Goal: Task Accomplishment & Management: Manage account settings

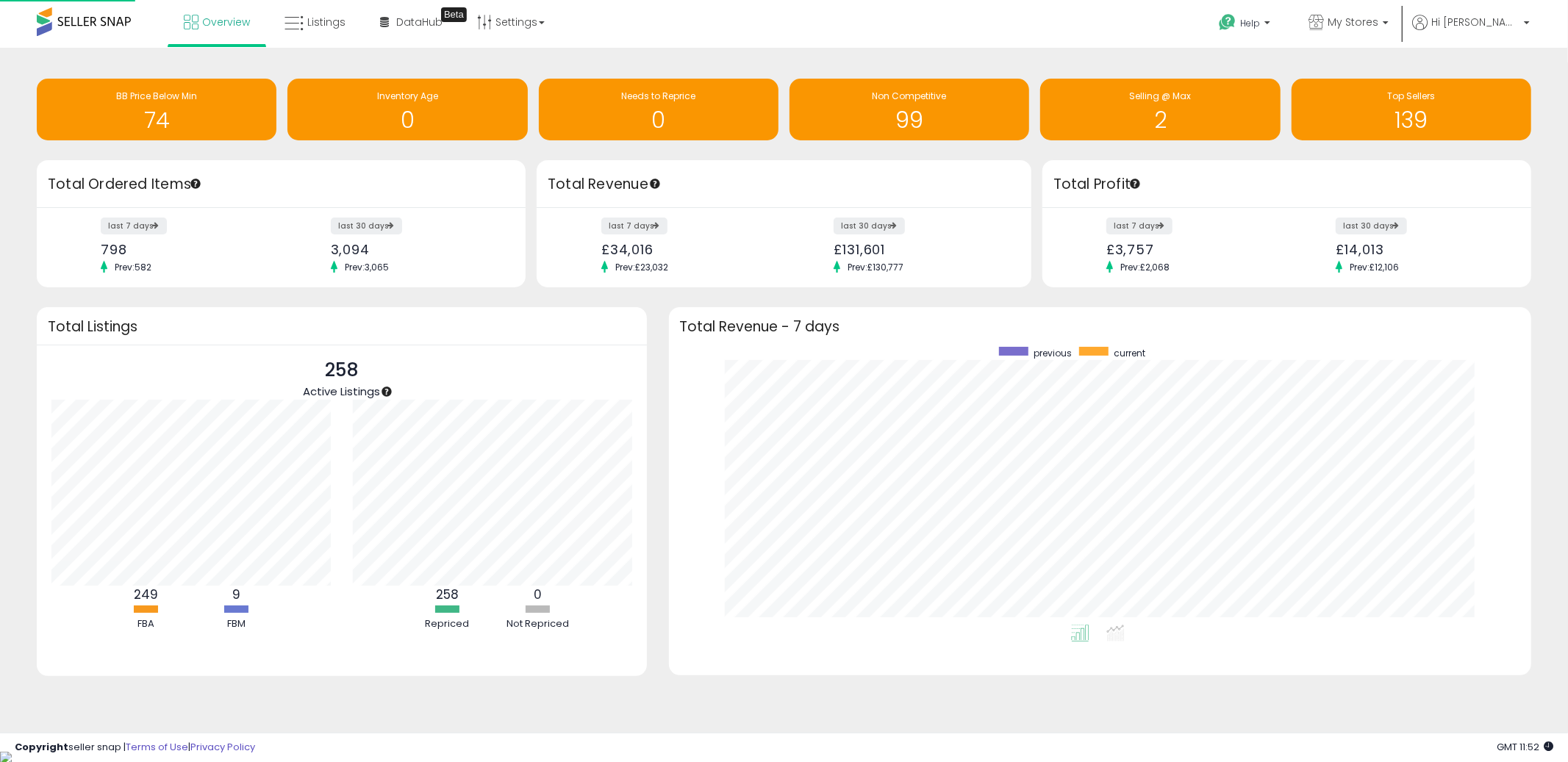
scroll to position [277, 834]
click at [308, 25] on span "Listings" at bounding box center [327, 21] width 38 height 14
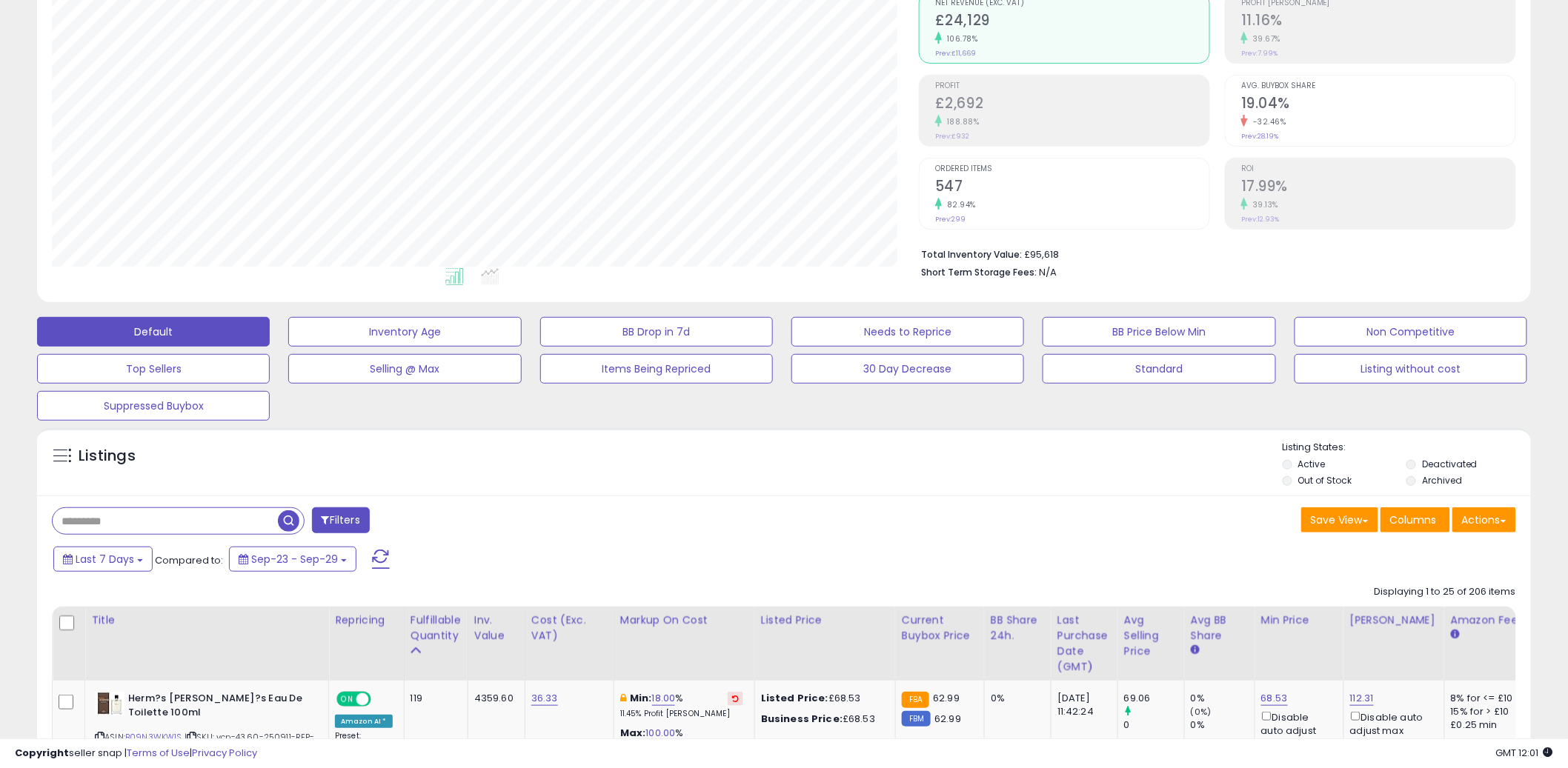
scroll to position [404, 0]
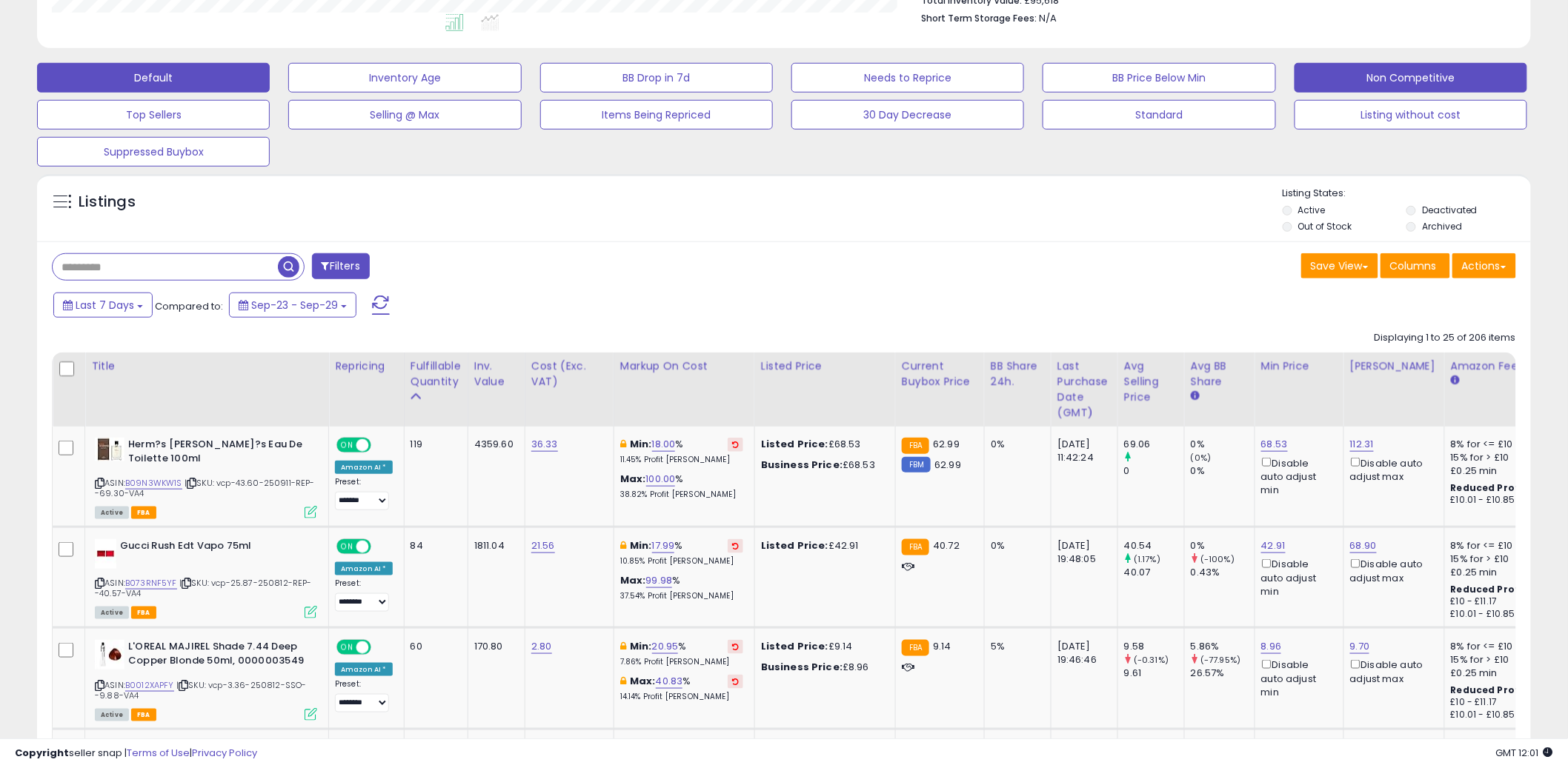
click at [1371, 73] on button "Non Competitive" at bounding box center [1411, 78] width 232 height 30
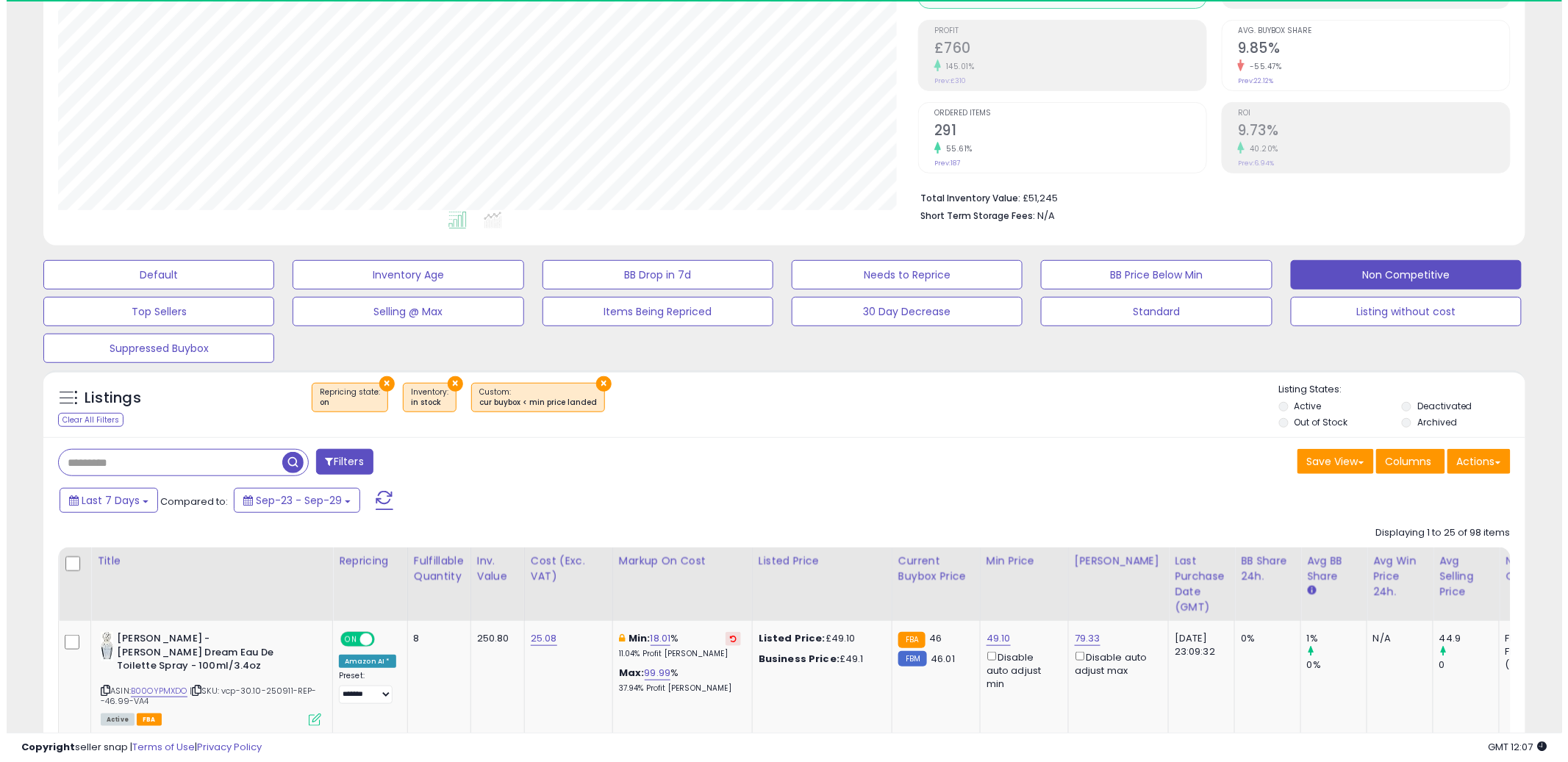
scroll to position [301, 860]
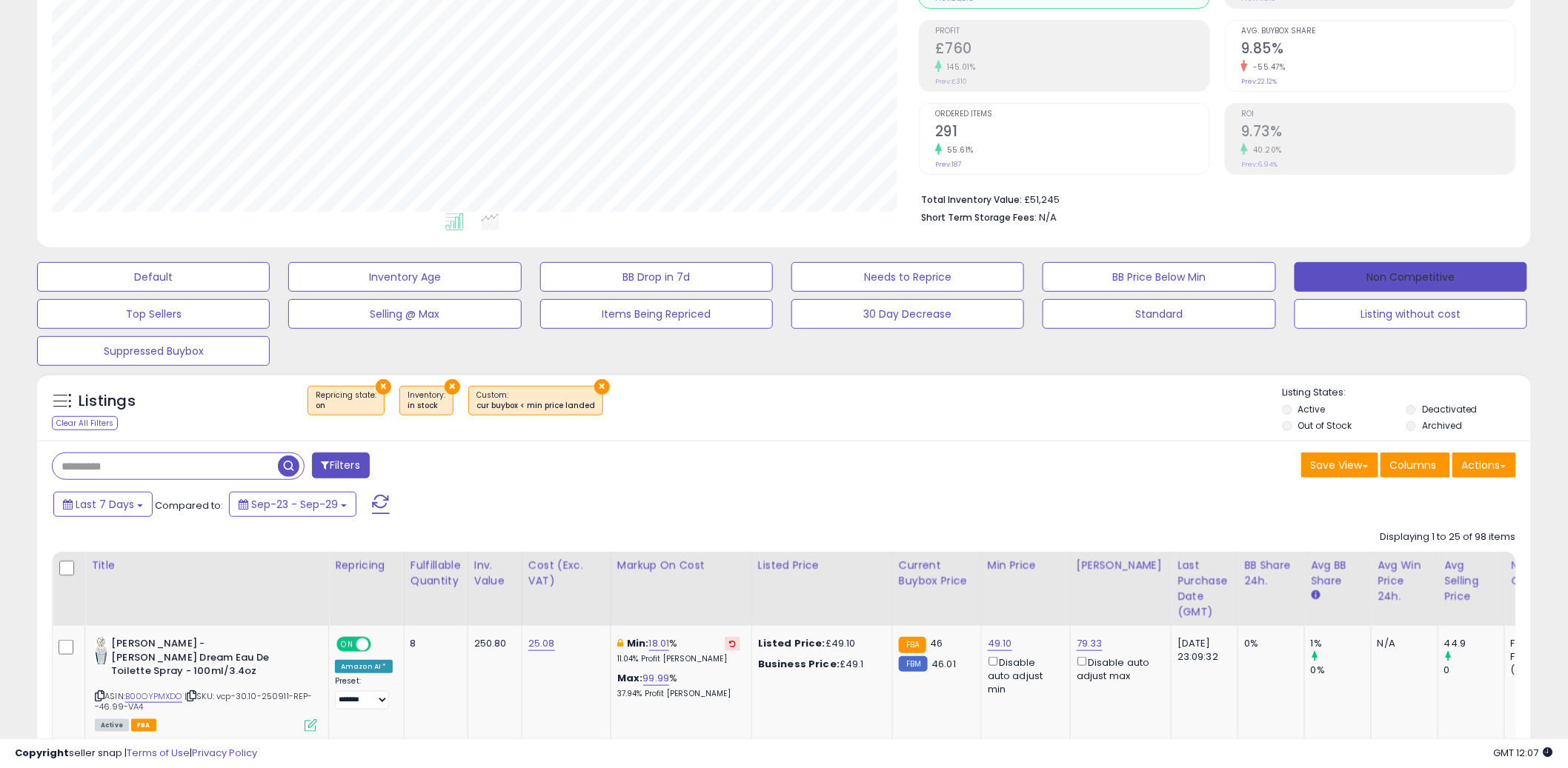
click at [1407, 277] on button "Non Competitive" at bounding box center [1411, 276] width 232 height 30
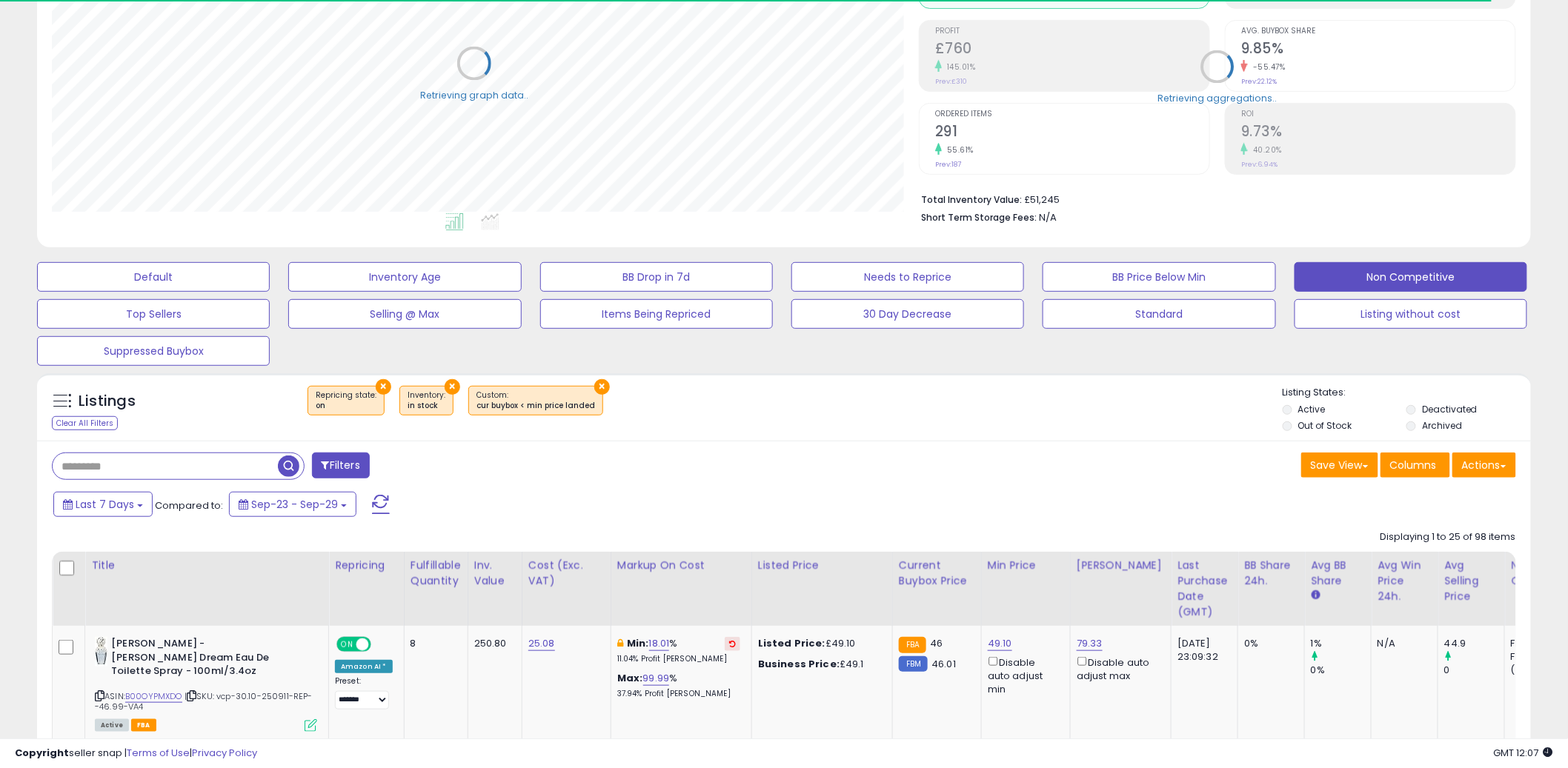
scroll to position [740535, 740122]
click at [876, 463] on div "Save View Save As New View Columns Actions [GEOGRAPHIC_DATA]" at bounding box center [1155, 468] width 743 height 29
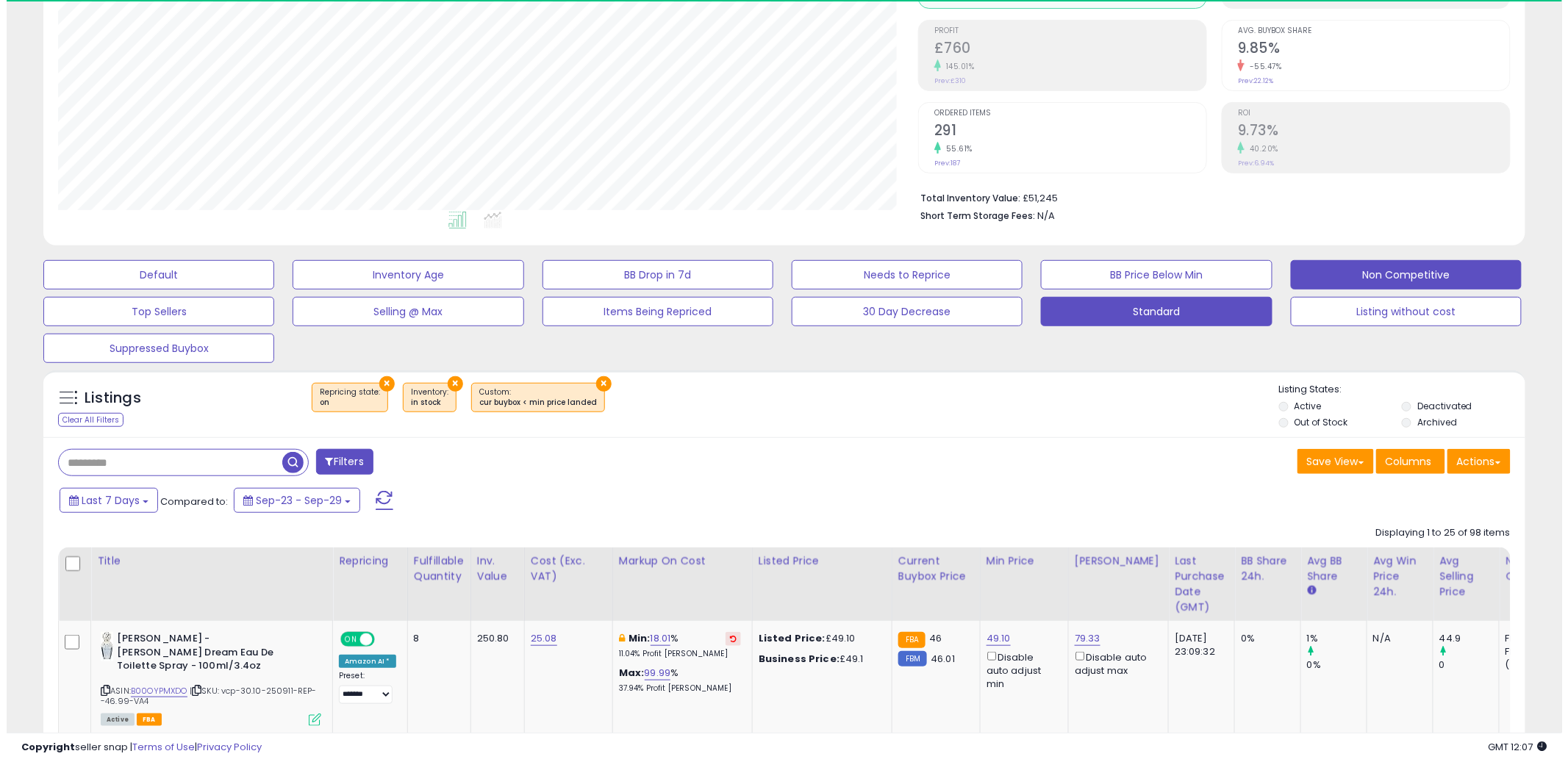
scroll to position [301, 860]
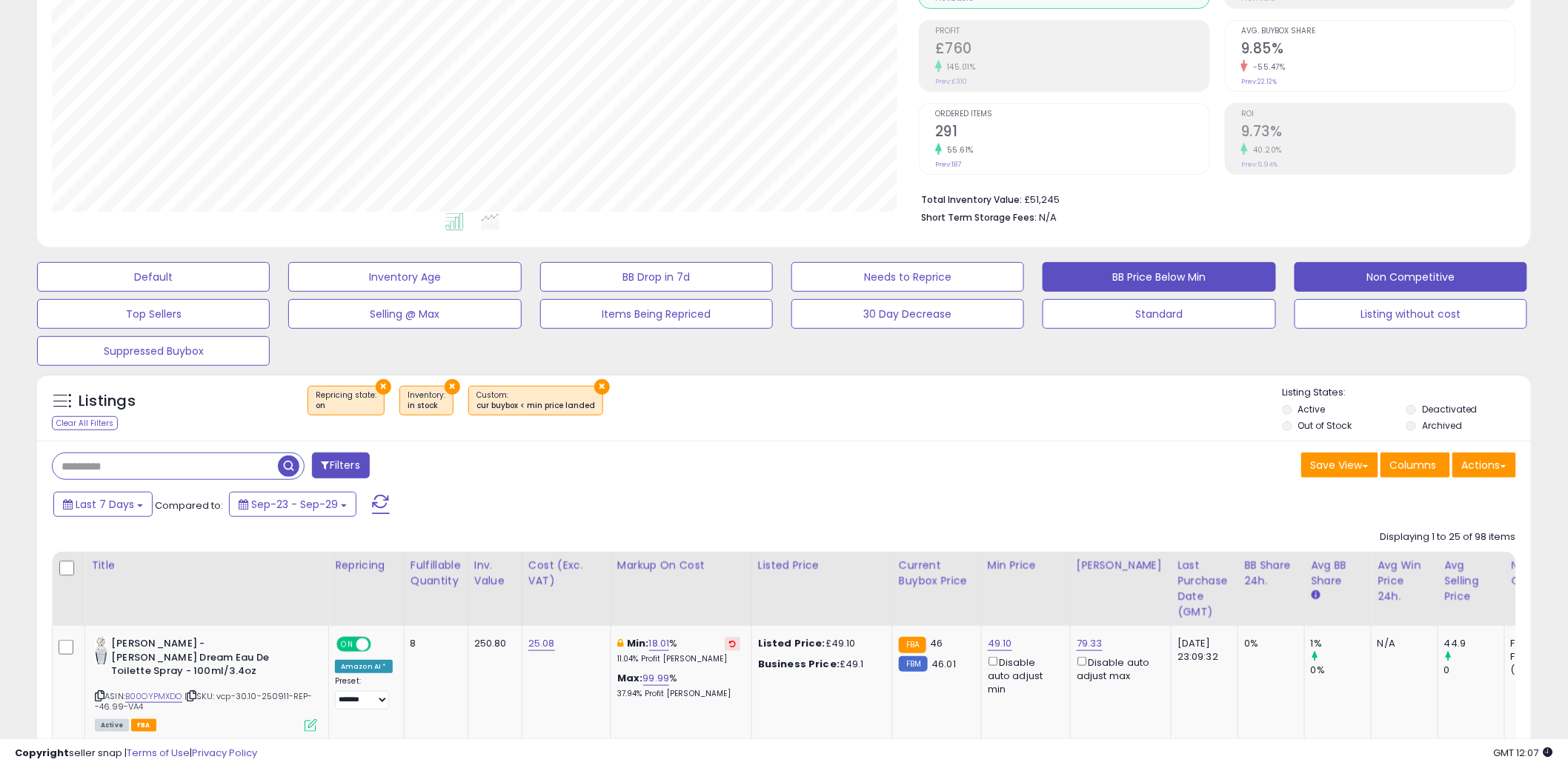
click at [1138, 280] on button "BB Price Below Min" at bounding box center [1159, 276] width 232 height 30
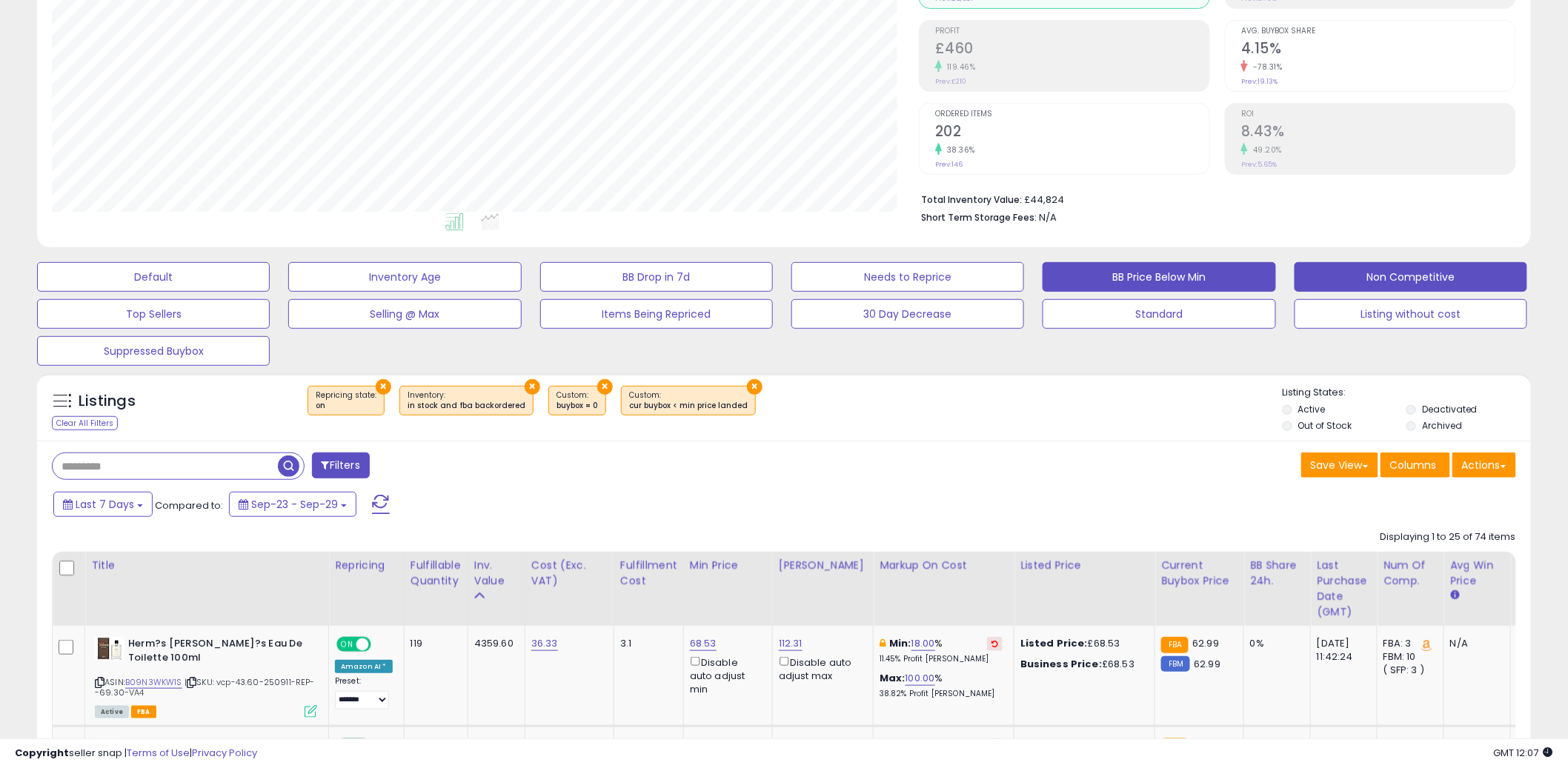
click at [1418, 264] on button "Non Competitive" at bounding box center [1411, 276] width 232 height 30
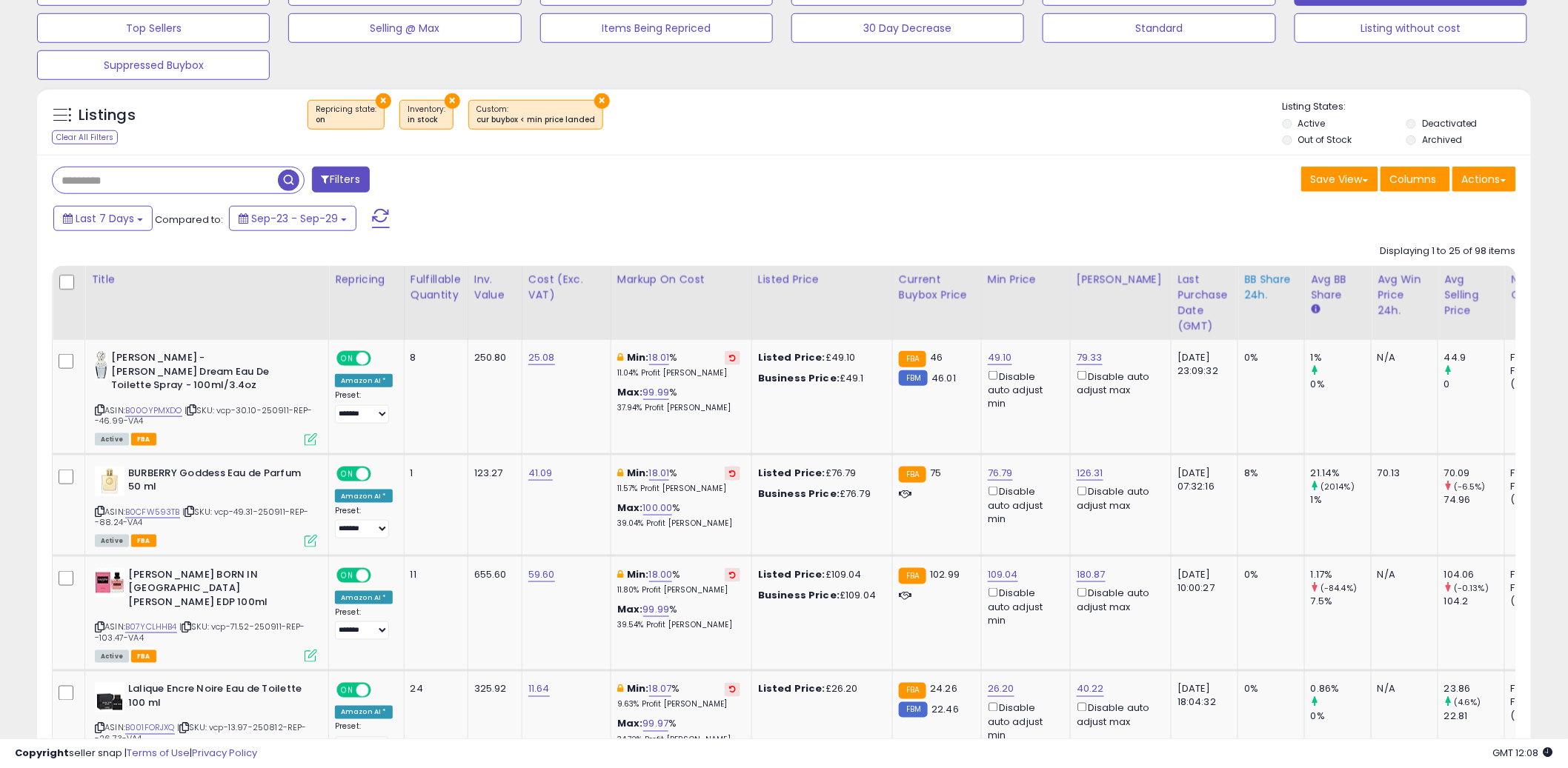
click at [1244, 282] on div "BB Share 24h." at bounding box center [1271, 287] width 54 height 31
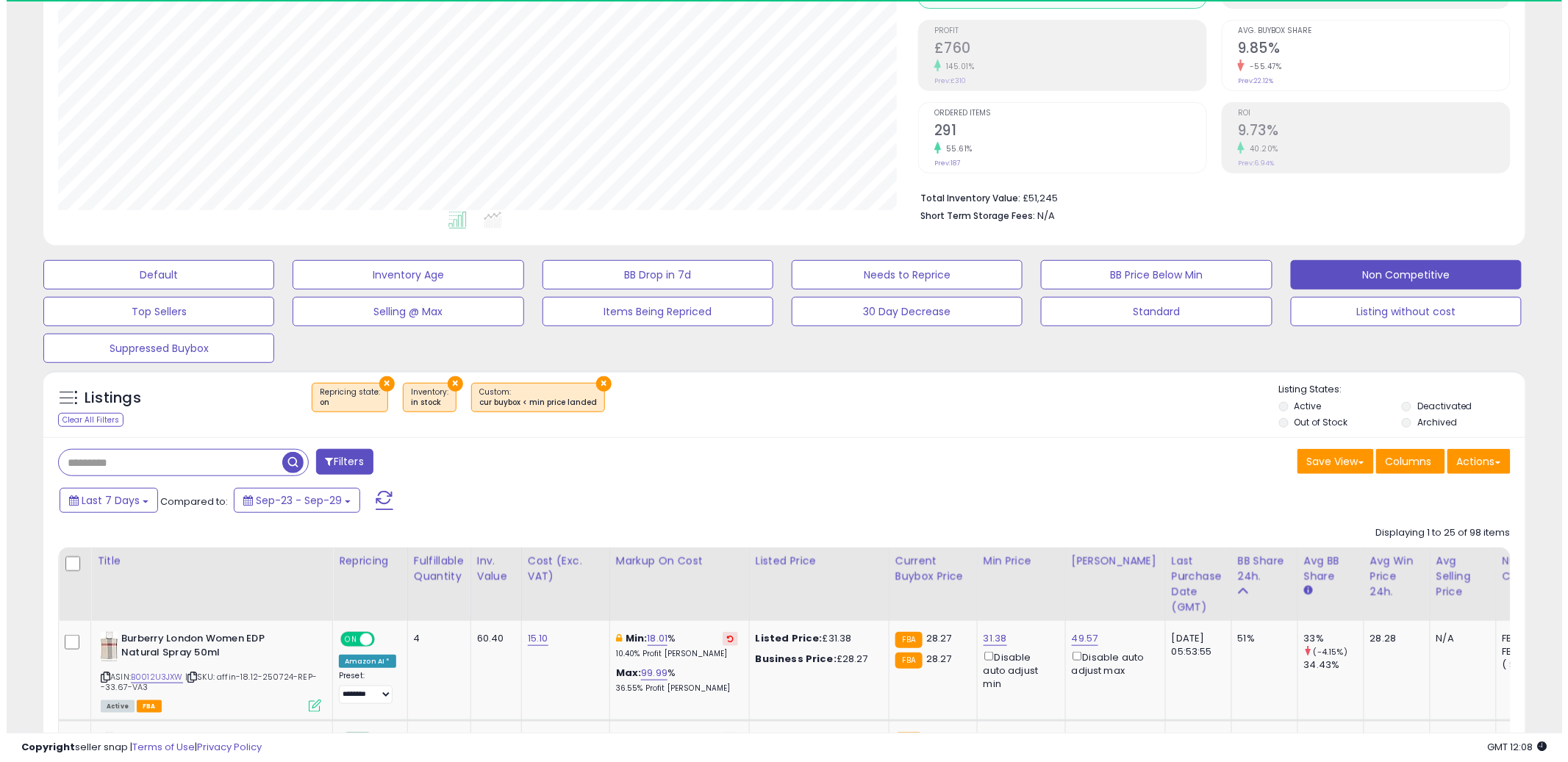
scroll to position [487, 0]
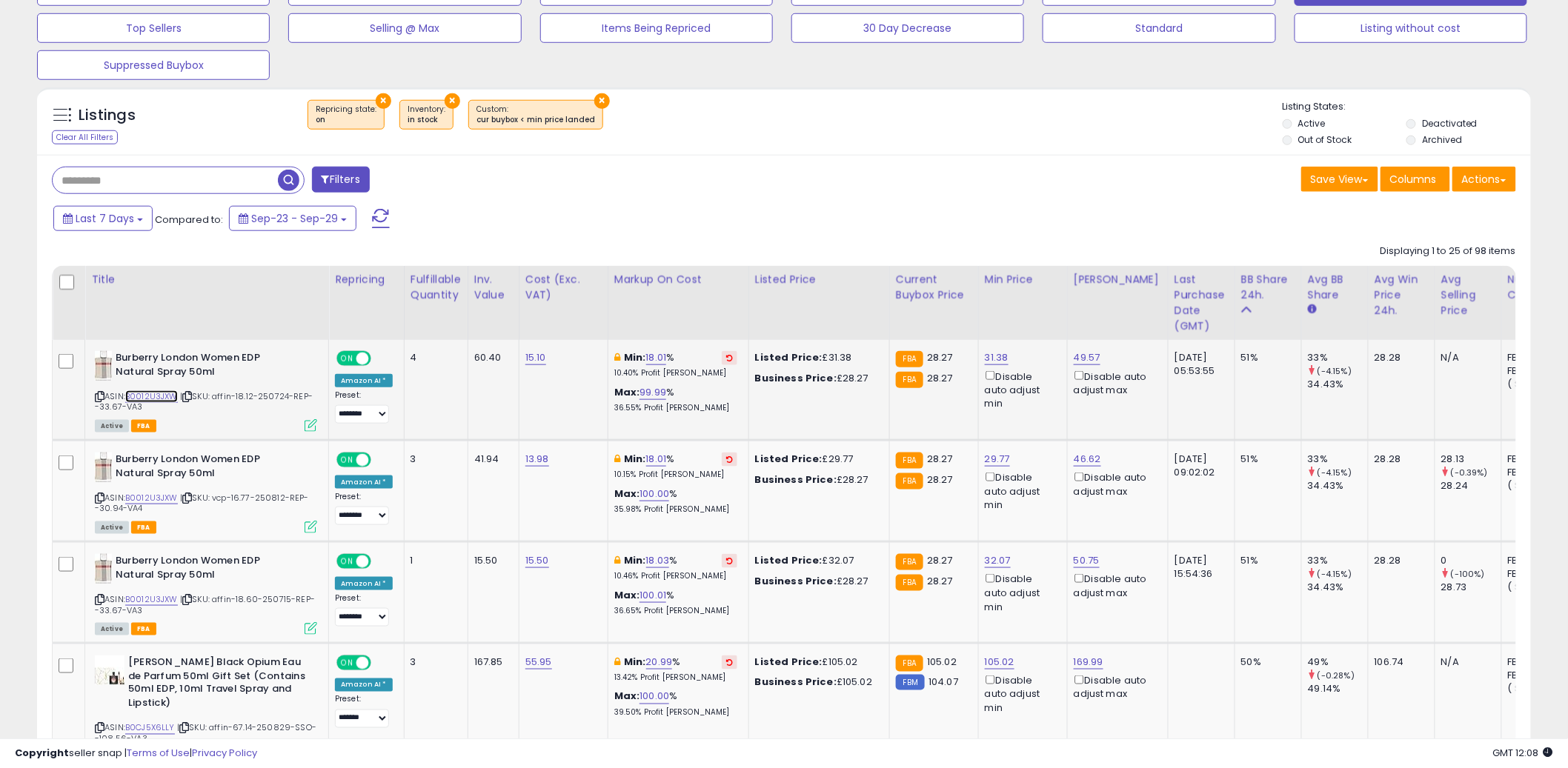
click at [144, 395] on link "B0012U3JXW" at bounding box center [151, 396] width 53 height 12
click at [312, 428] on icon at bounding box center [310, 425] width 12 height 12
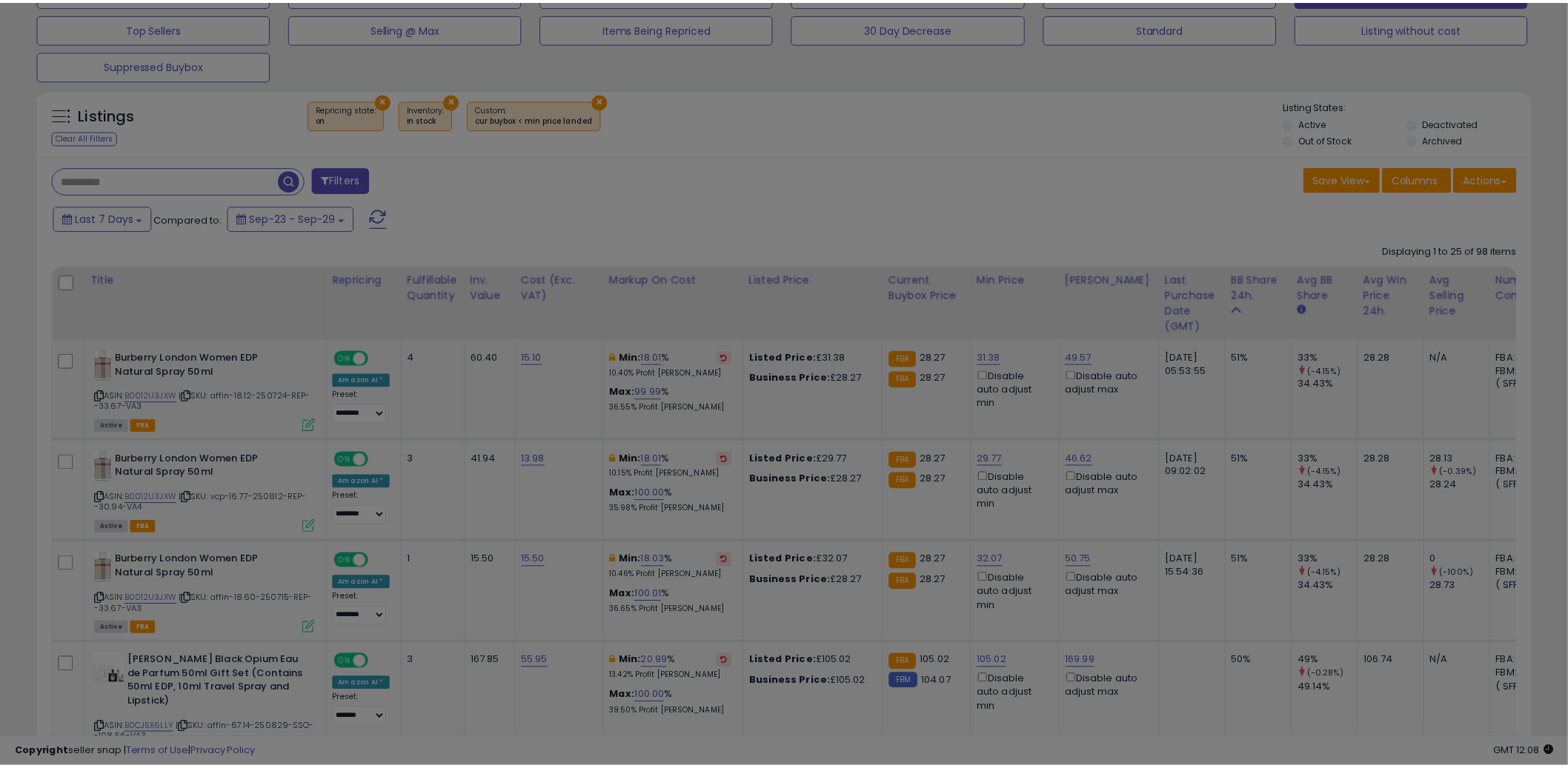
scroll to position [303, 875]
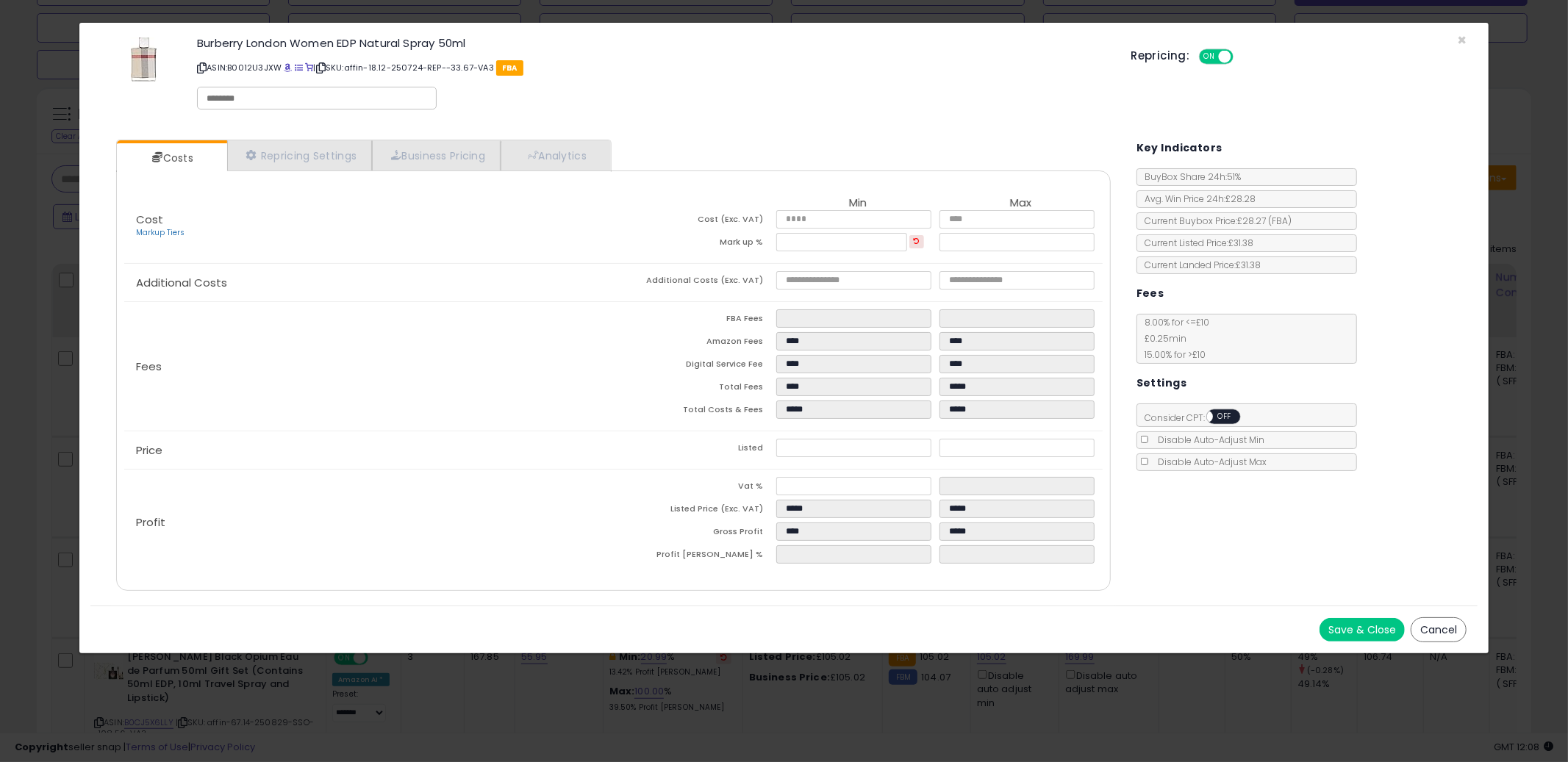
click at [1431, 617] on button "Cancel" at bounding box center [1438, 630] width 56 height 25
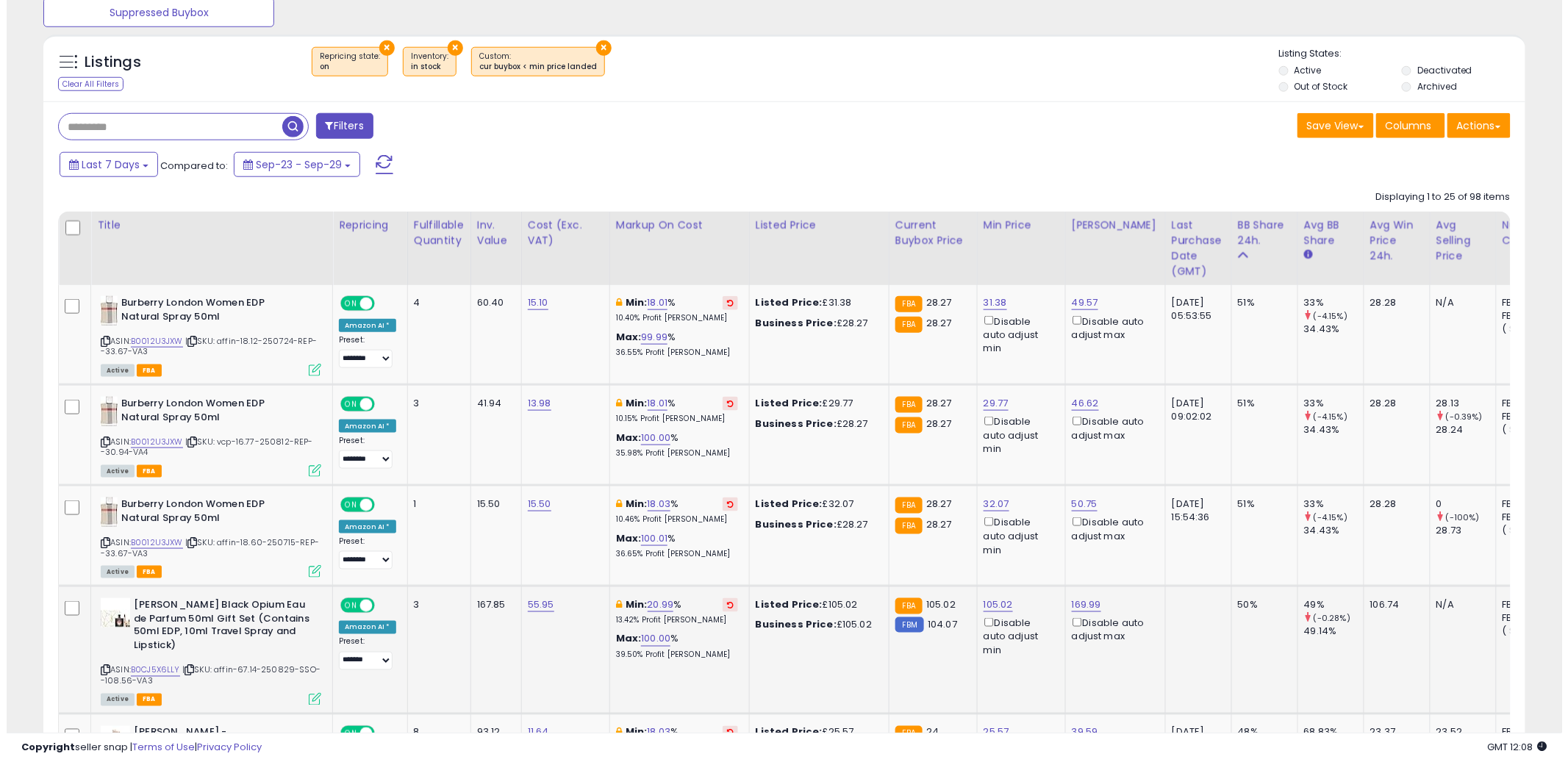
scroll to position [25, 0]
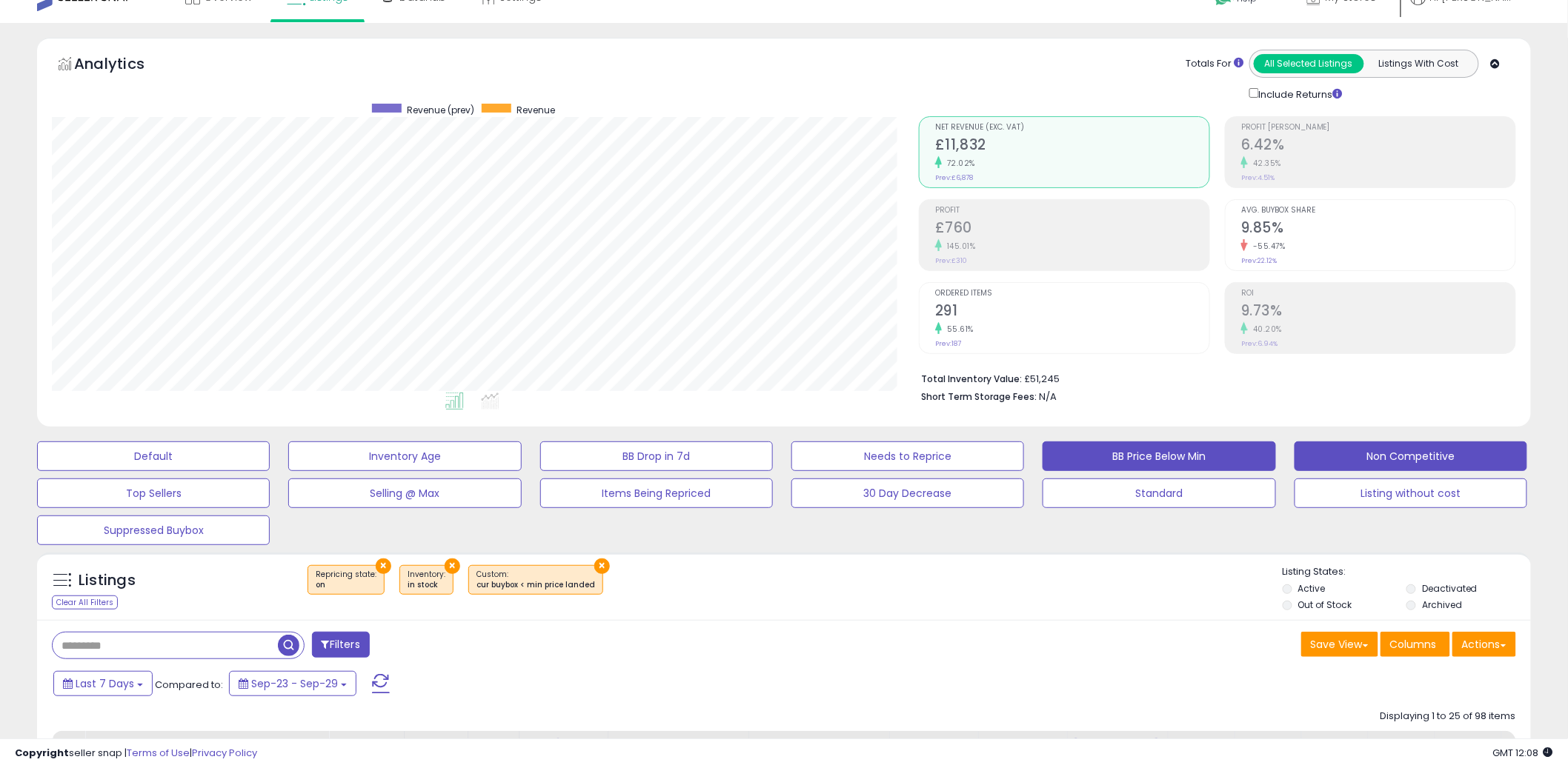
click at [1164, 468] on button "BB Price Below Min" at bounding box center [1159, 456] width 232 height 30
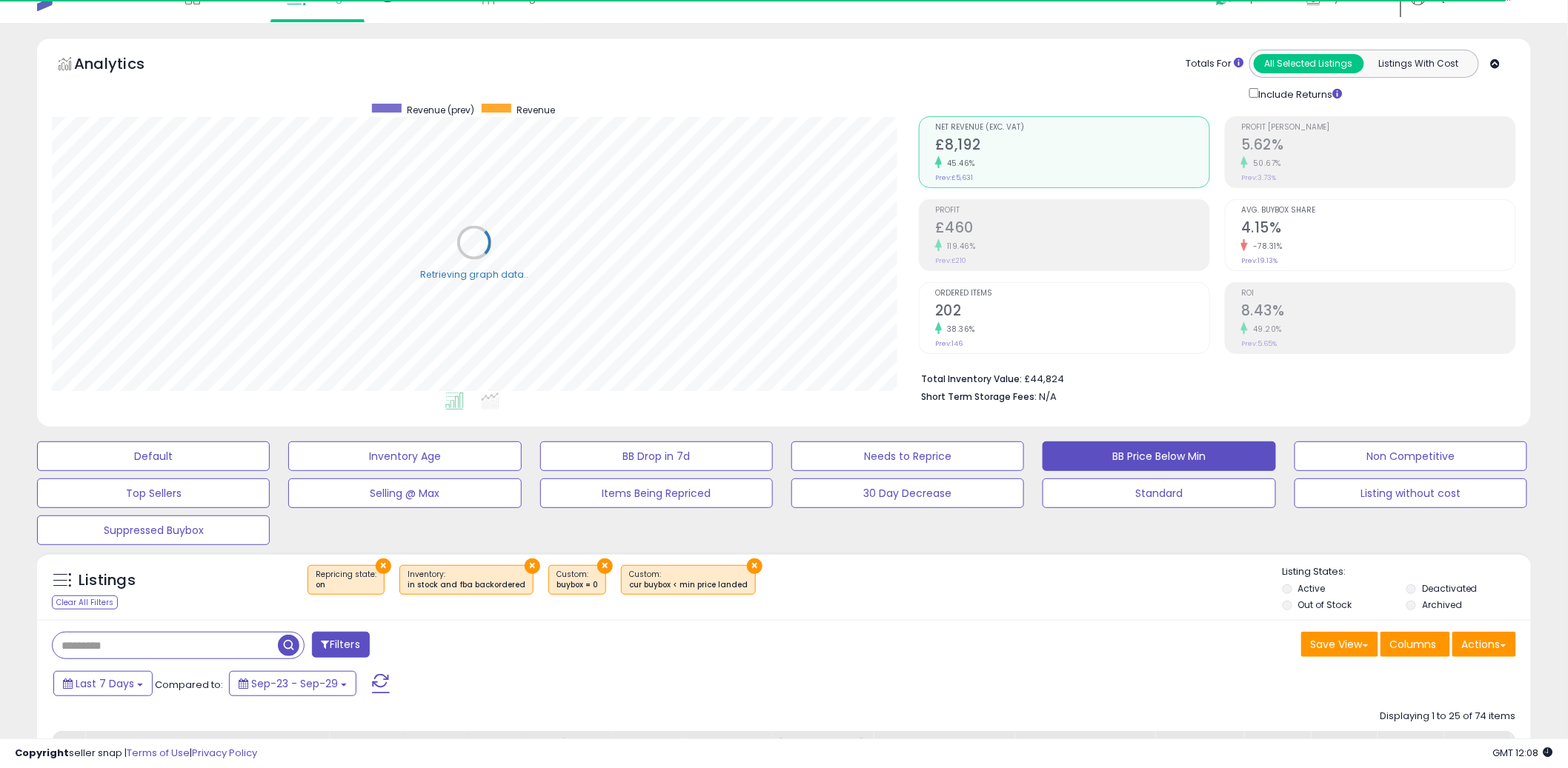
scroll to position [505, 0]
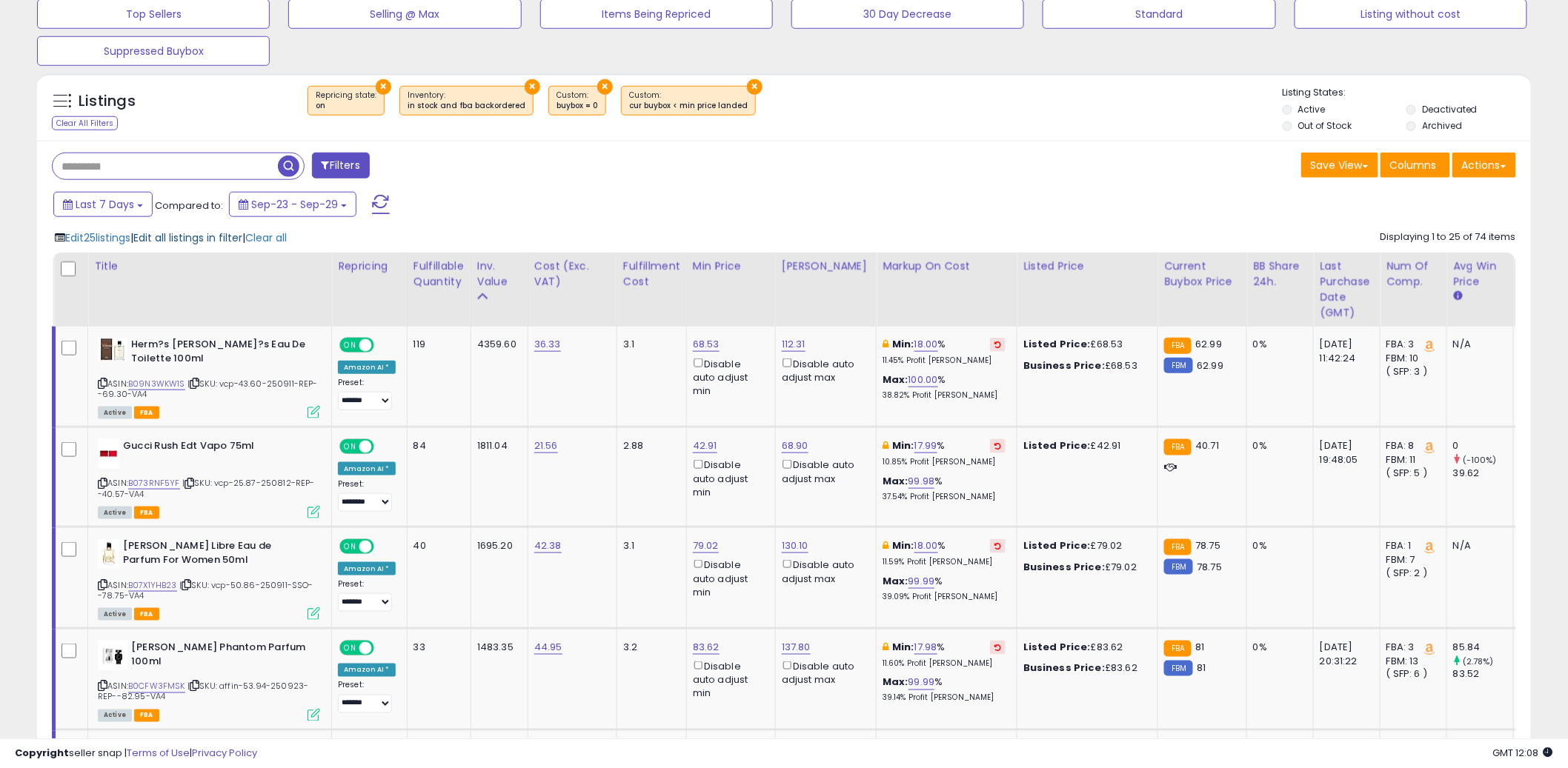
click at [191, 239] on span "Edit all listings in filter" at bounding box center [187, 237] width 109 height 14
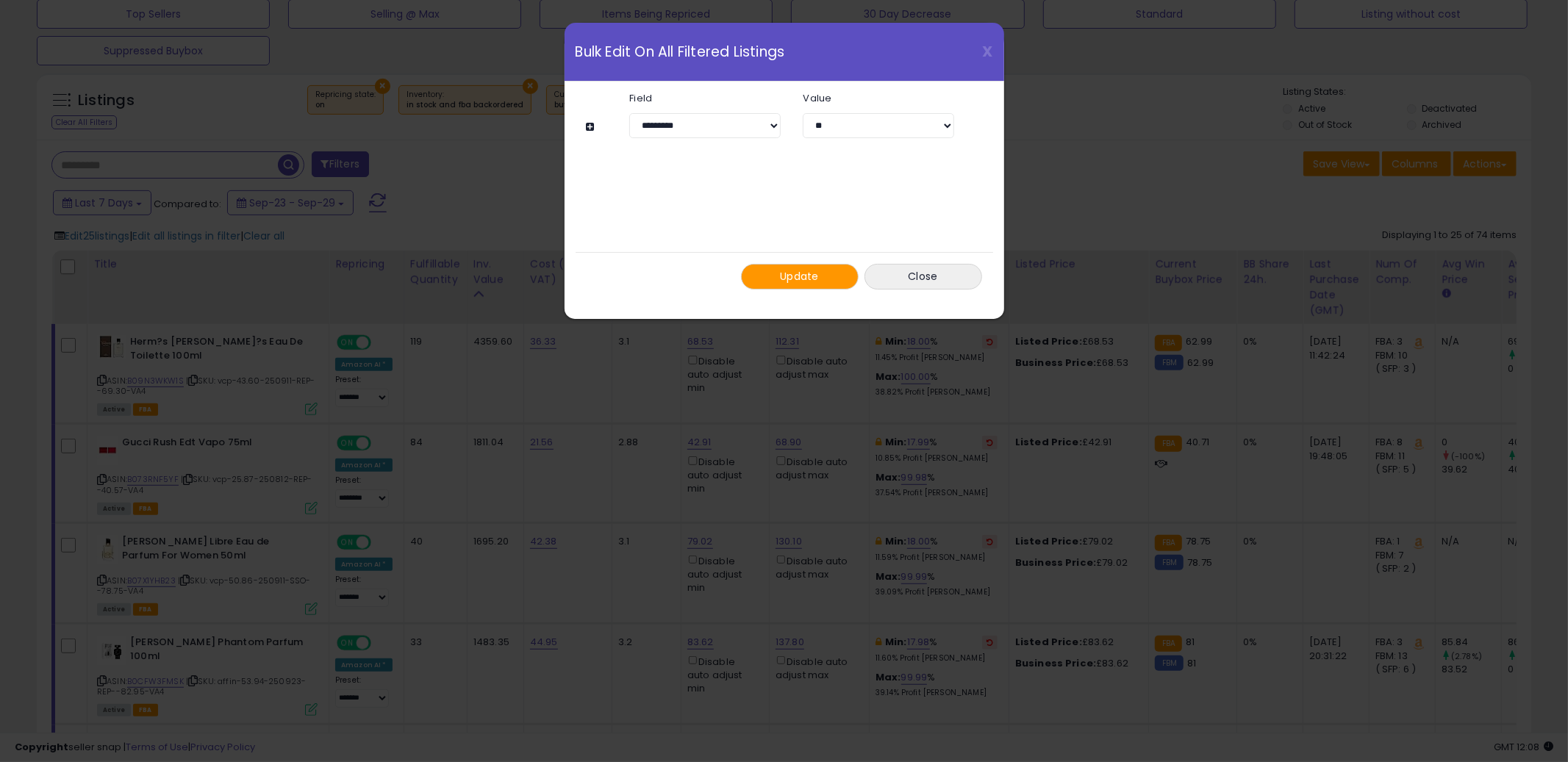
click at [589, 124] on button at bounding box center [593, 127] width 12 height 11
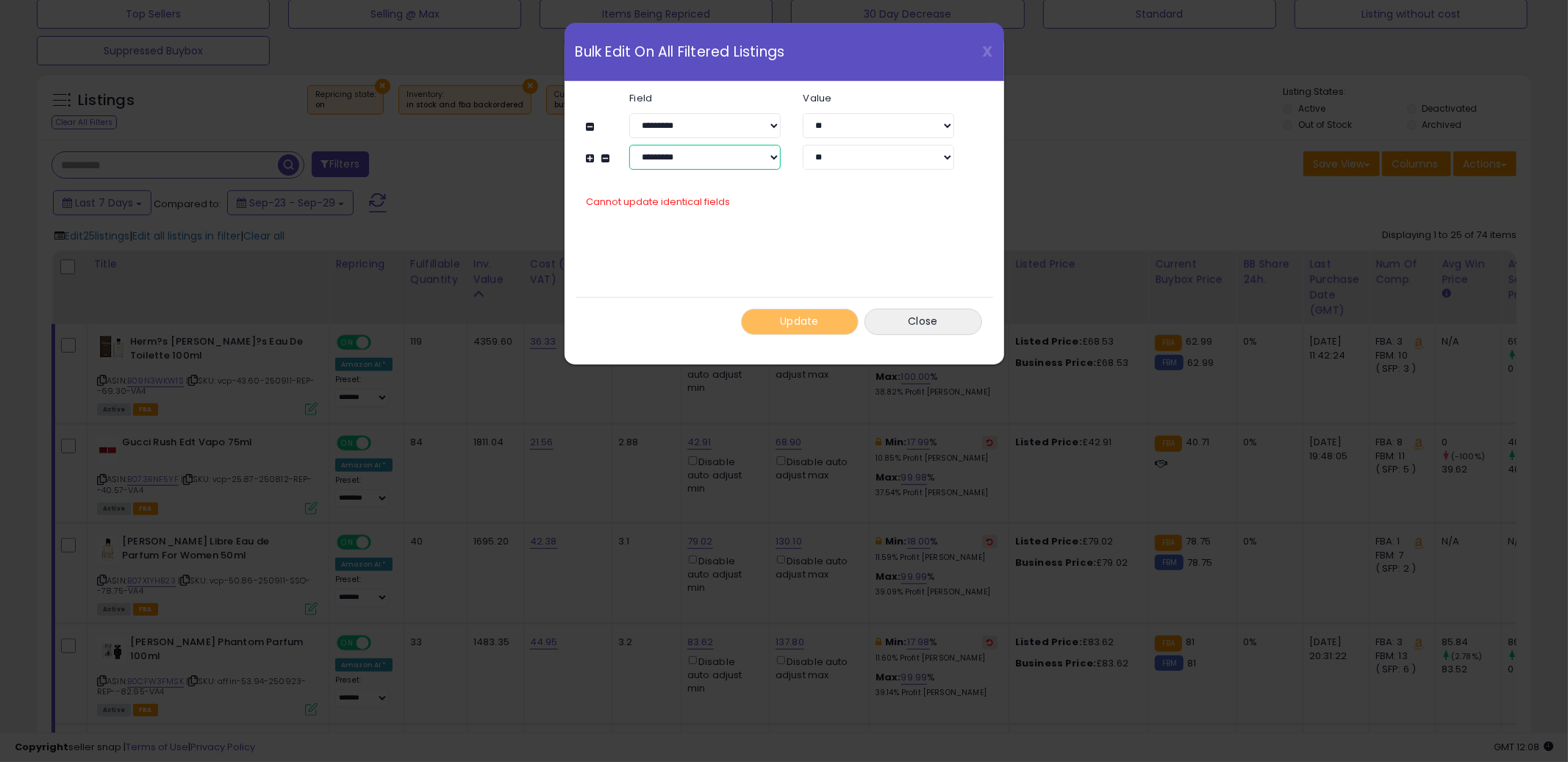
click at [724, 158] on select "**********" at bounding box center [705, 157] width 151 height 25
select select "**********"
click at [630, 145] on select "**********" at bounding box center [705, 157] width 151 height 25
click at [841, 156] on input "number" at bounding box center [878, 157] width 151 height 25
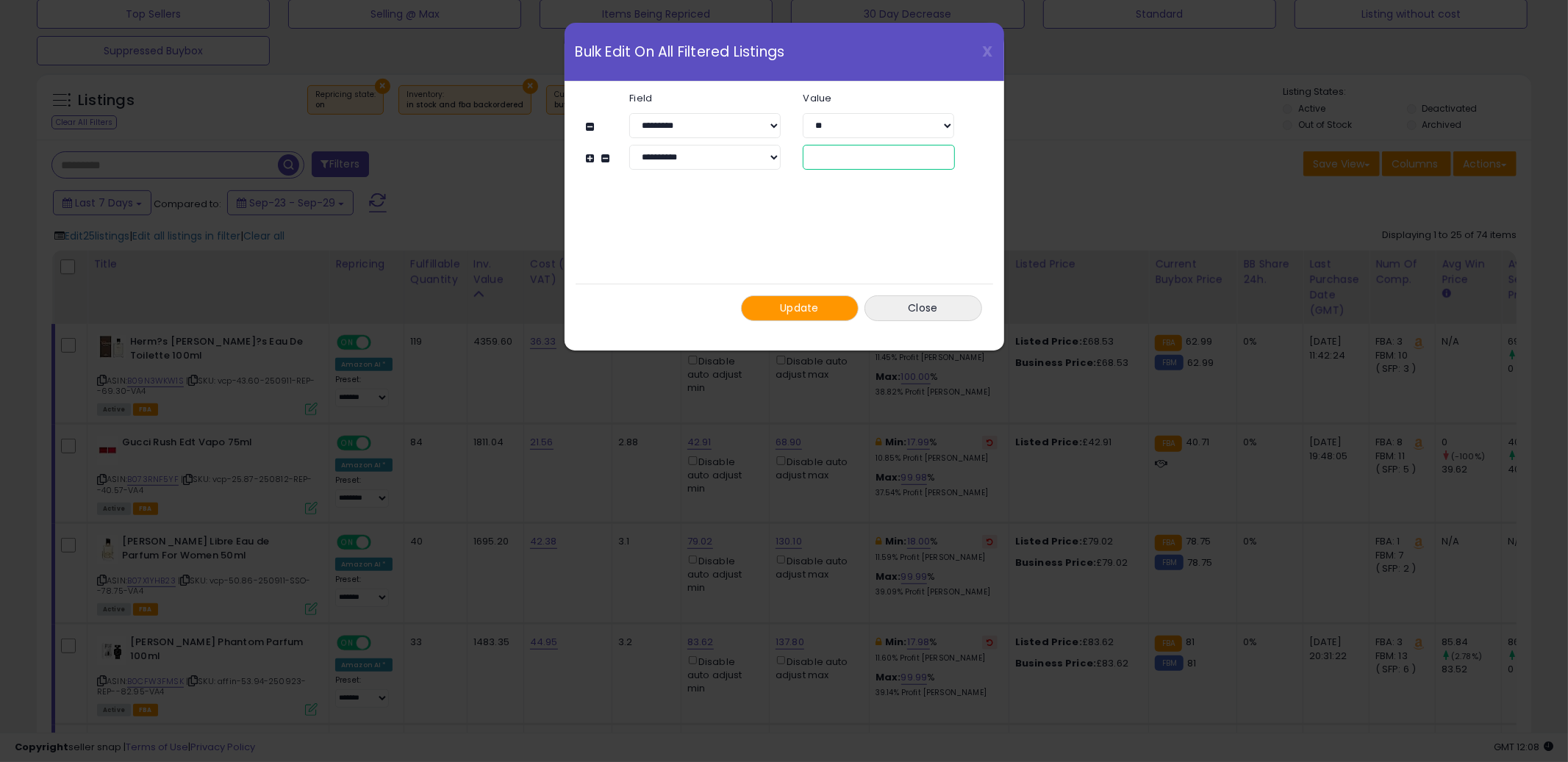
type input "**"
click at [781, 306] on span "Update" at bounding box center [799, 308] width 39 height 14
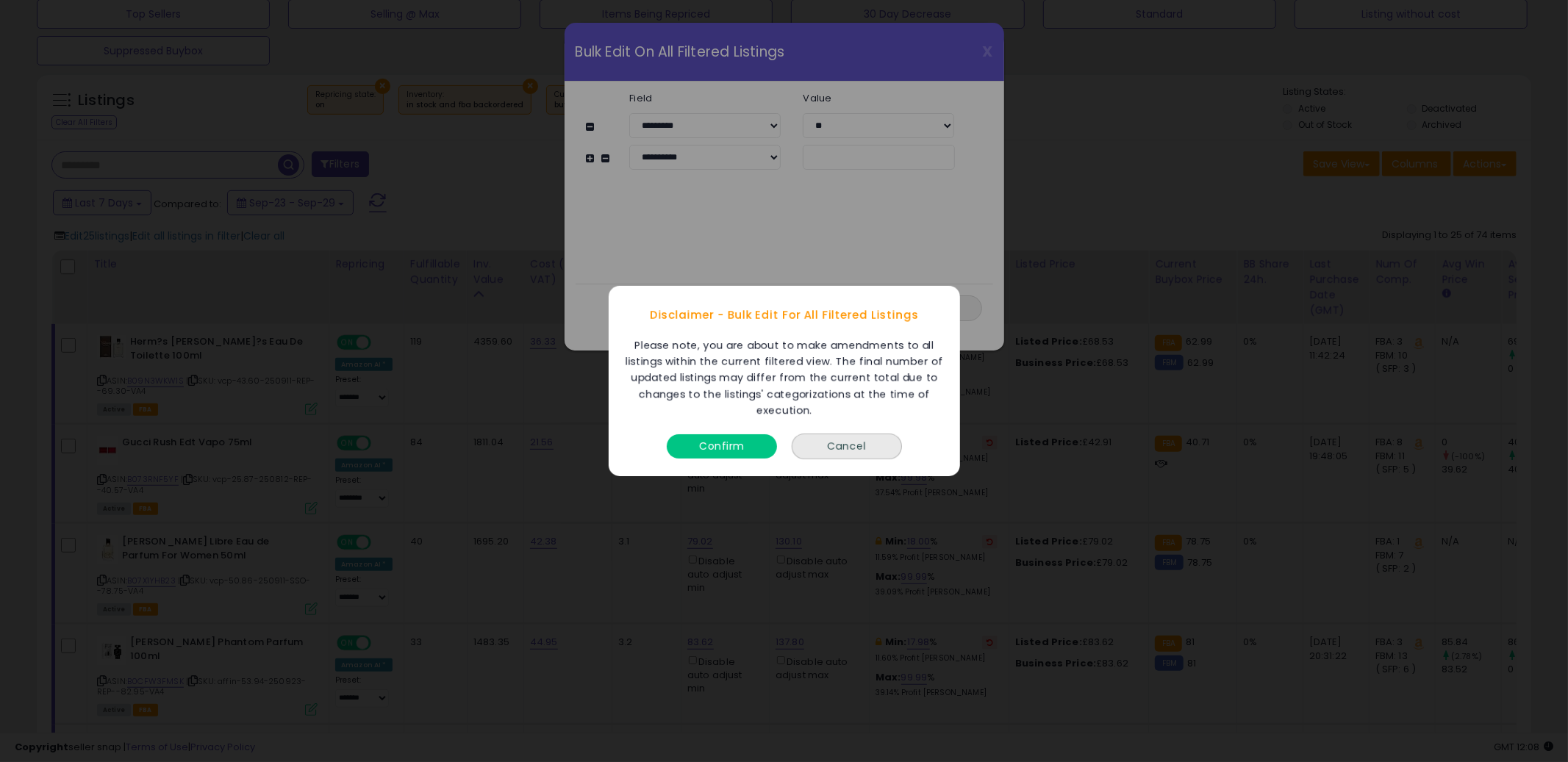
click at [725, 459] on div "Confirm" at bounding box center [721, 443] width 117 height 39
click at [733, 455] on button "Confirm" at bounding box center [722, 446] width 111 height 24
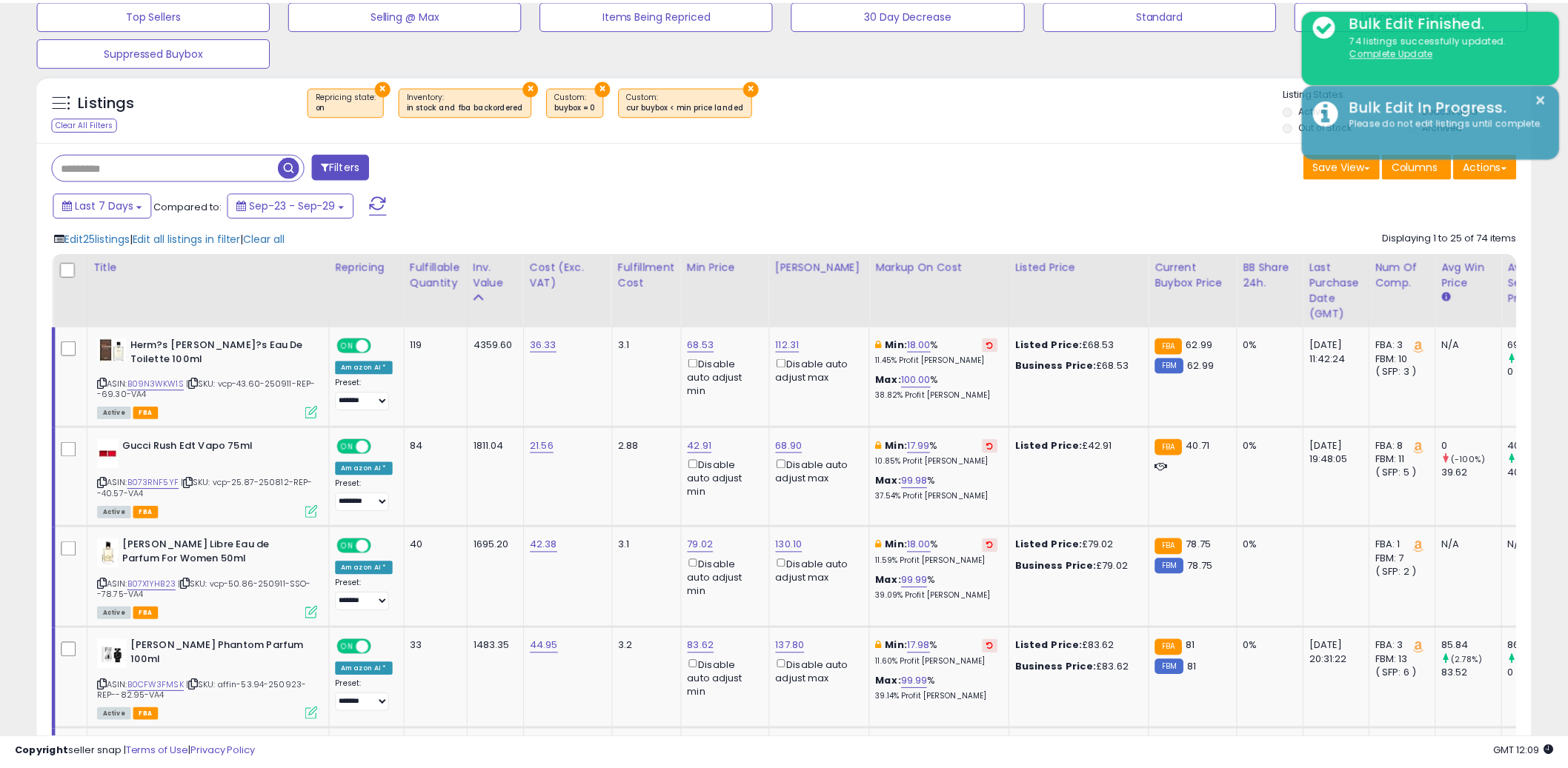
scroll to position [740535, 740122]
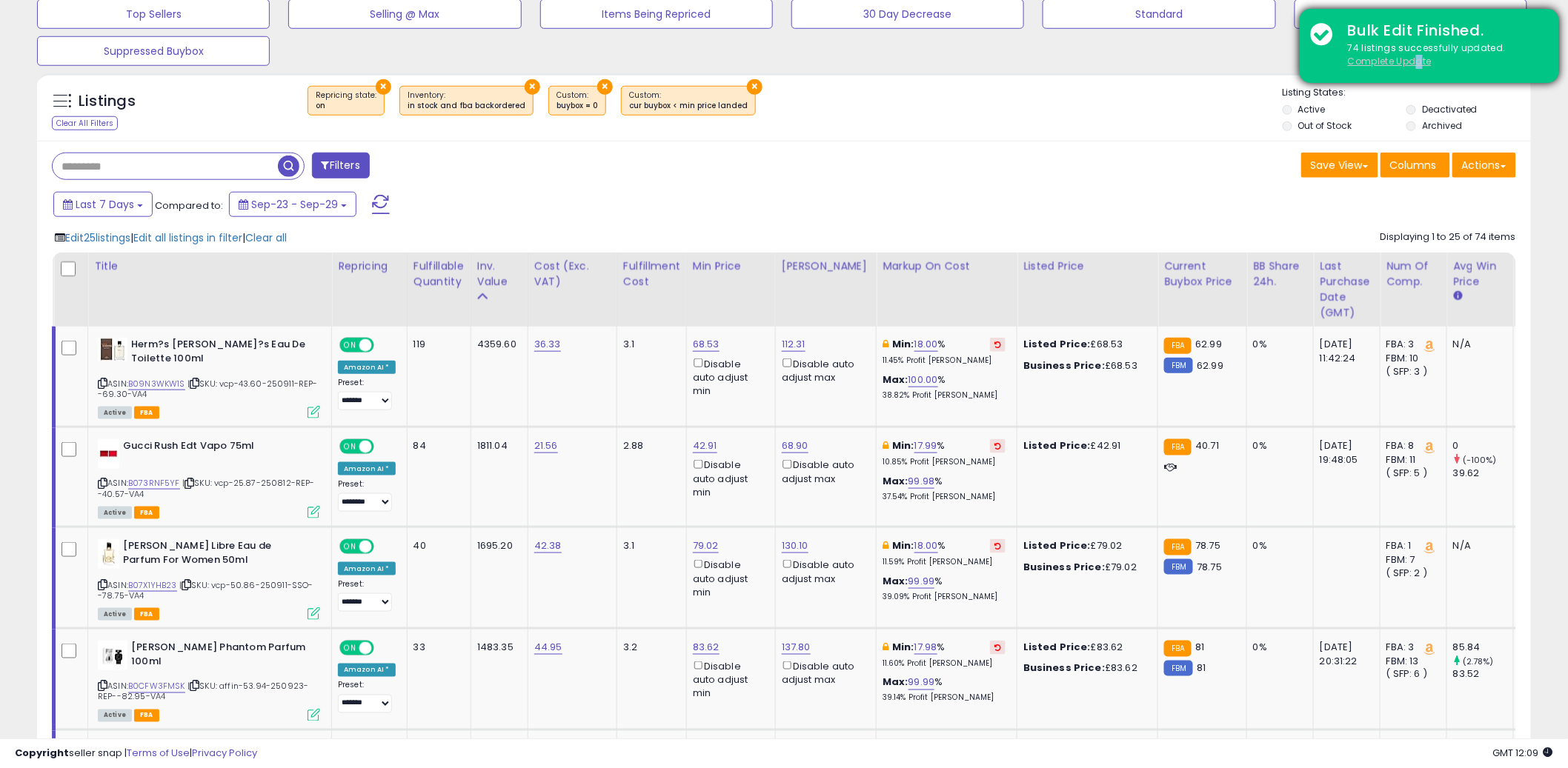
click at [1419, 60] on u "Complete Update" at bounding box center [1389, 60] width 84 height 12
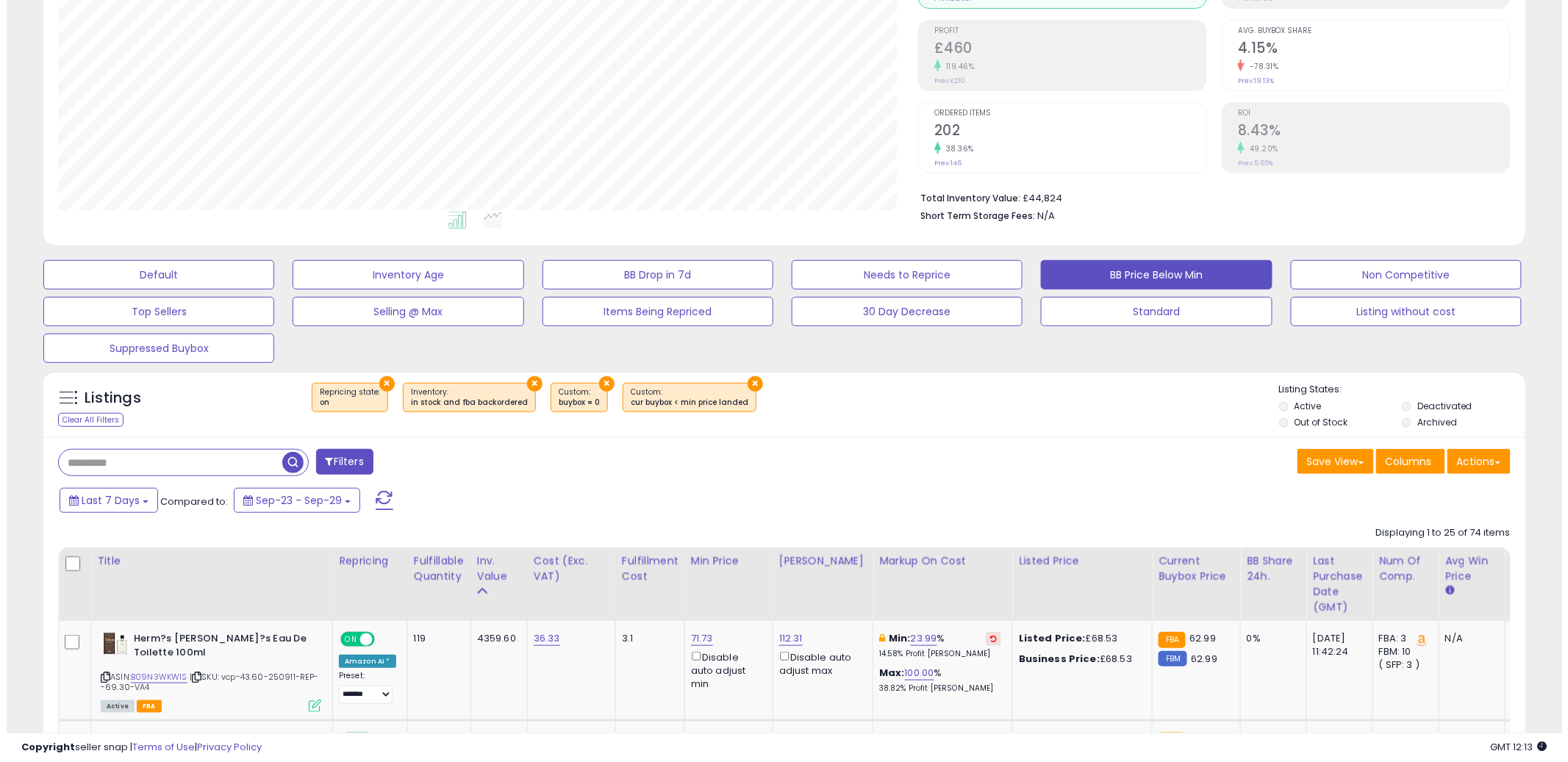
scroll to position [570, 0]
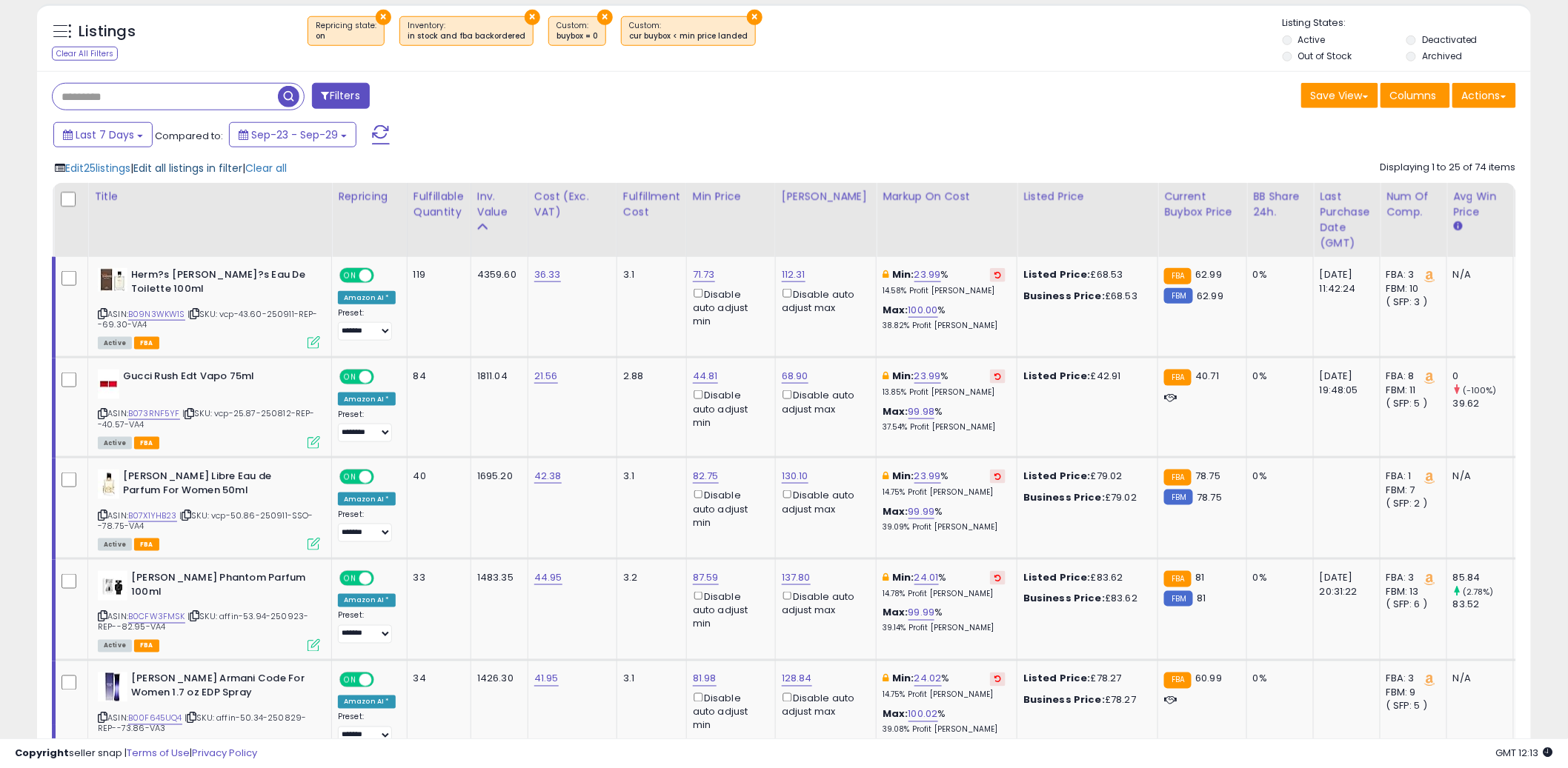
click at [186, 170] on span "Edit all listings in filter" at bounding box center [187, 167] width 109 height 14
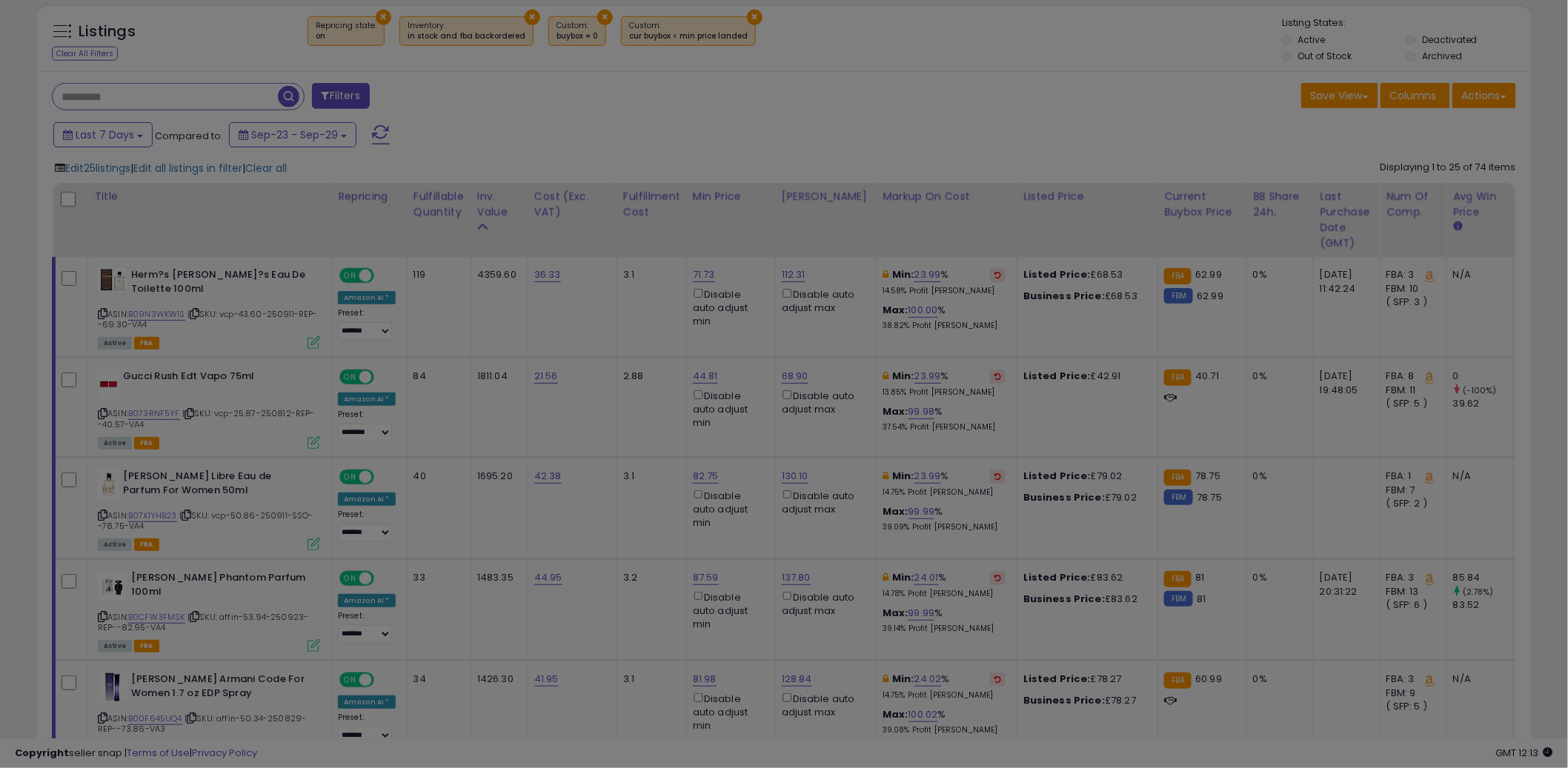
scroll to position [303, 875]
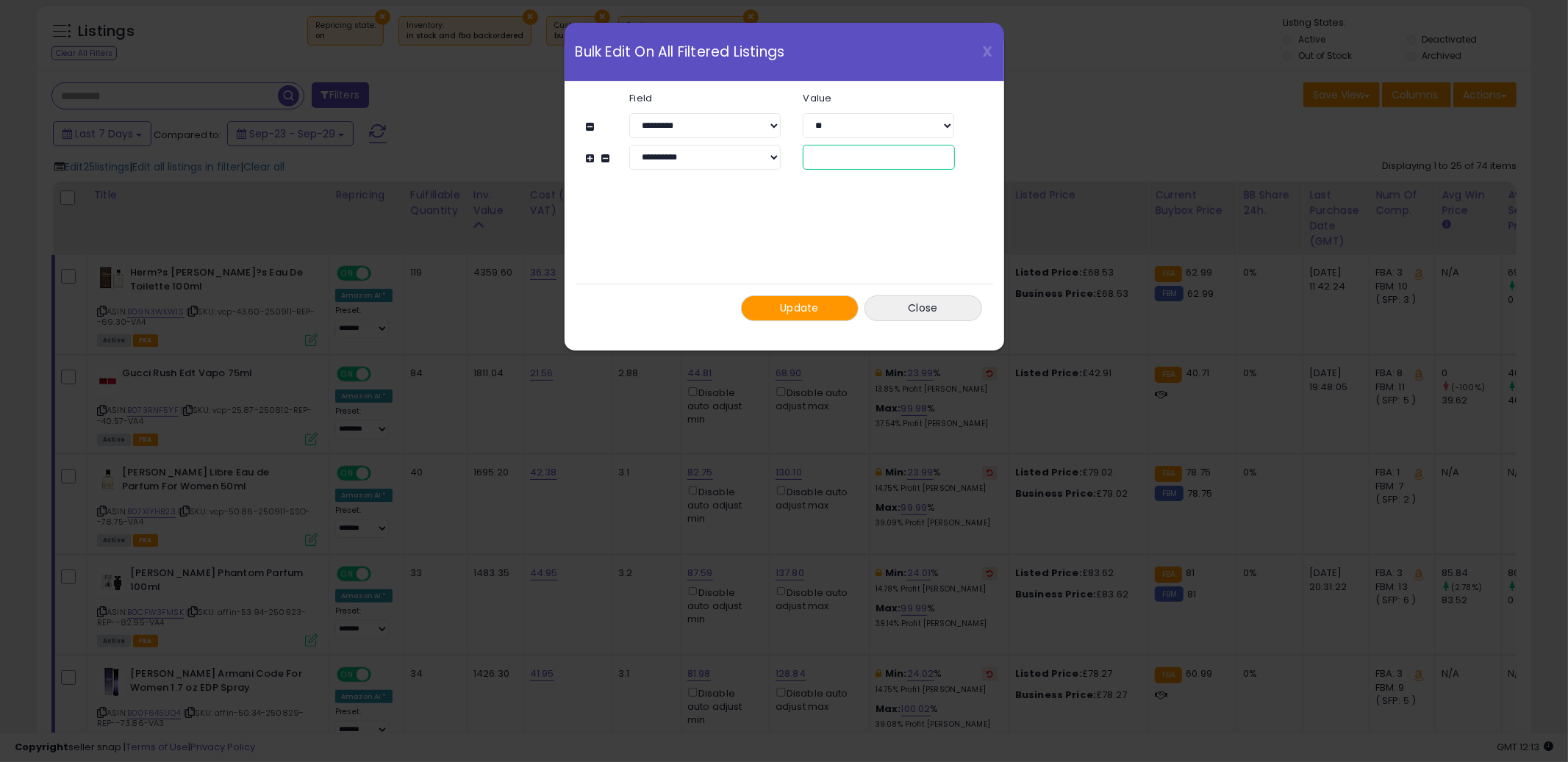
drag, startPoint x: 801, startPoint y: 156, endPoint x: 758, endPoint y: 153, distance: 43.1
click at [758, 152] on div "**********" at bounding box center [791, 157] width 369 height 25
type input "**"
click at [813, 311] on span "Update" at bounding box center [799, 308] width 39 height 14
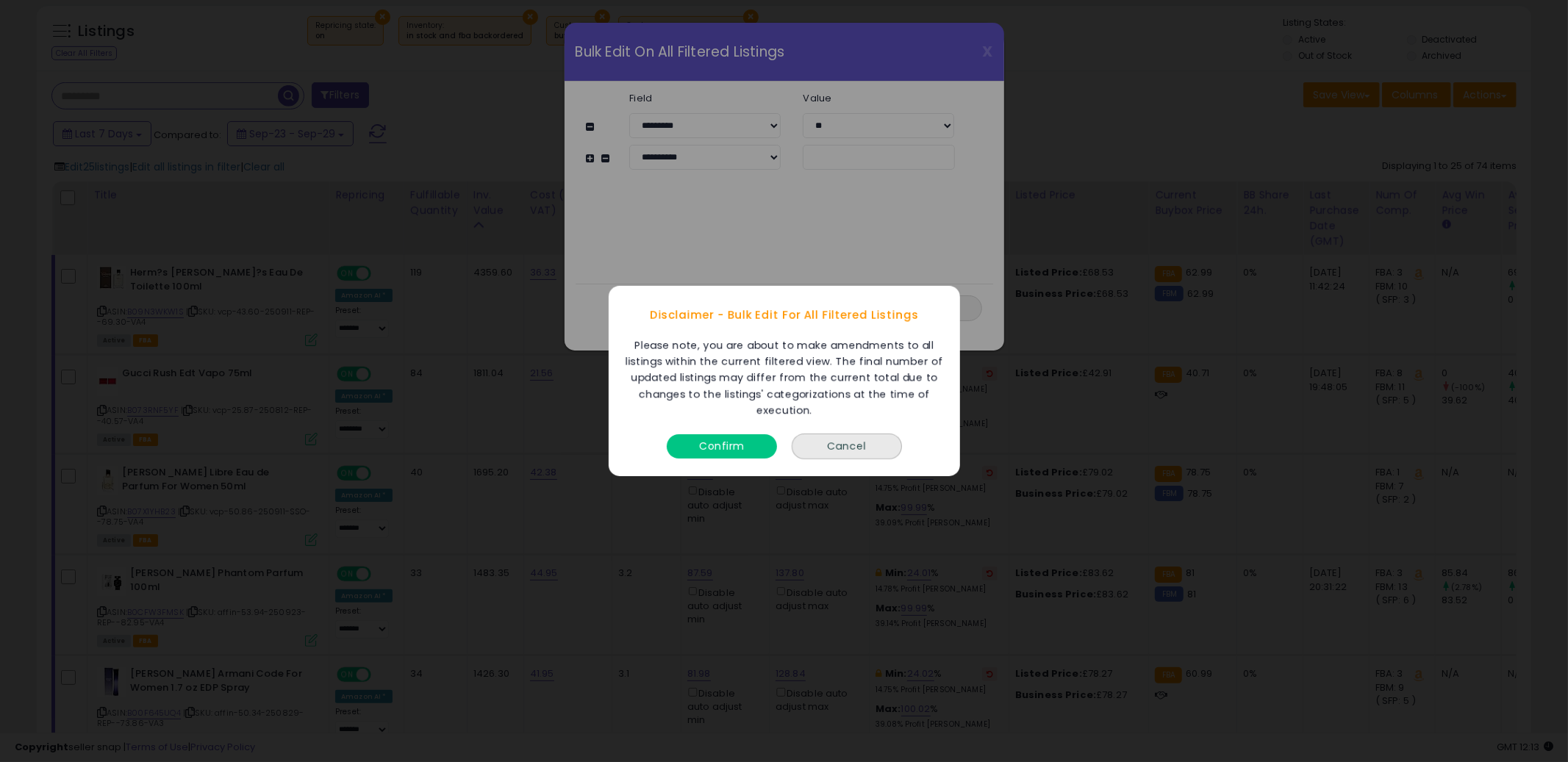
click at [733, 451] on button "Confirm" at bounding box center [722, 446] width 111 height 24
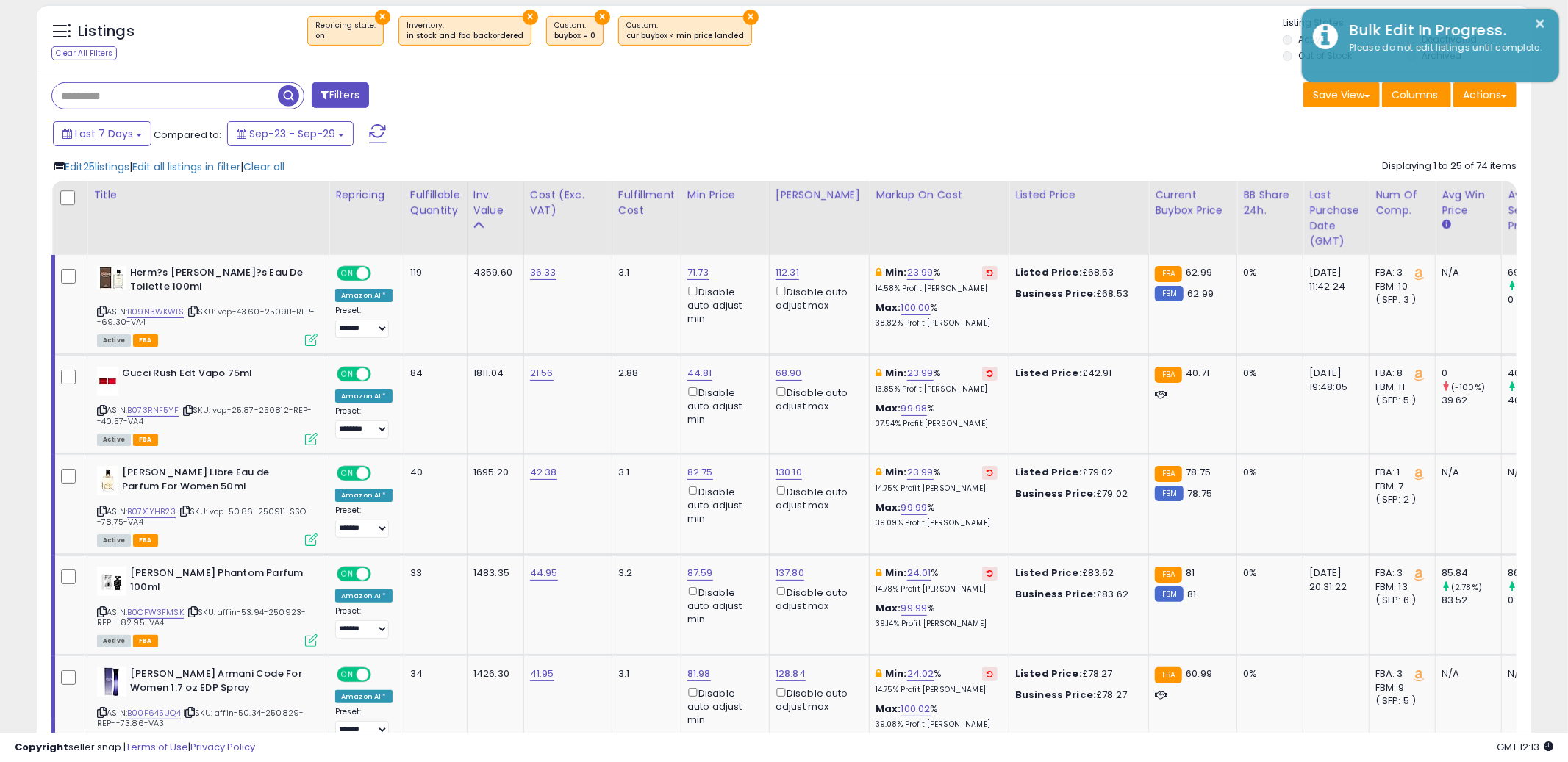
click at [1164, 105] on div "Save View Save As New View Update Current View Columns Actions Import Export Vi…" at bounding box center [1156, 96] width 744 height 29
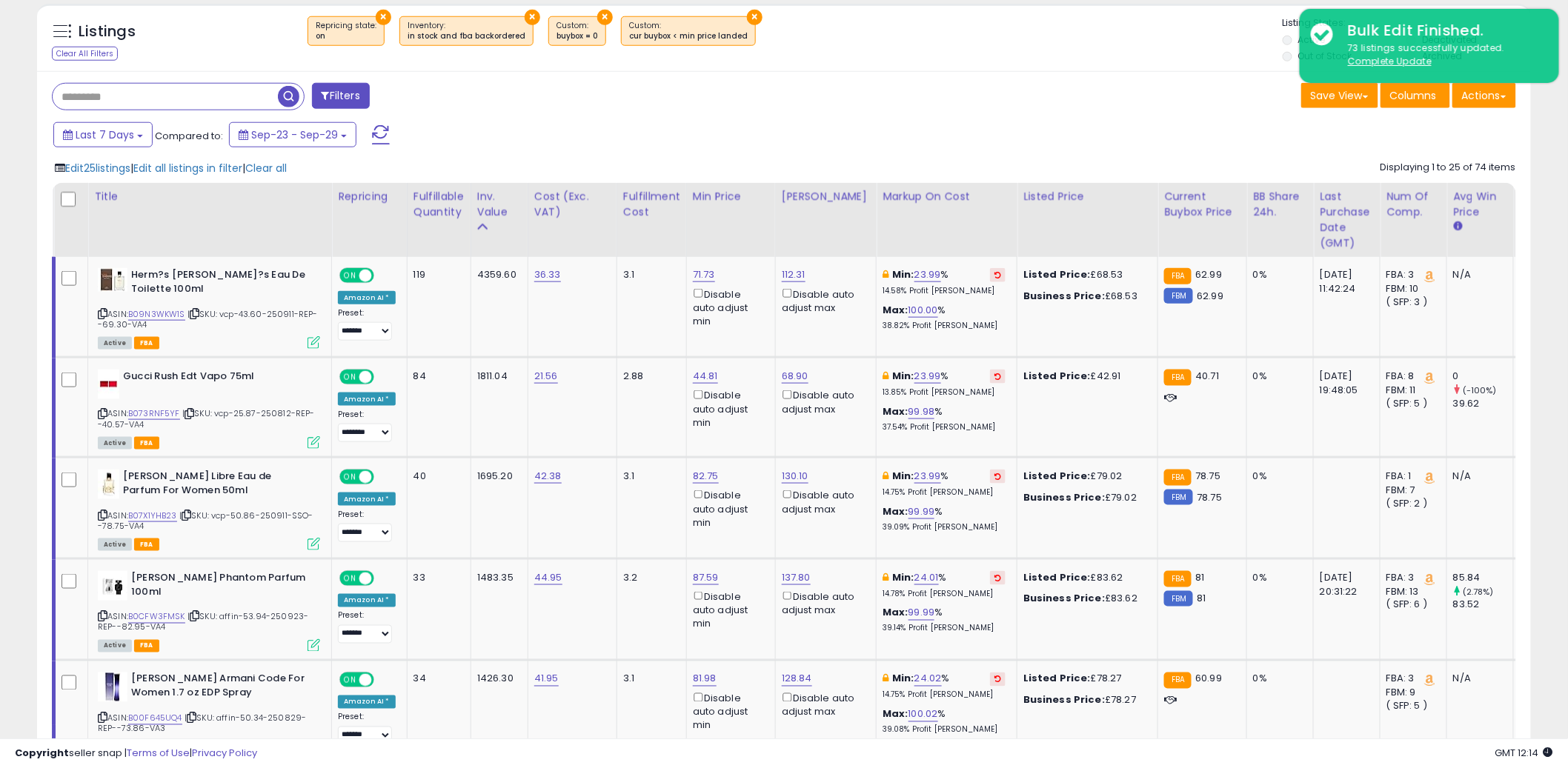
scroll to position [740535, 740122]
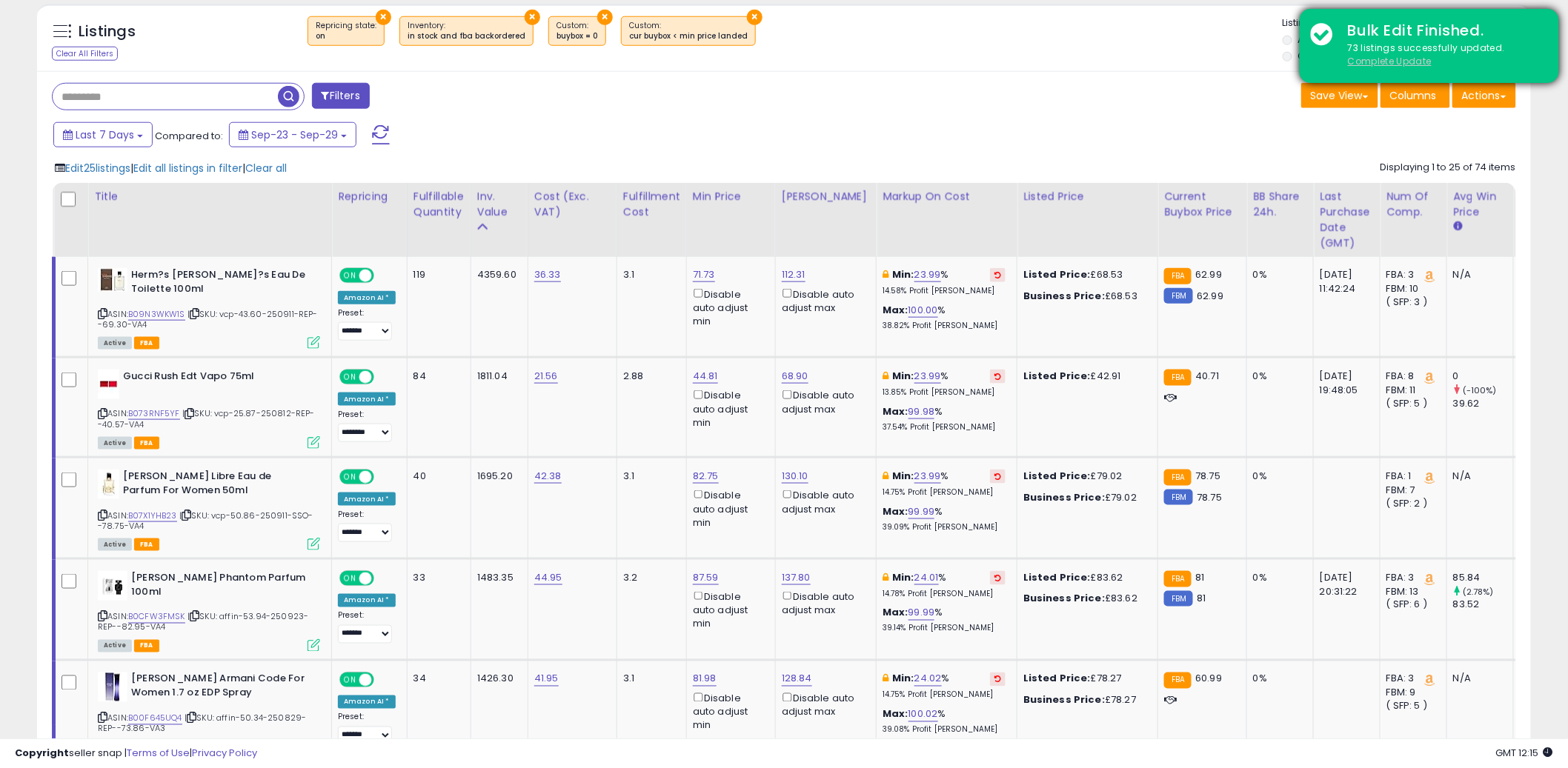
click at [1388, 60] on u "Complete Update" at bounding box center [1389, 60] width 84 height 12
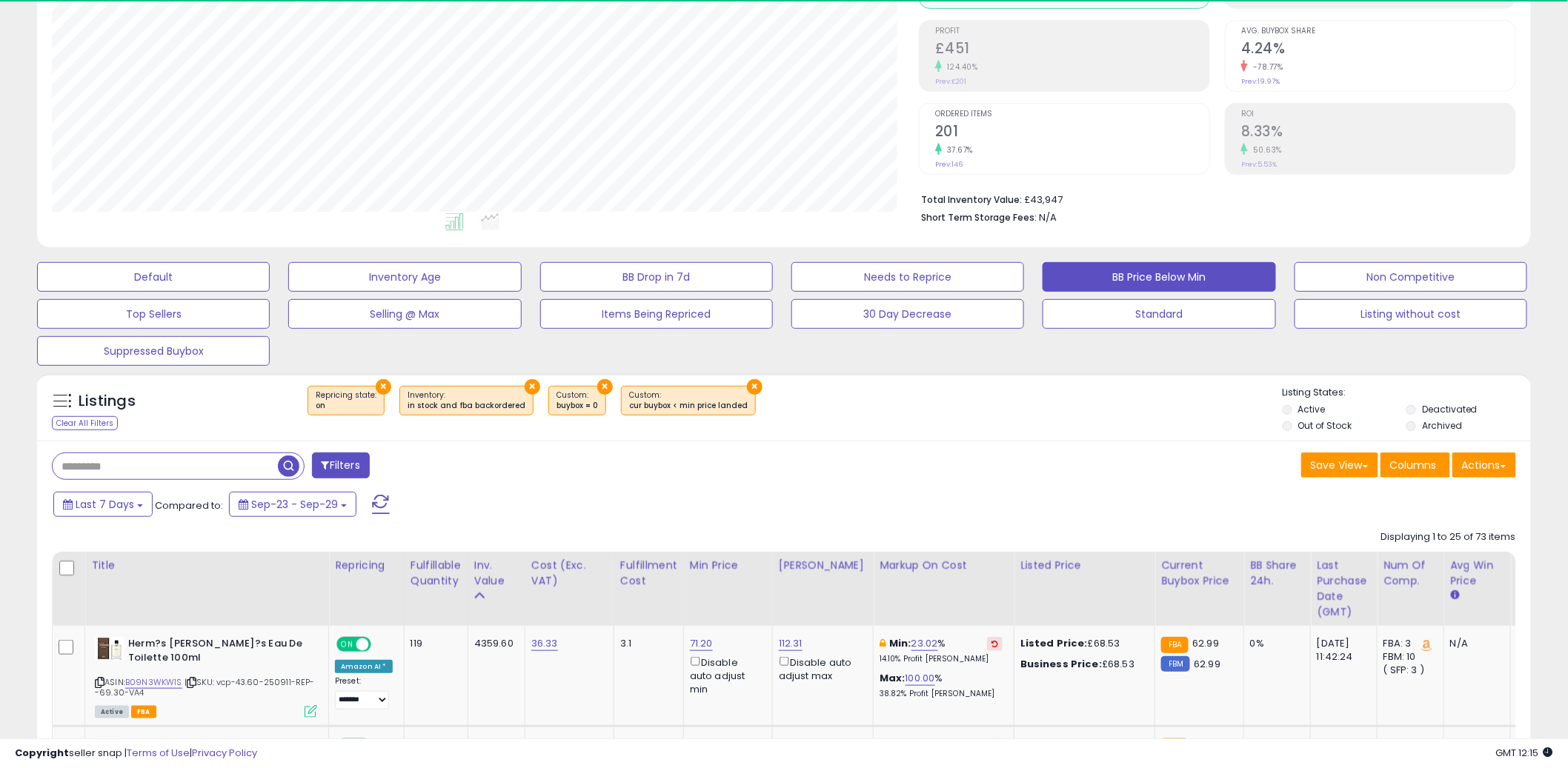
scroll to position [303, 867]
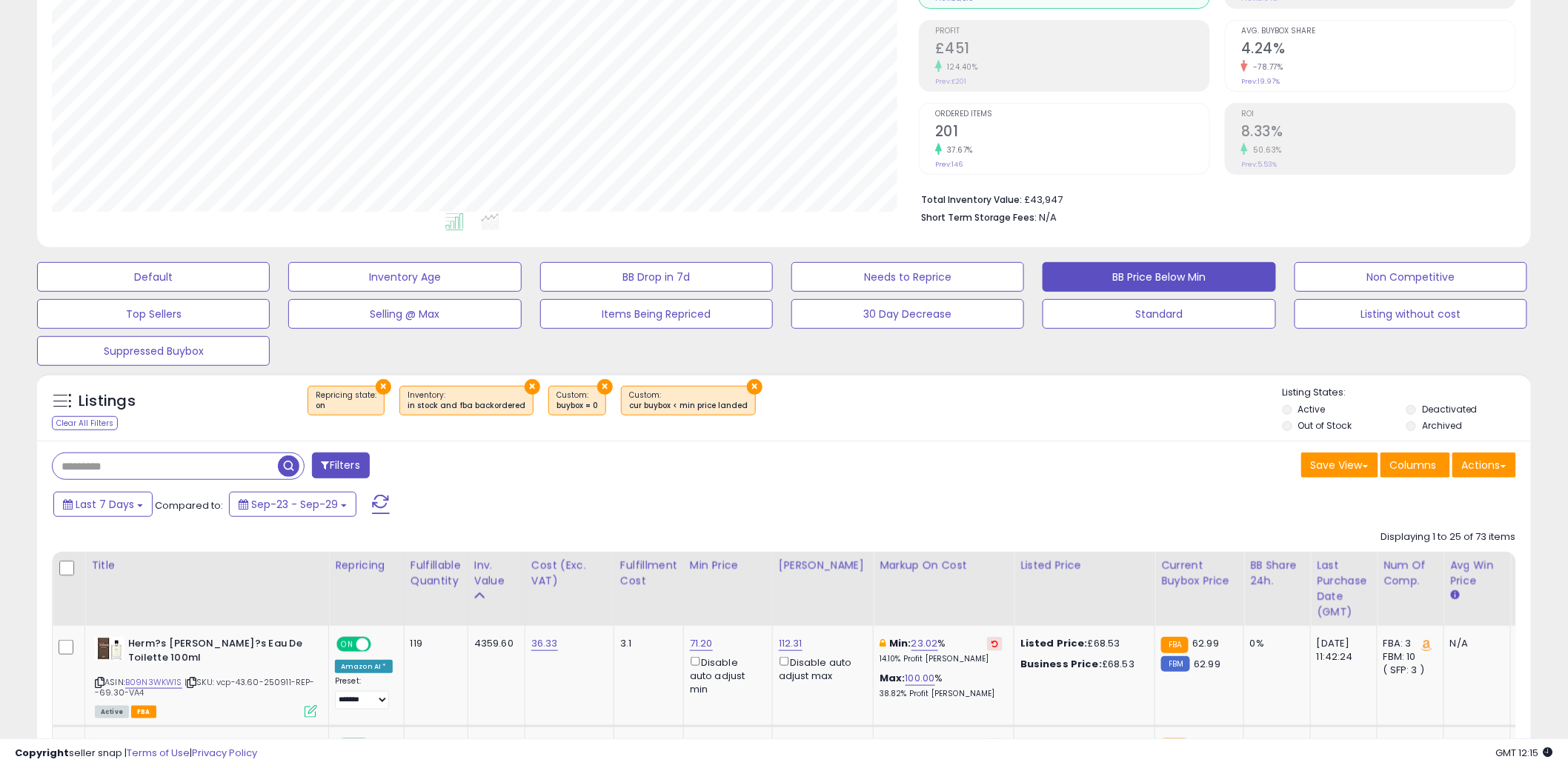
click at [1001, 503] on div "Last 7 Days Compared to: Sep-23 - Sep-29" at bounding box center [599, 506] width 1098 height 34
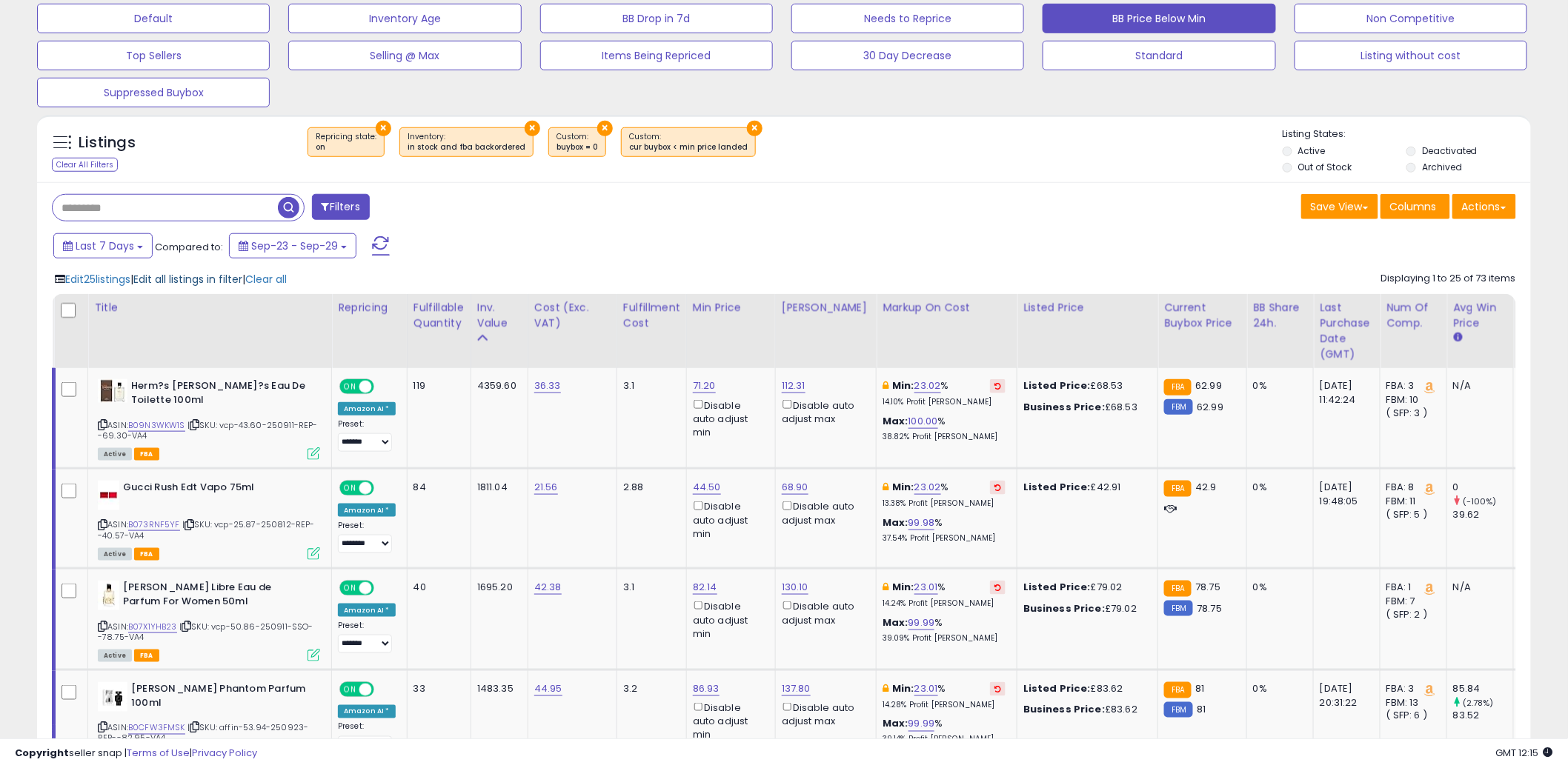
click at [223, 280] on span "Edit all listings in filter" at bounding box center [187, 278] width 109 height 14
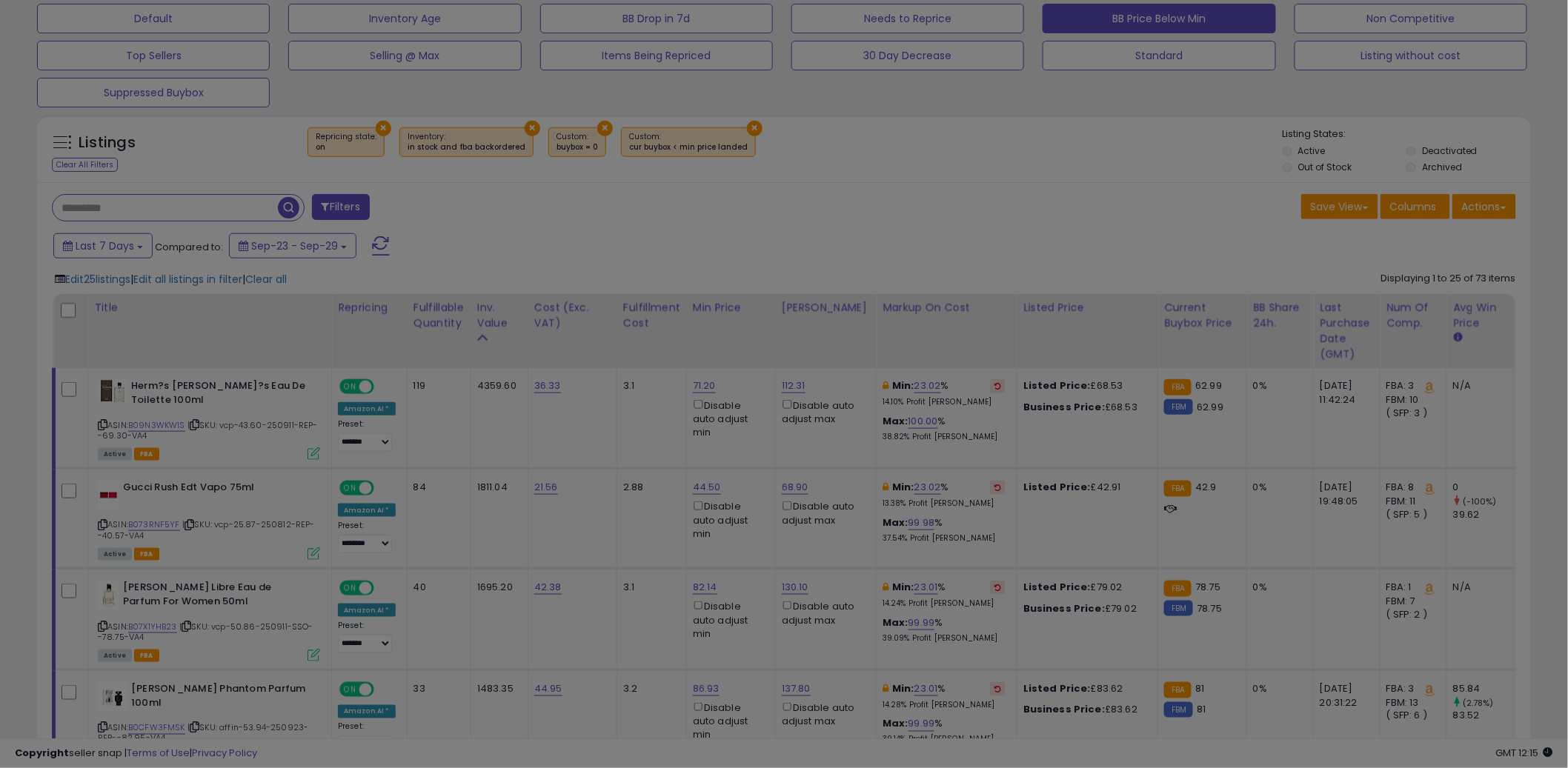
scroll to position [303, 875]
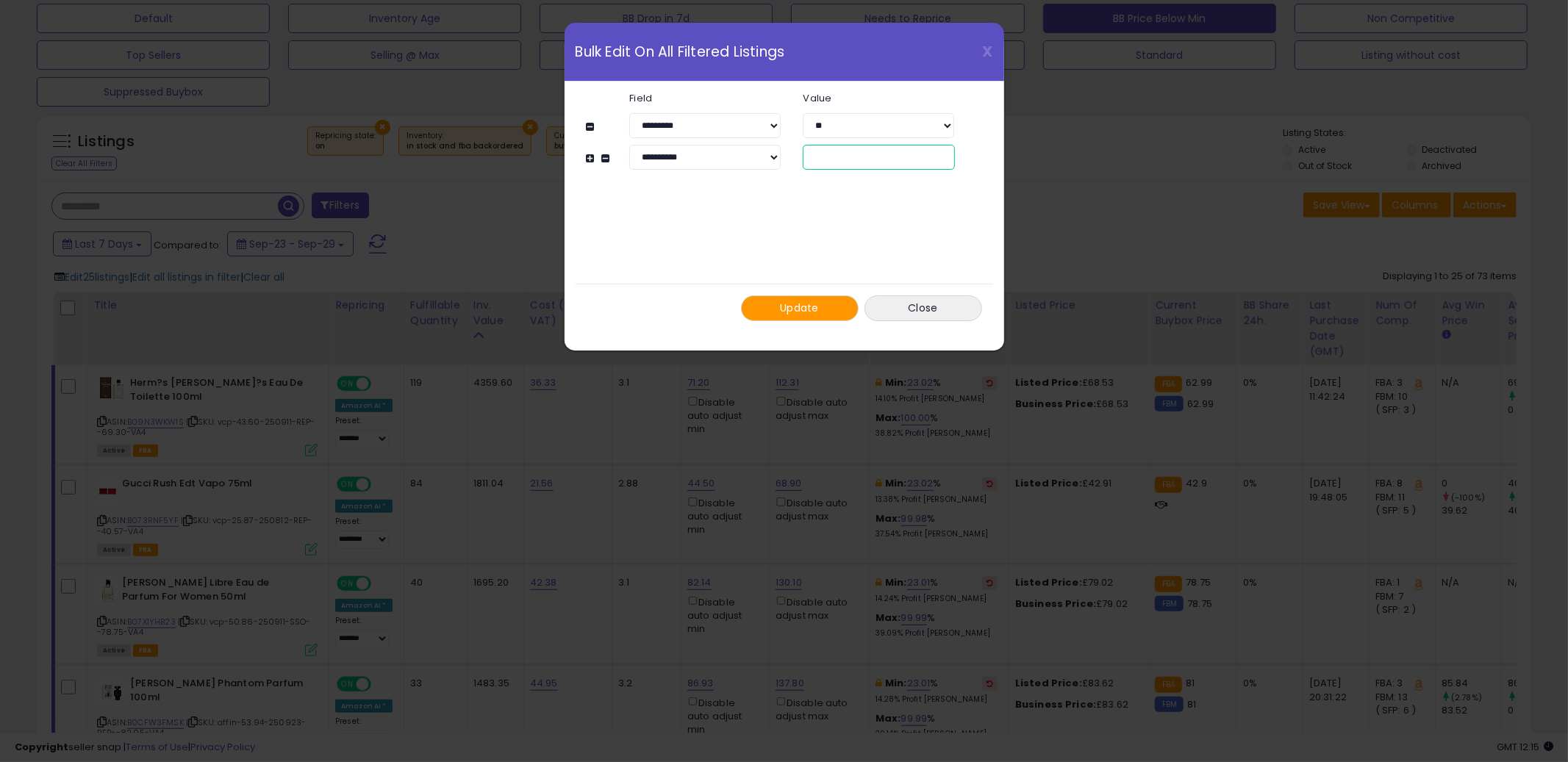
drag, startPoint x: 839, startPoint y: 158, endPoint x: 762, endPoint y: 142, distance: 78.6
click at [762, 142] on div "**********" at bounding box center [777, 130] width 381 height 77
type input "**"
click at [803, 302] on span "Update" at bounding box center [799, 308] width 39 height 14
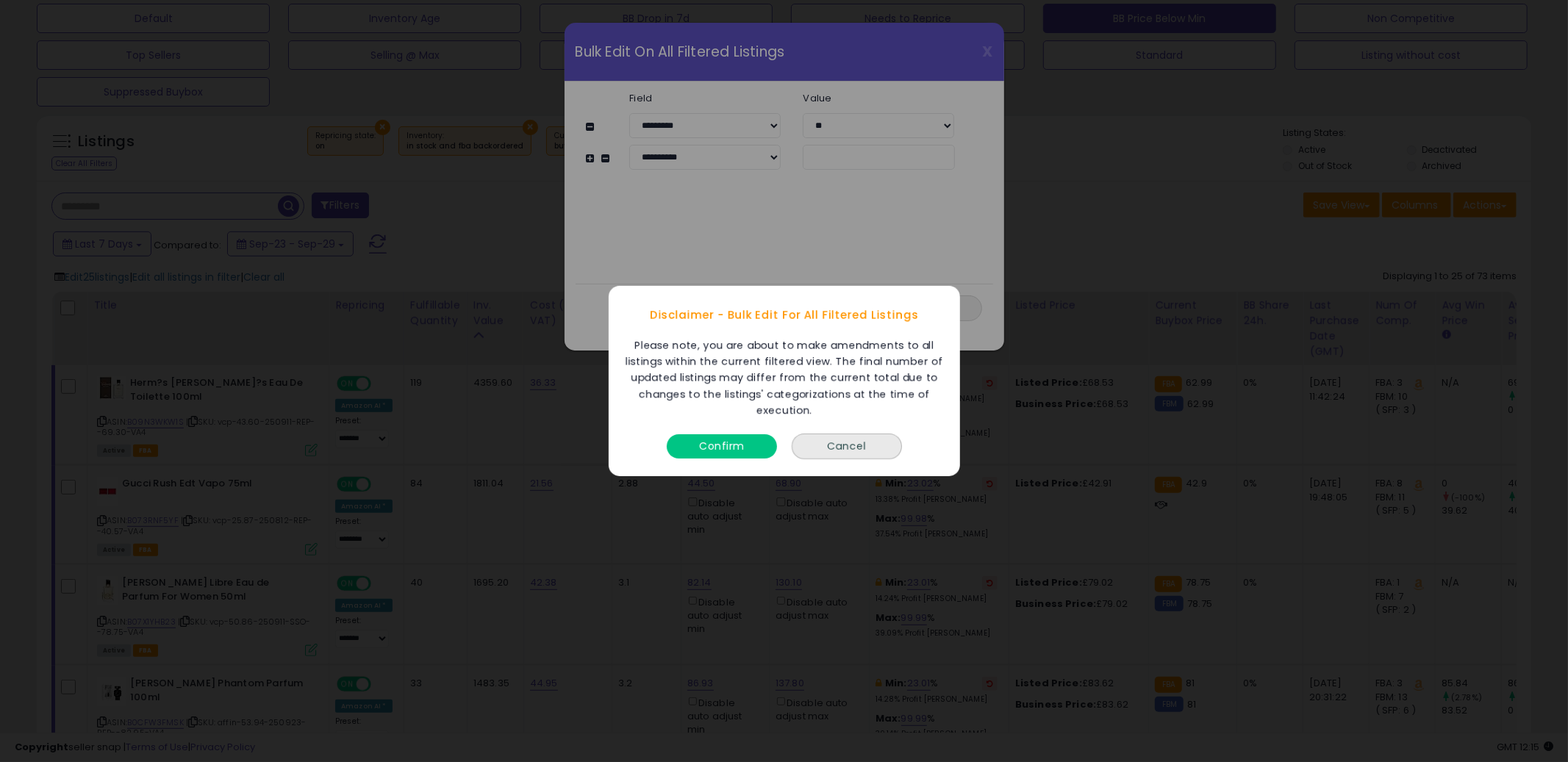
click at [730, 441] on button "Confirm" at bounding box center [722, 446] width 111 height 24
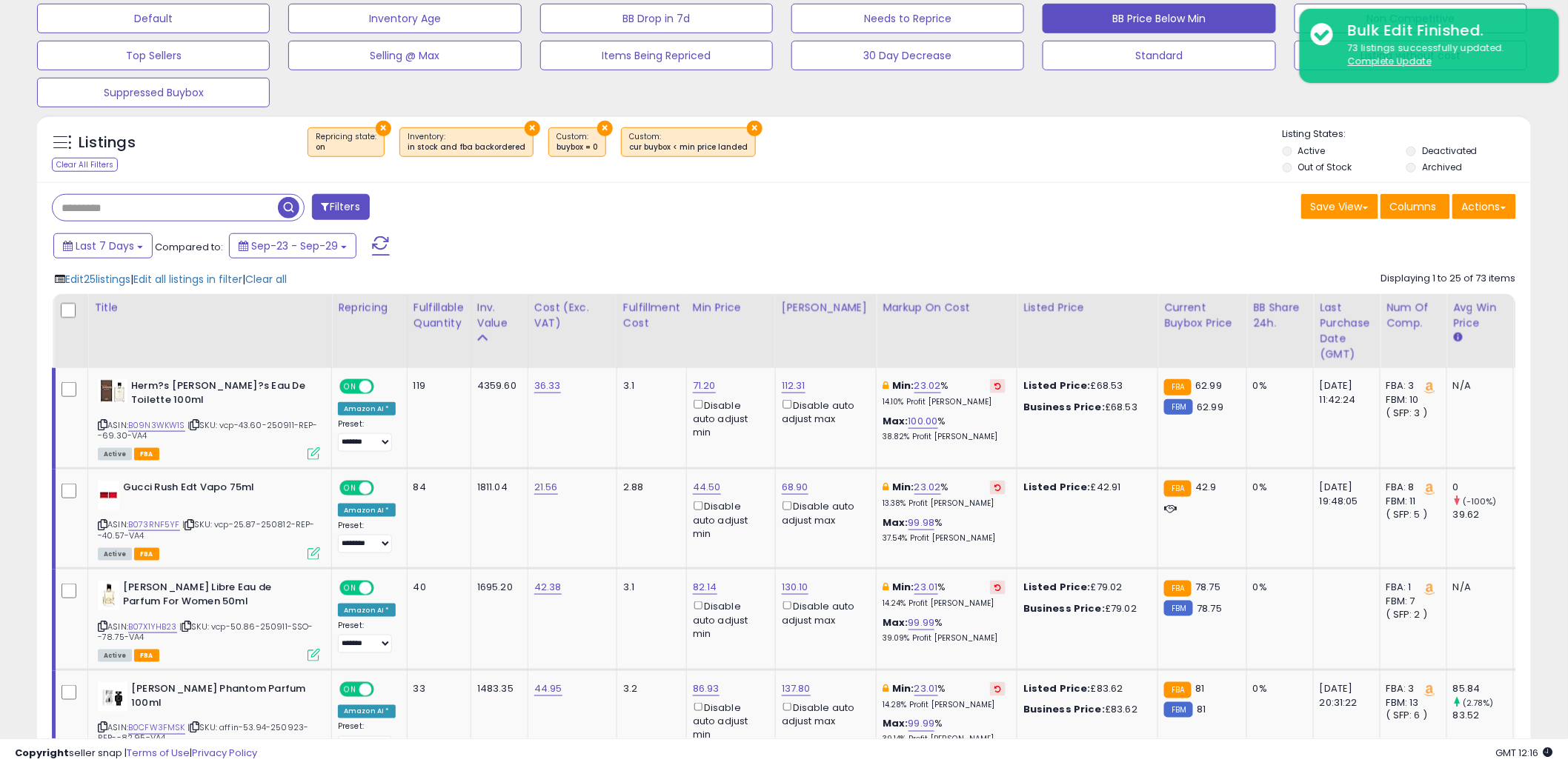
scroll to position [740535, 740122]
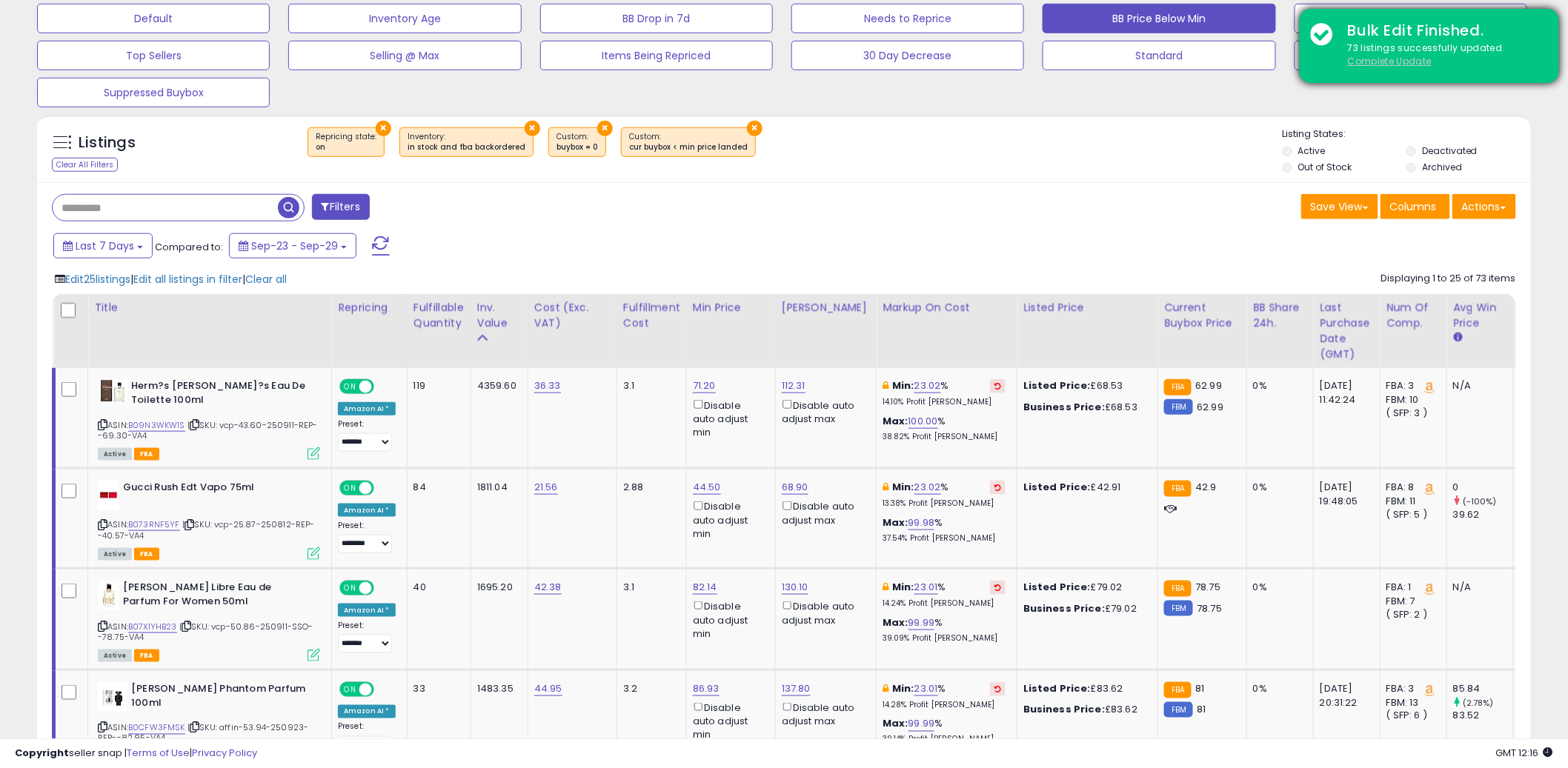
click at [1362, 60] on u "Complete Update" at bounding box center [1389, 60] width 84 height 12
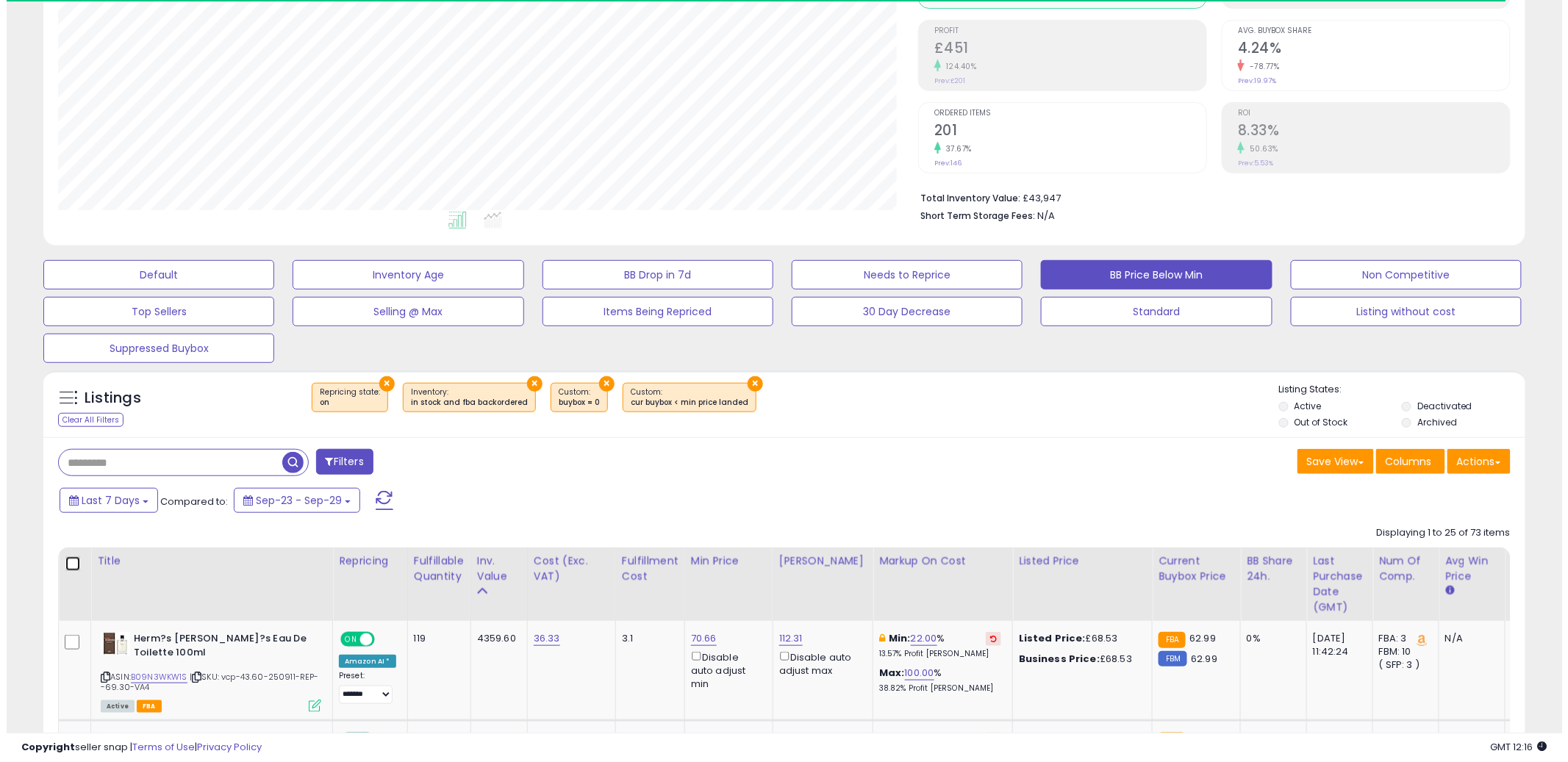
scroll to position [301, 860]
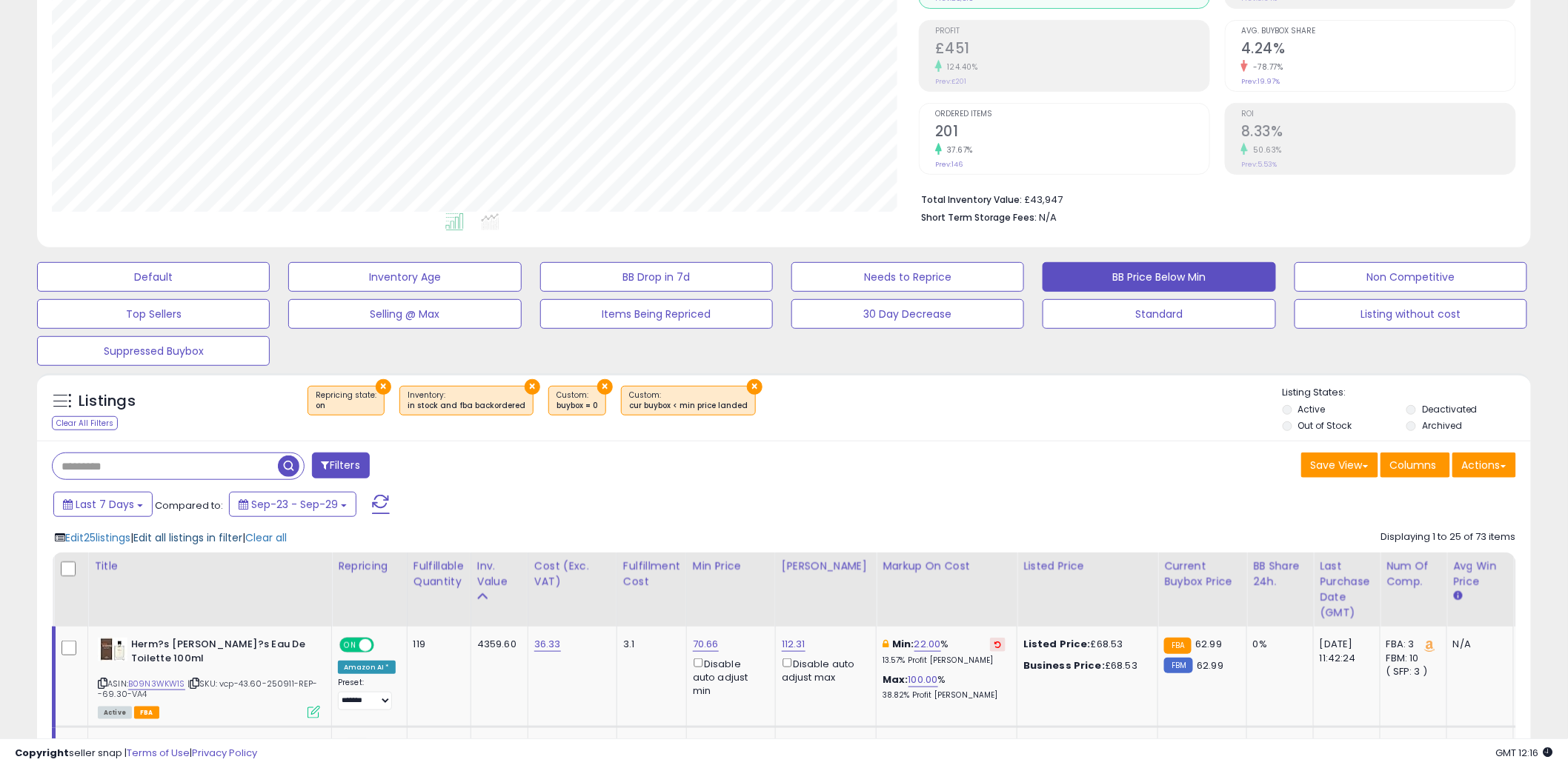
click at [187, 538] on span "Edit all listings in filter" at bounding box center [187, 538] width 109 height 14
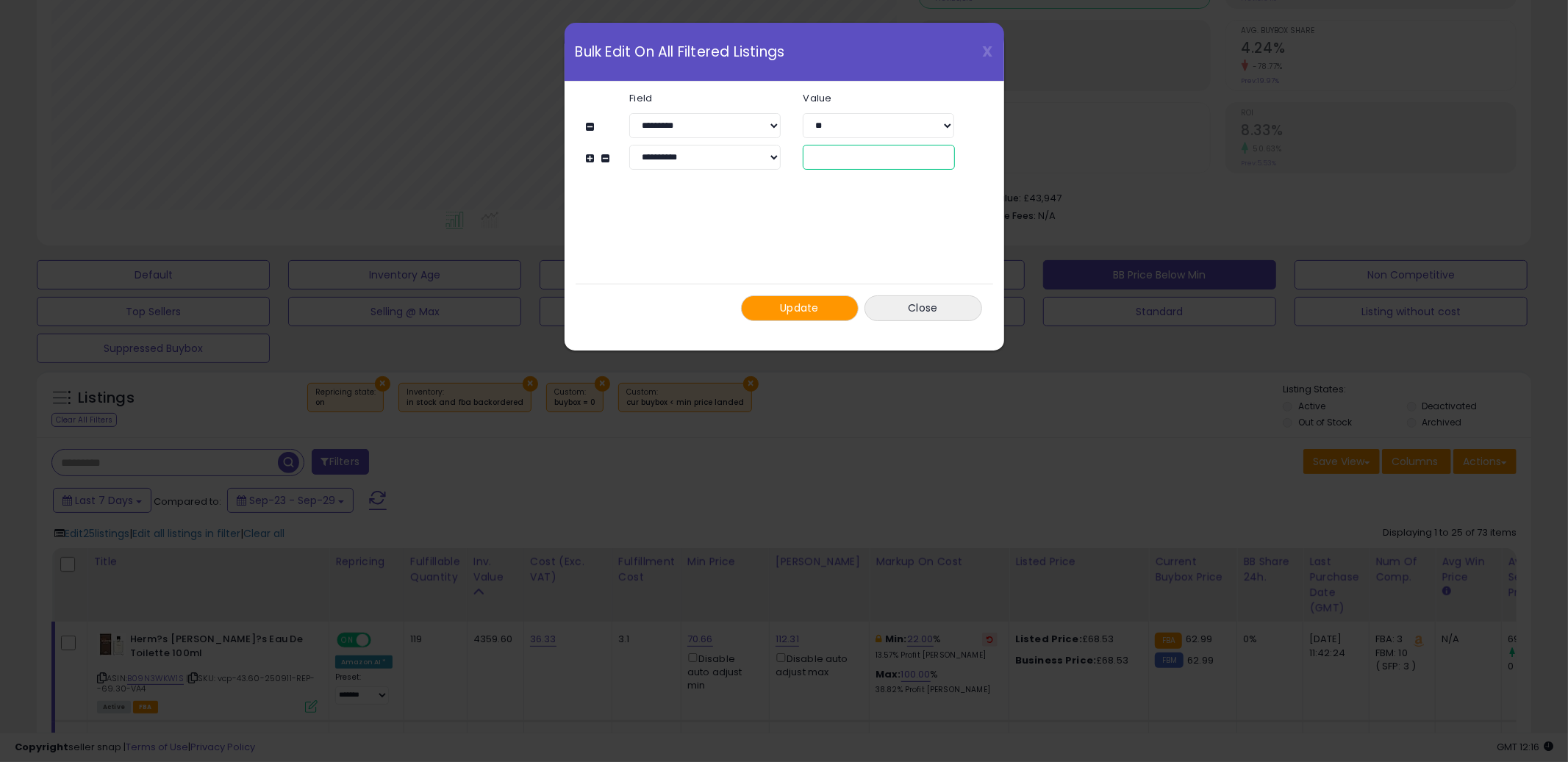
drag, startPoint x: 830, startPoint y: 155, endPoint x: 781, endPoint y: 150, distance: 49.3
click at [781, 150] on div "**********" at bounding box center [791, 157] width 369 height 25
type input "**"
click at [784, 301] on span "Update" at bounding box center [799, 308] width 39 height 14
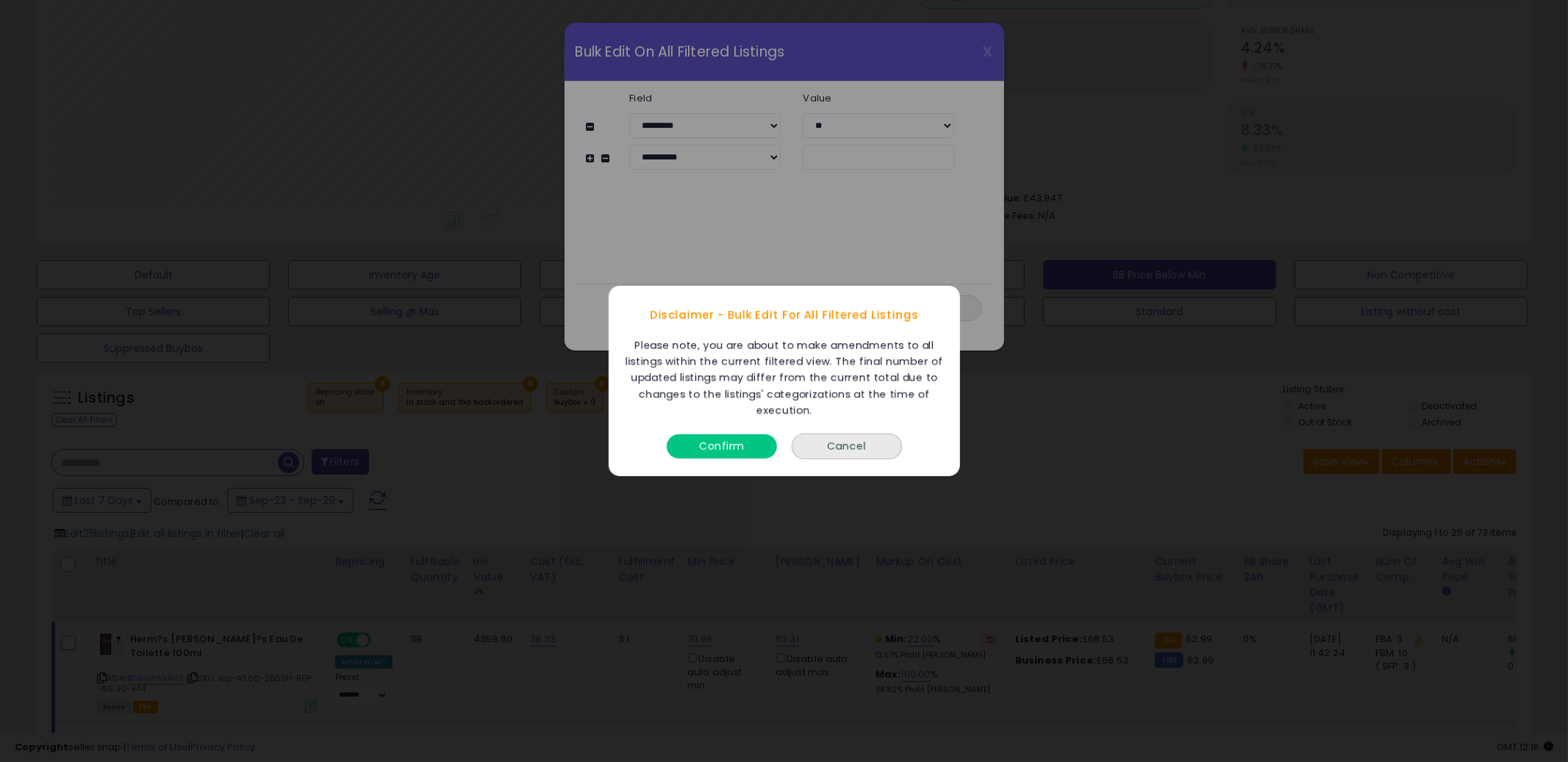
click at [737, 446] on button "Confirm" at bounding box center [722, 446] width 111 height 24
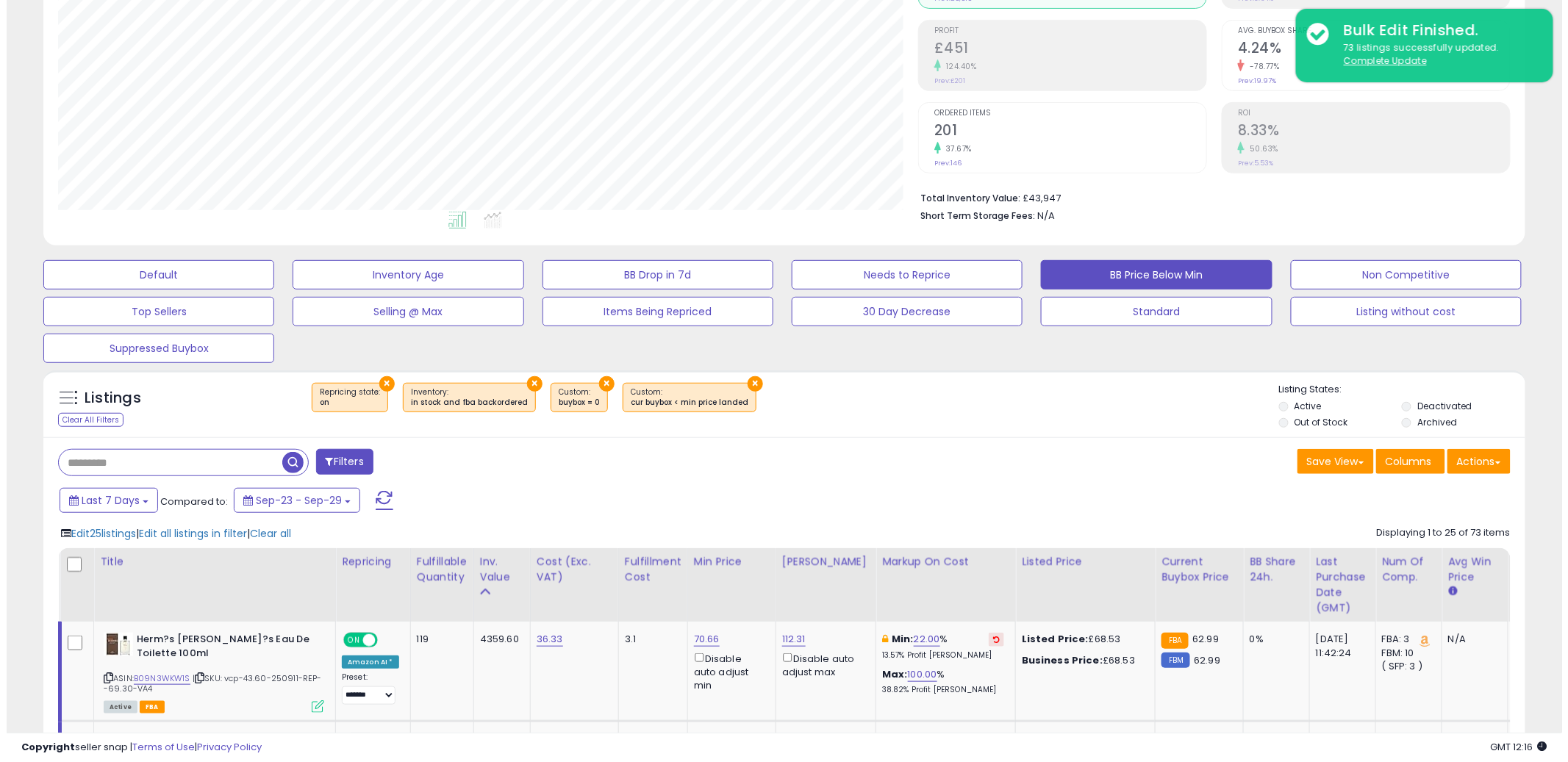
scroll to position [734750, 734276]
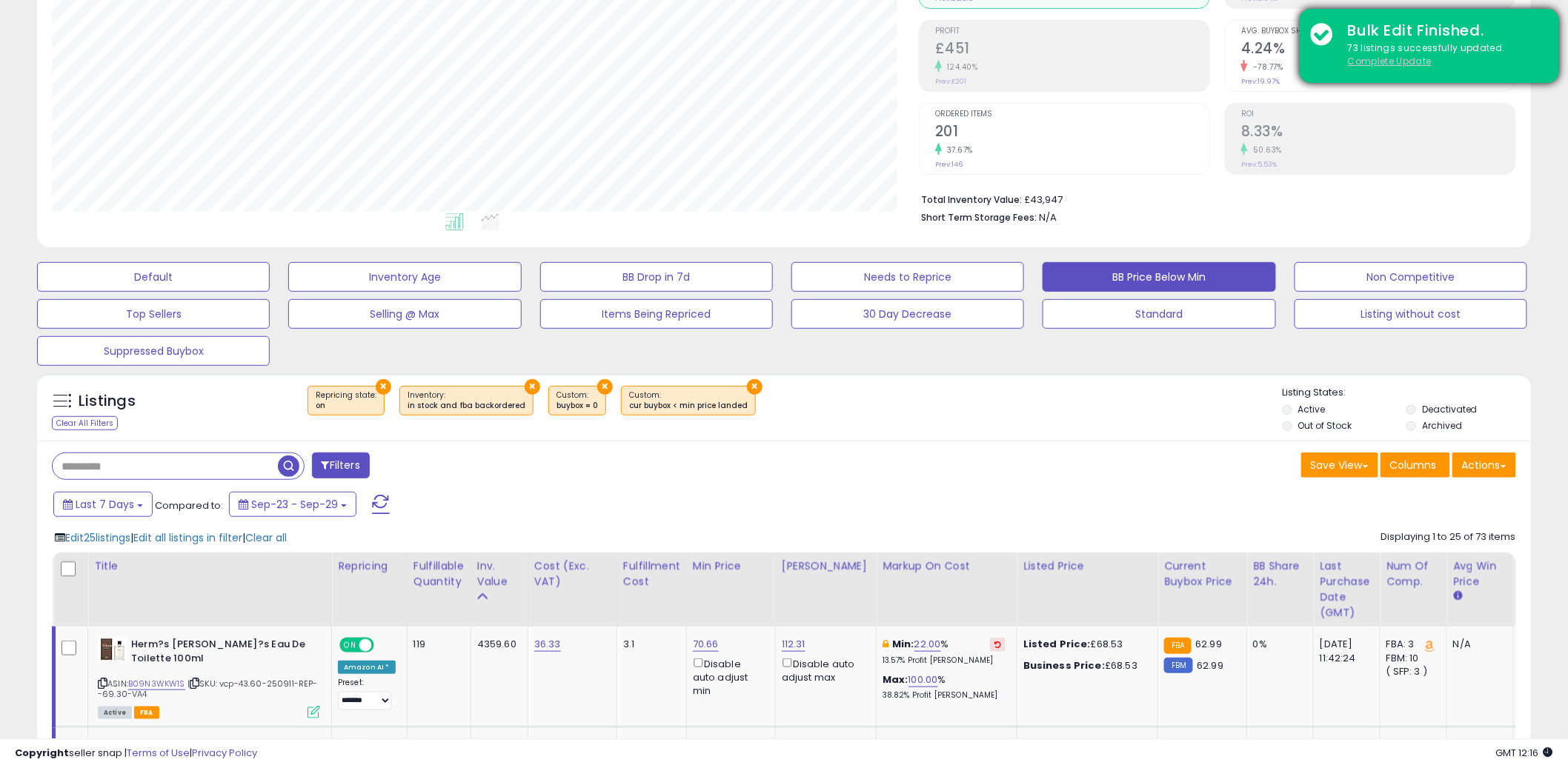
click at [1388, 60] on u "Complete Update" at bounding box center [1389, 60] width 84 height 12
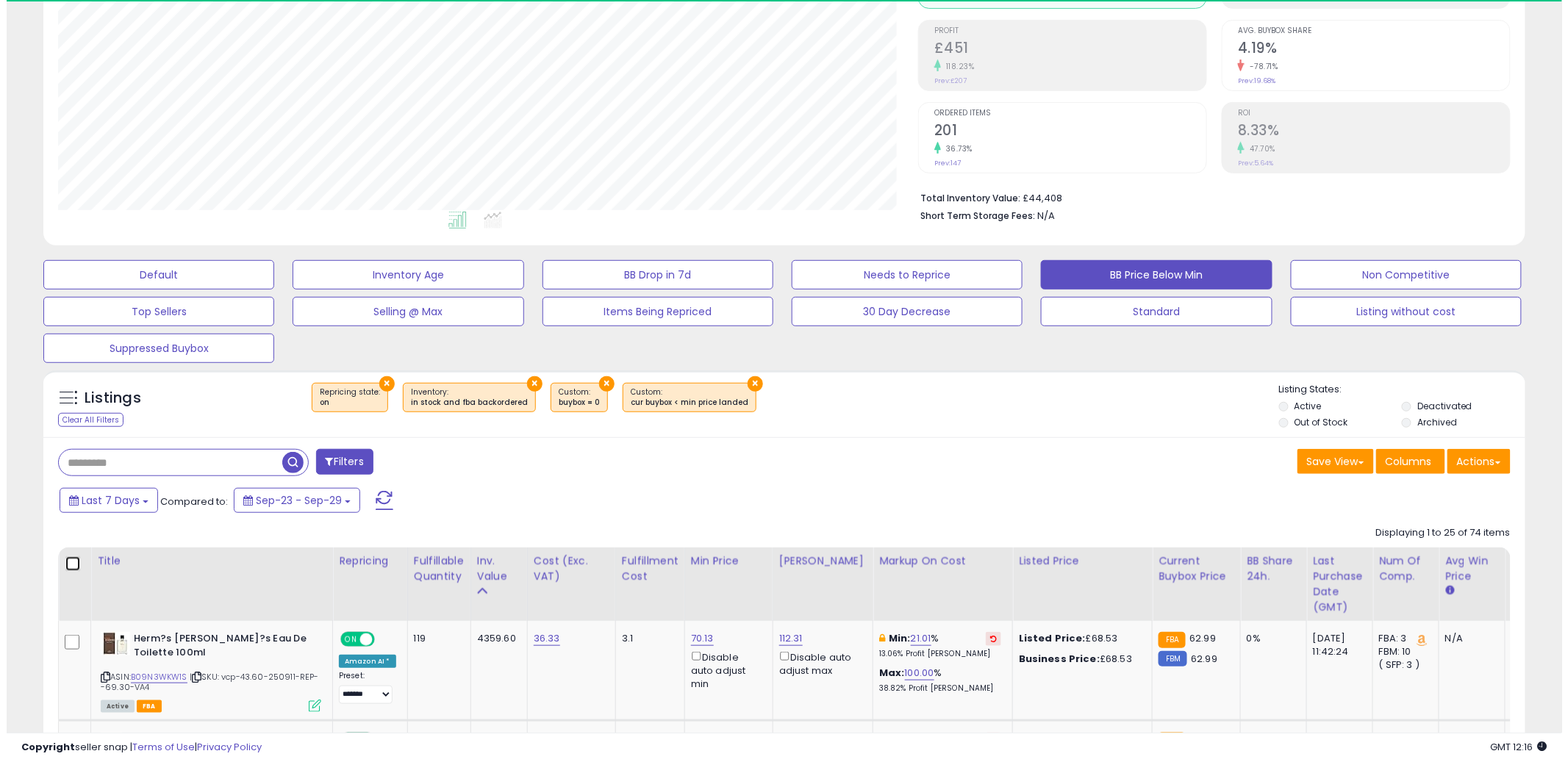
scroll to position [301, 860]
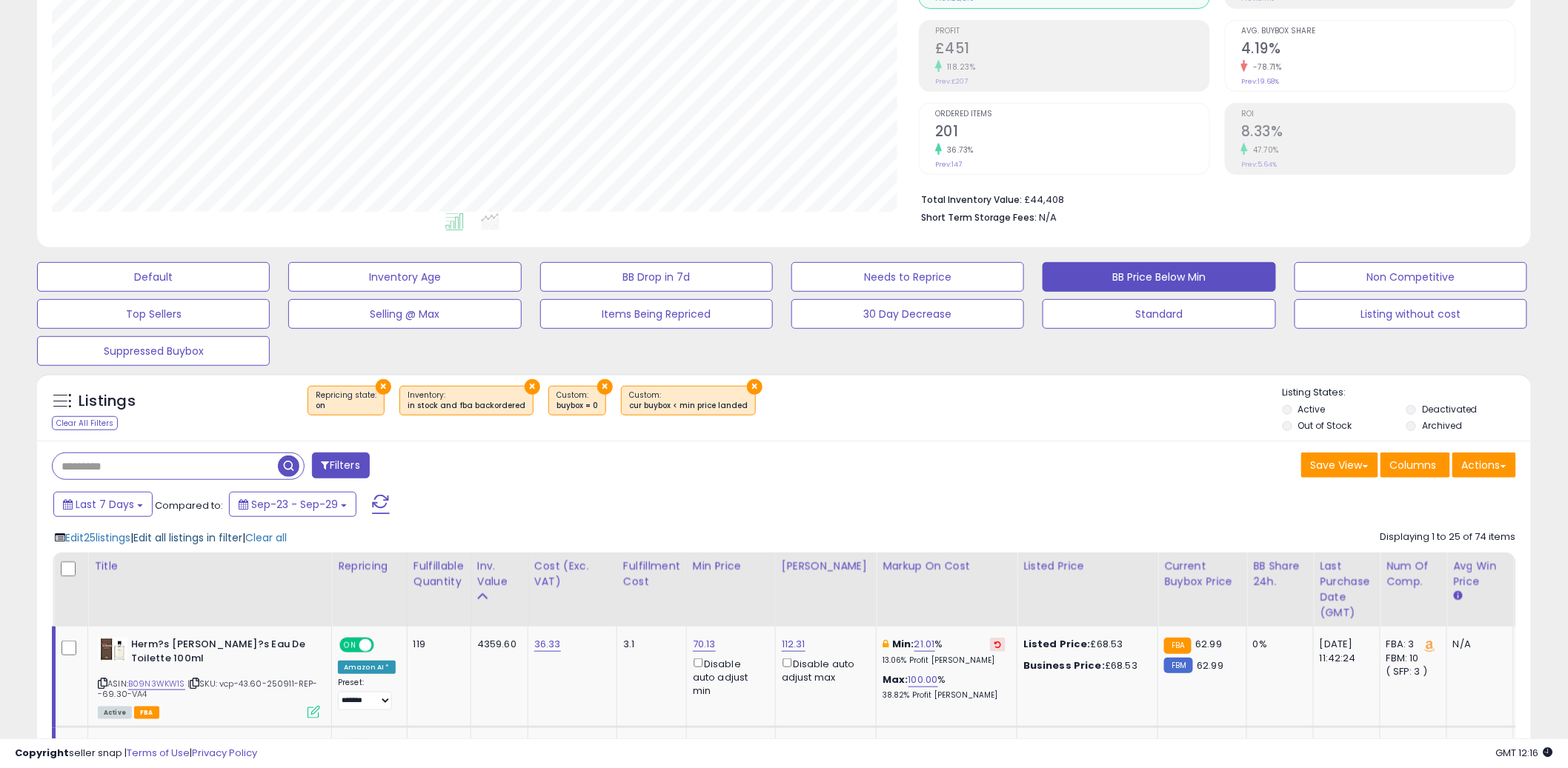
click at [181, 534] on span "Edit all listings in filter" at bounding box center [187, 538] width 109 height 14
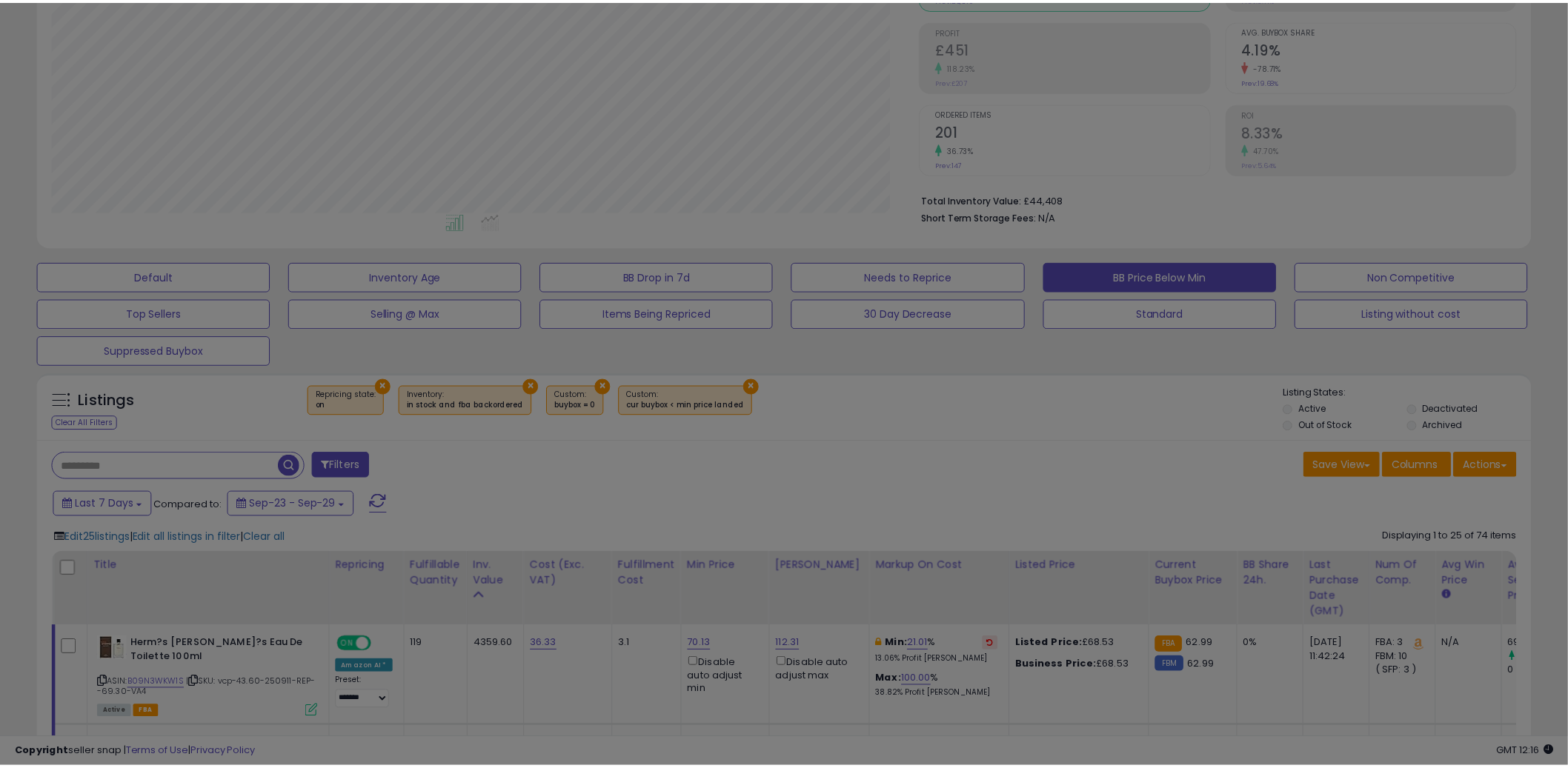
scroll to position [303, 875]
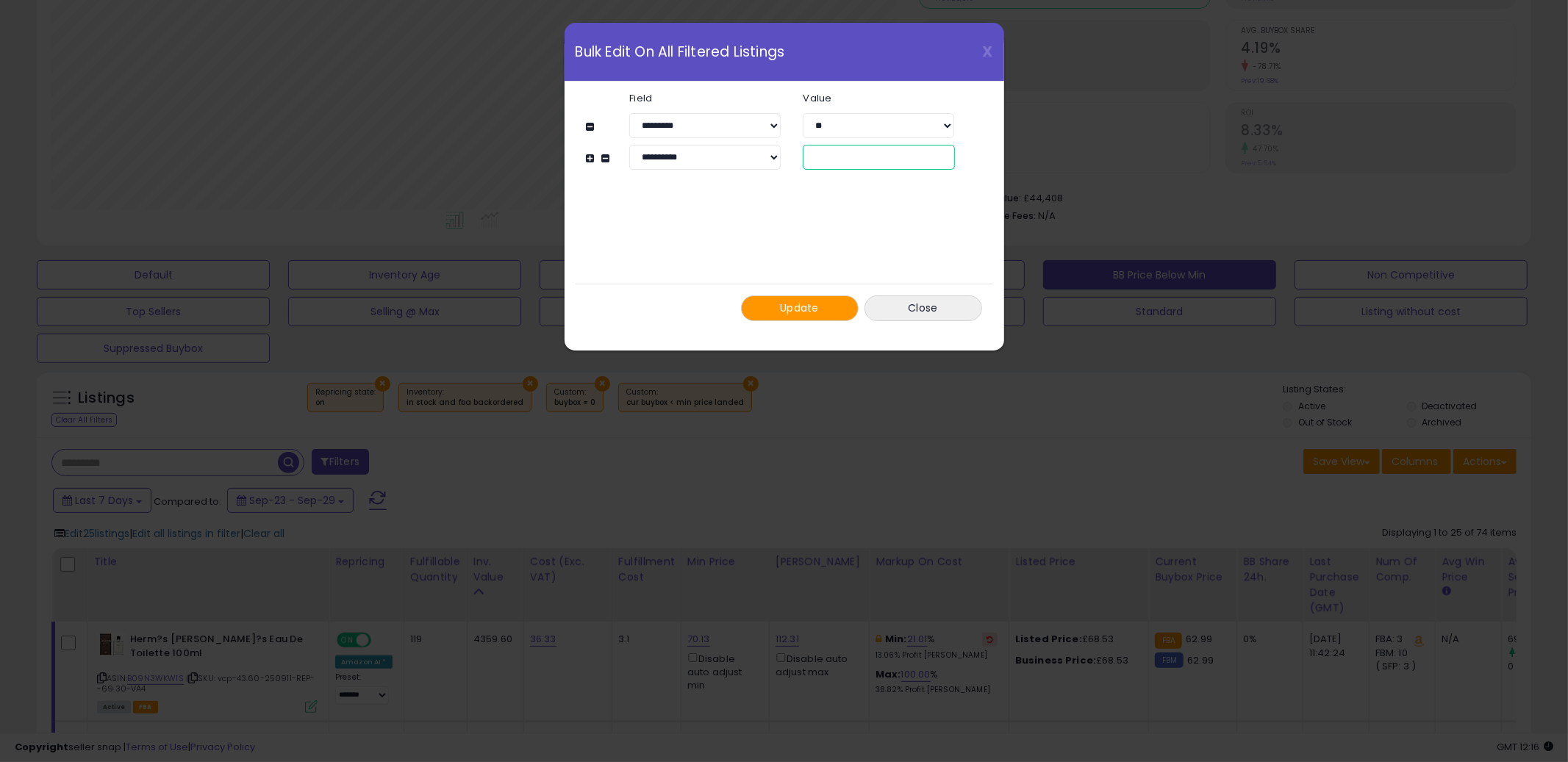
drag, startPoint x: 802, startPoint y: 156, endPoint x: 791, endPoint y: 157, distance: 11.0
click at [793, 157] on div "**" at bounding box center [878, 157] width 173 height 25
type input "**"
click at [823, 302] on button "Update" at bounding box center [799, 308] width 117 height 26
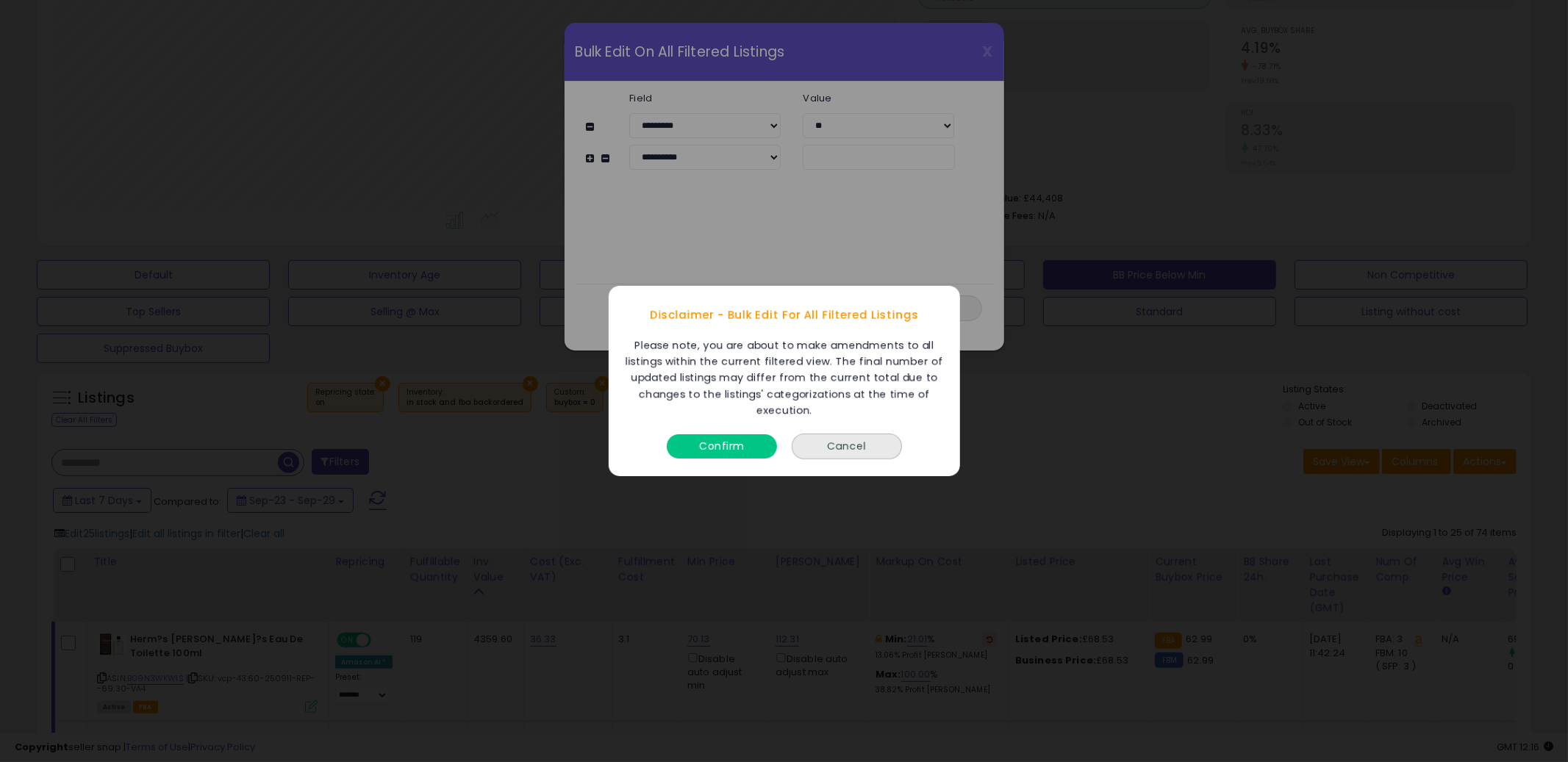
click at [720, 447] on button "Confirm" at bounding box center [722, 446] width 111 height 24
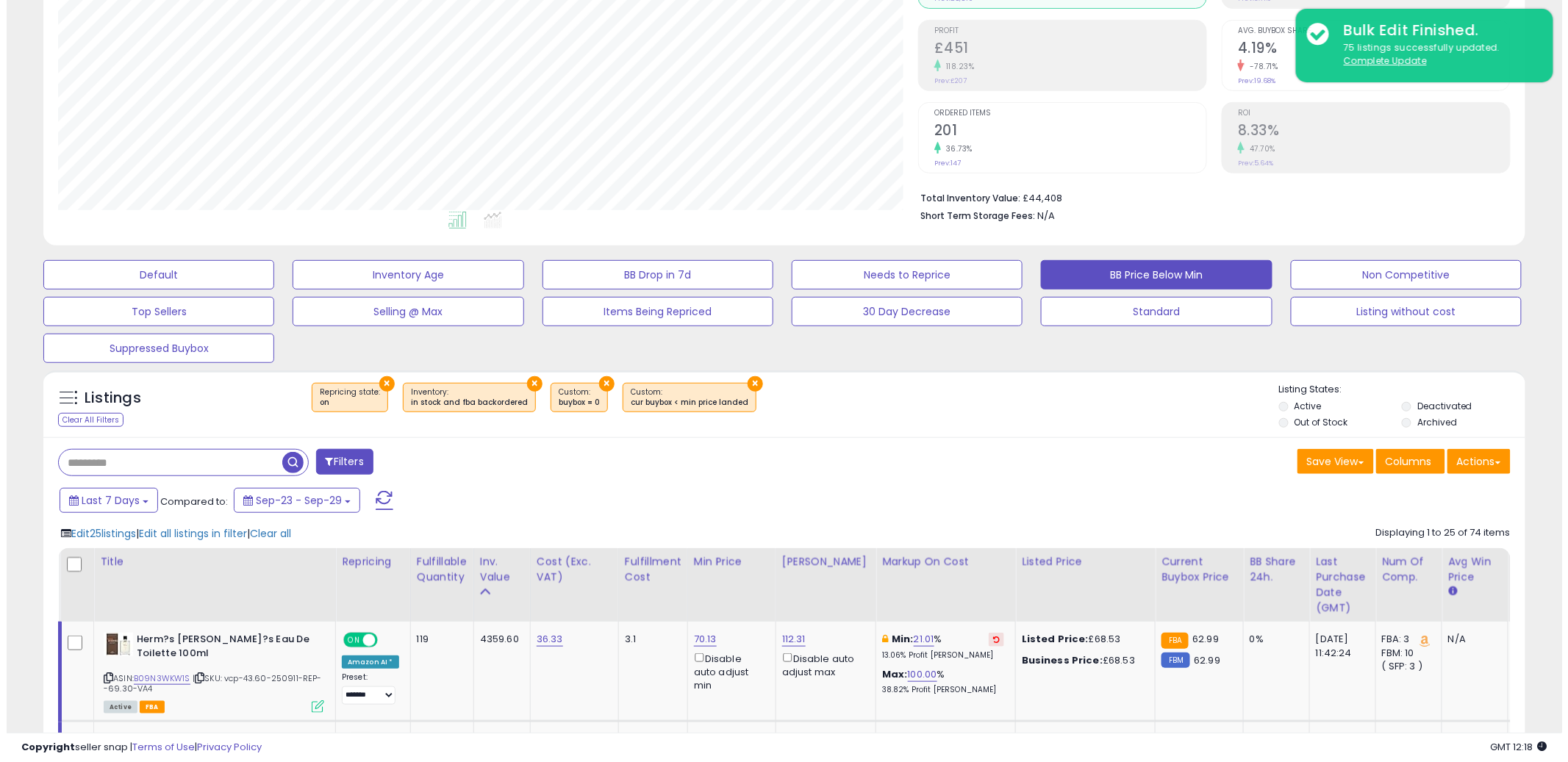
scroll to position [734750, 734276]
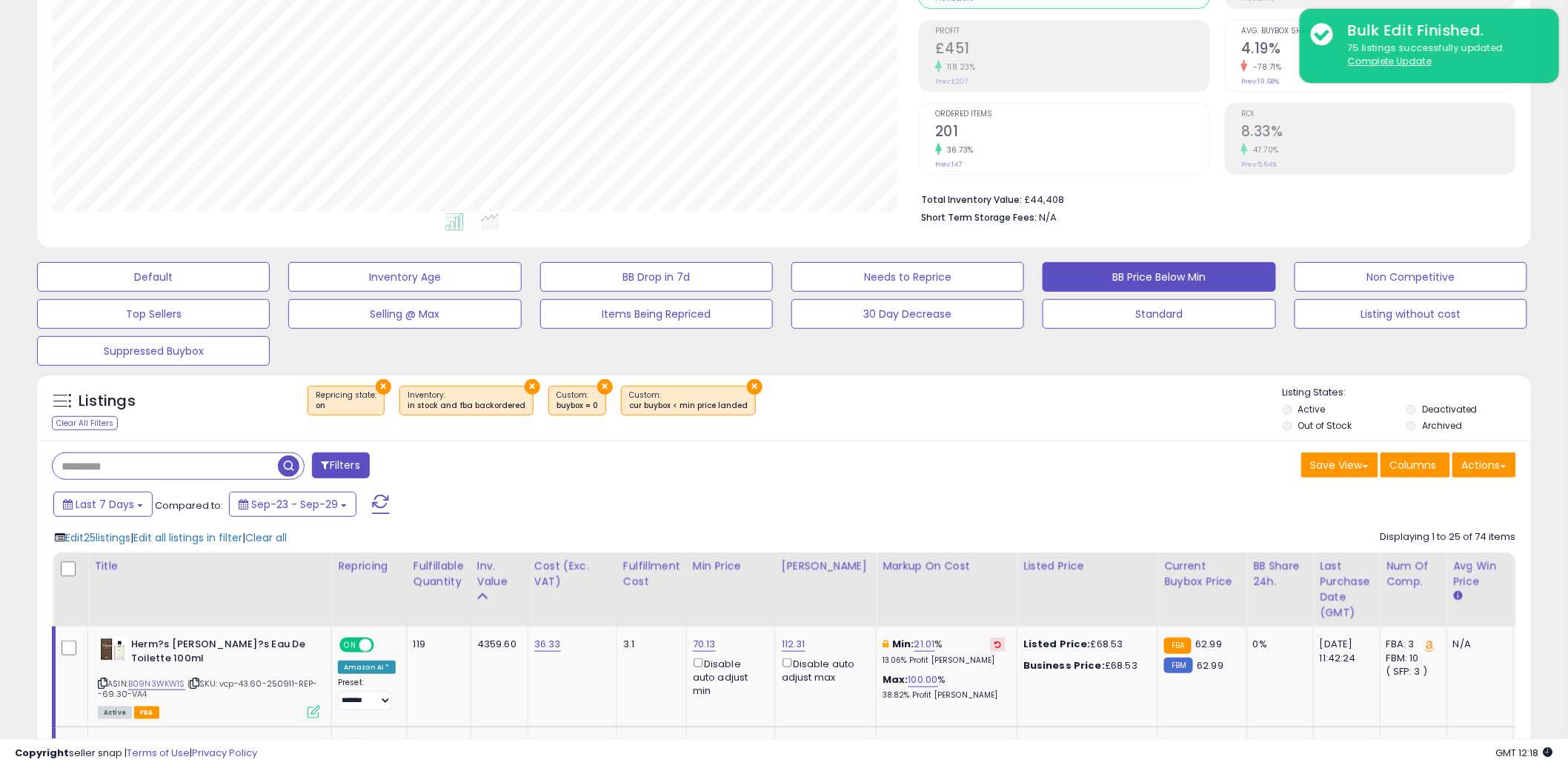
drag, startPoint x: 1397, startPoint y: 56, endPoint x: 1021, endPoint y: 4, distance: 379.6
click at [1397, 57] on u "Complete Update" at bounding box center [1389, 60] width 84 height 12
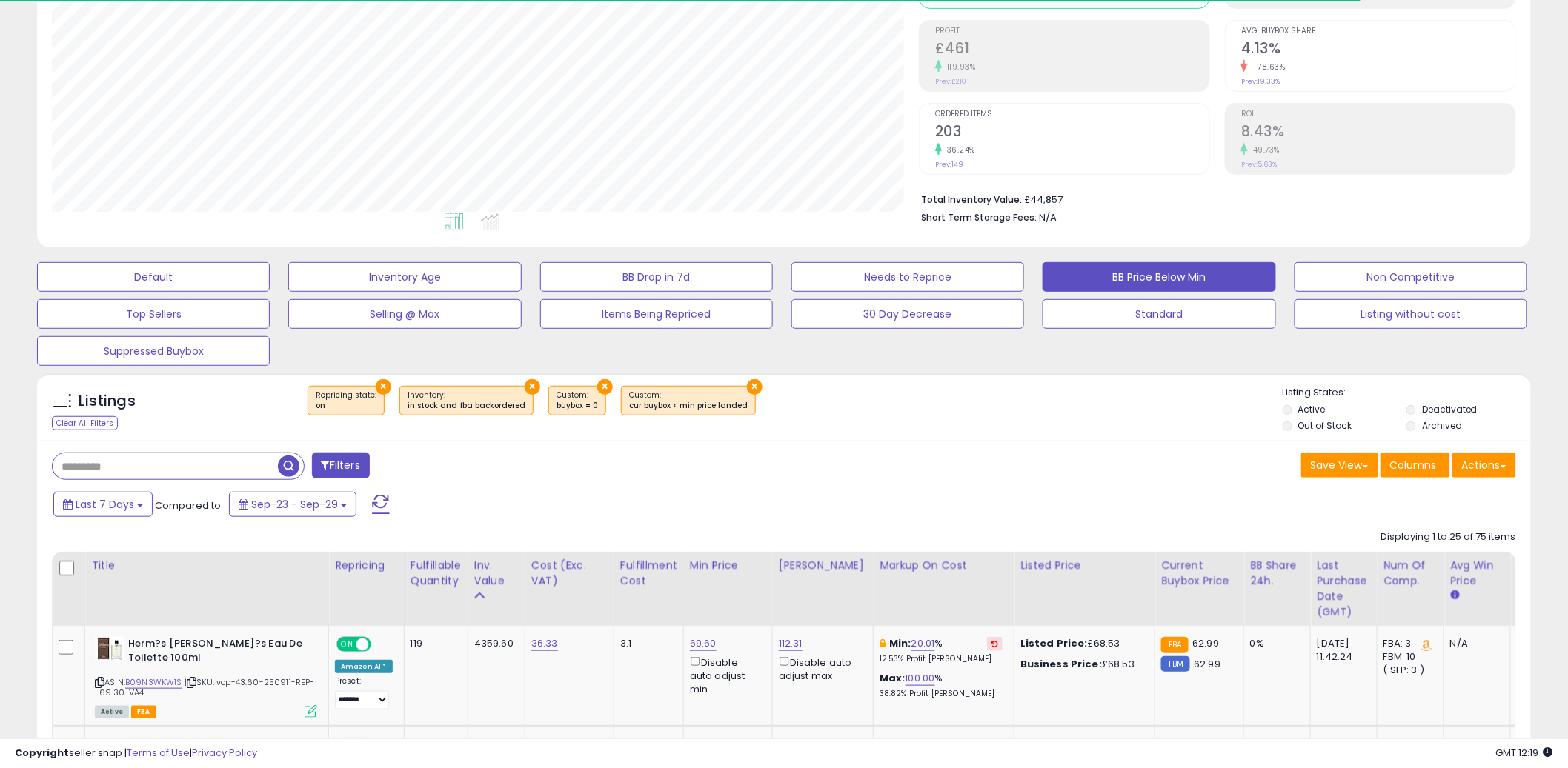
scroll to position [303, 867]
click at [693, 474] on div "Filters" at bounding box center [412, 468] width 743 height 30
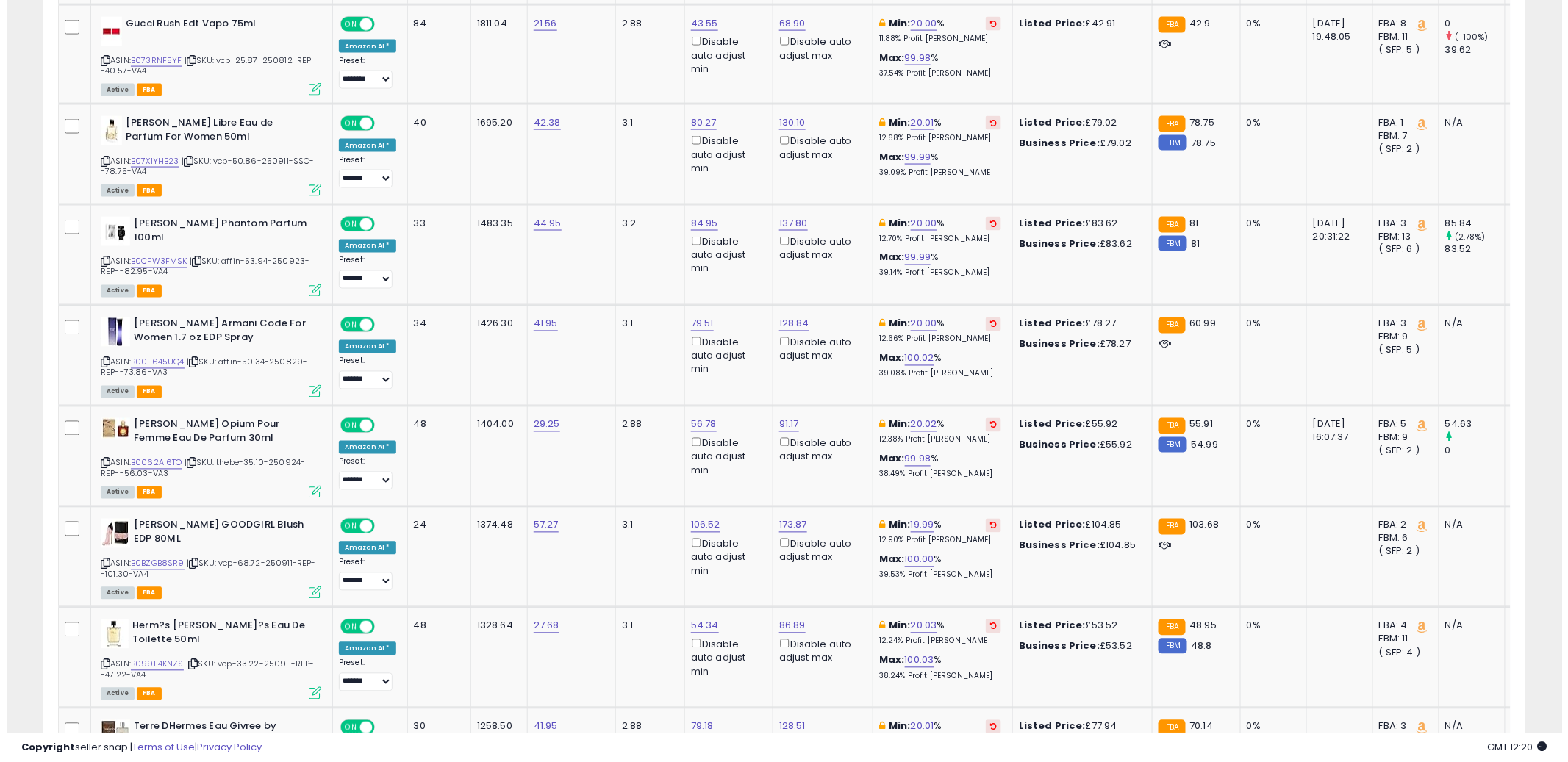
scroll to position [469, 0]
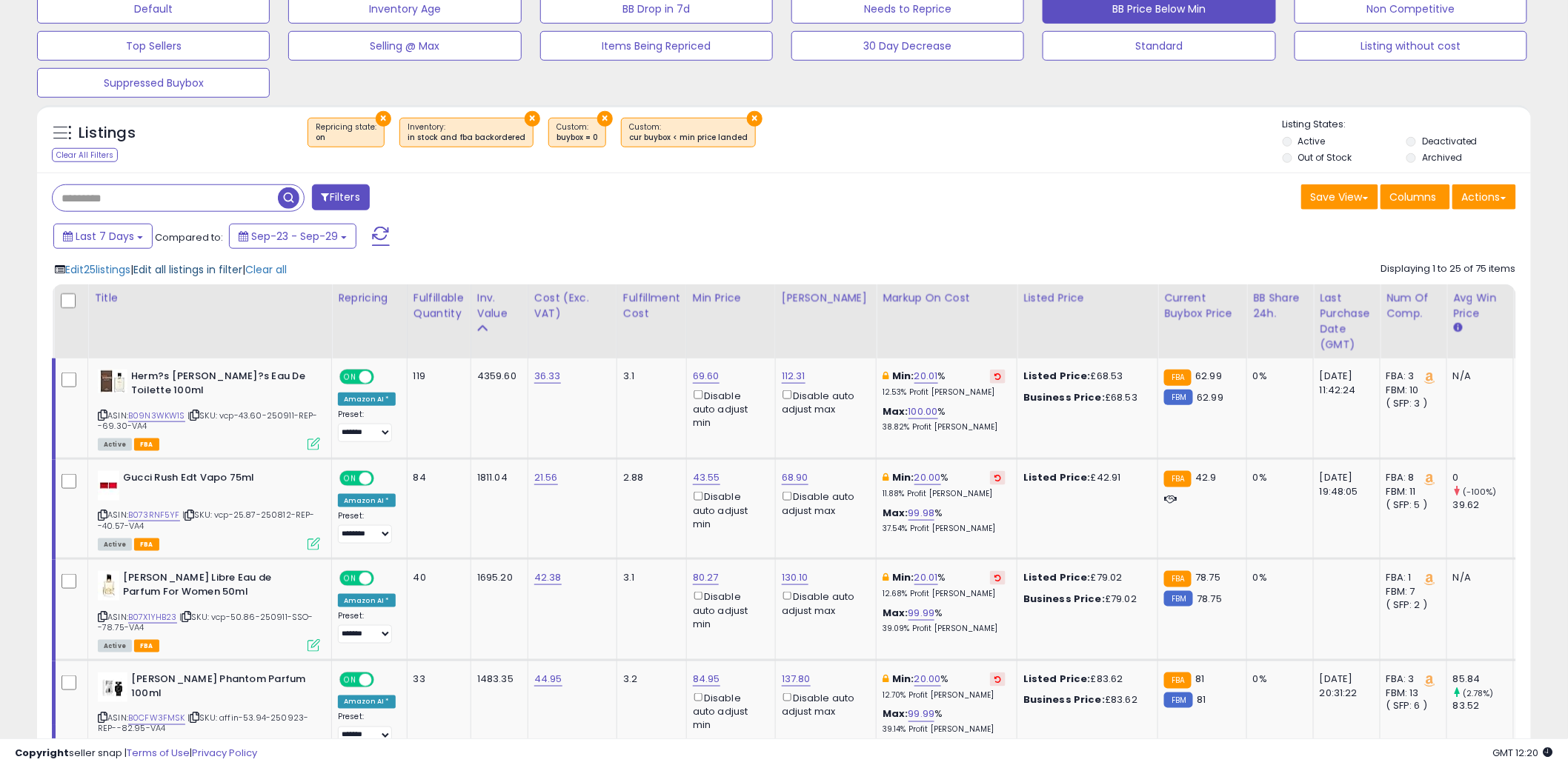
click at [212, 271] on span "Edit all listings in filter" at bounding box center [187, 269] width 109 height 14
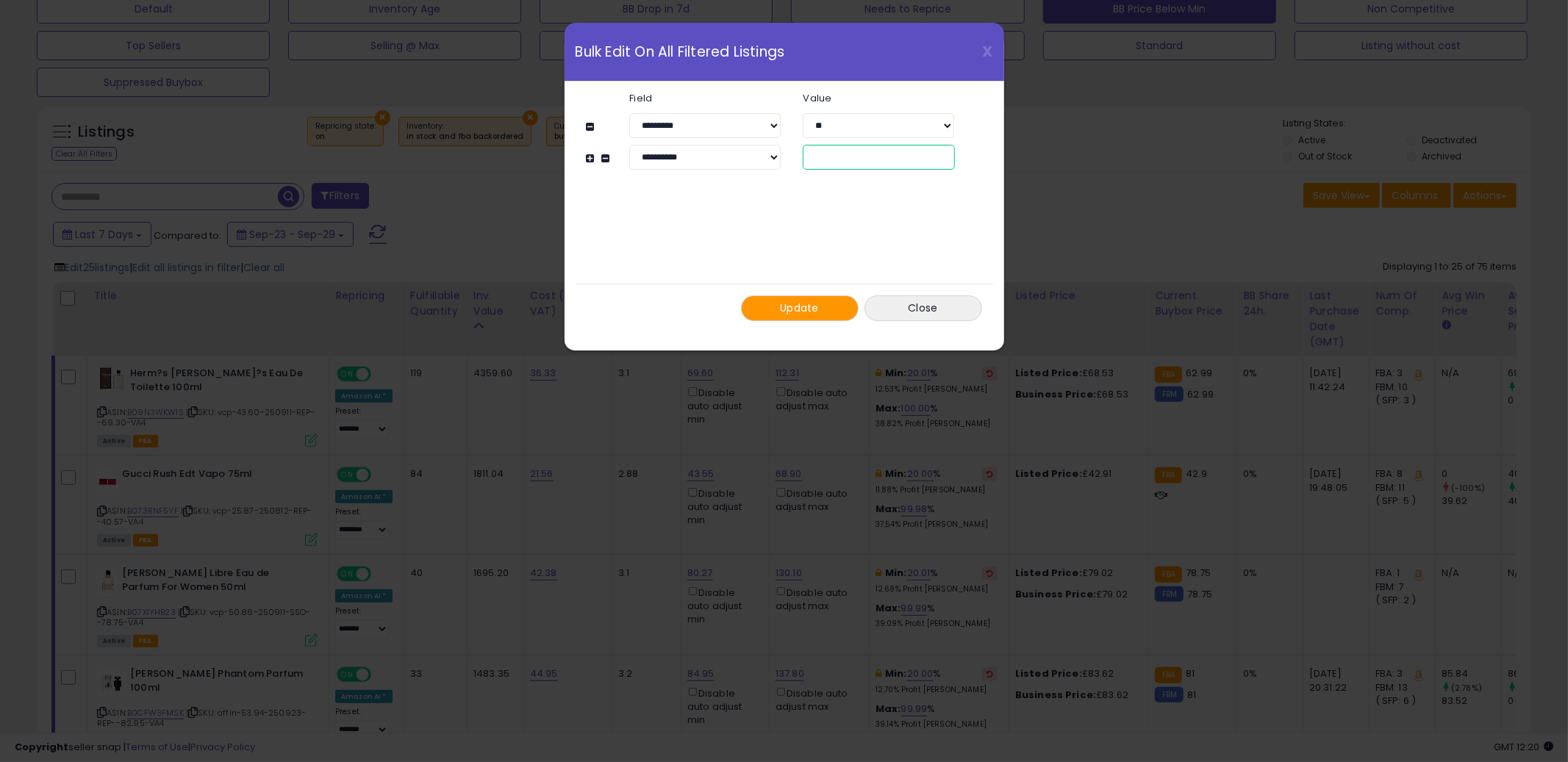
drag, startPoint x: 828, startPoint y: 158, endPoint x: 803, endPoint y: 157, distance: 25.0
click at [803, 156] on input "**" at bounding box center [878, 157] width 151 height 25
type input "**"
click at [790, 304] on span "Update" at bounding box center [799, 308] width 39 height 14
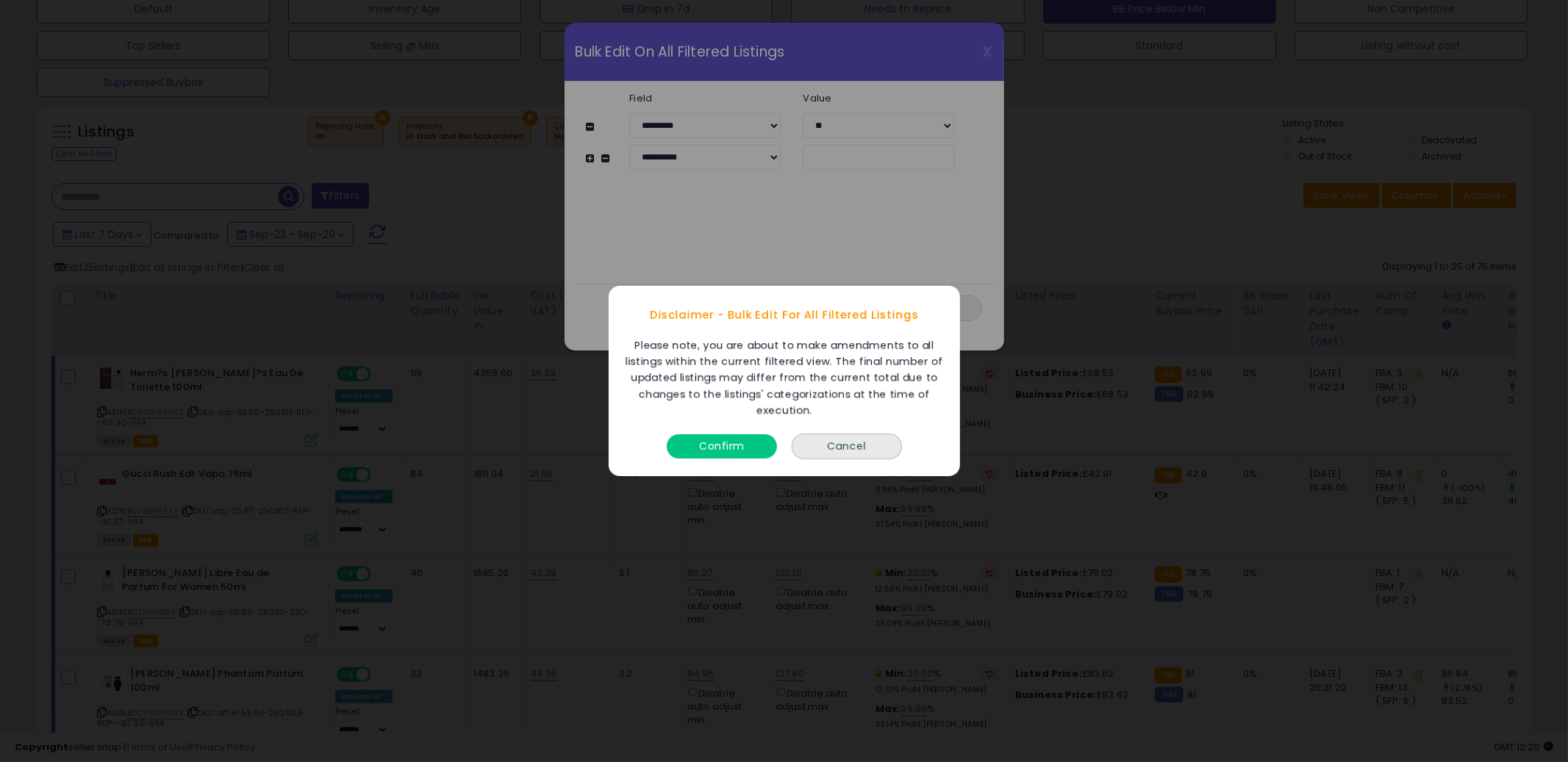
click at [754, 450] on button "Confirm" at bounding box center [722, 446] width 111 height 24
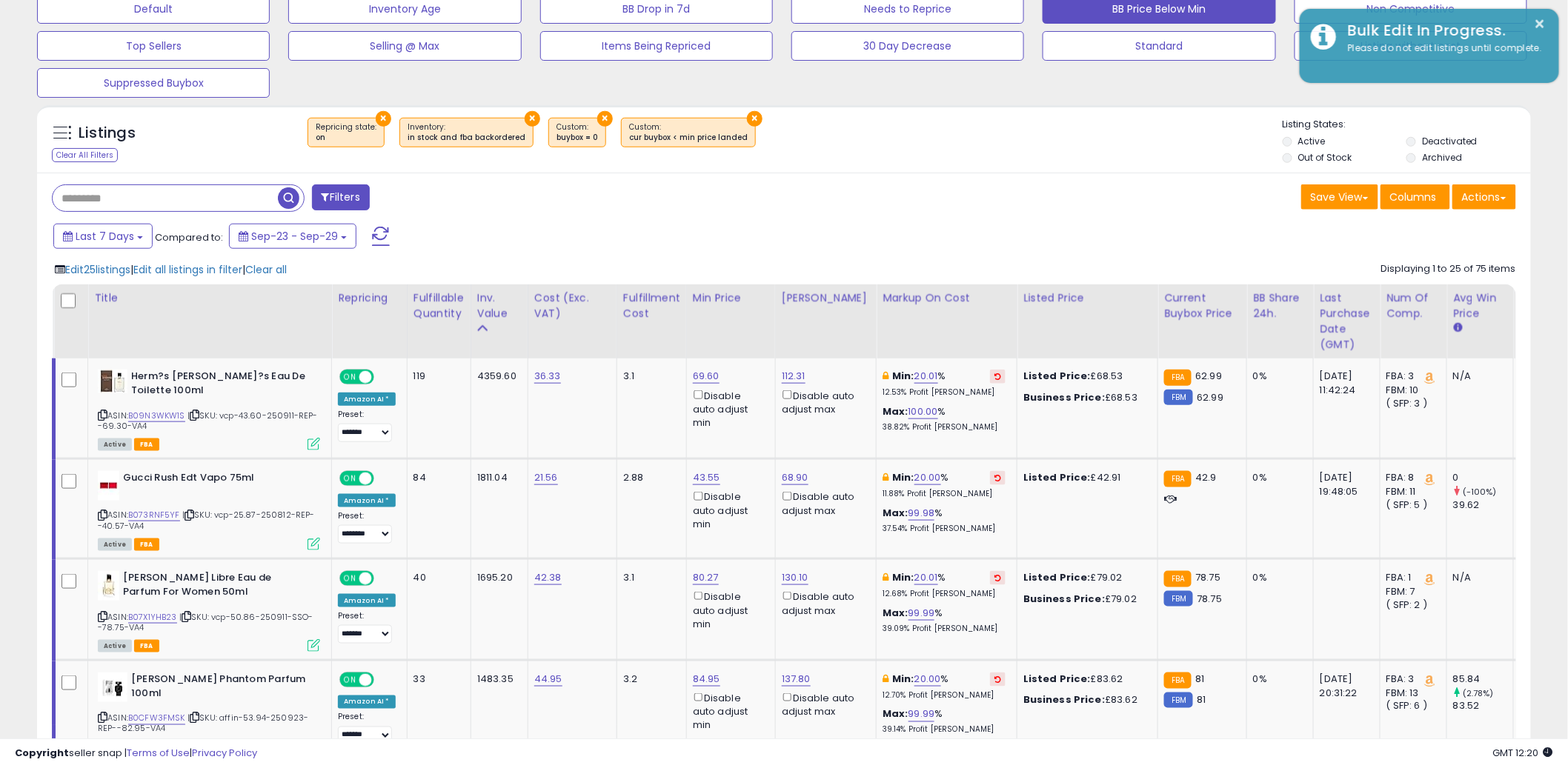
scroll to position [740535, 740122]
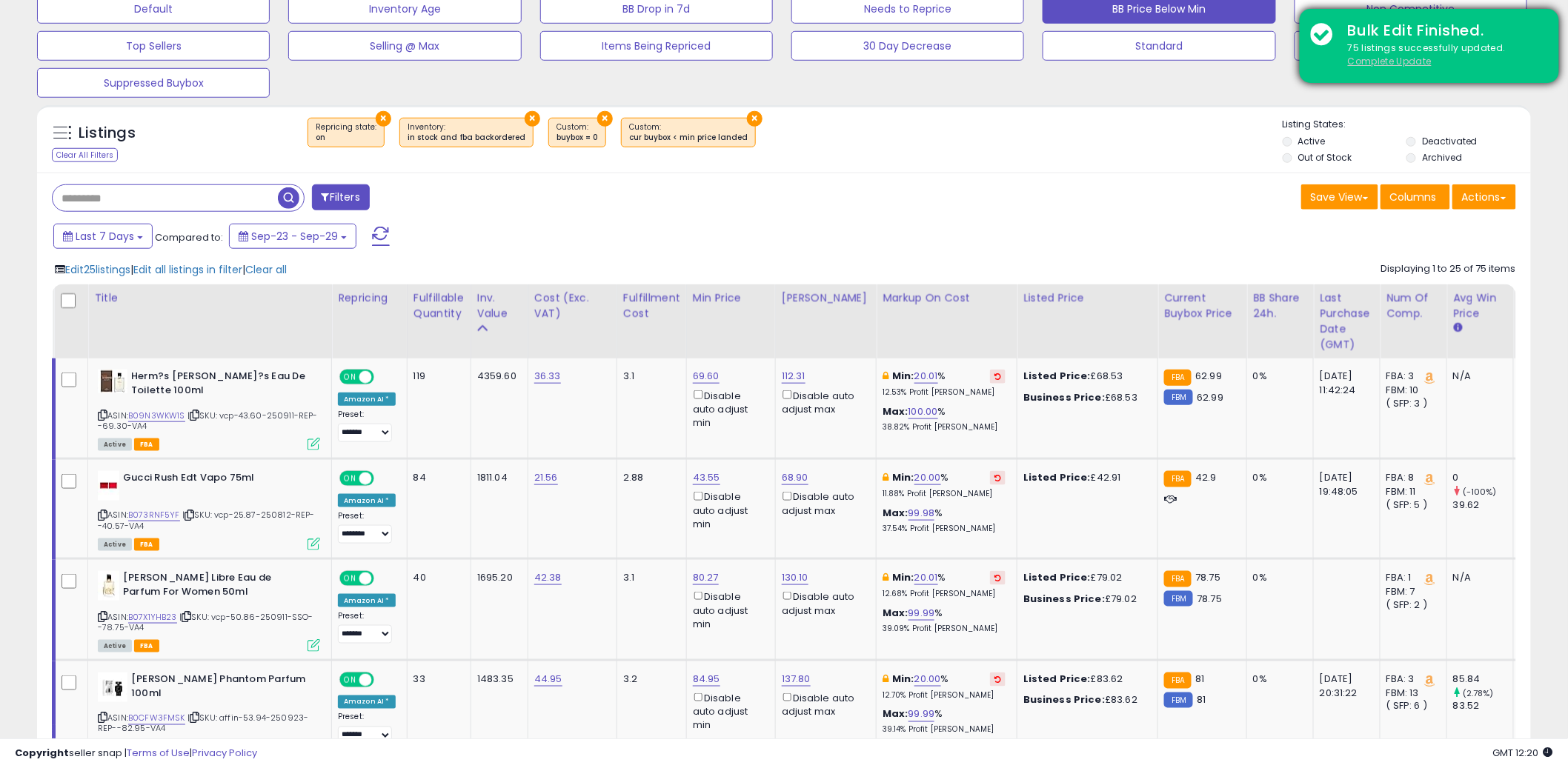
click at [1413, 64] on u "Complete Update" at bounding box center [1389, 60] width 84 height 12
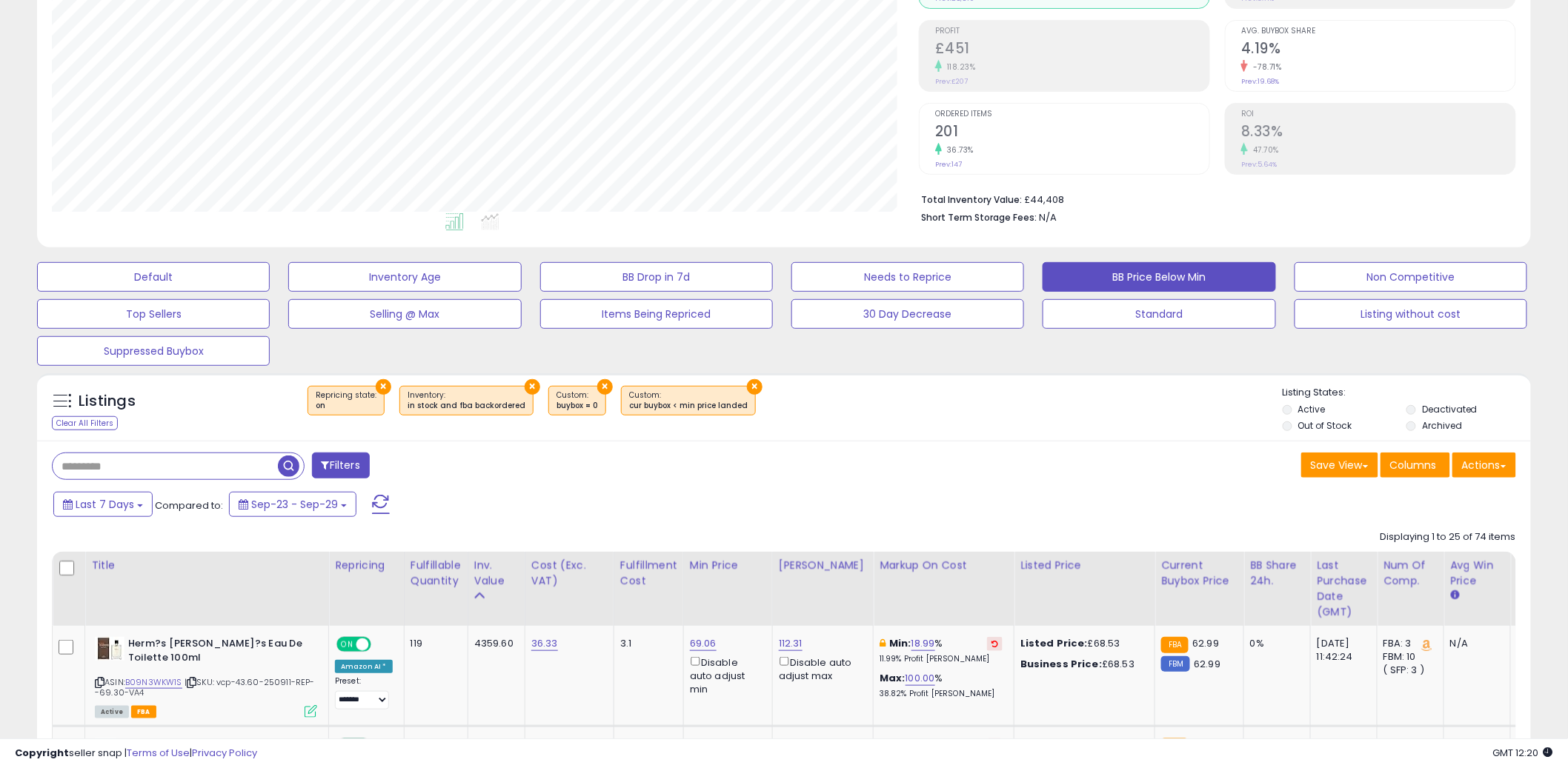
scroll to position [303, 867]
click at [953, 468] on div "Save View Save As New View Update Current View Columns Actions Import Export Vi…" at bounding box center [1155, 468] width 743 height 29
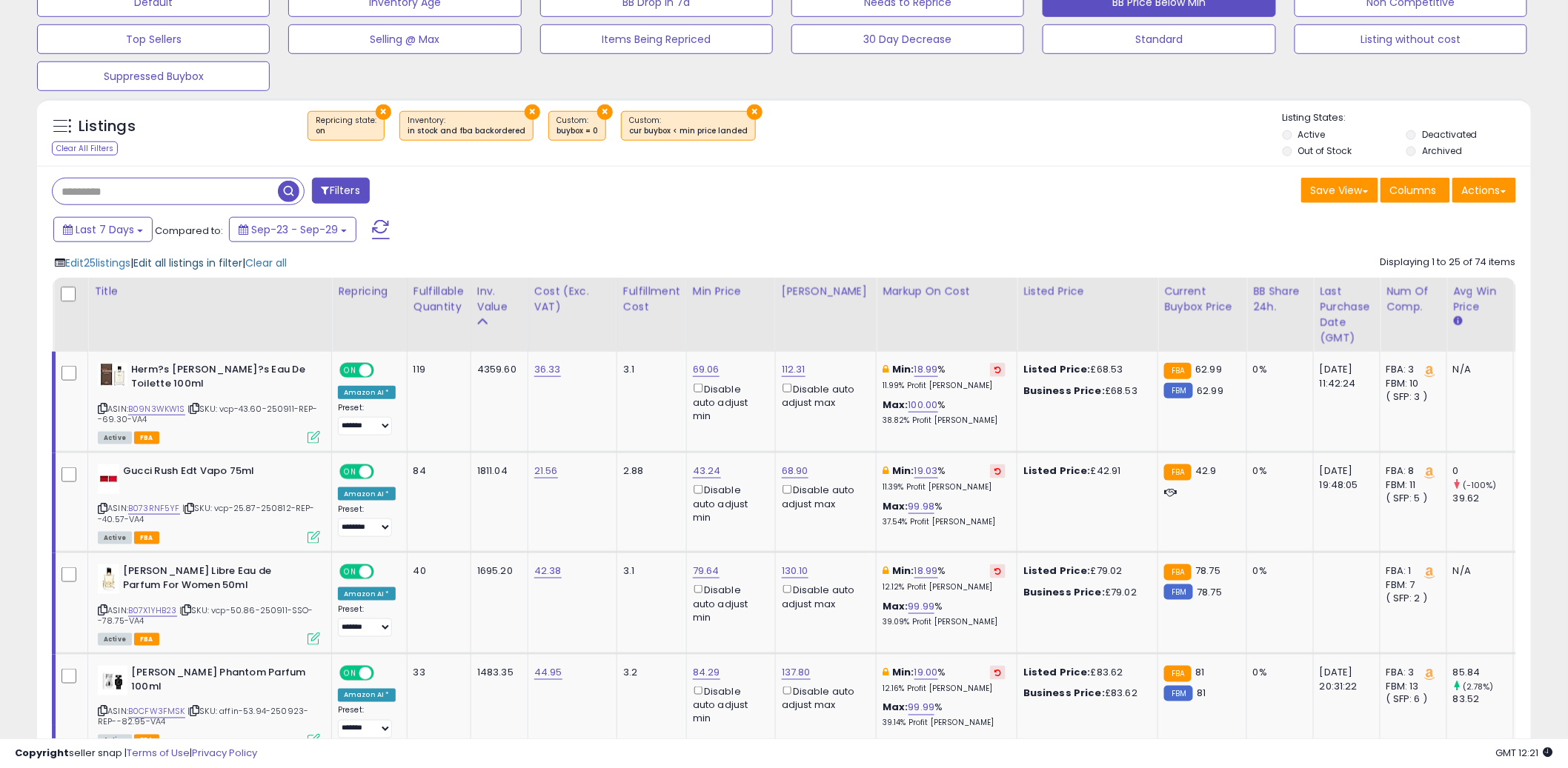
click at [196, 259] on span "Edit all listings in filter" at bounding box center [187, 262] width 109 height 14
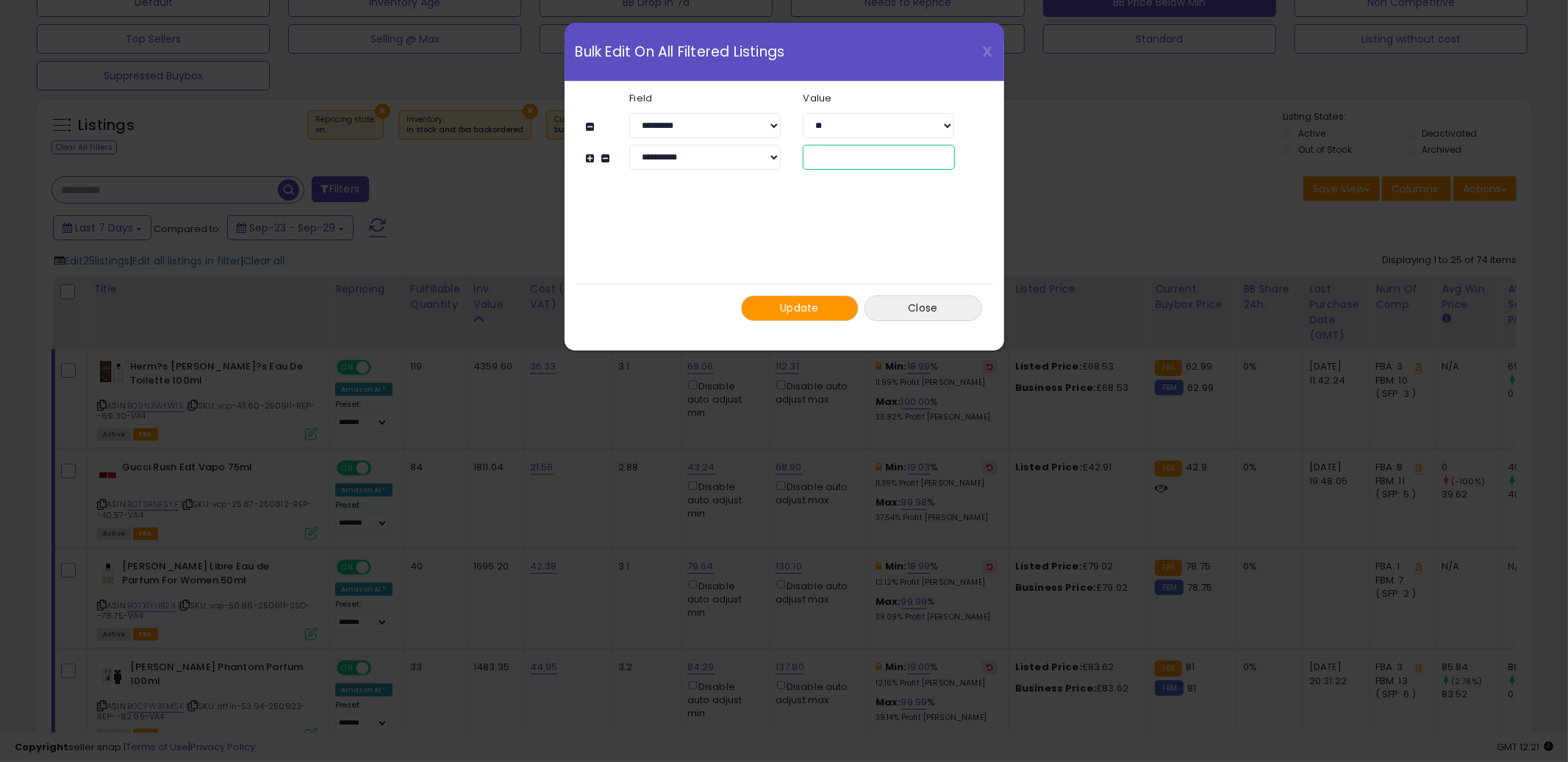
drag, startPoint x: 830, startPoint y: 160, endPoint x: 805, endPoint y: 157, distance: 25.2
click at [805, 156] on input "**" at bounding box center [878, 157] width 151 height 25
type input "**"
click at [829, 311] on button "Update" at bounding box center [799, 308] width 117 height 26
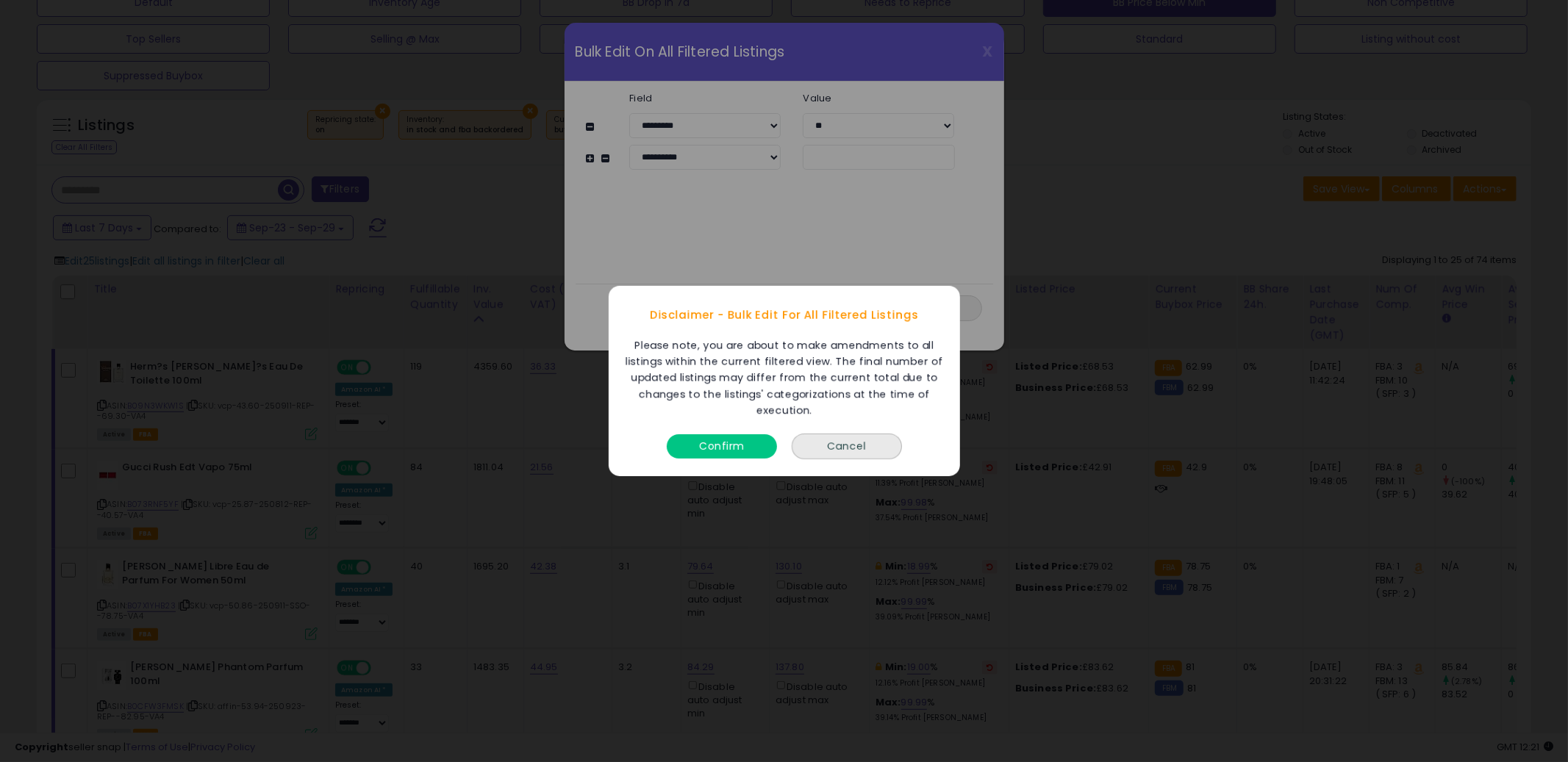
click at [716, 465] on div "Confirm Cancel" at bounding box center [784, 448] width 352 height 57
click at [719, 453] on button "Confirm" at bounding box center [722, 446] width 111 height 24
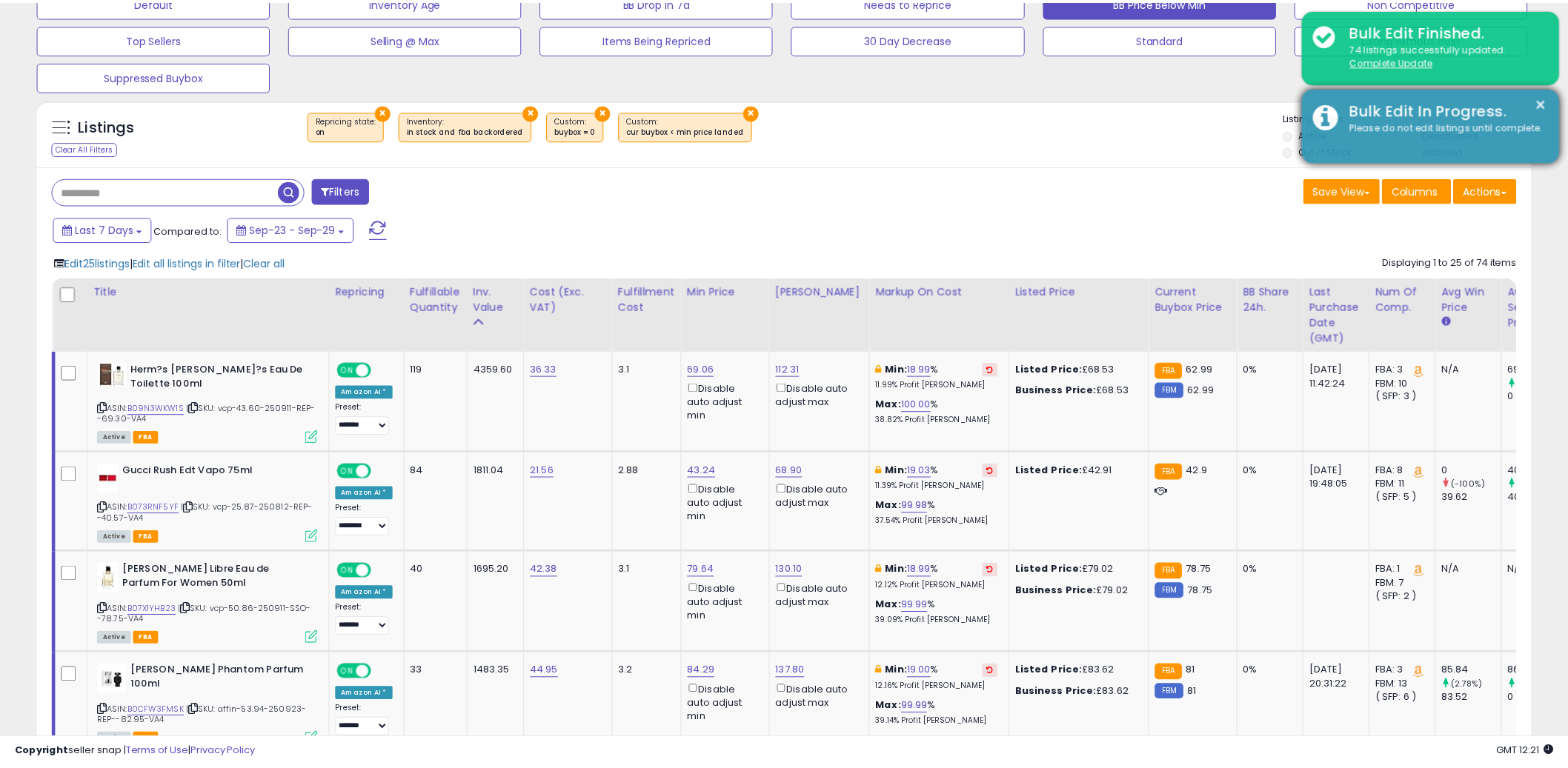
scroll to position [740535, 740122]
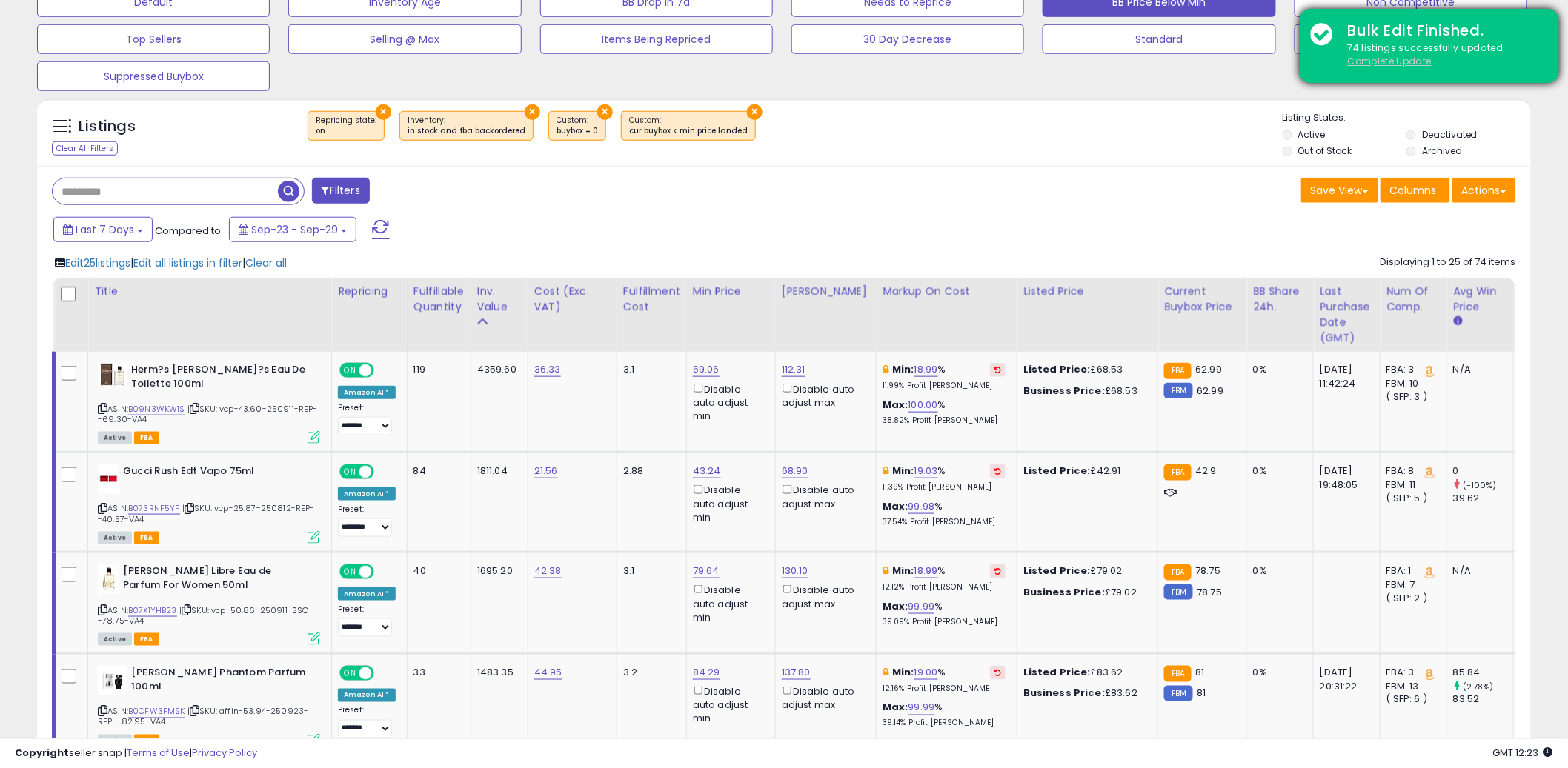
click at [1406, 60] on u "Complete Update" at bounding box center [1389, 60] width 84 height 12
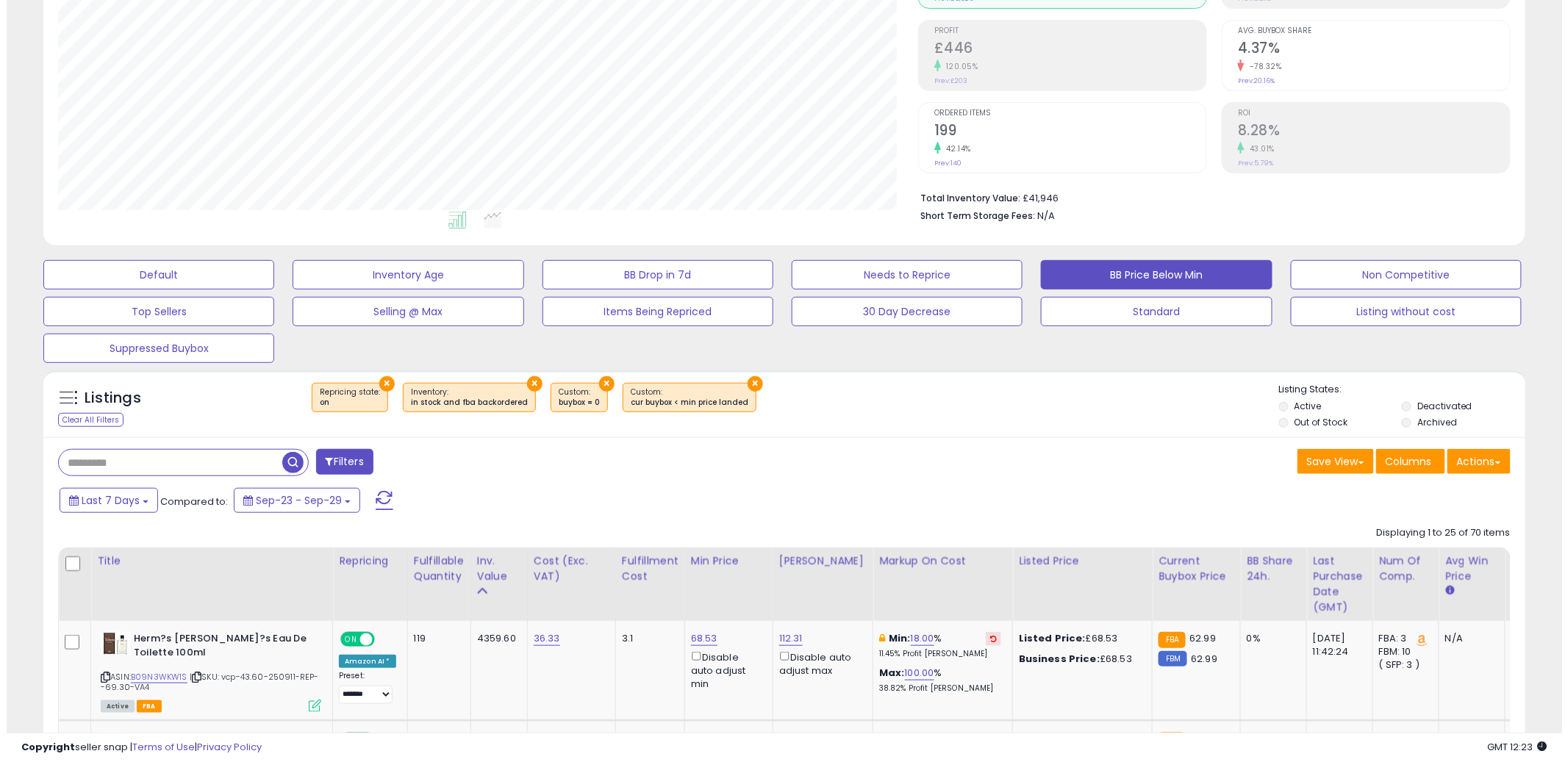
scroll to position [474, 0]
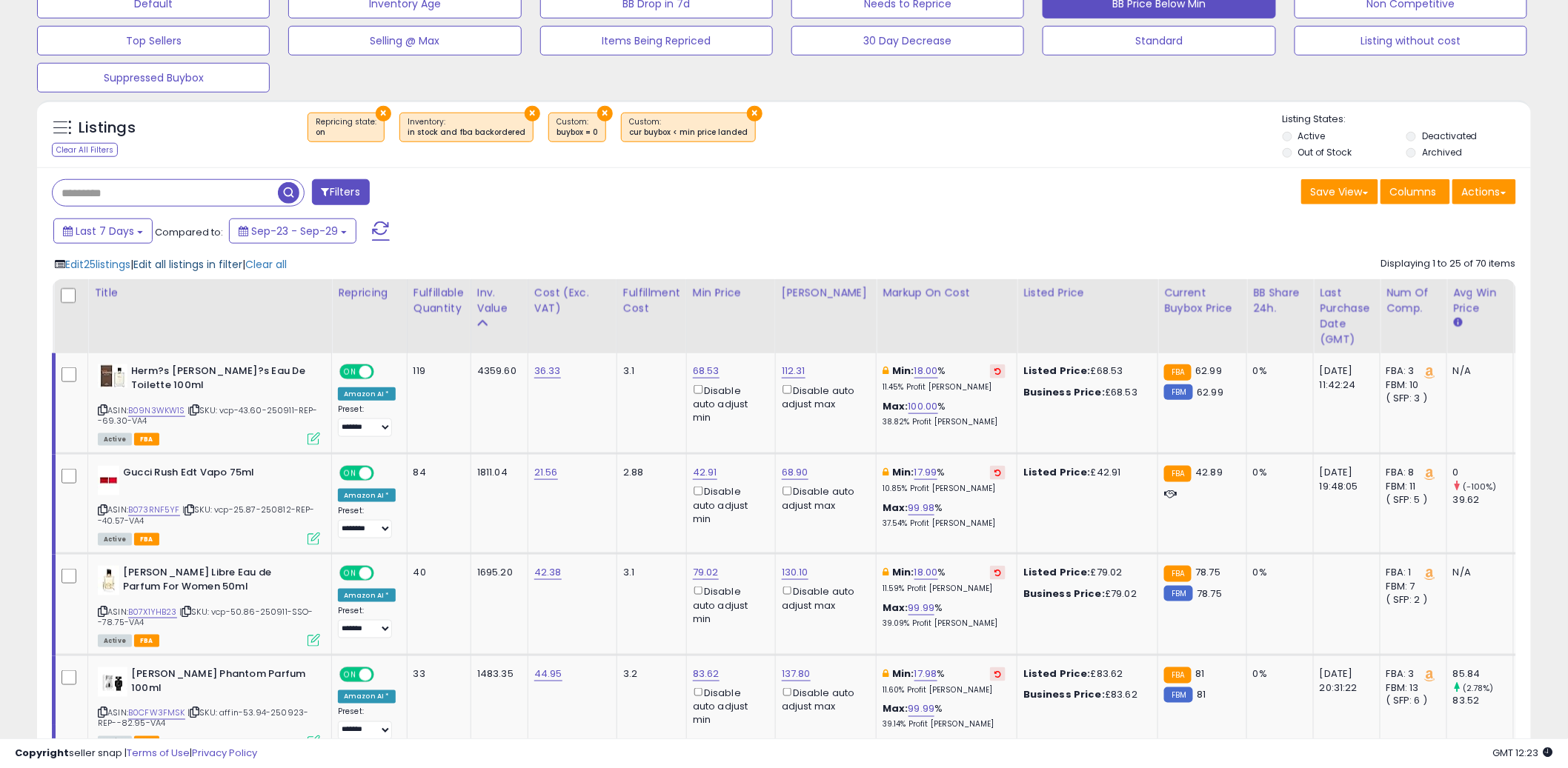
click at [197, 266] on span "Edit all listings in filter" at bounding box center [187, 264] width 109 height 14
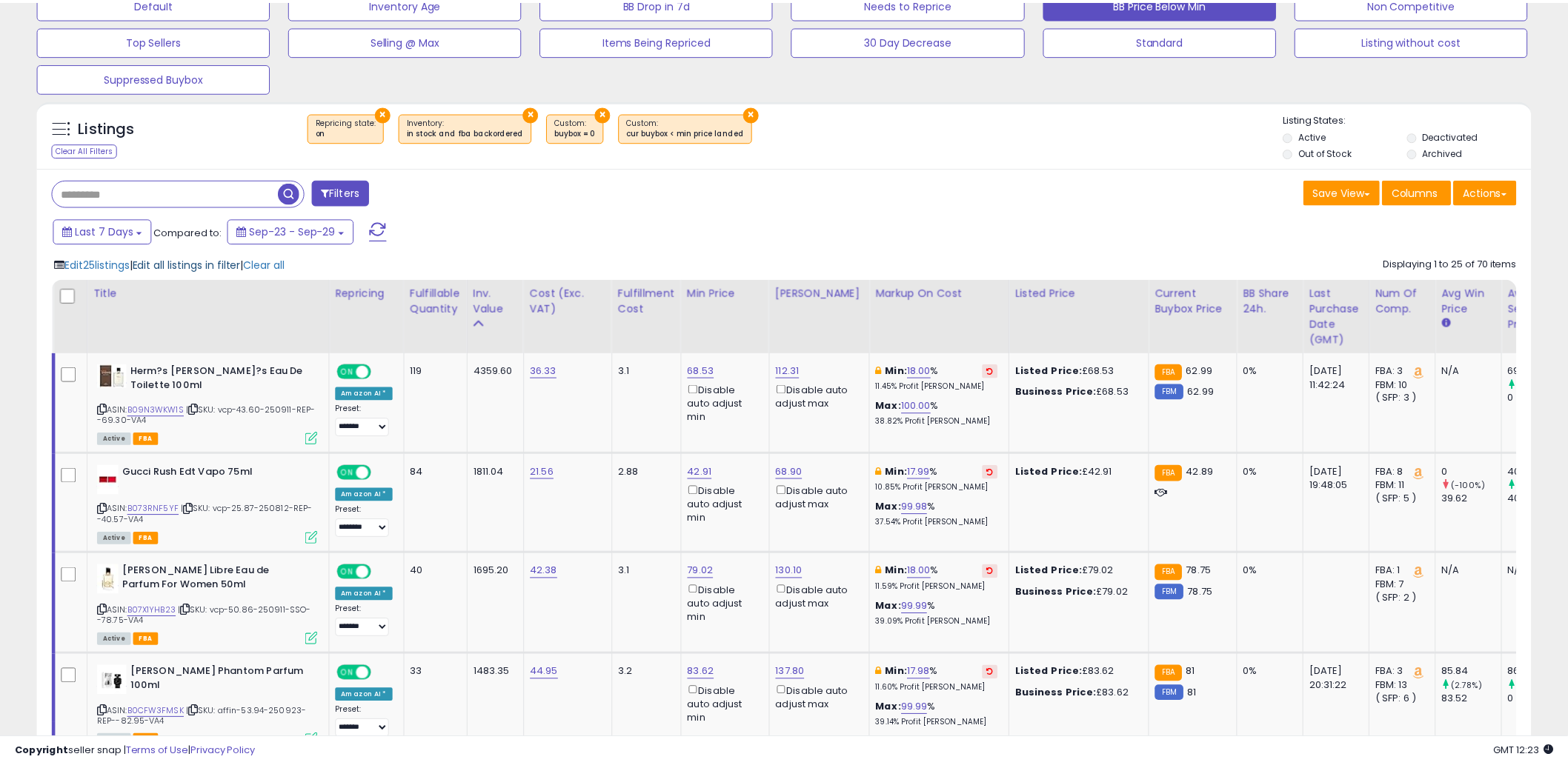
scroll to position [303, 875]
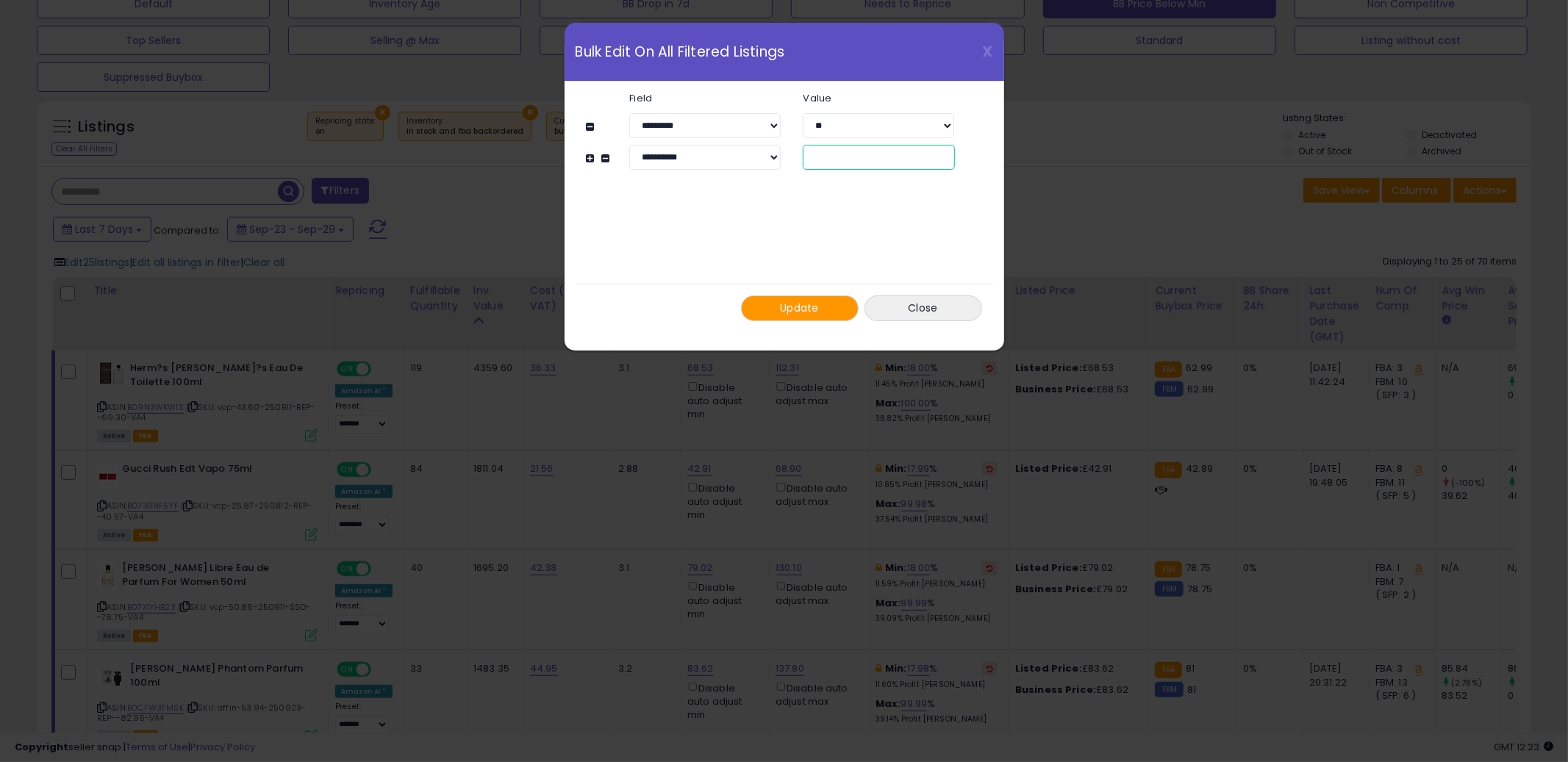
drag, startPoint x: 819, startPoint y: 154, endPoint x: 778, endPoint y: 153, distance: 41.0
click at [778, 150] on div "**********" at bounding box center [791, 157] width 369 height 25
type input "**"
click at [800, 307] on span "Update" at bounding box center [799, 308] width 39 height 14
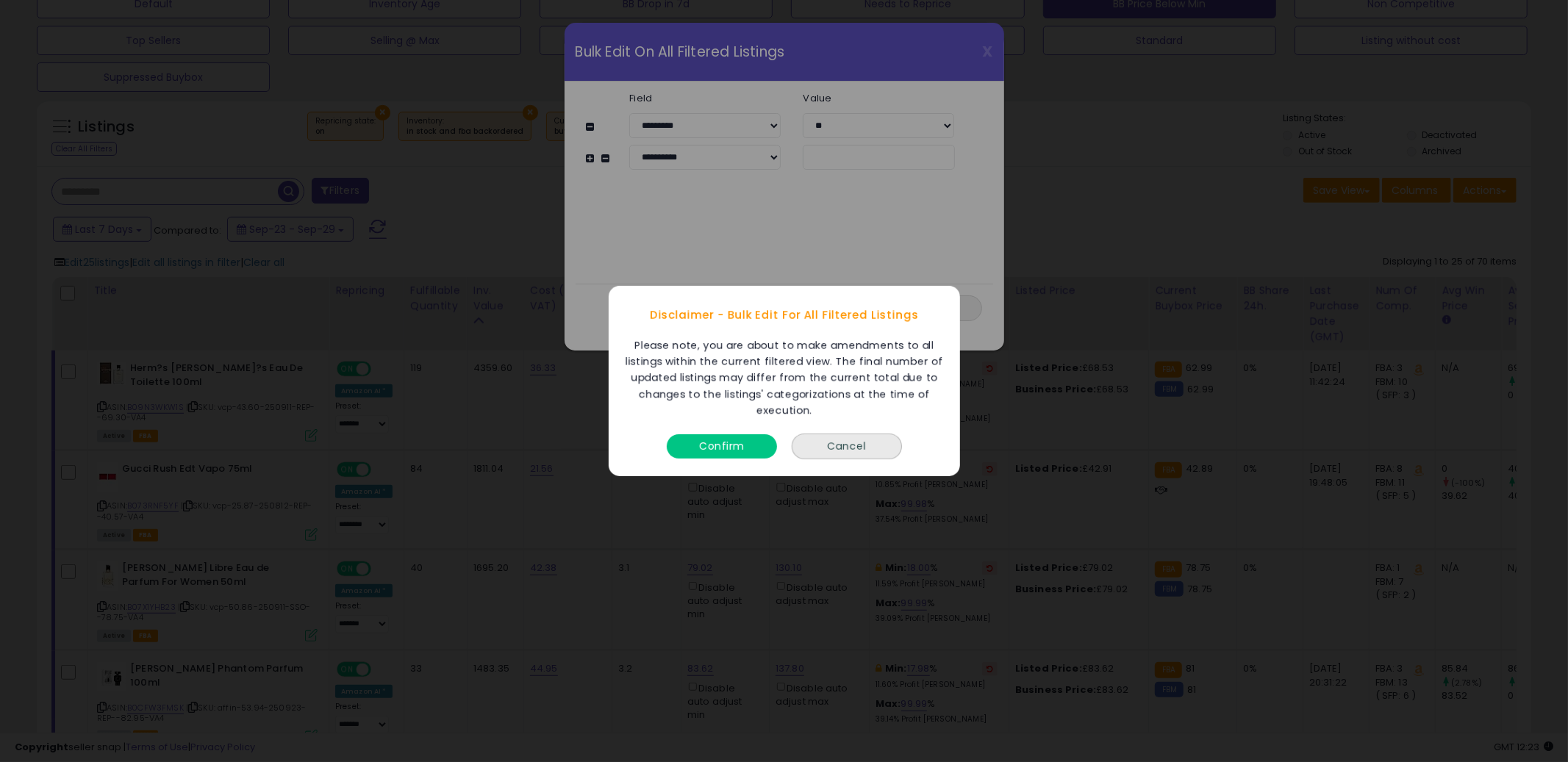
click at [722, 443] on button "Confirm" at bounding box center [722, 446] width 111 height 24
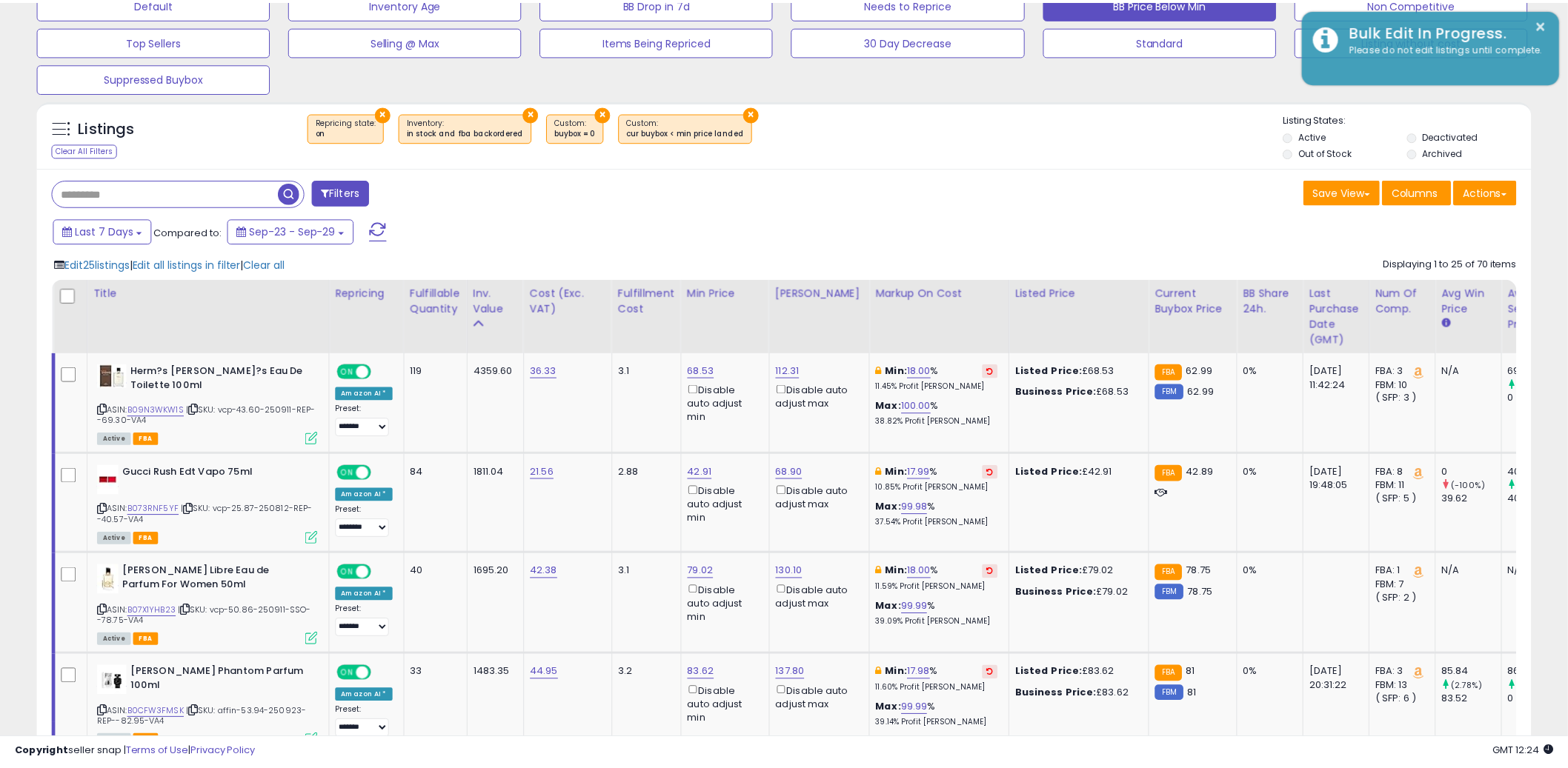
scroll to position [740535, 740122]
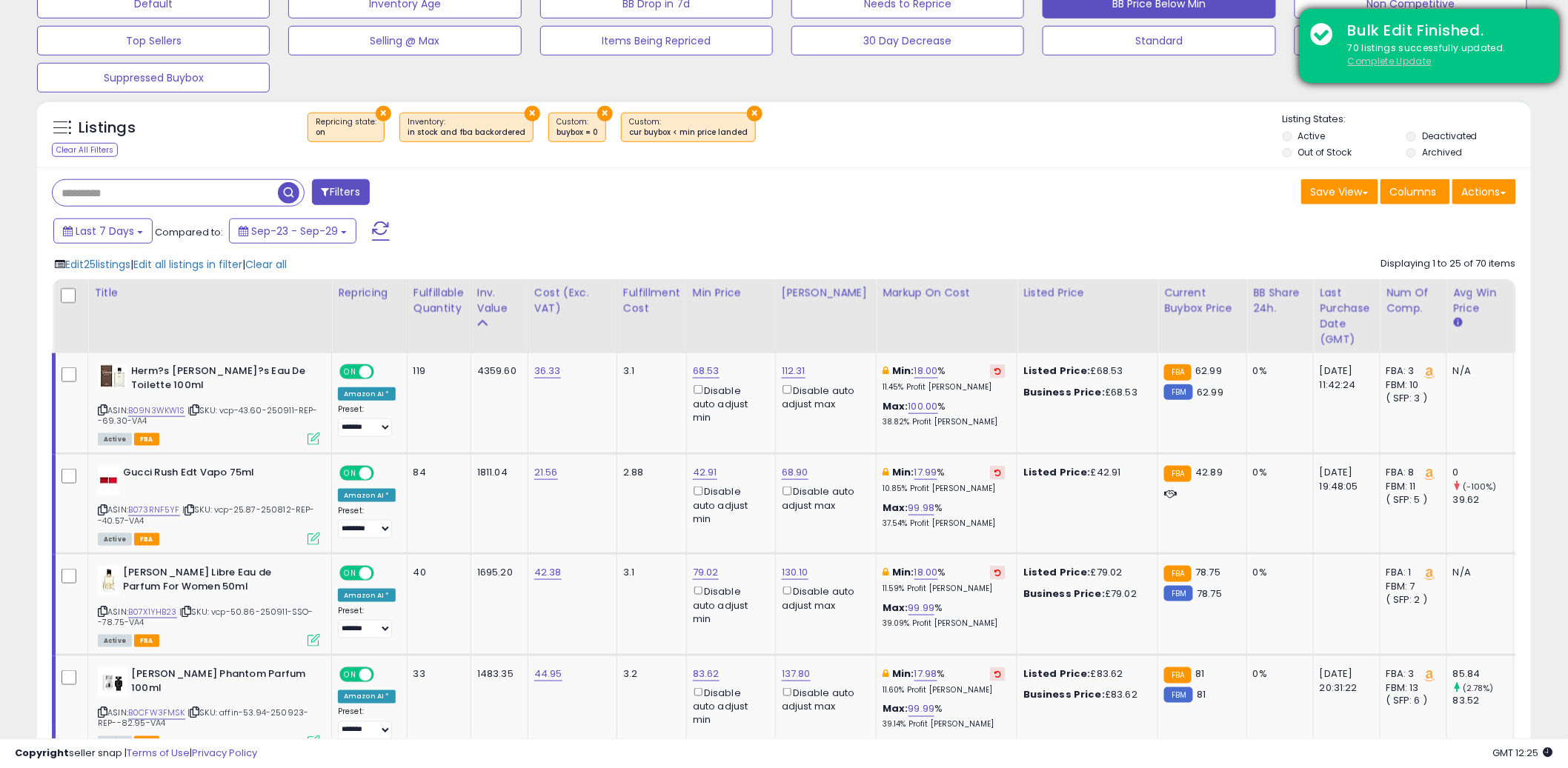
click at [1387, 60] on u "Complete Update" at bounding box center [1389, 60] width 84 height 12
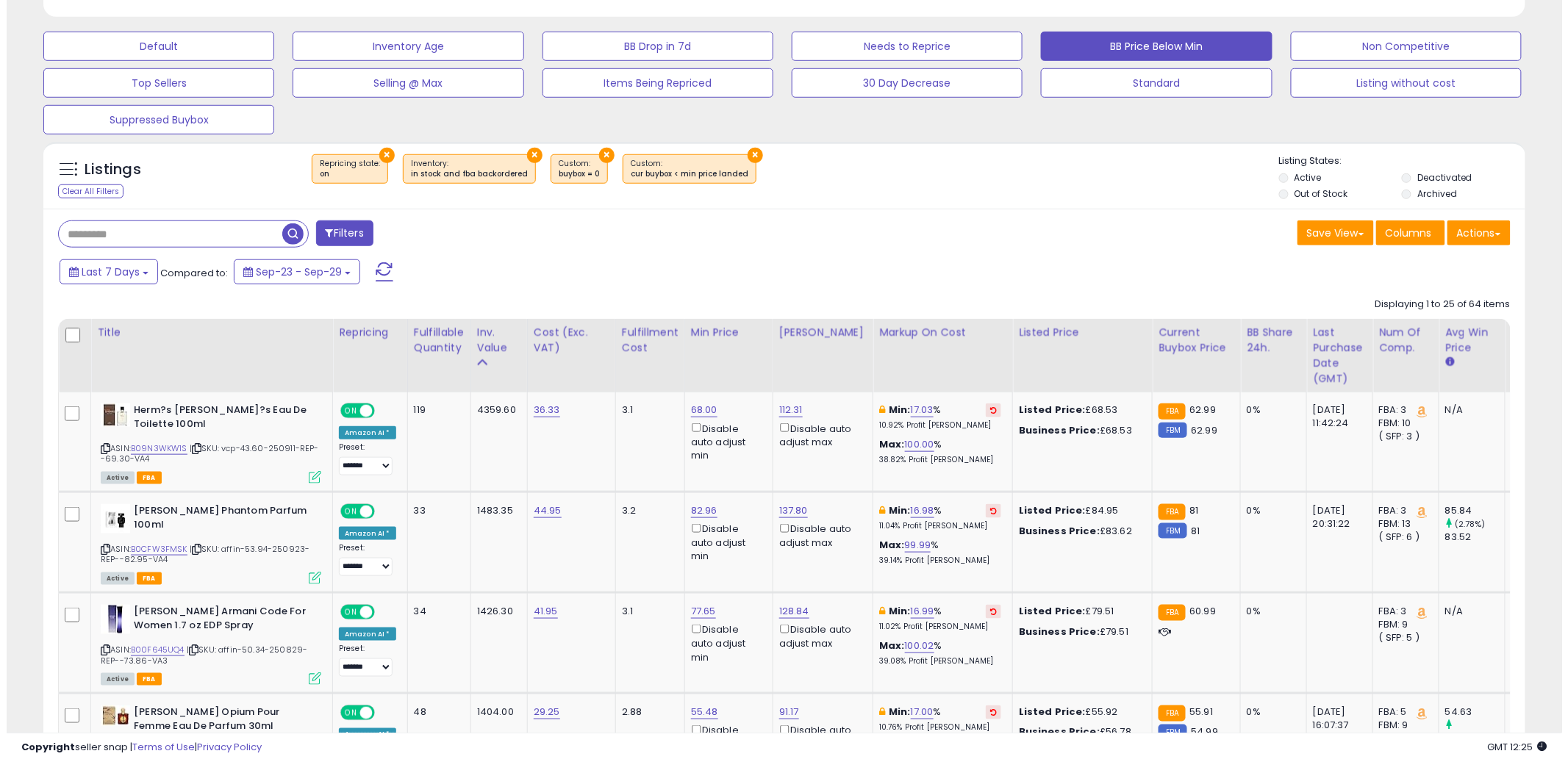
scroll to position [301, 860]
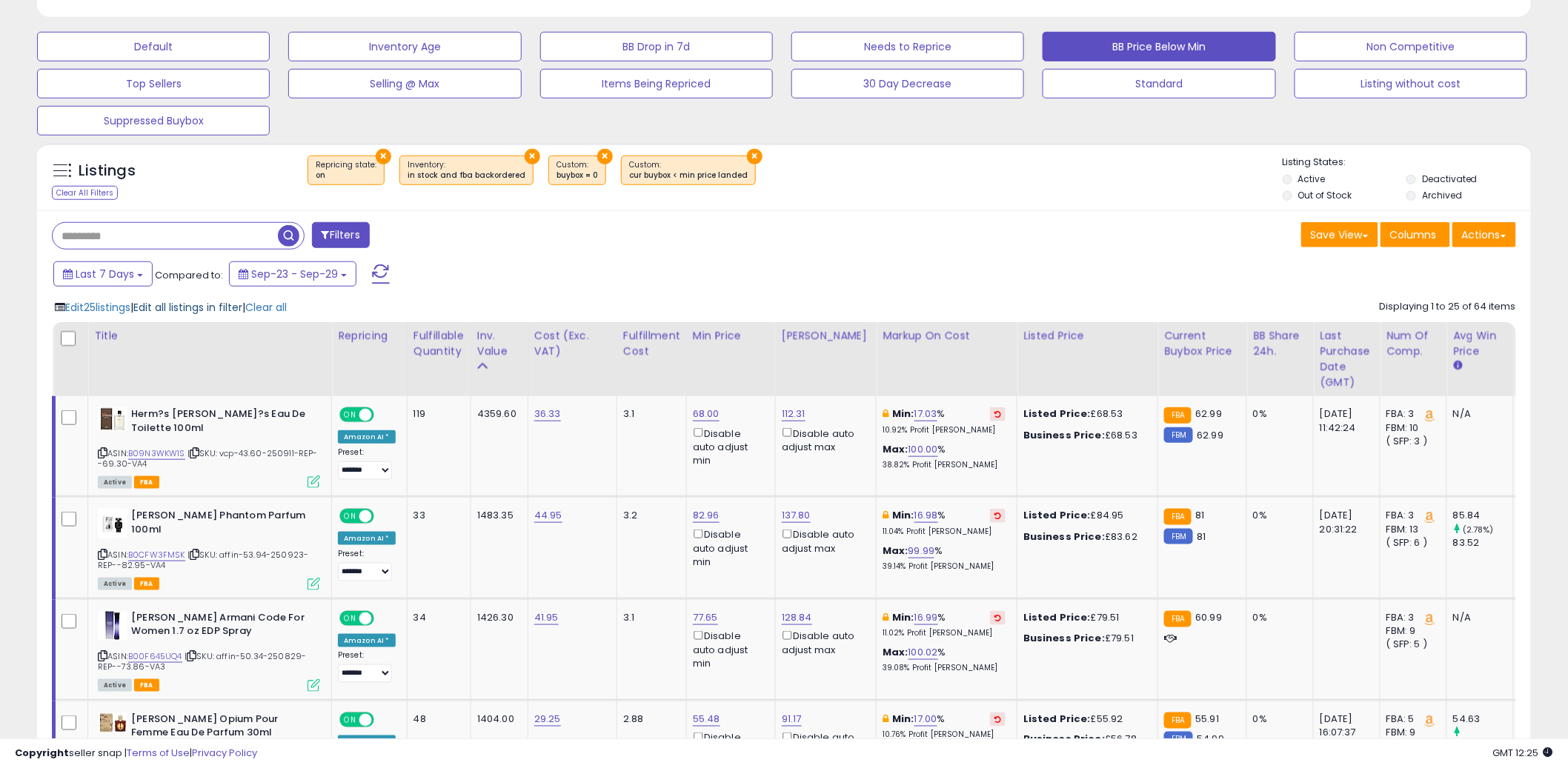
click at [196, 306] on span "Edit all listings in filter" at bounding box center [187, 307] width 109 height 14
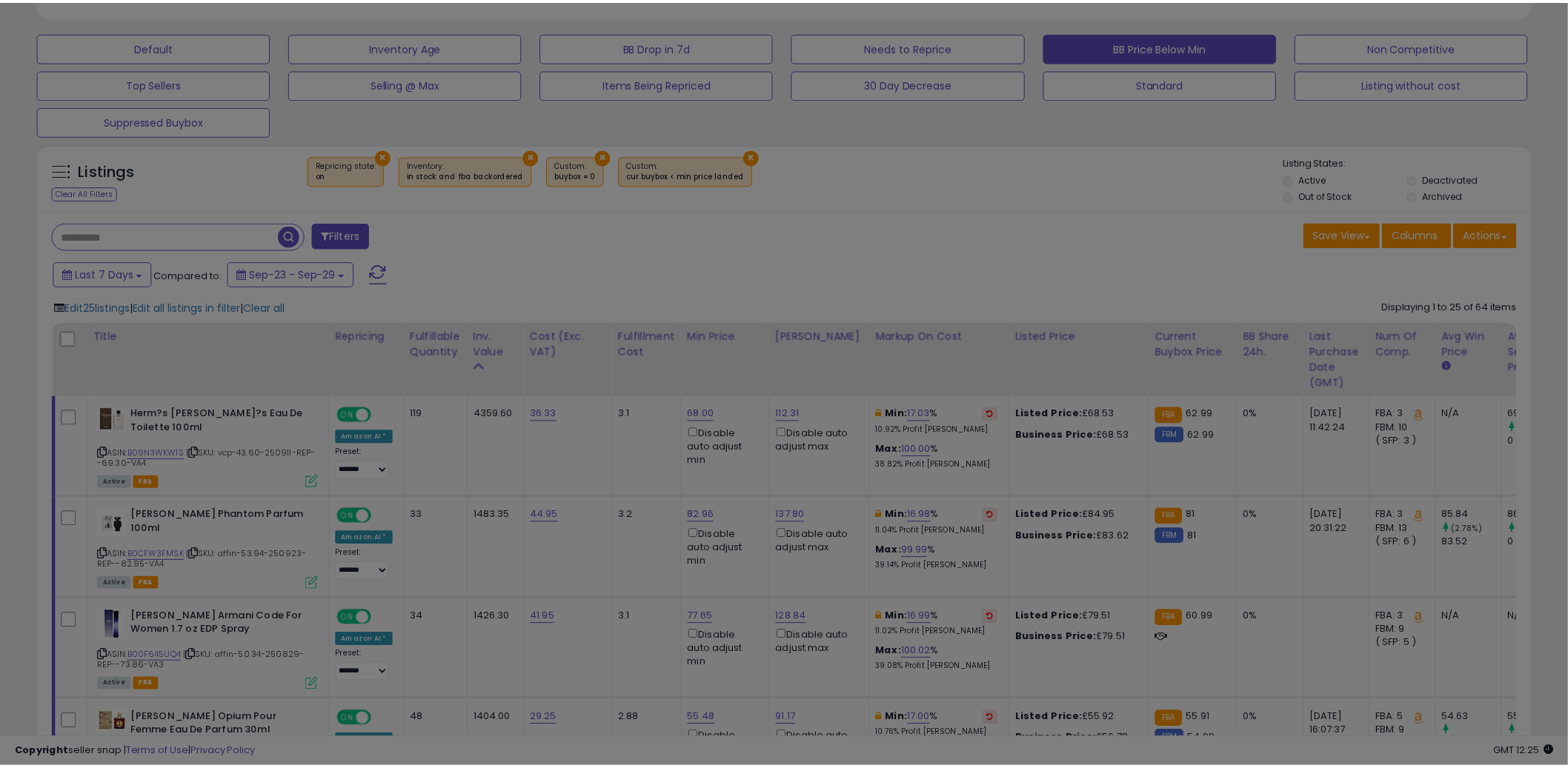
scroll to position [303, 875]
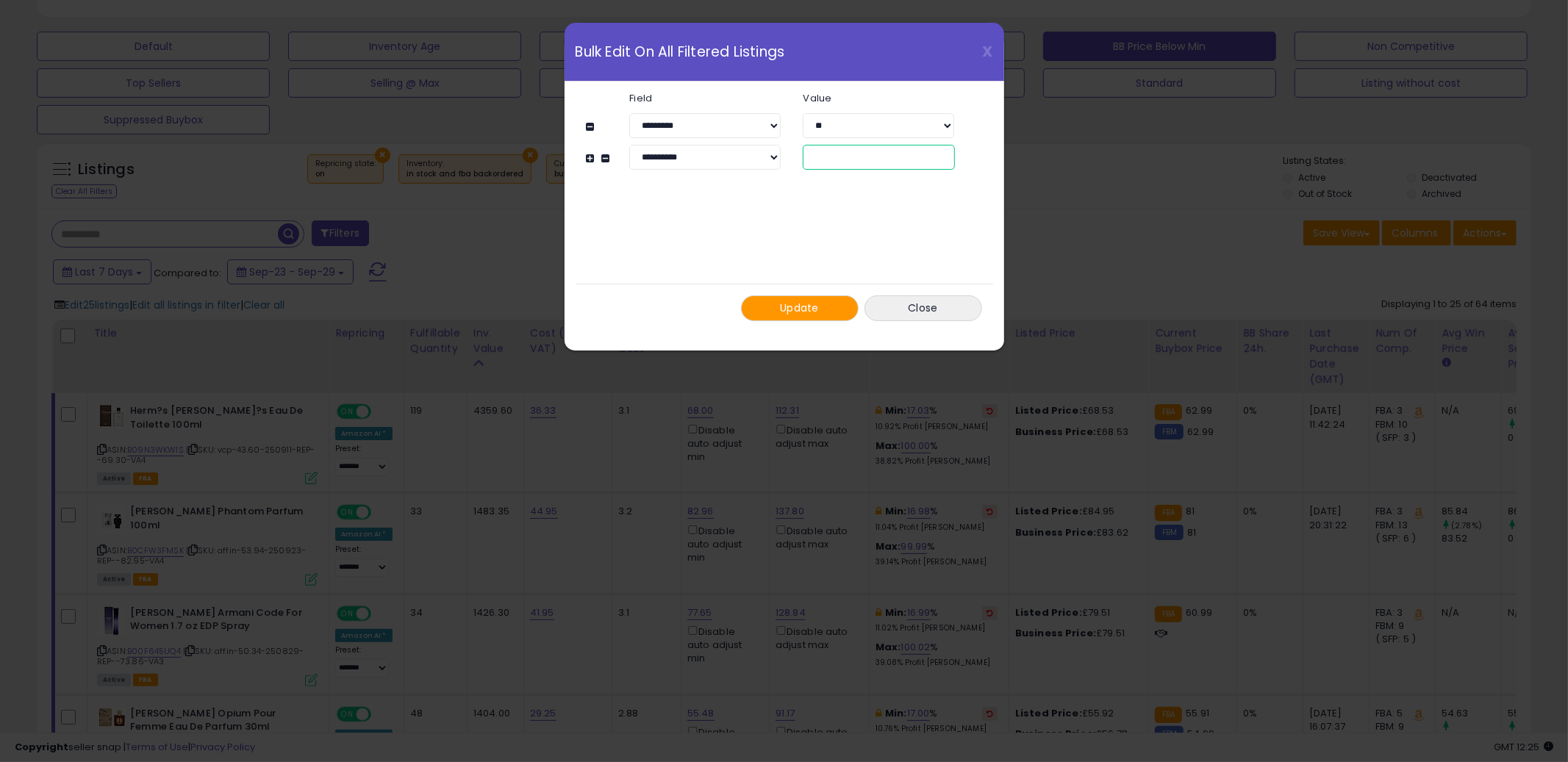
drag, startPoint x: 837, startPoint y: 159, endPoint x: 763, endPoint y: 151, distance: 74.4
click at [764, 150] on div "**********" at bounding box center [791, 157] width 369 height 25
type input "**"
click at [761, 311] on button "Update" at bounding box center [799, 308] width 117 height 26
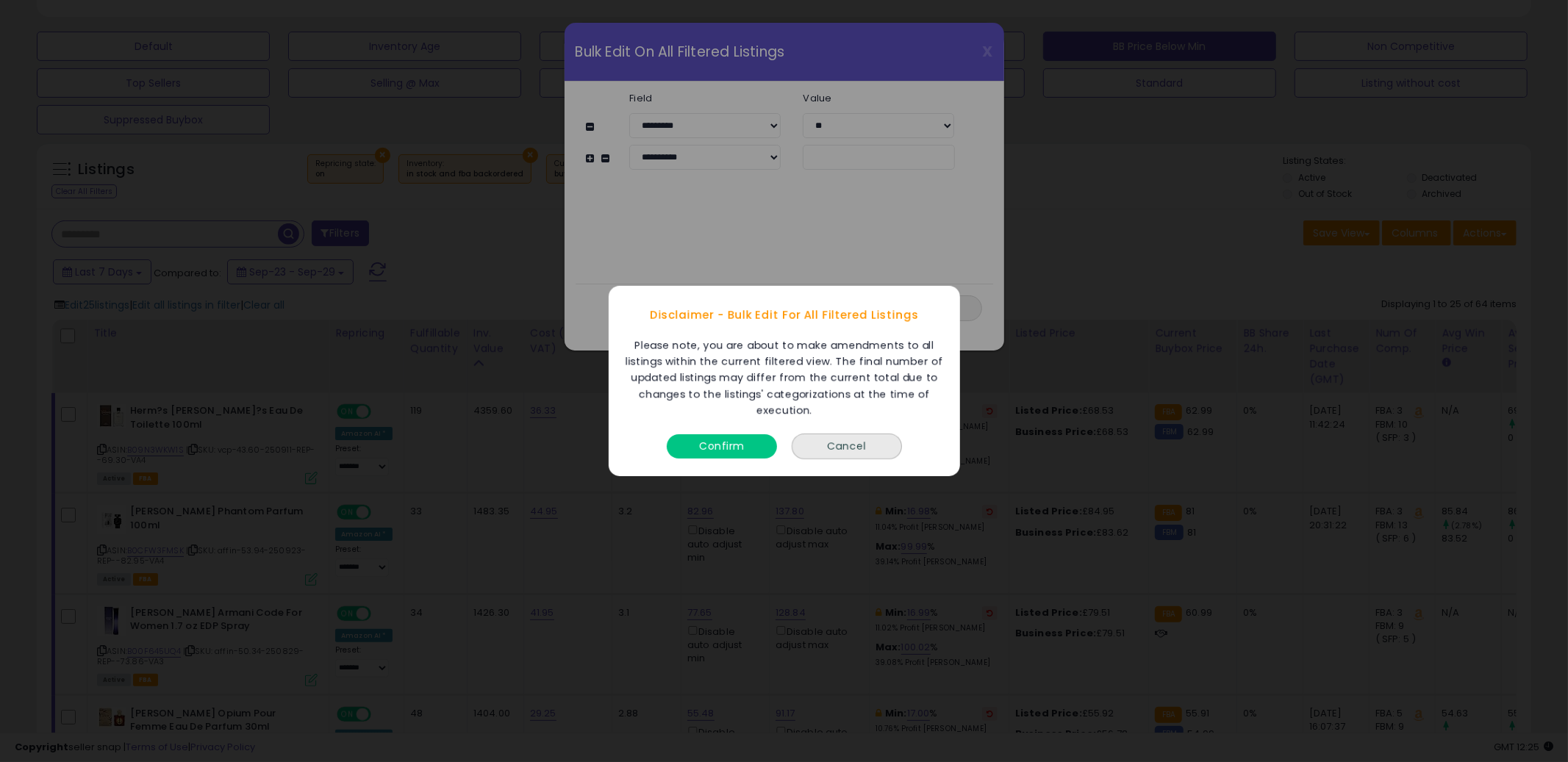
drag, startPoint x: 726, startPoint y: 438, endPoint x: 768, endPoint y: 430, distance: 42.8
click at [726, 439] on button "Confirm" at bounding box center [722, 446] width 111 height 24
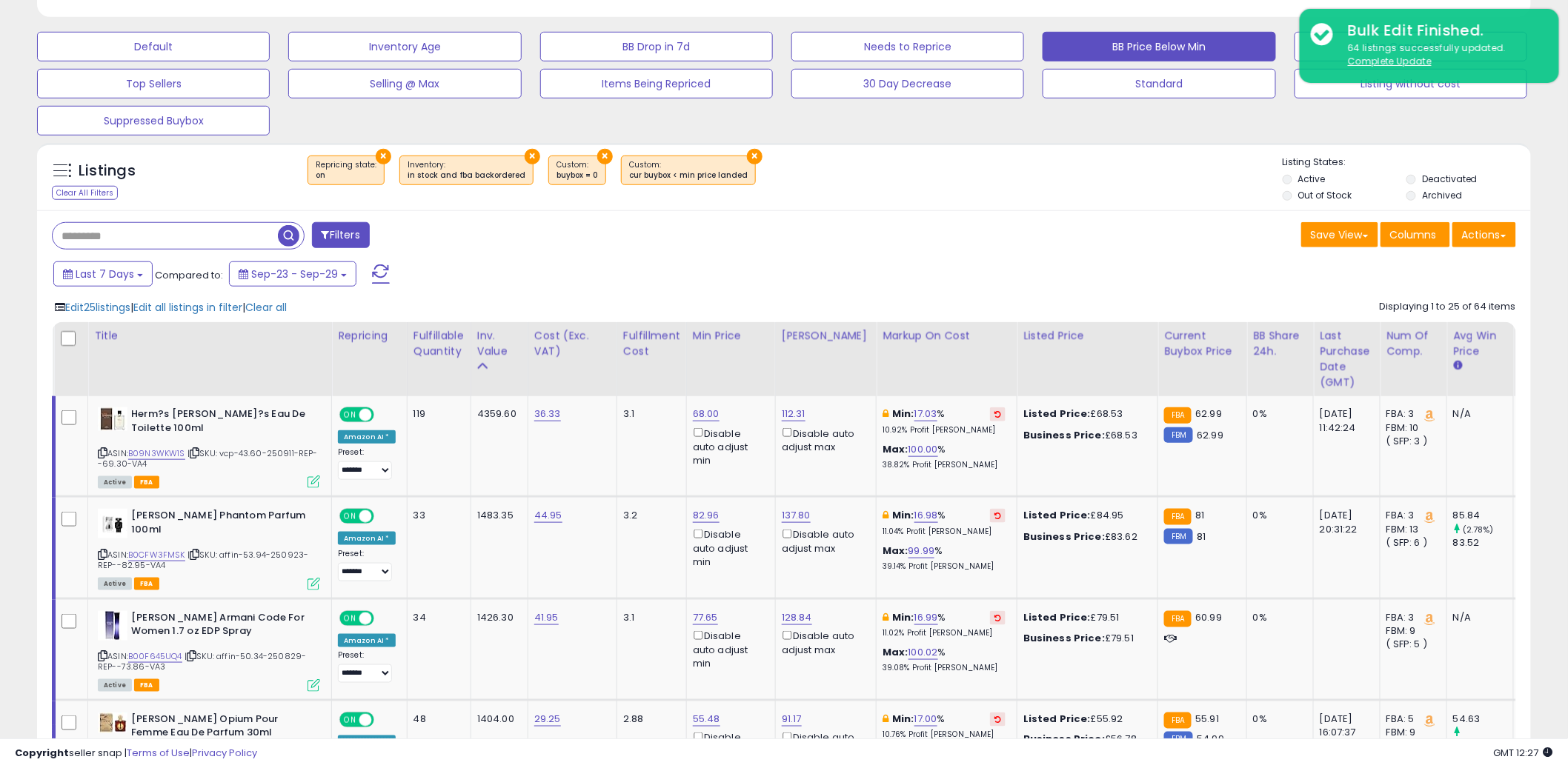
scroll to position [740535, 740122]
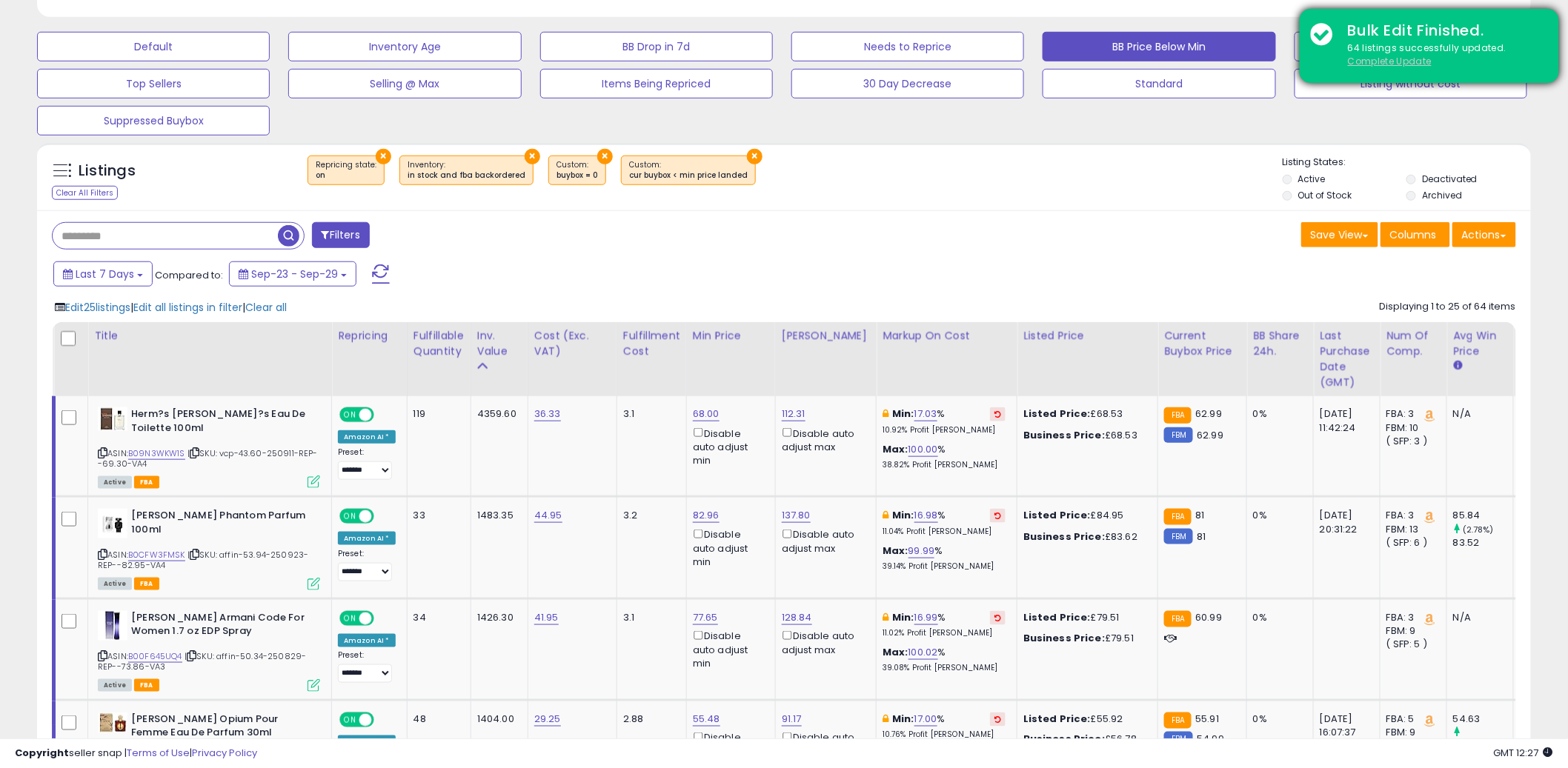
click at [1397, 55] on u "Complete Update" at bounding box center [1389, 60] width 84 height 12
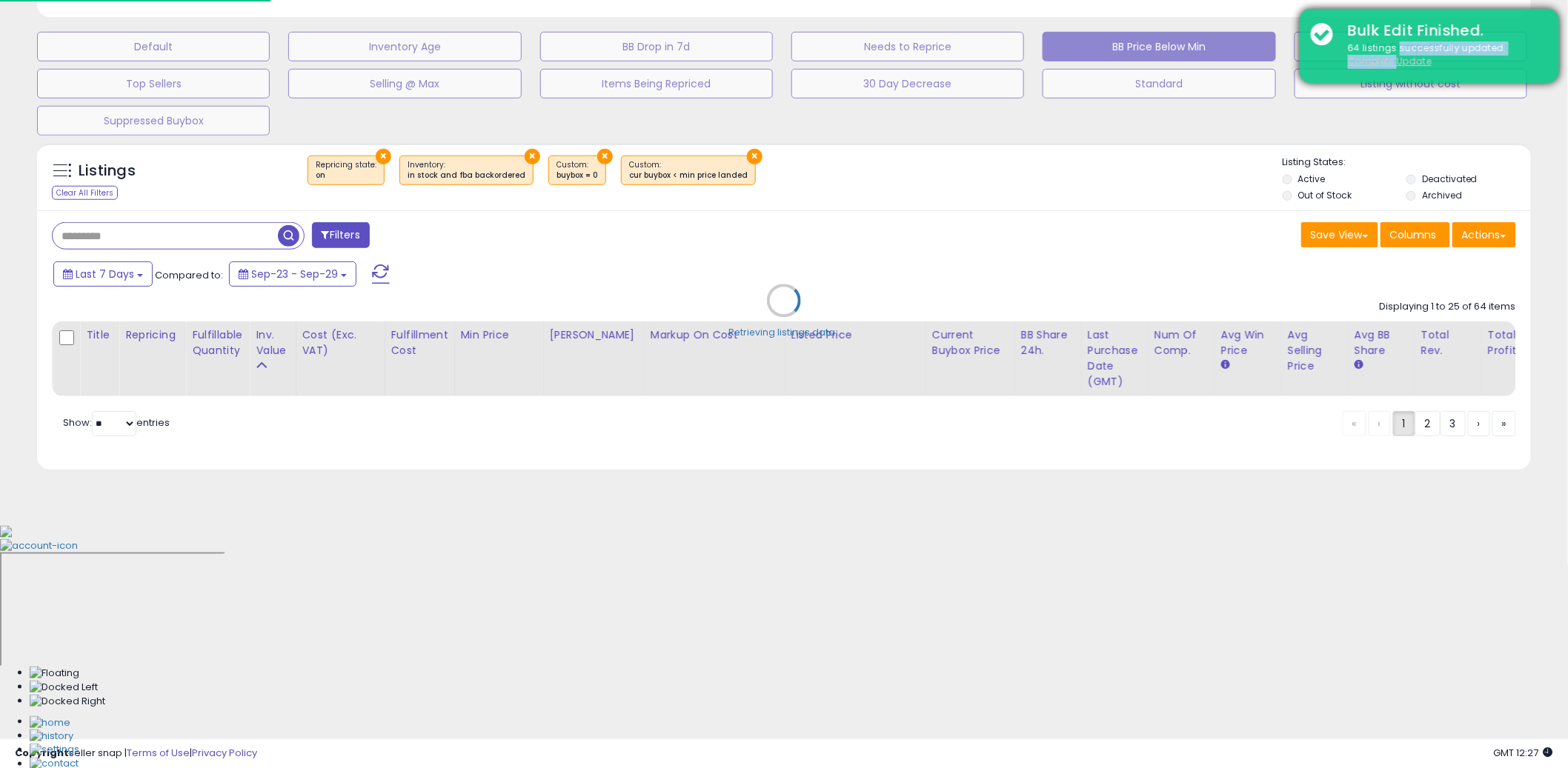
scroll to position [303, 875]
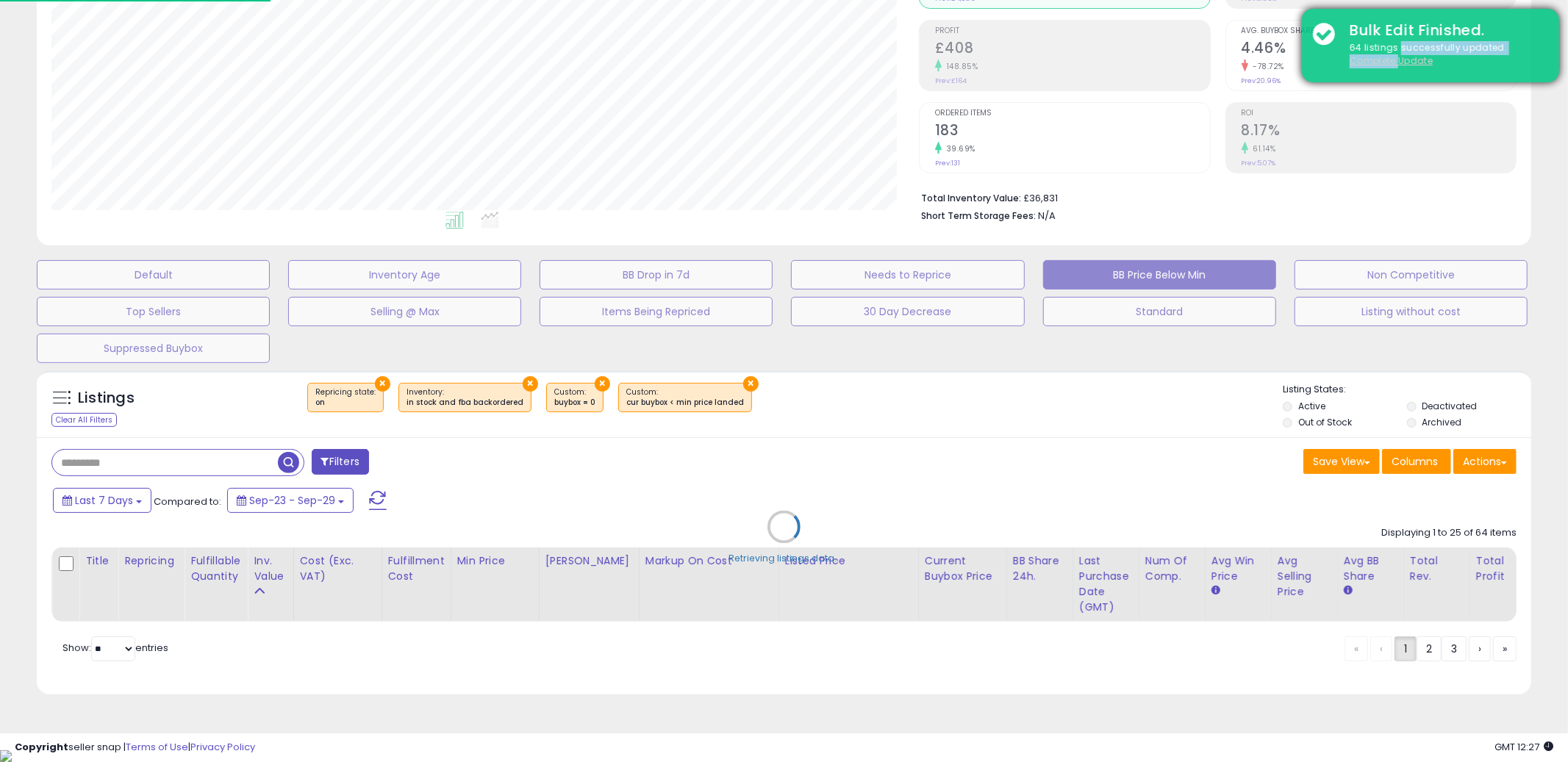
click at [1379, 63] on u "Complete Update" at bounding box center [1391, 60] width 83 height 12
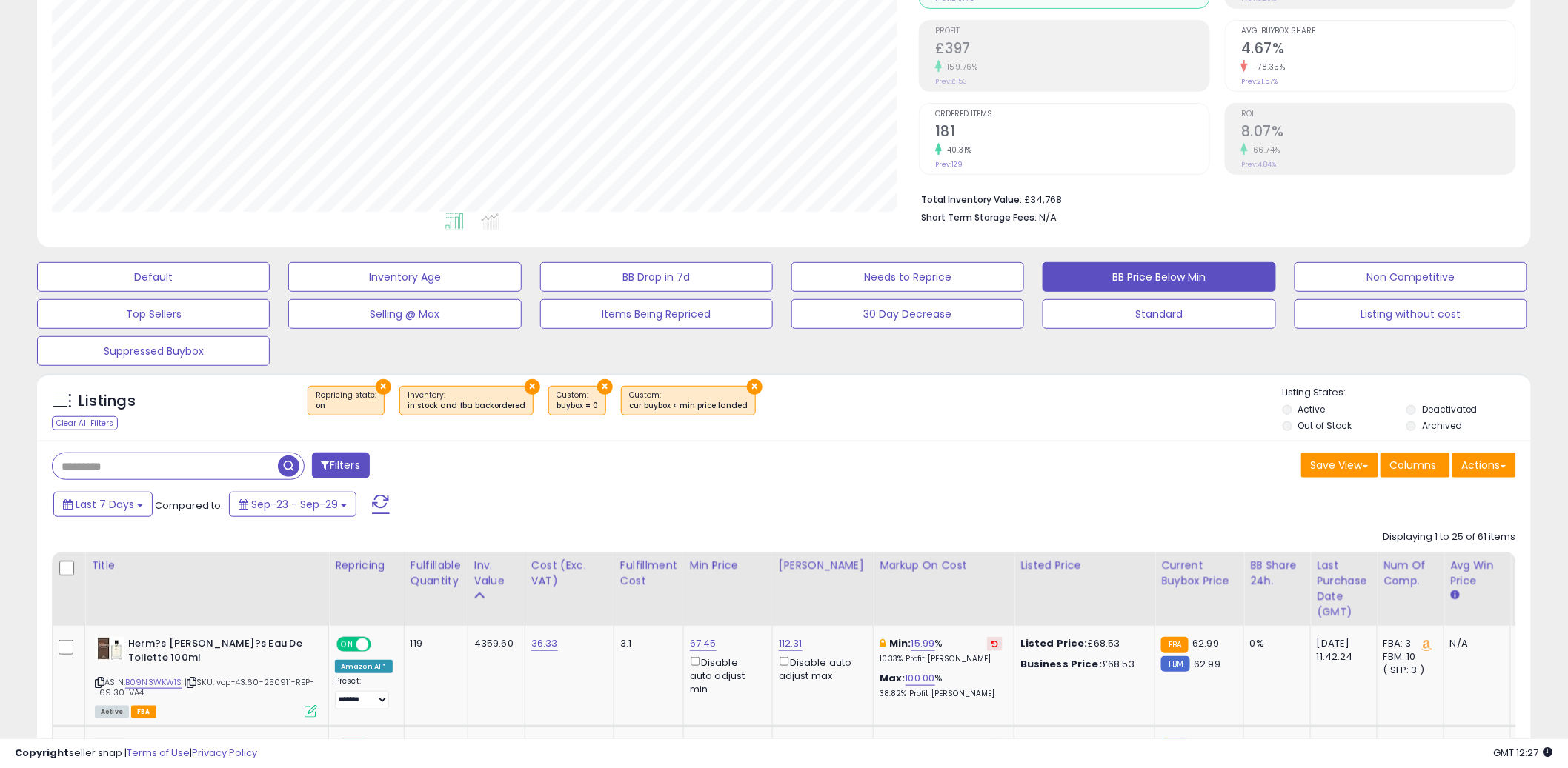
scroll to position [303, 867]
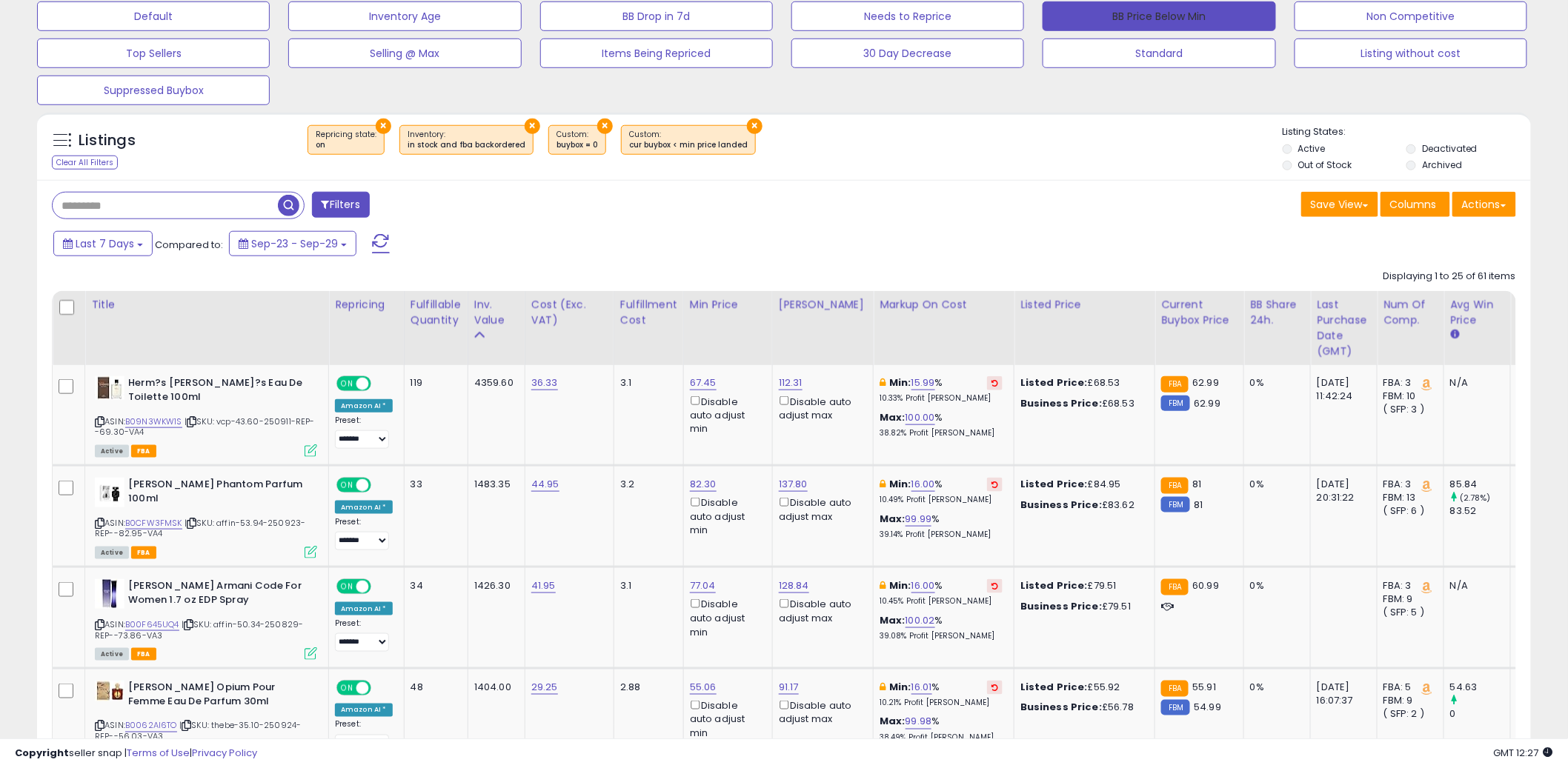
click at [1141, 5] on button "BB Price Below Min" at bounding box center [1159, 16] width 232 height 30
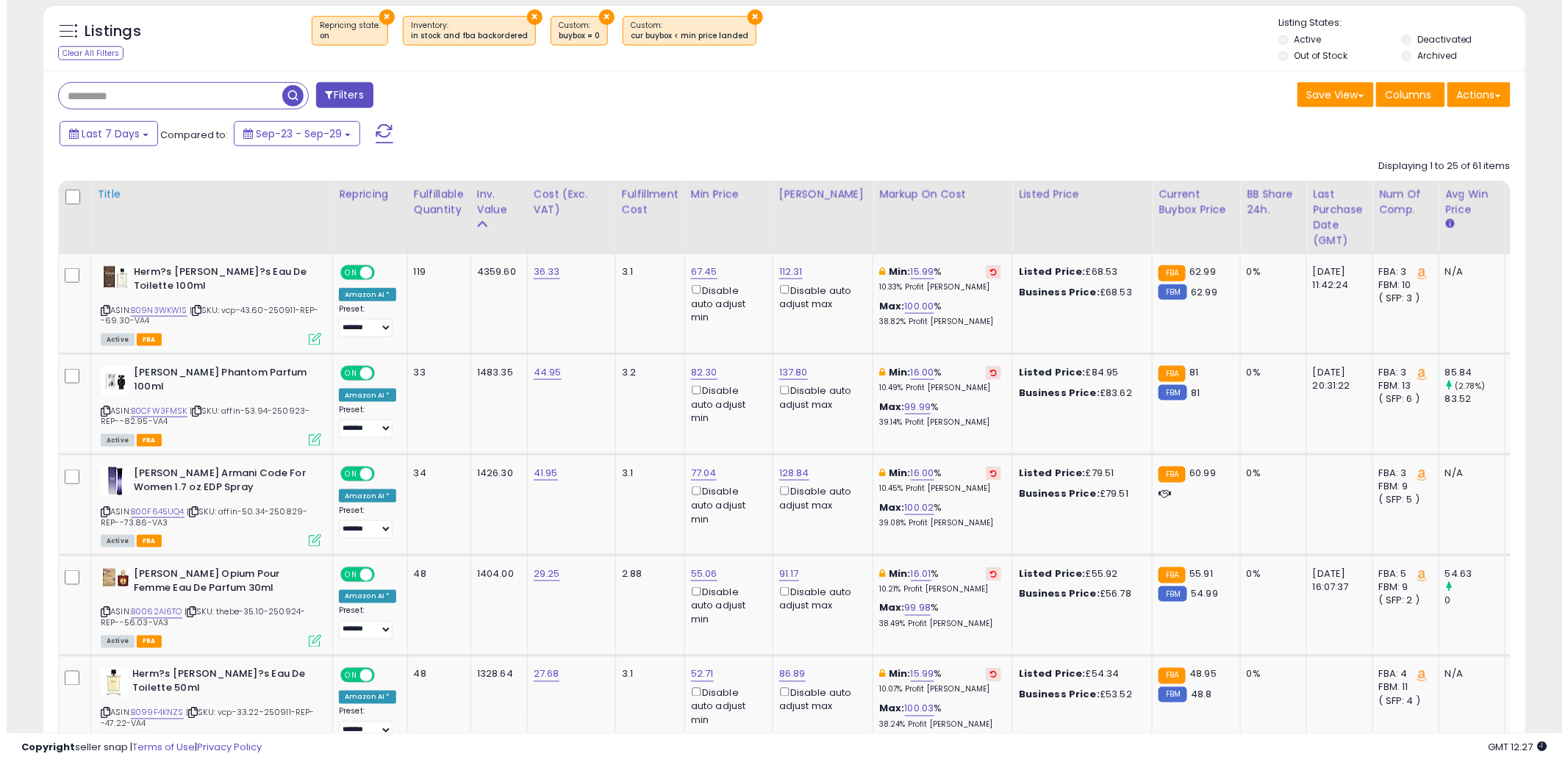
scroll to position [301, 860]
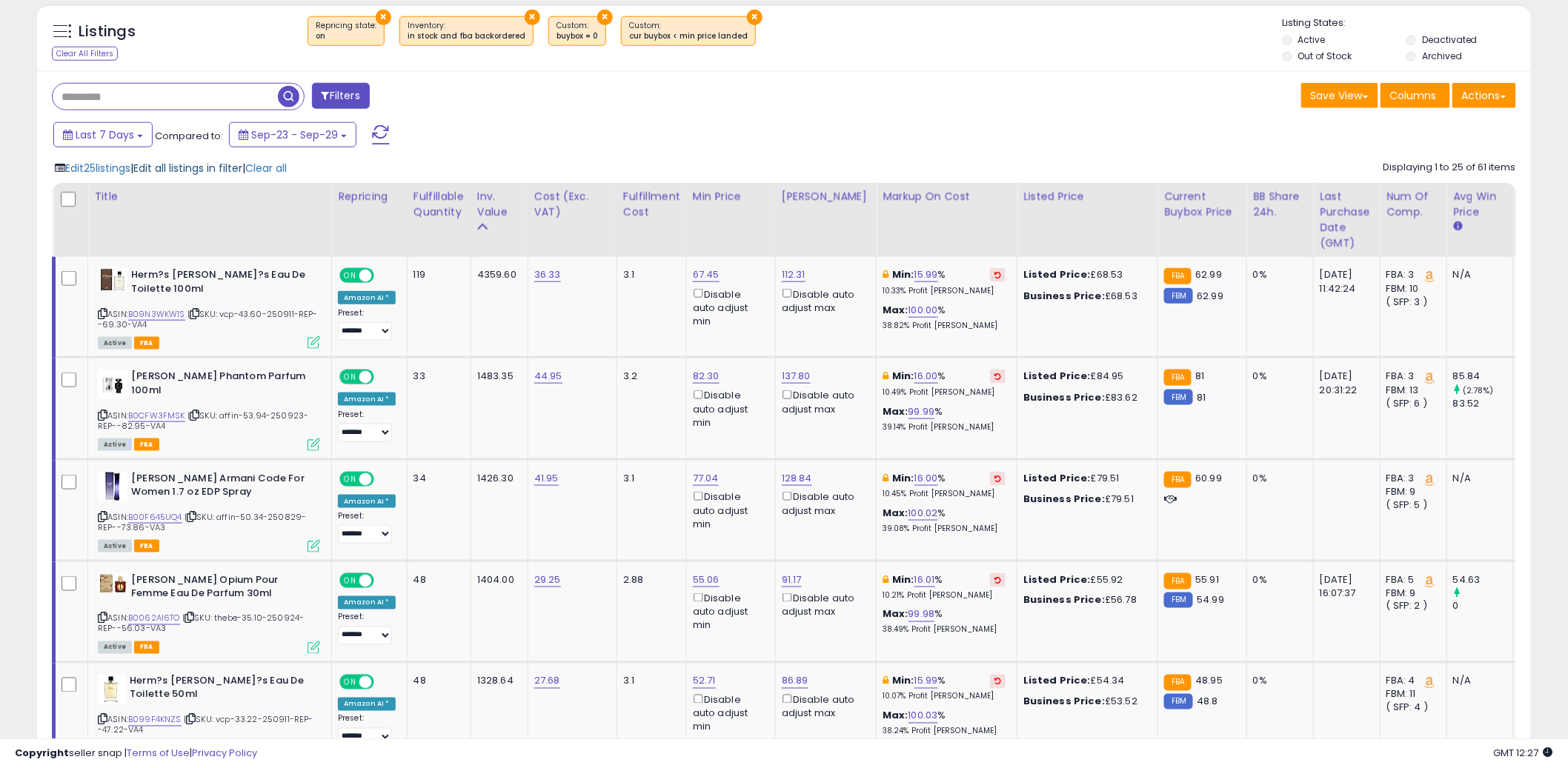
click at [170, 170] on span "Edit all listings in filter" at bounding box center [187, 167] width 109 height 14
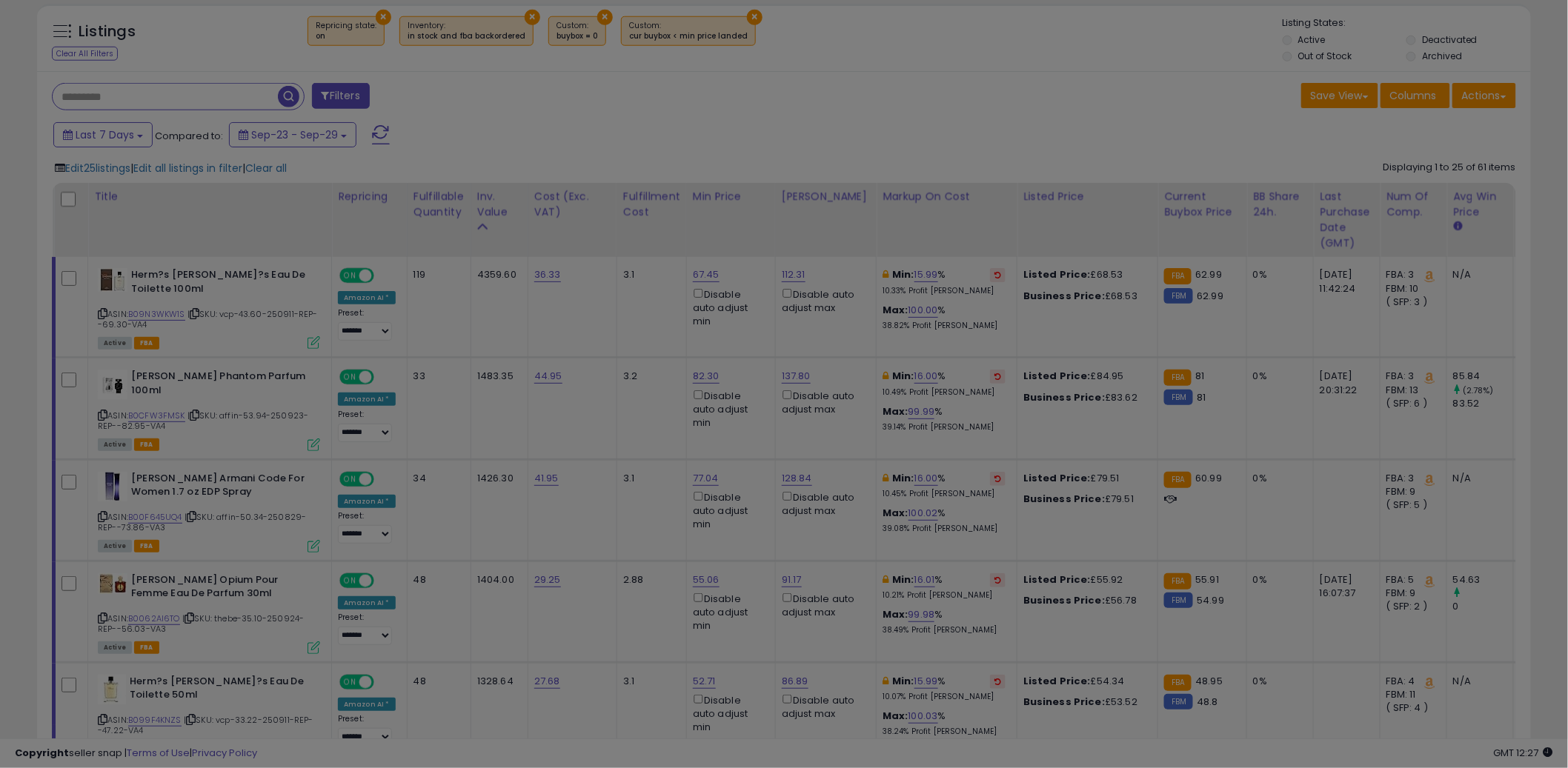
scroll to position [303, 875]
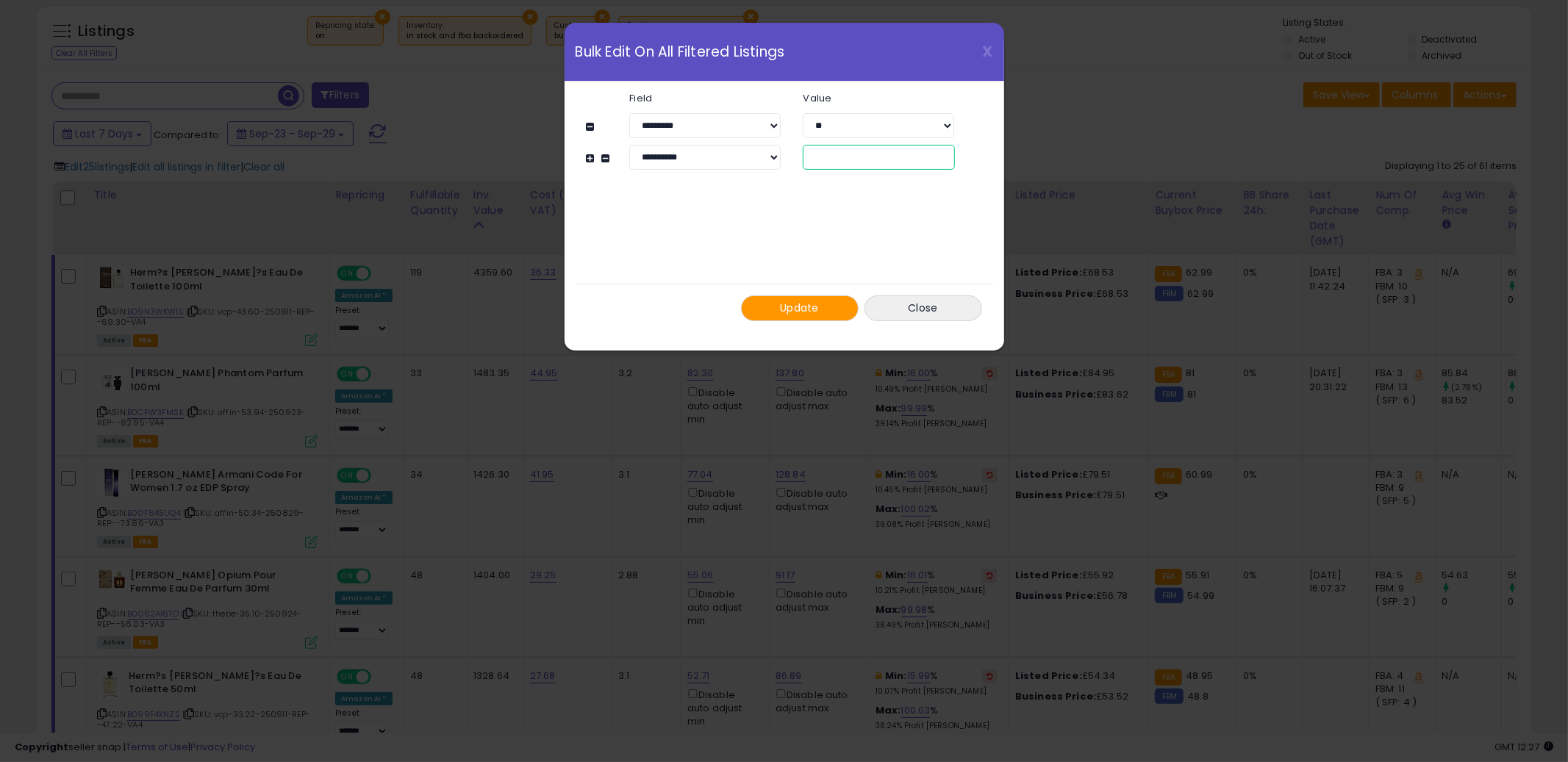
drag, startPoint x: 833, startPoint y: 159, endPoint x: 800, endPoint y: 154, distance: 33.4
click at [800, 154] on div "**" at bounding box center [878, 157] width 173 height 25
type input "**"
click at [794, 314] on span "Update" at bounding box center [799, 308] width 39 height 14
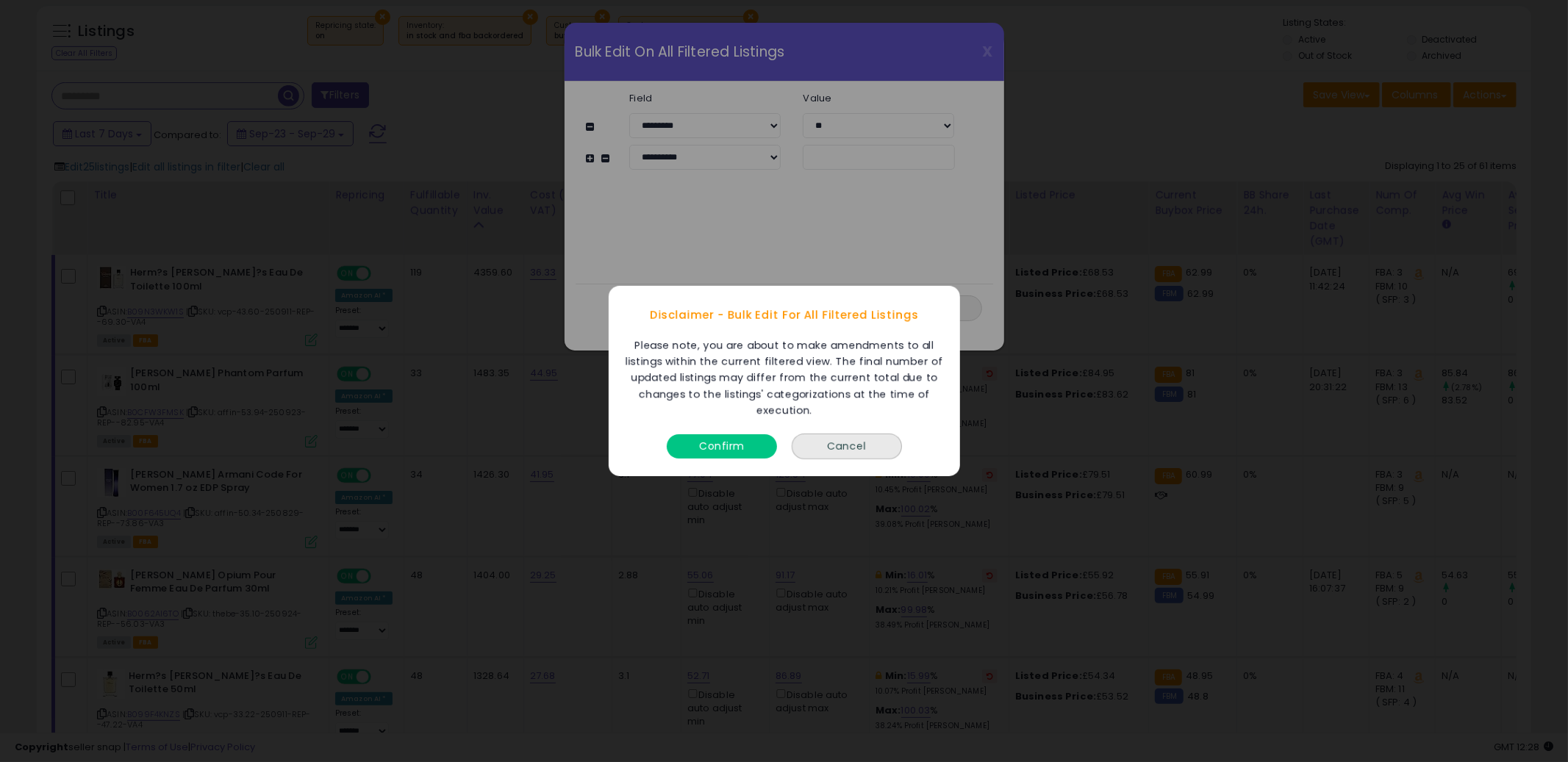
click at [729, 442] on button "Confirm" at bounding box center [722, 446] width 111 height 24
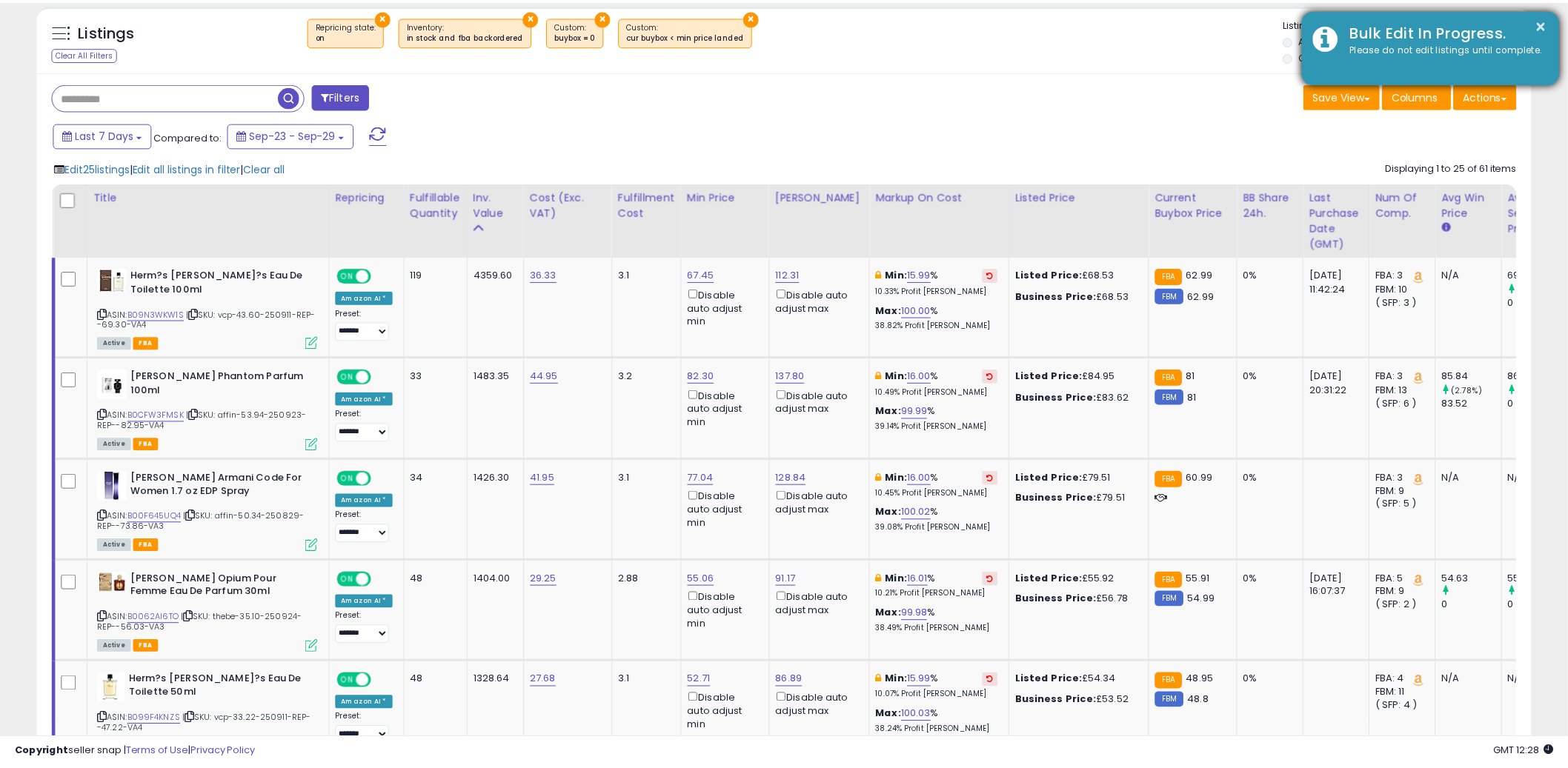
scroll to position [740535, 740122]
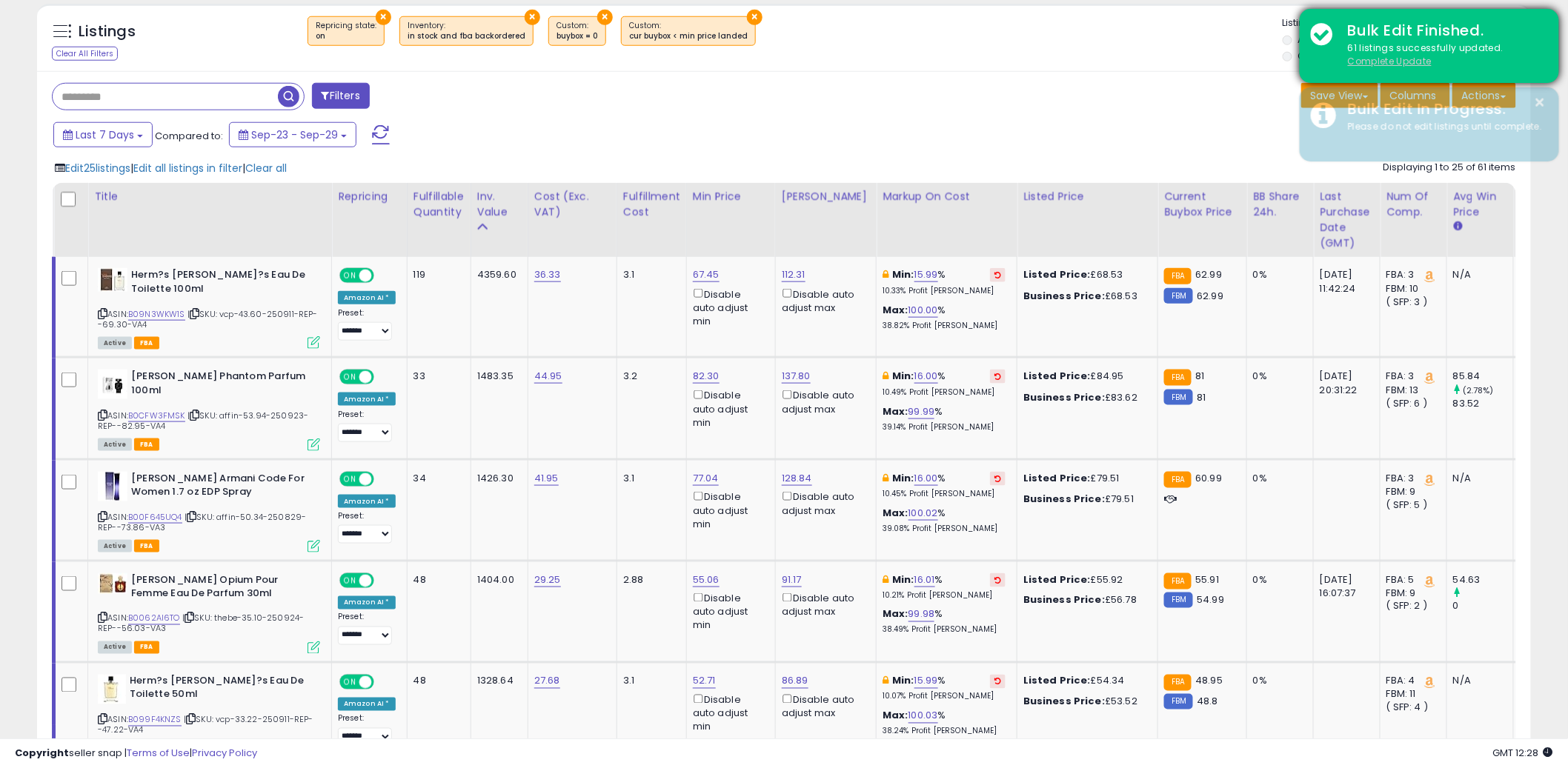
click at [1378, 65] on u "Complete Update" at bounding box center [1389, 60] width 84 height 12
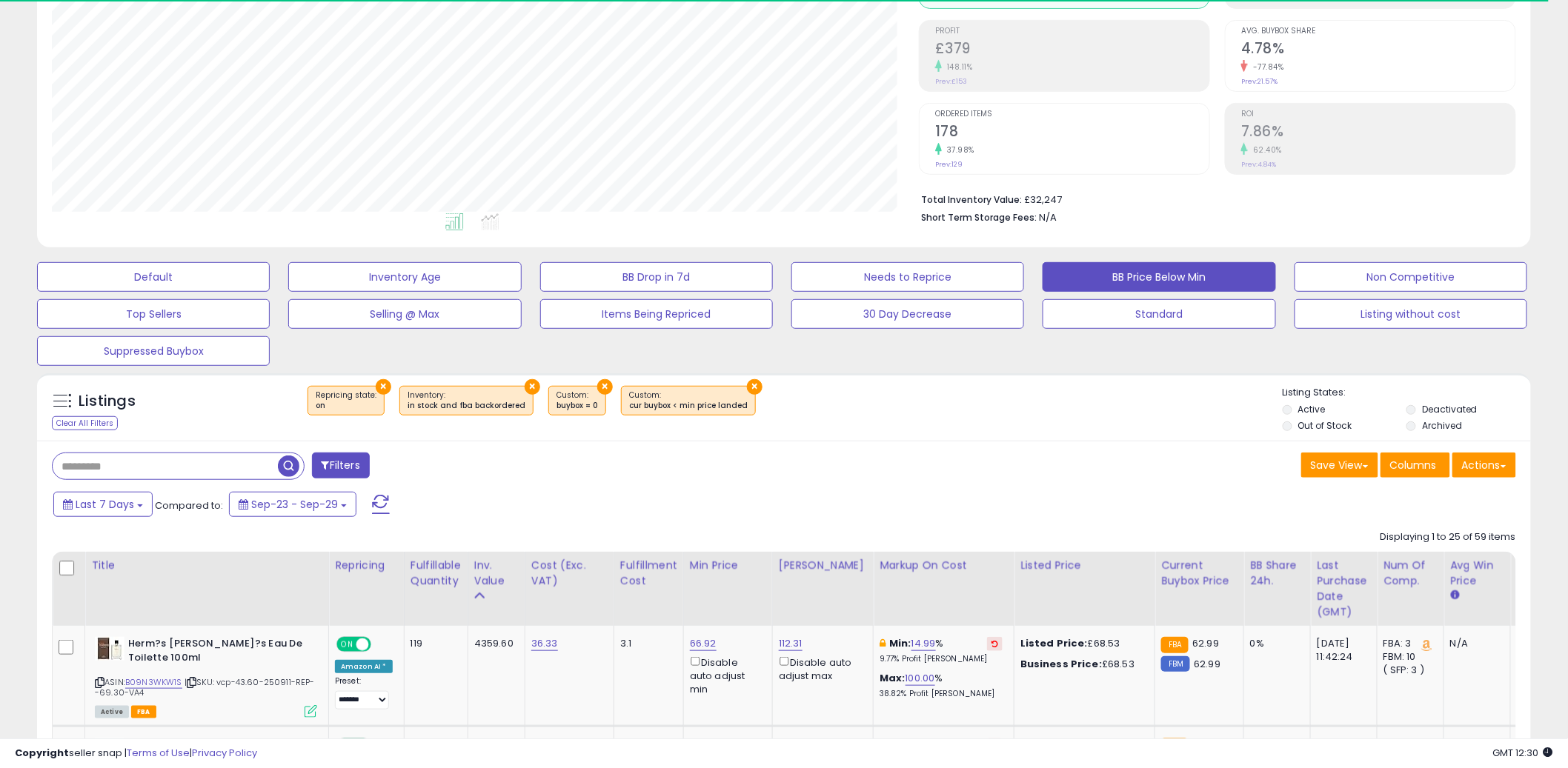
scroll to position [303, 867]
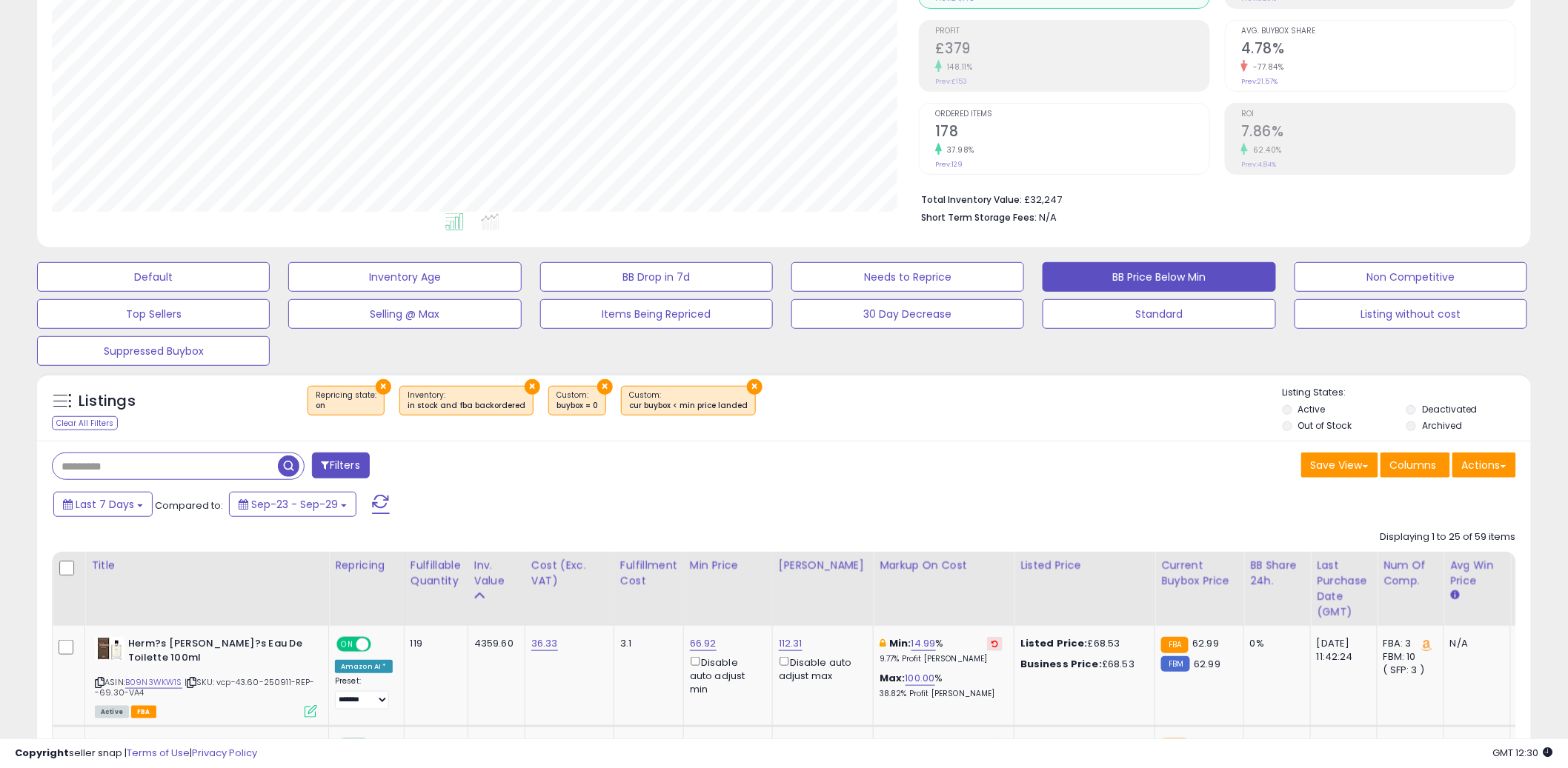
click at [802, 492] on div "Last 7 Days Compared to: Sep-23 - Sep-29" at bounding box center [599, 506] width 1098 height 34
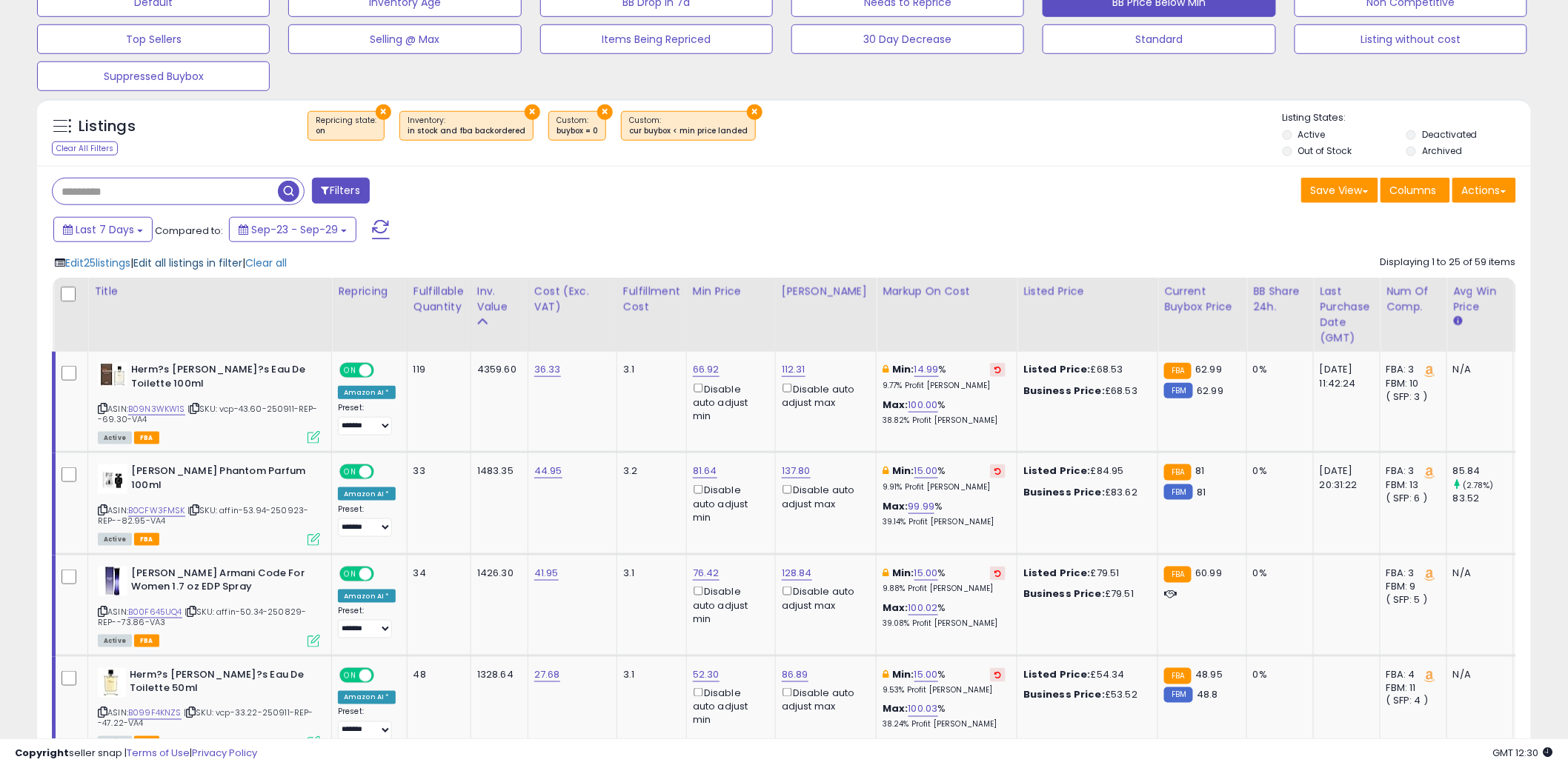
click at [184, 262] on span "Edit all listings in filter" at bounding box center [187, 262] width 109 height 14
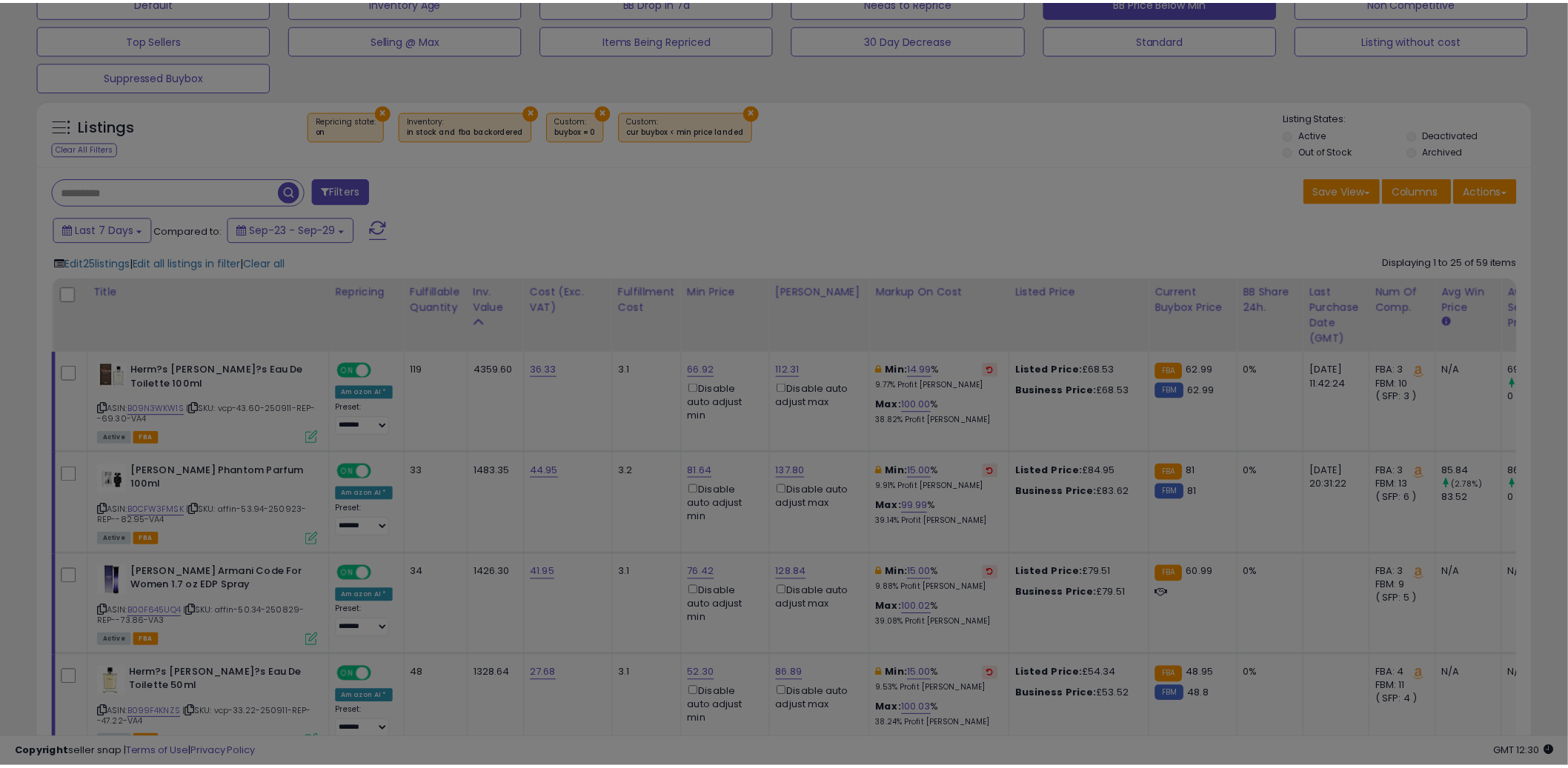
scroll to position [303, 875]
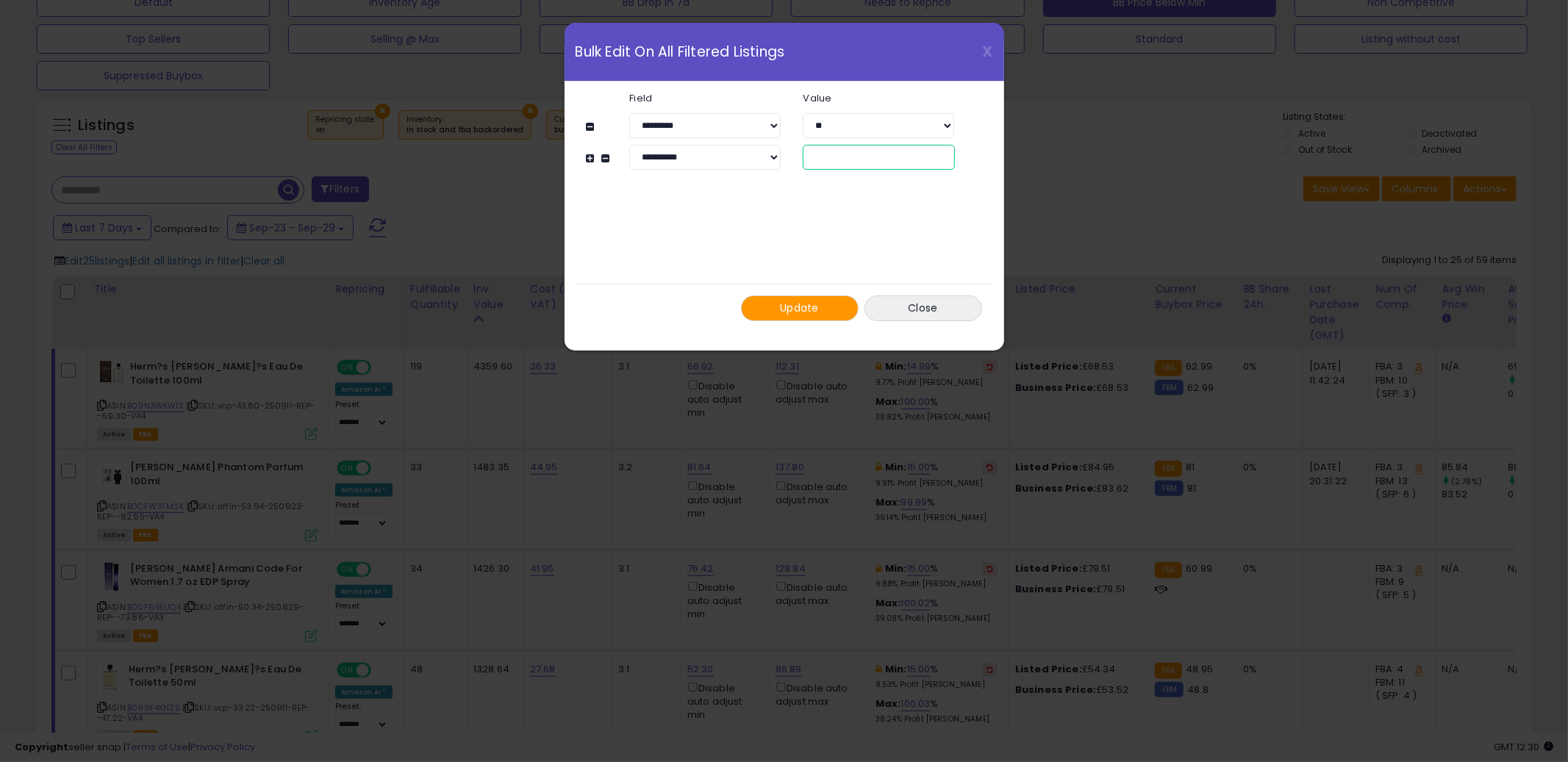
drag, startPoint x: 839, startPoint y: 157, endPoint x: 774, endPoint y: 152, distance: 65.2
click at [774, 149] on div "**********" at bounding box center [791, 157] width 369 height 25
type input "**"
click at [758, 311] on button "Update" at bounding box center [799, 308] width 117 height 26
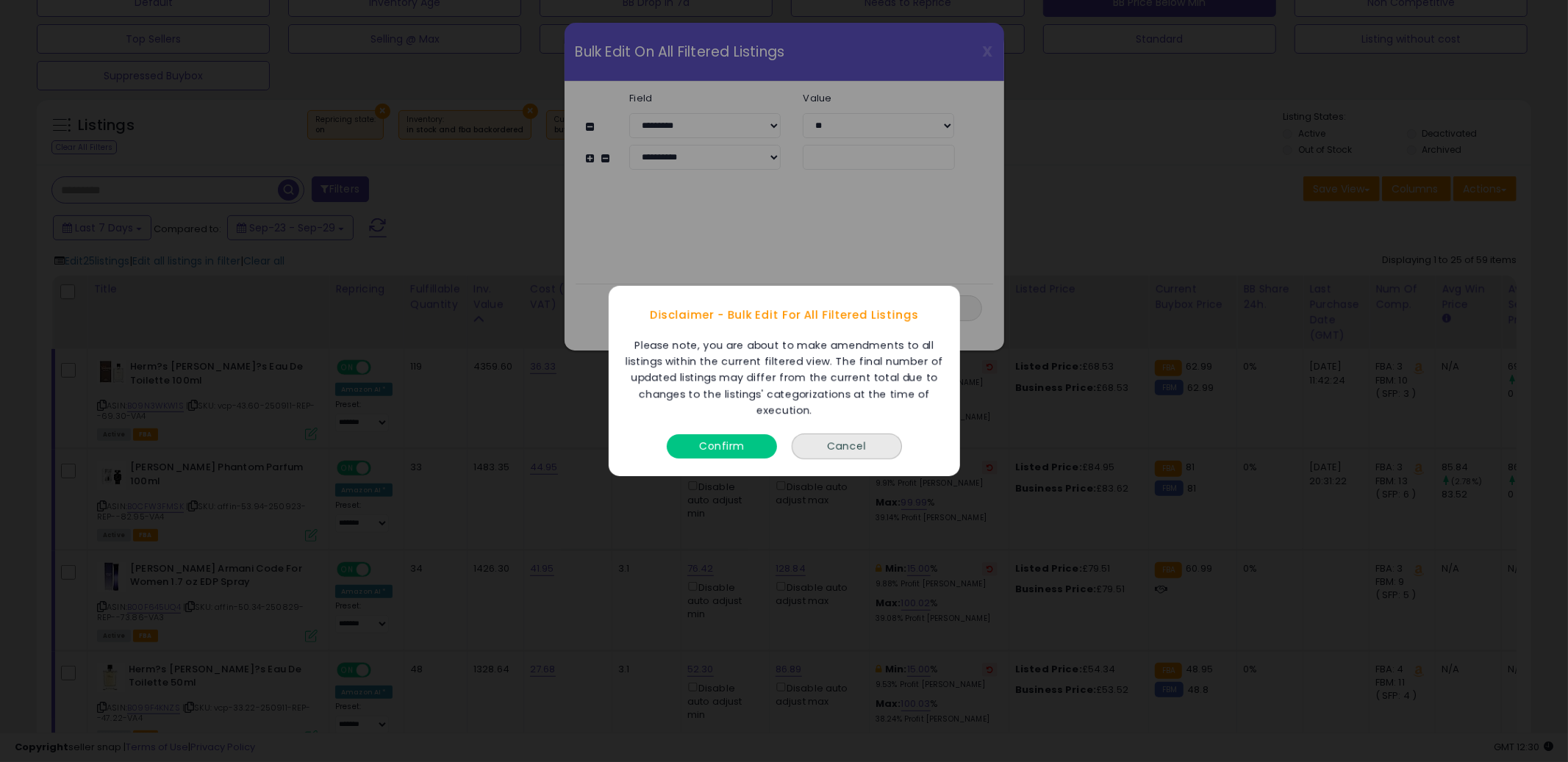
click at [745, 452] on button "Confirm" at bounding box center [722, 446] width 111 height 24
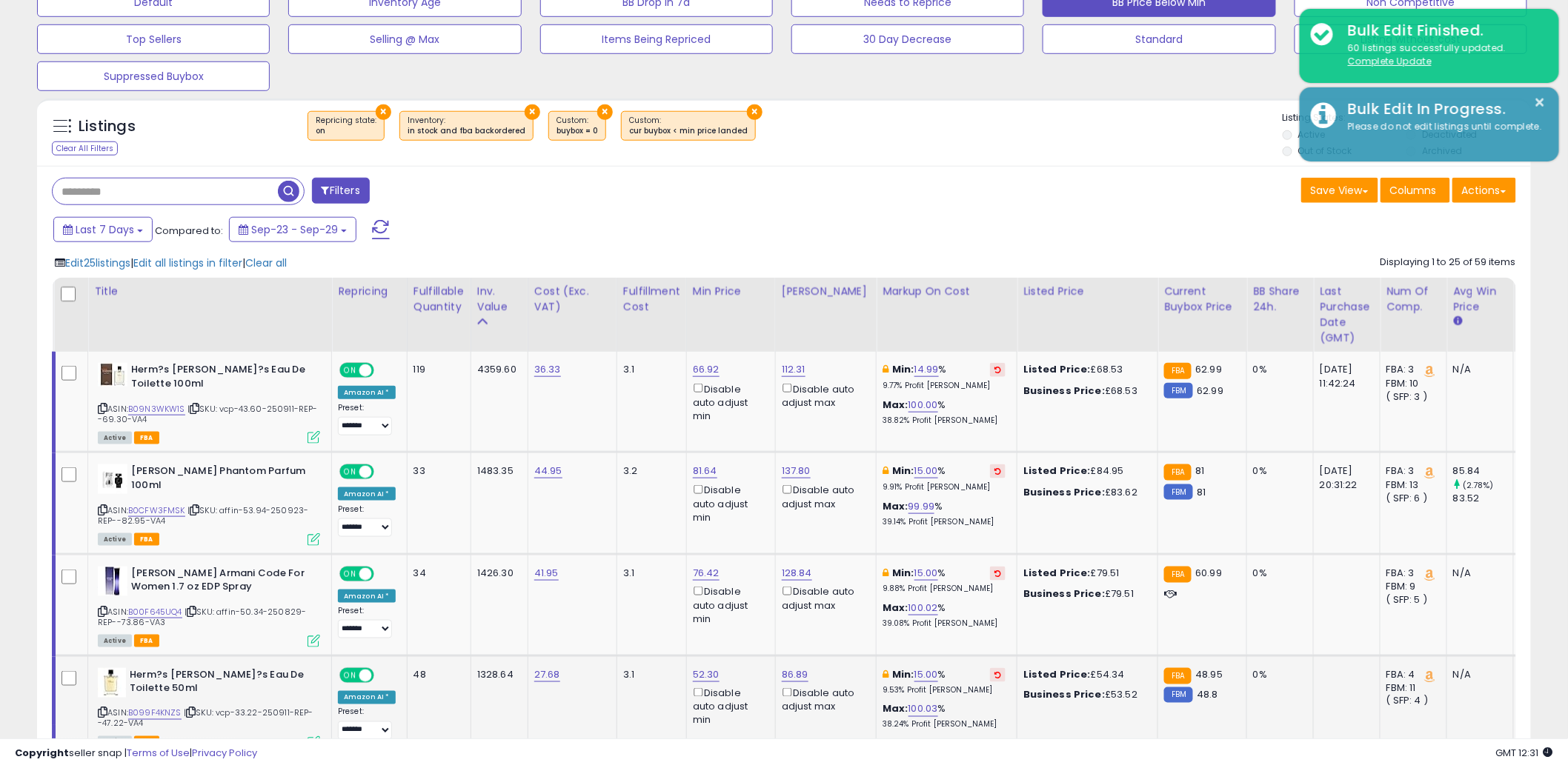
scroll to position [740535, 740122]
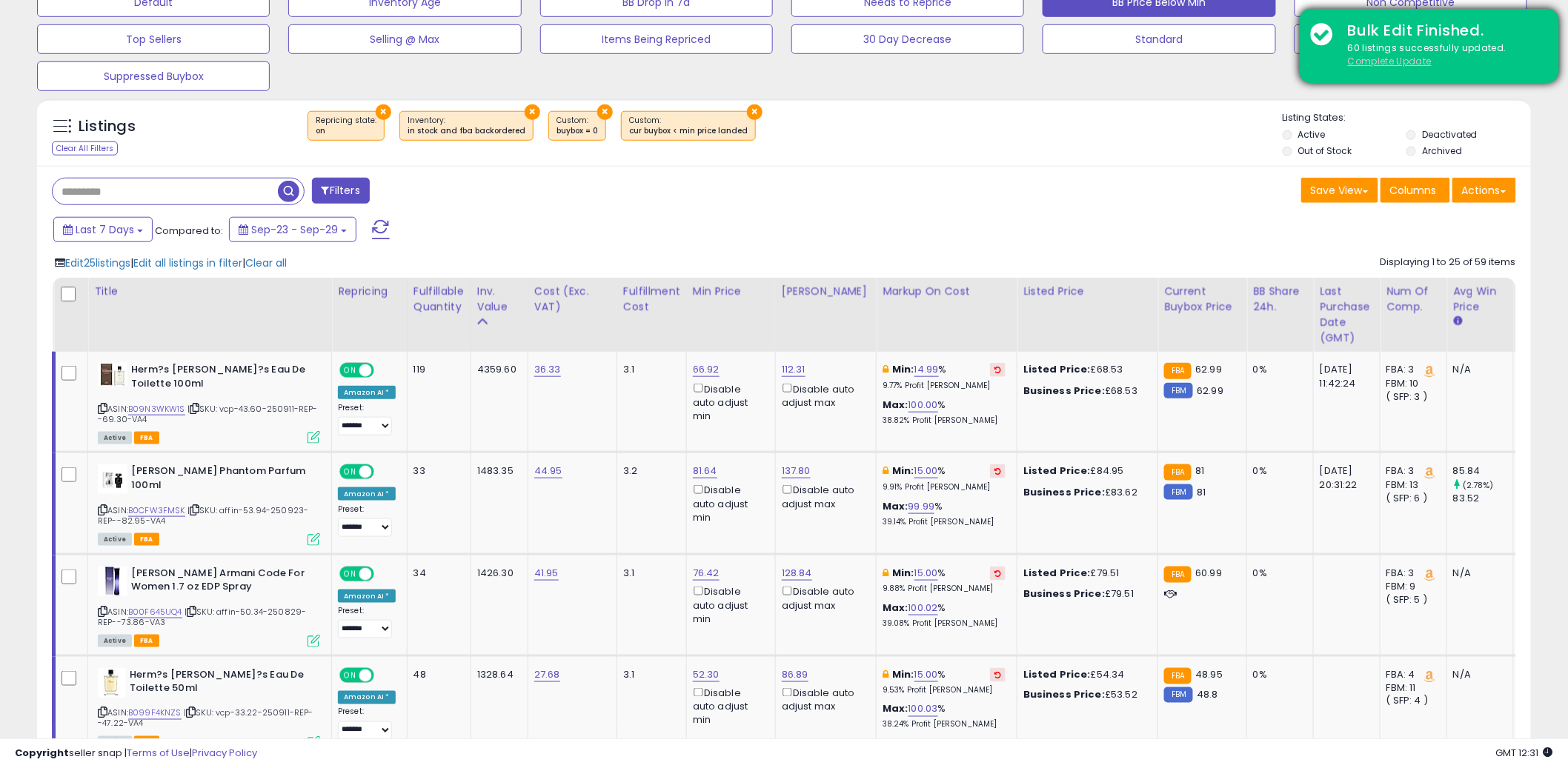
click at [1375, 60] on u "Complete Update" at bounding box center [1389, 60] width 84 height 12
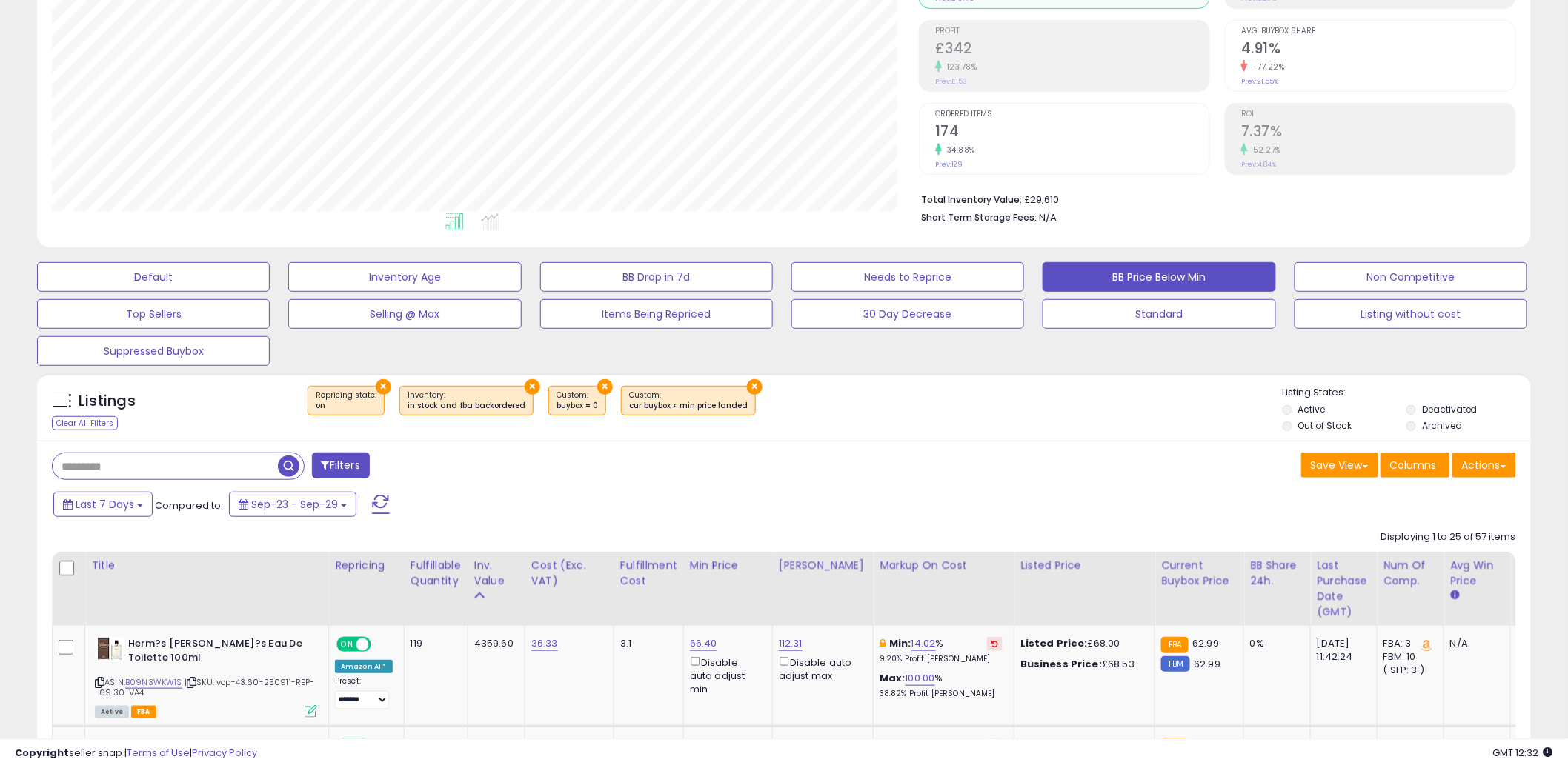
scroll to position [303, 867]
click at [967, 460] on div "Save View Save As New View Update Current View Columns Actions Import Export Vi…" at bounding box center [1155, 468] width 743 height 29
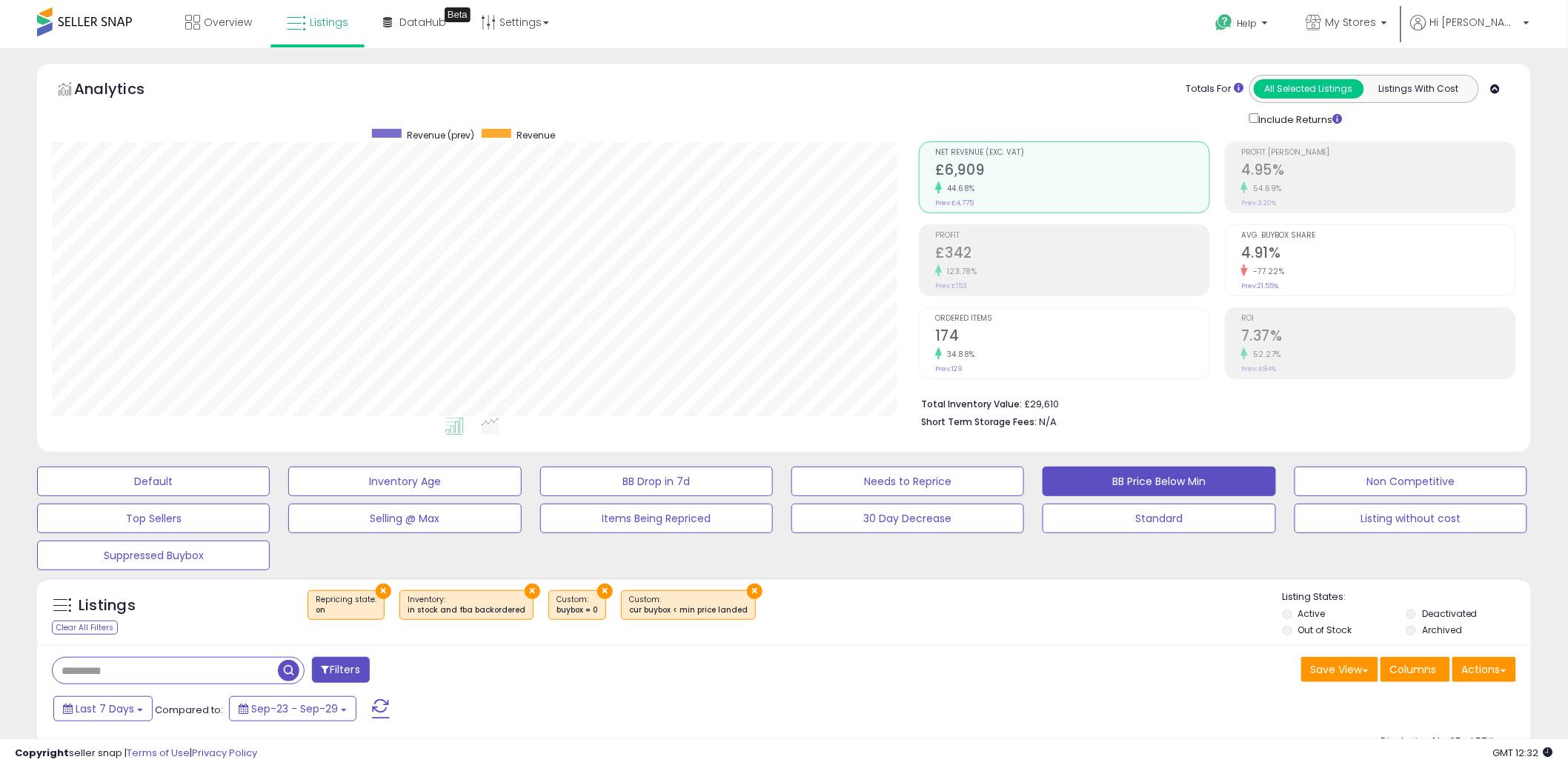
scroll to position [316, 0]
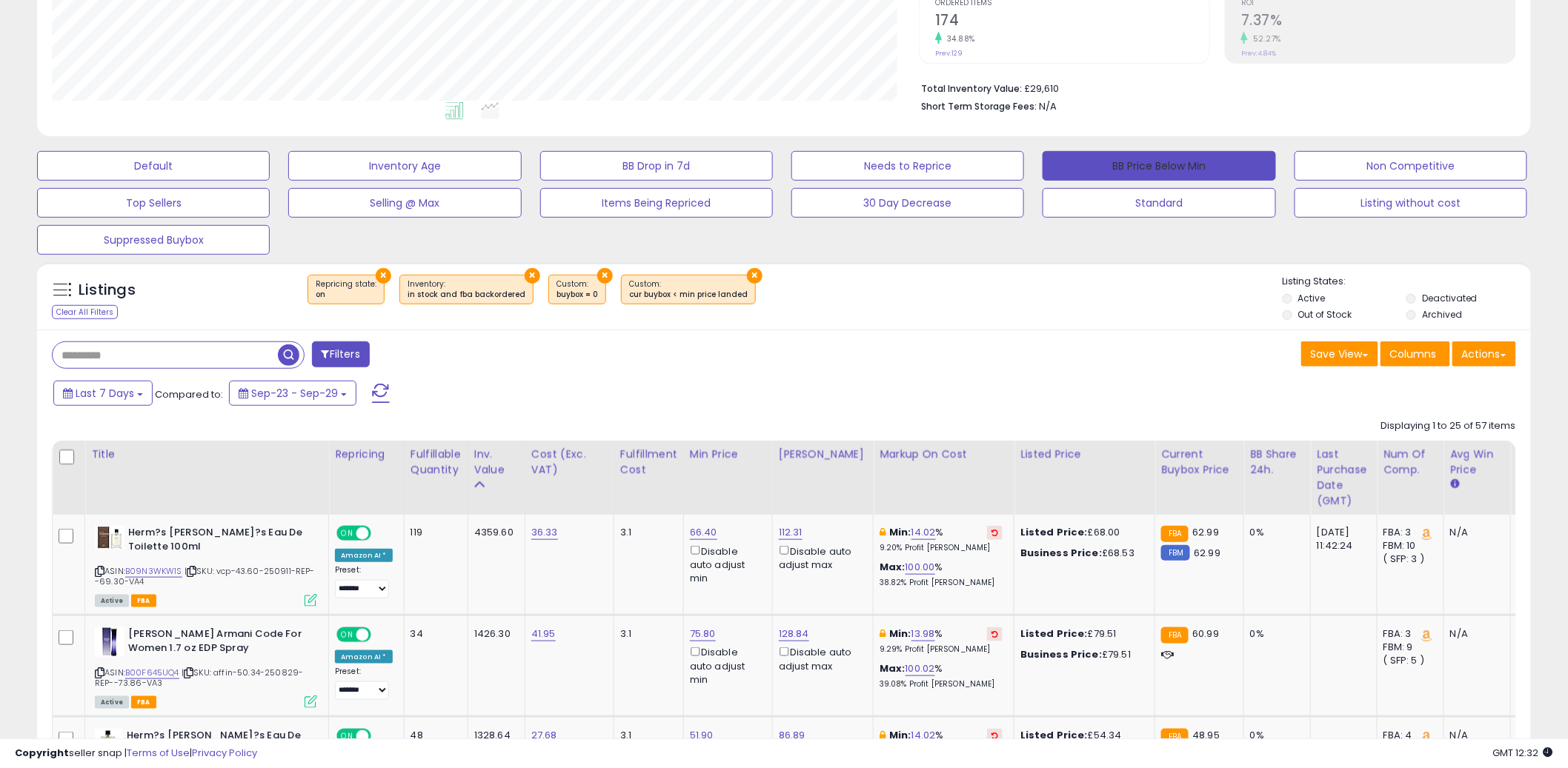
click at [1151, 159] on button "BB Price Below Min" at bounding box center [1159, 165] width 232 height 30
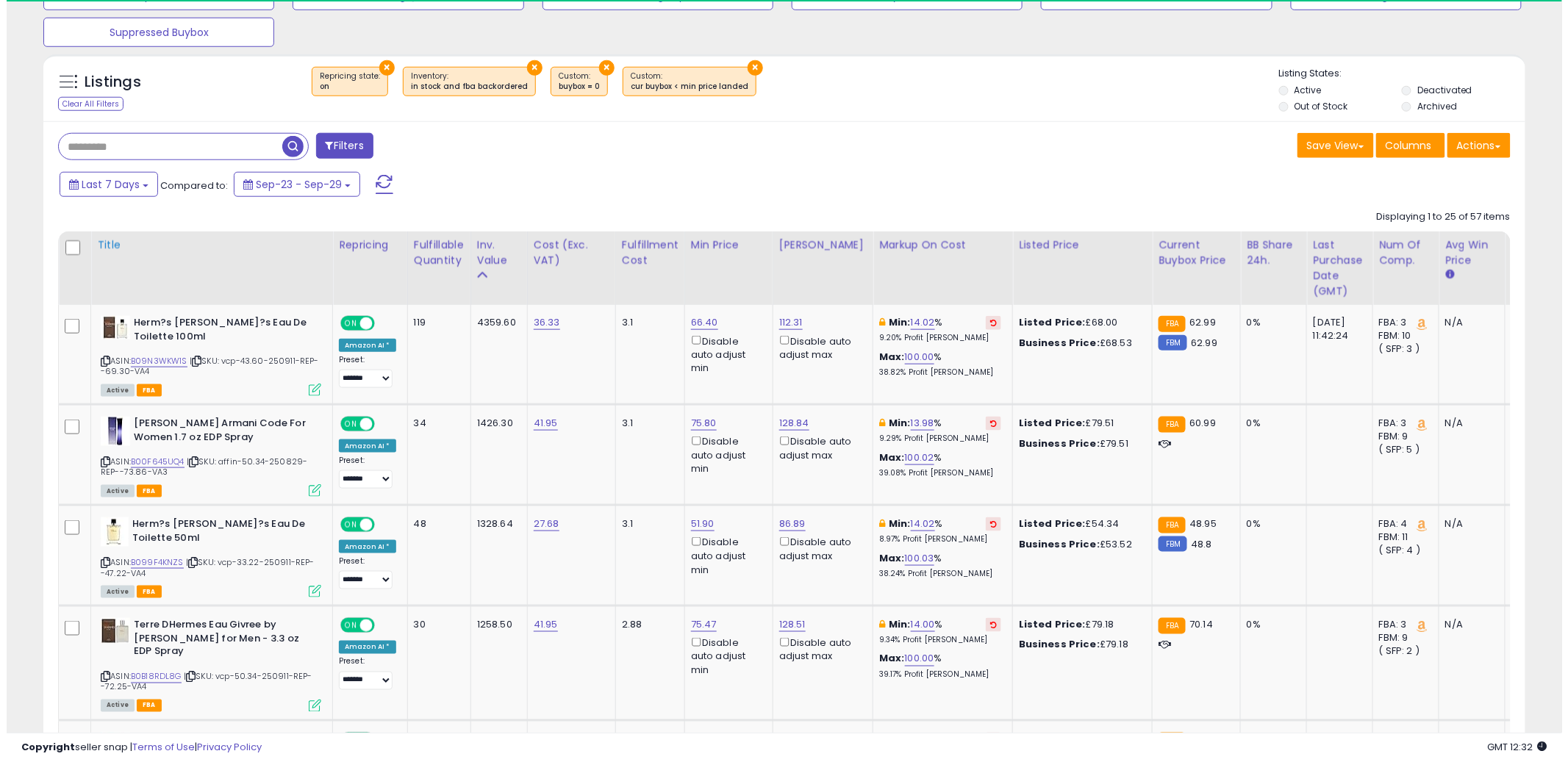
scroll to position [301, 860]
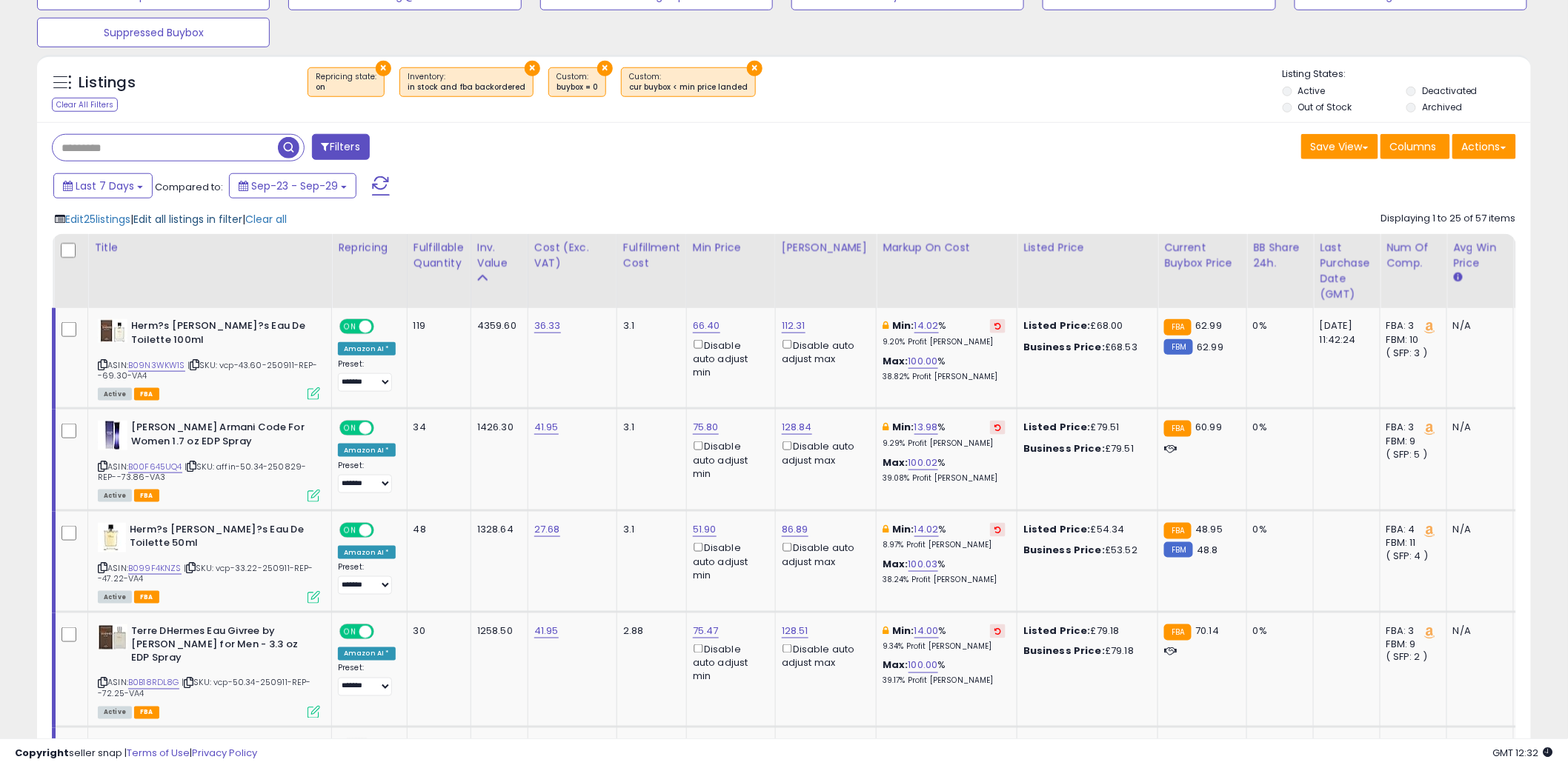
click at [232, 213] on span "Edit all listings in filter" at bounding box center [187, 219] width 109 height 14
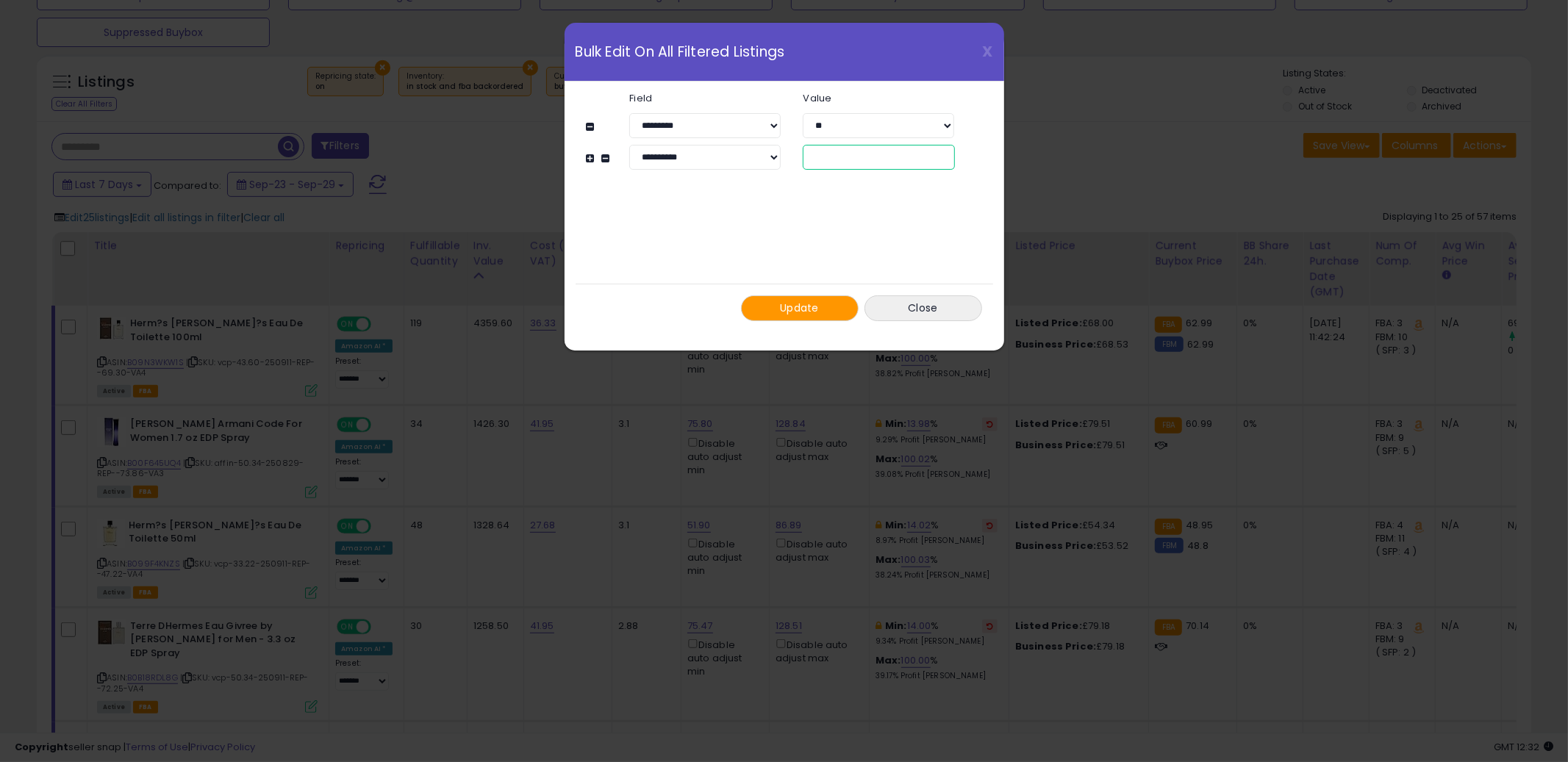
drag, startPoint x: 855, startPoint y: 151, endPoint x: 848, endPoint y: 156, distance: 8.6
click at [848, 156] on input "**" at bounding box center [878, 157] width 151 height 25
type input "**"
click at [779, 316] on button "Update" at bounding box center [799, 308] width 117 height 26
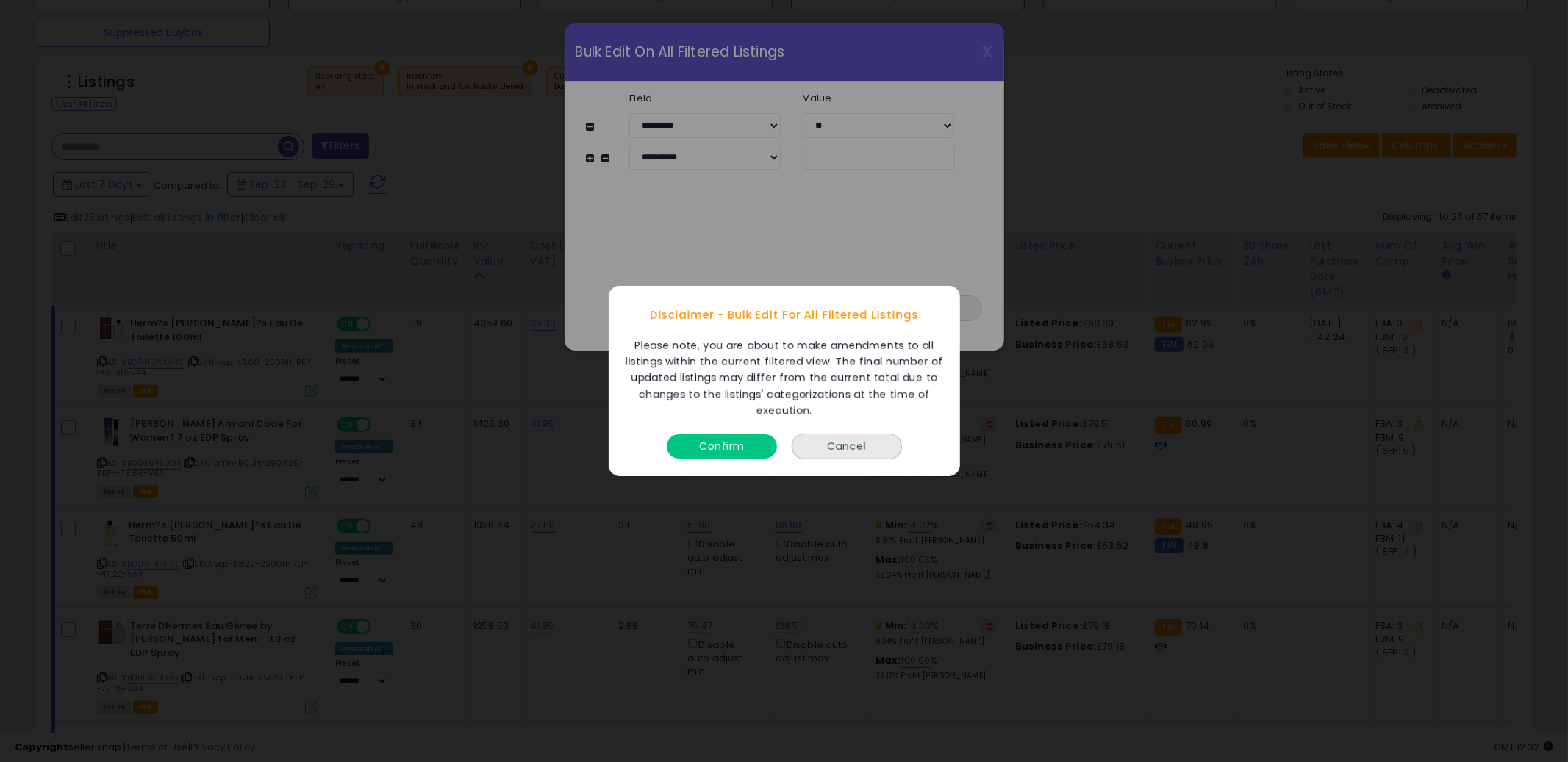
click at [720, 455] on button "Confirm" at bounding box center [722, 446] width 111 height 24
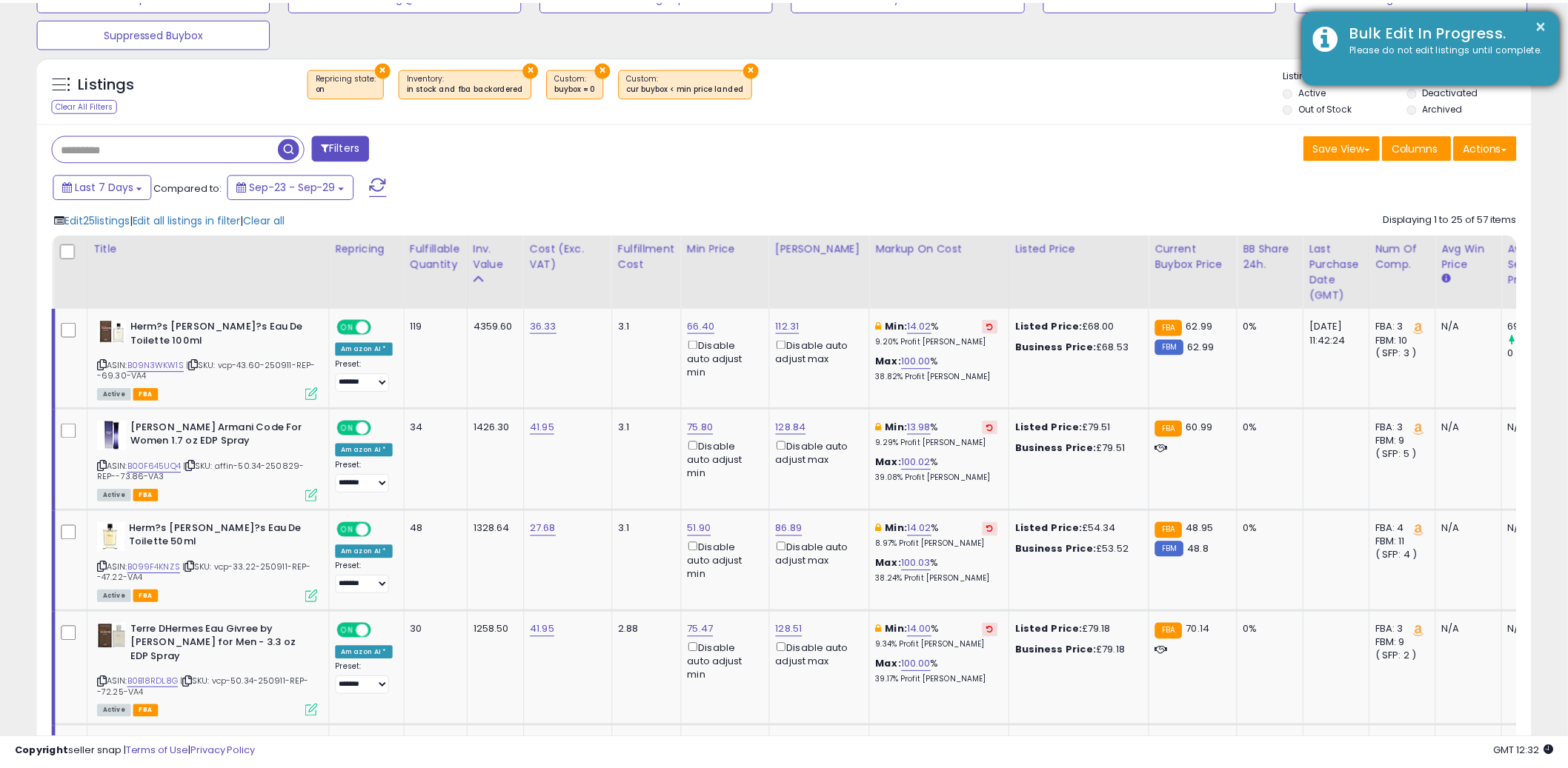
scroll to position [740535, 740122]
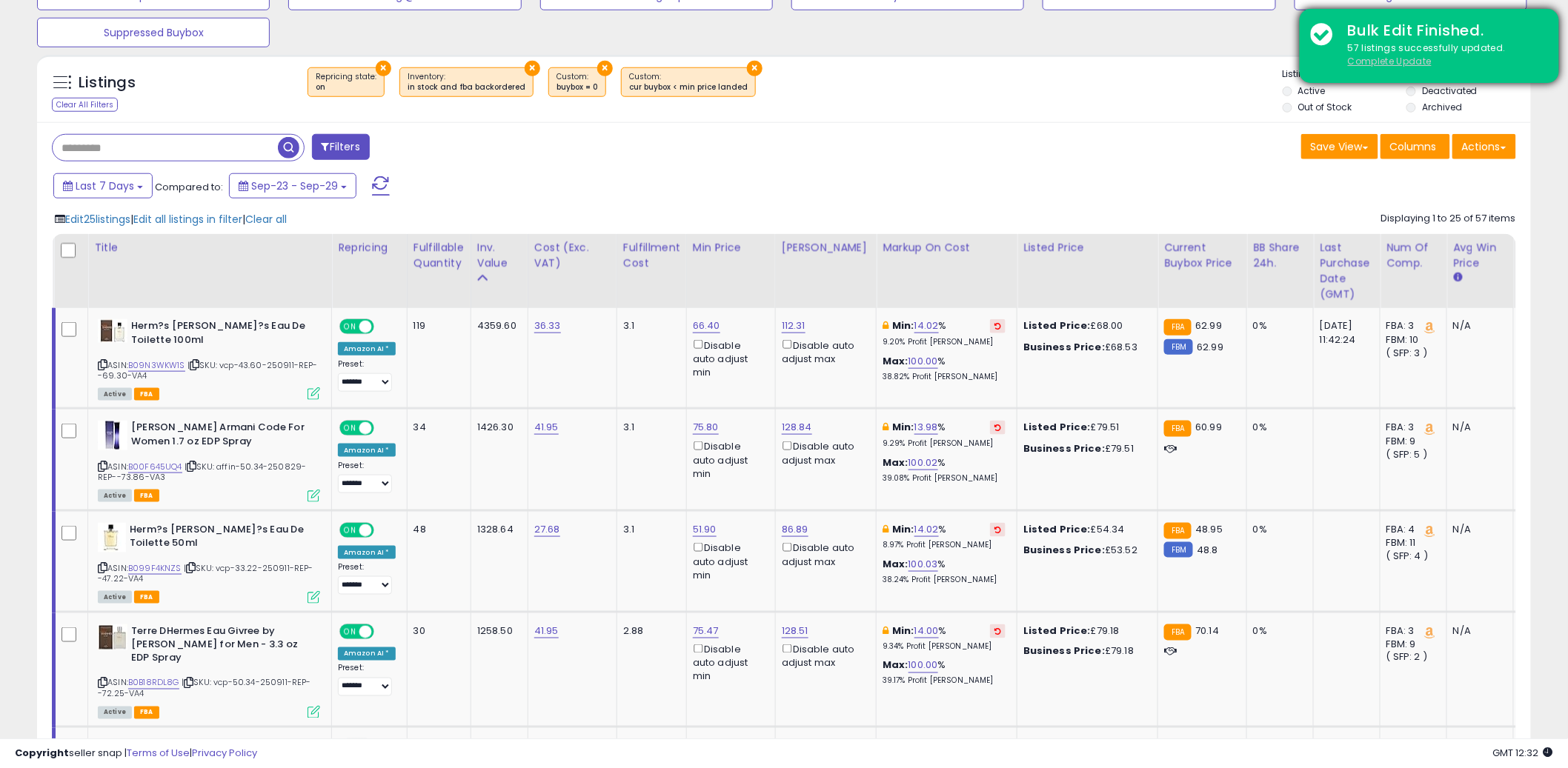
click at [1415, 61] on u "Complete Update" at bounding box center [1389, 60] width 84 height 12
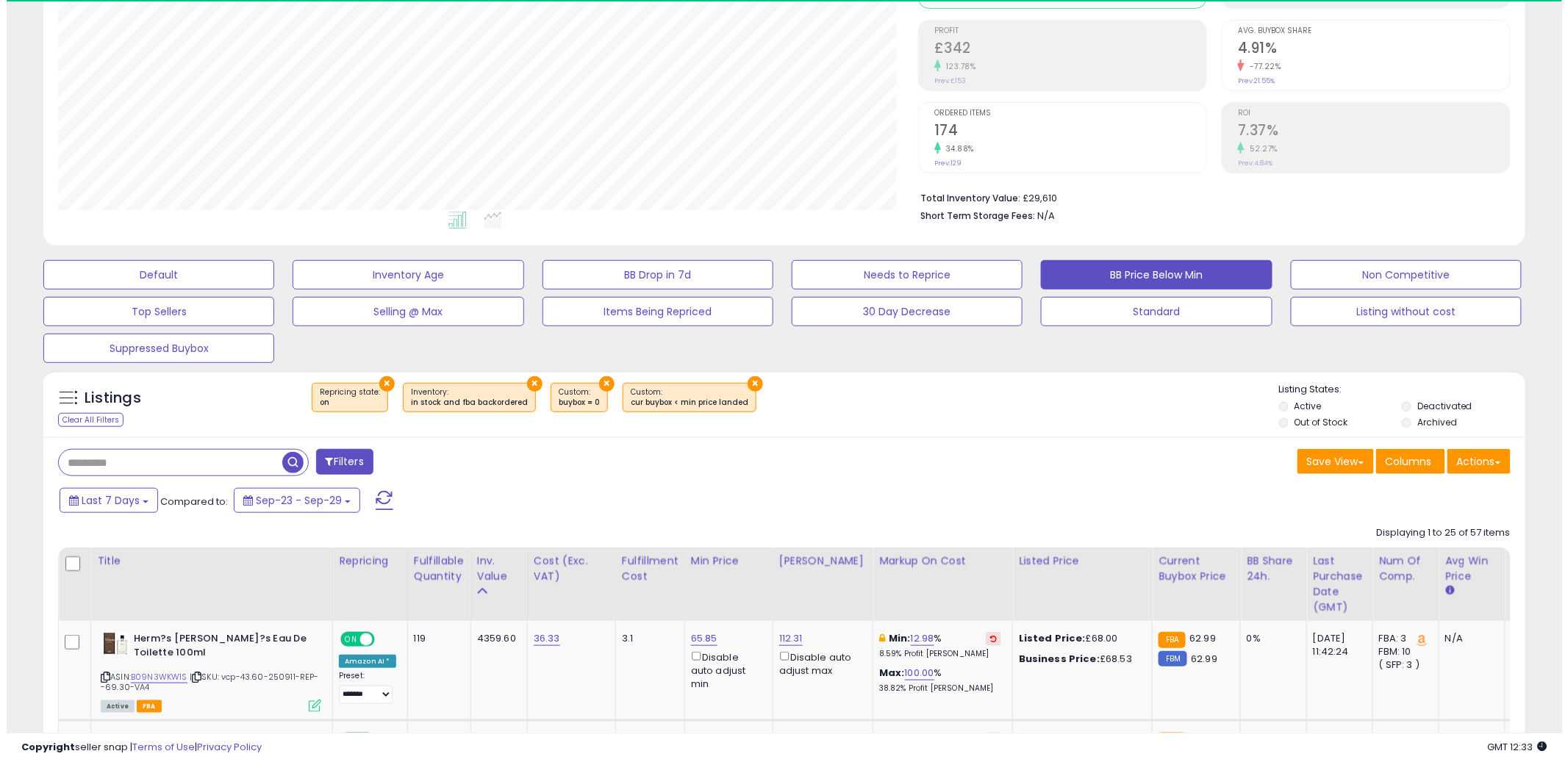
scroll to position [301, 860]
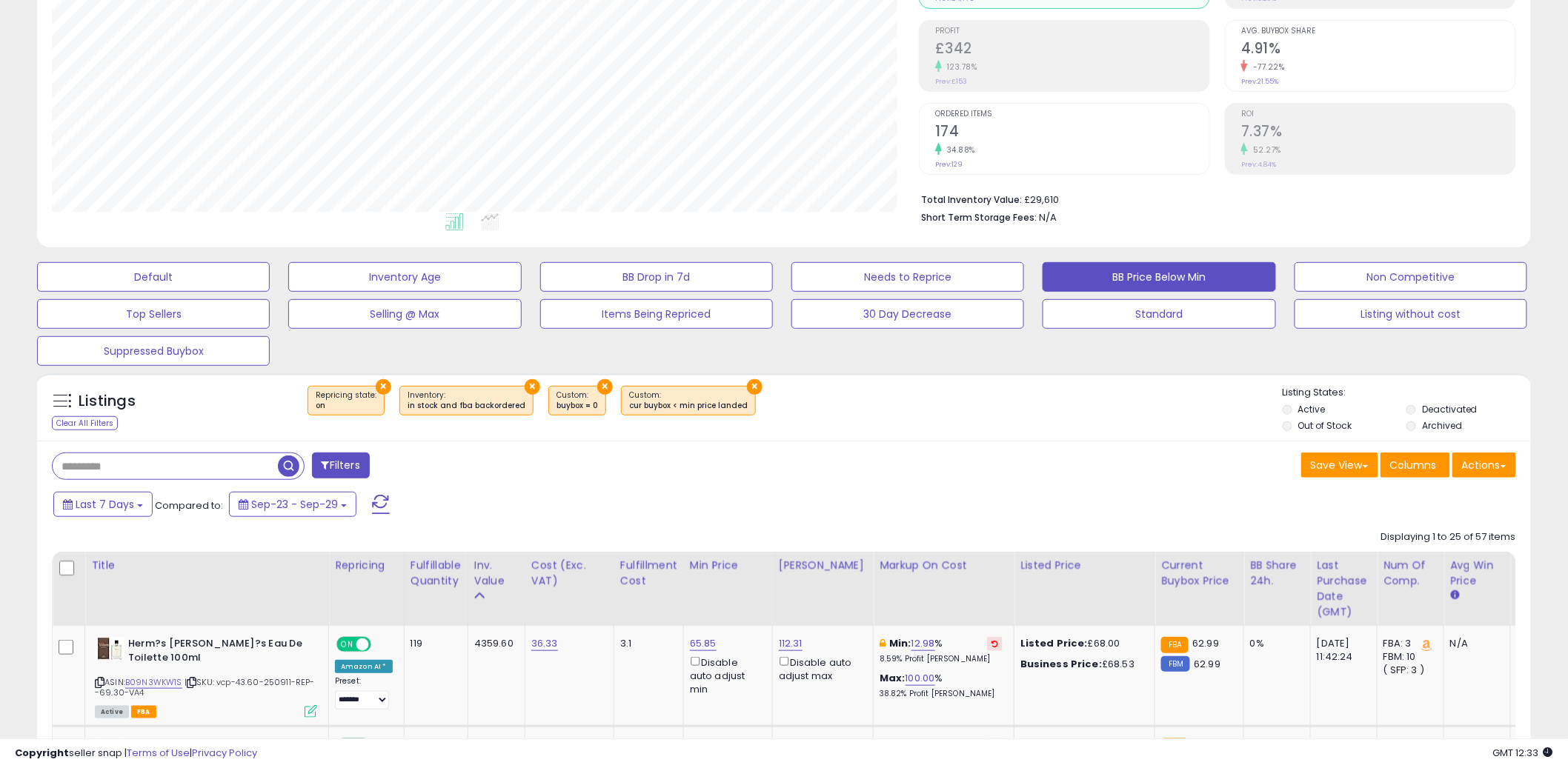
click at [1081, 440] on div "Listings Clear All Filters × Repricing state : on × × ×" at bounding box center [784, 407] width 1494 height 68
click at [216, 535] on span "Edit all listings in filter" at bounding box center [187, 538] width 109 height 14
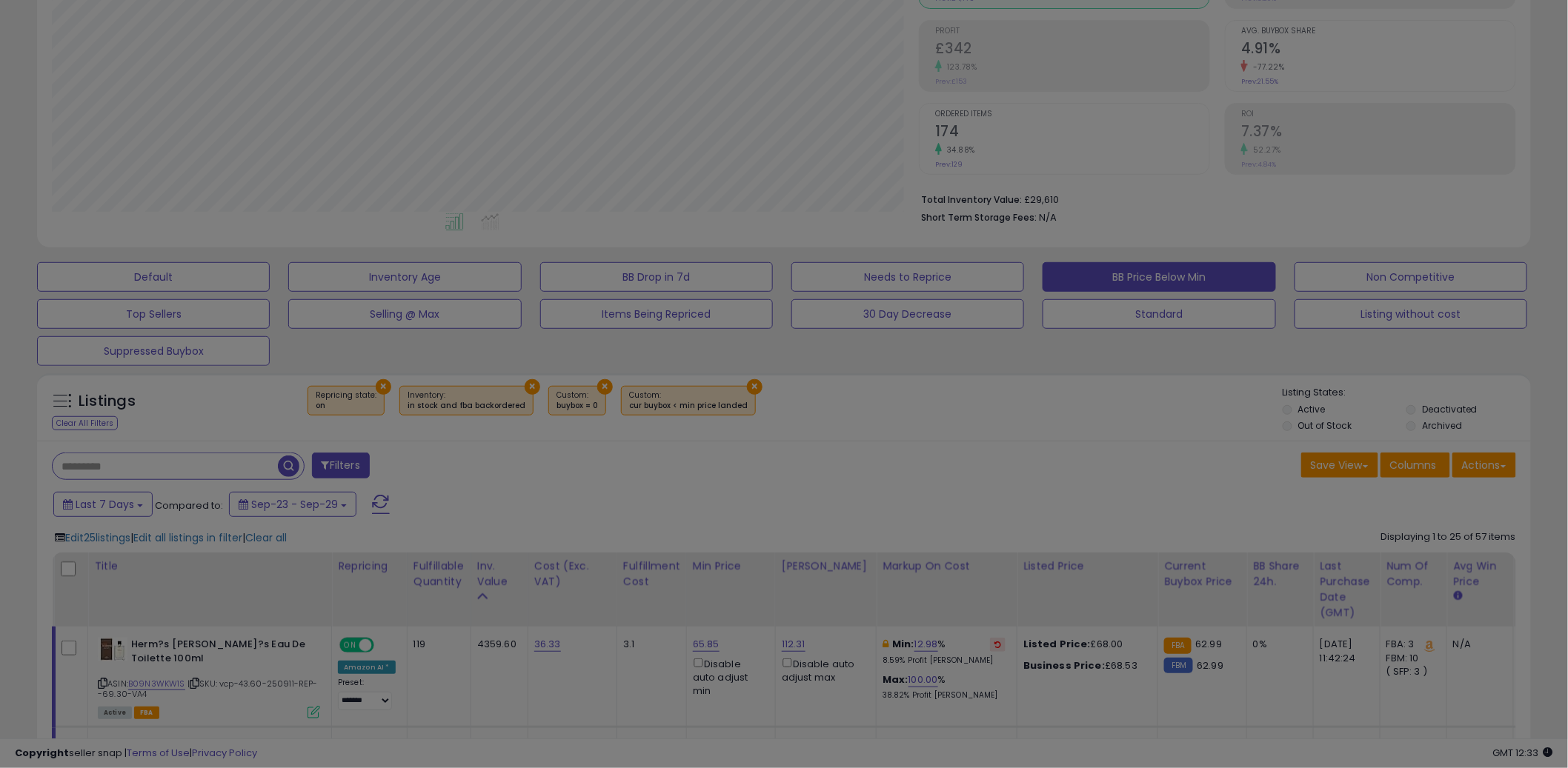
scroll to position [303, 875]
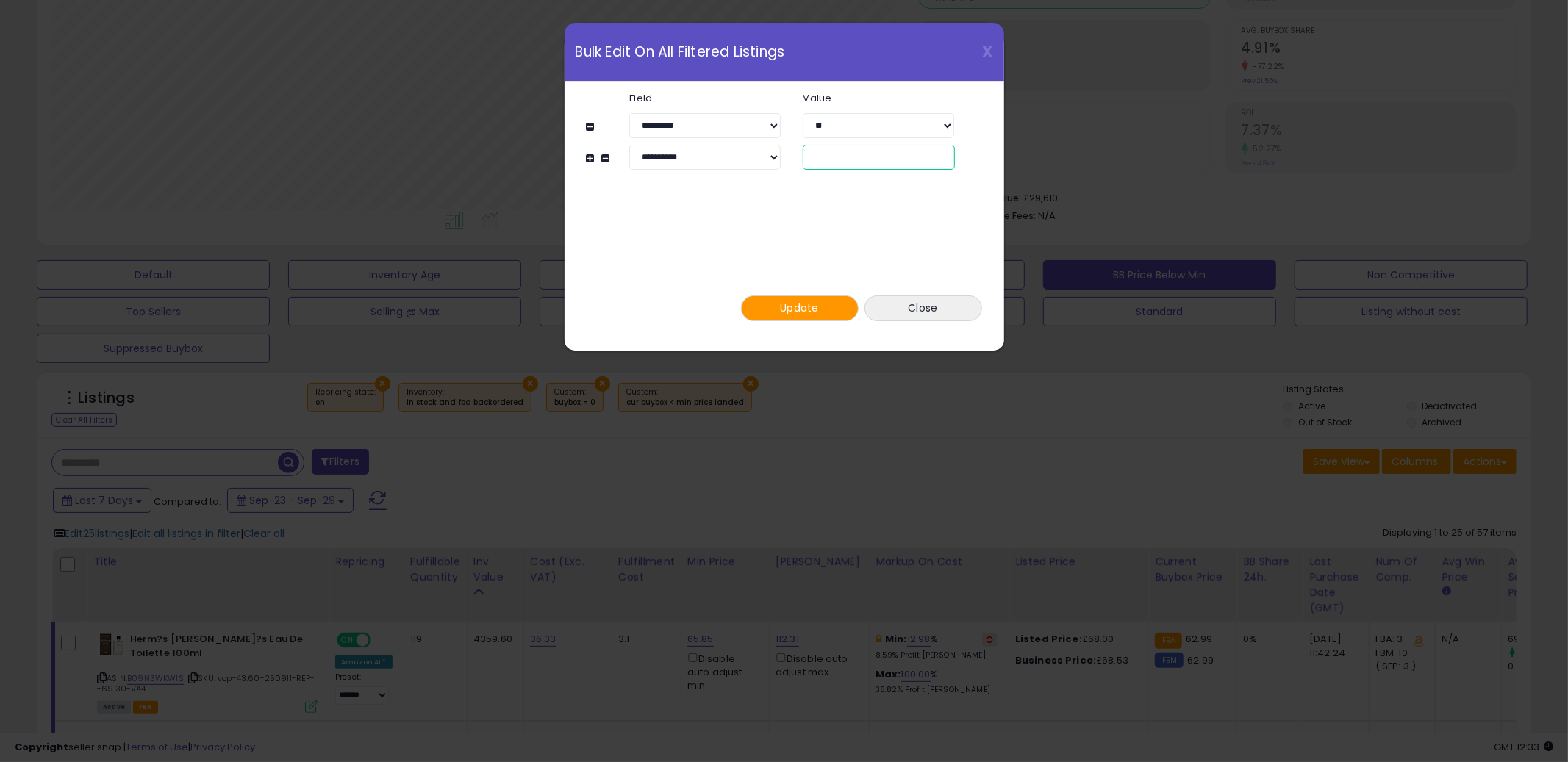
drag, startPoint x: 846, startPoint y: 163, endPoint x: 774, endPoint y: 155, distance: 72.4
click at [774, 155] on div "**********" at bounding box center [791, 157] width 369 height 25
type input "**"
click at [773, 306] on button "Update" at bounding box center [799, 308] width 117 height 26
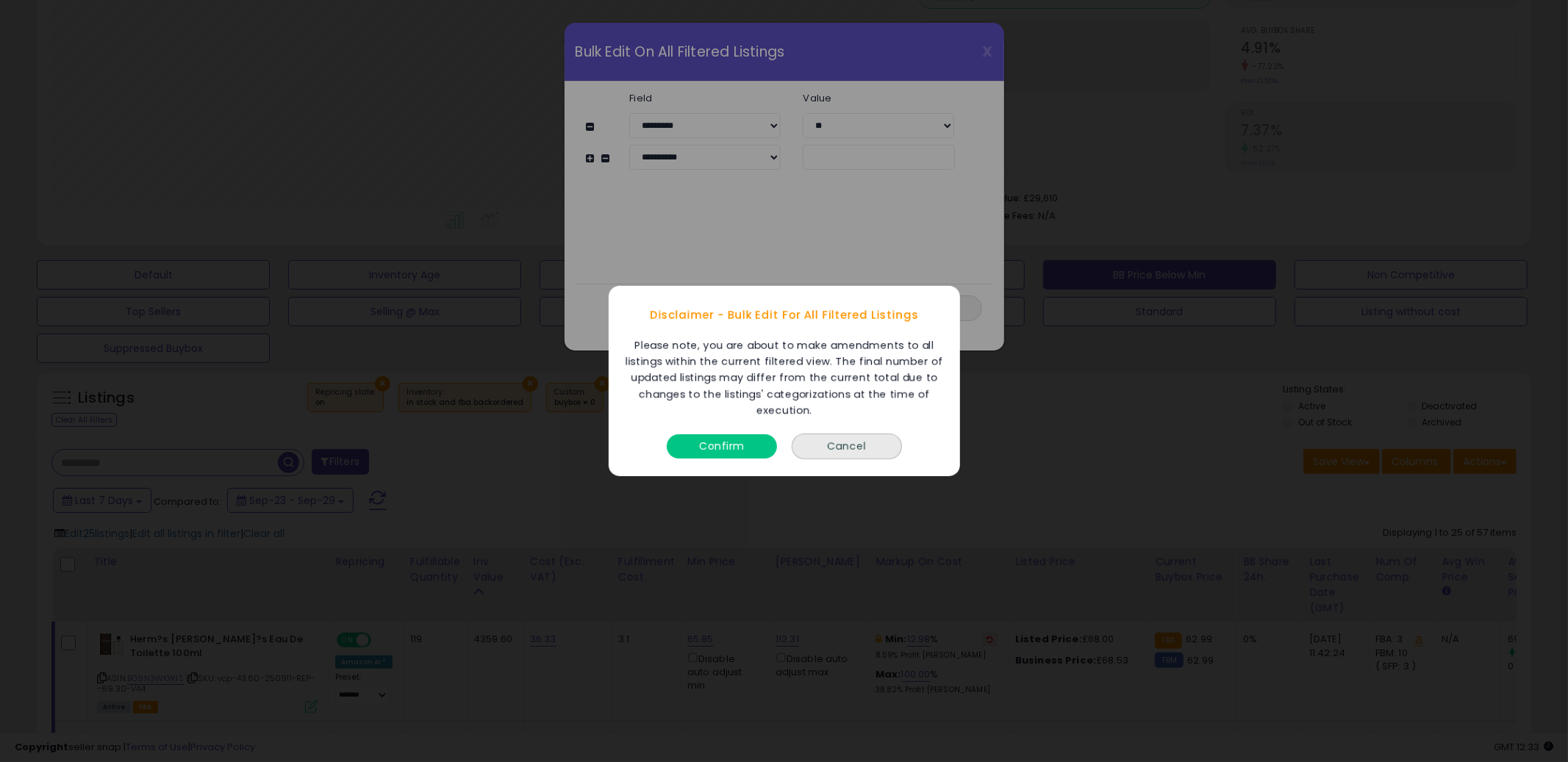
click at [742, 455] on button "Confirm" at bounding box center [722, 446] width 111 height 24
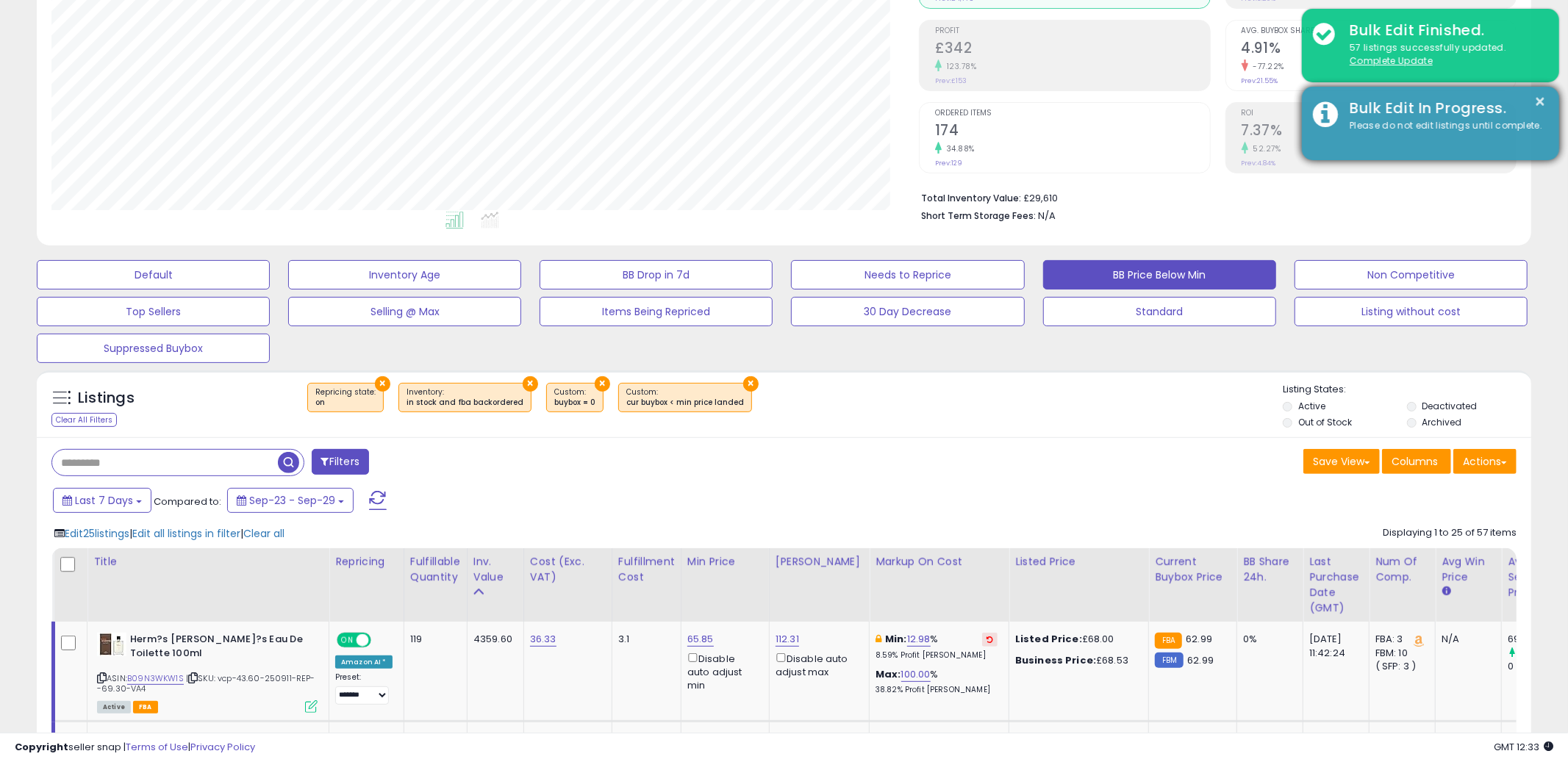
scroll to position [734750, 734276]
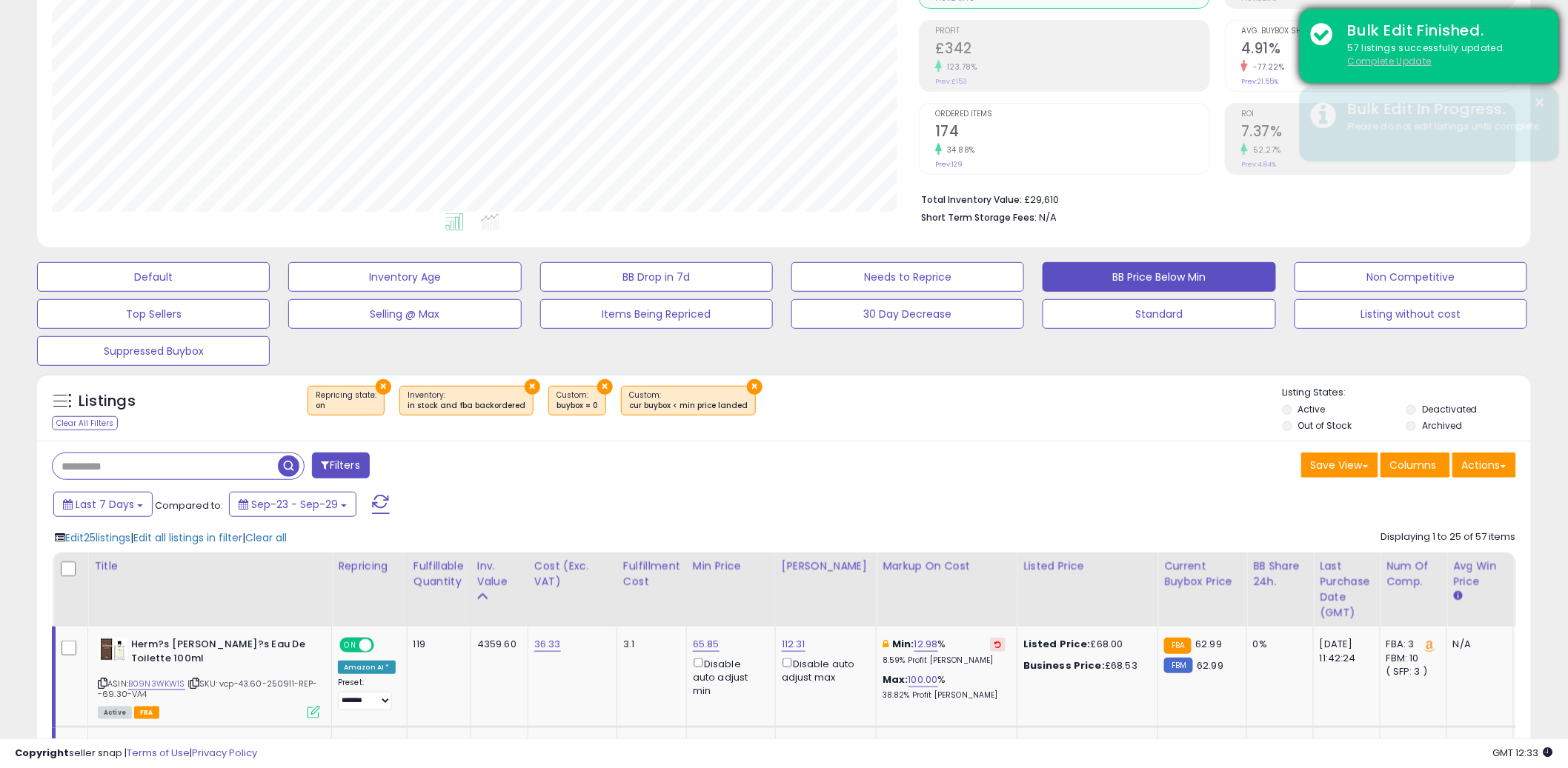
click at [1387, 59] on u "Complete Update" at bounding box center [1389, 60] width 84 height 12
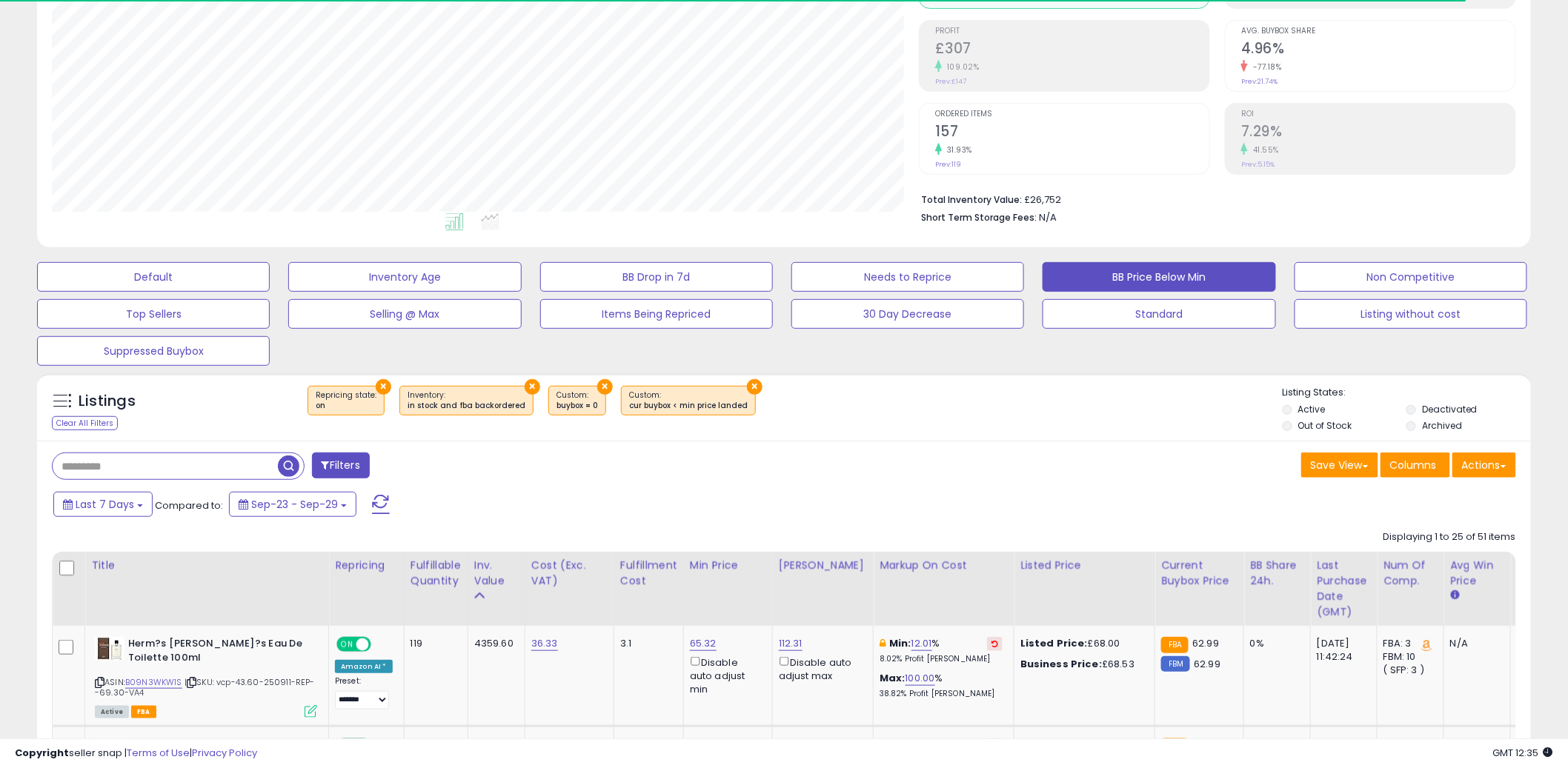
scroll to position [303, 867]
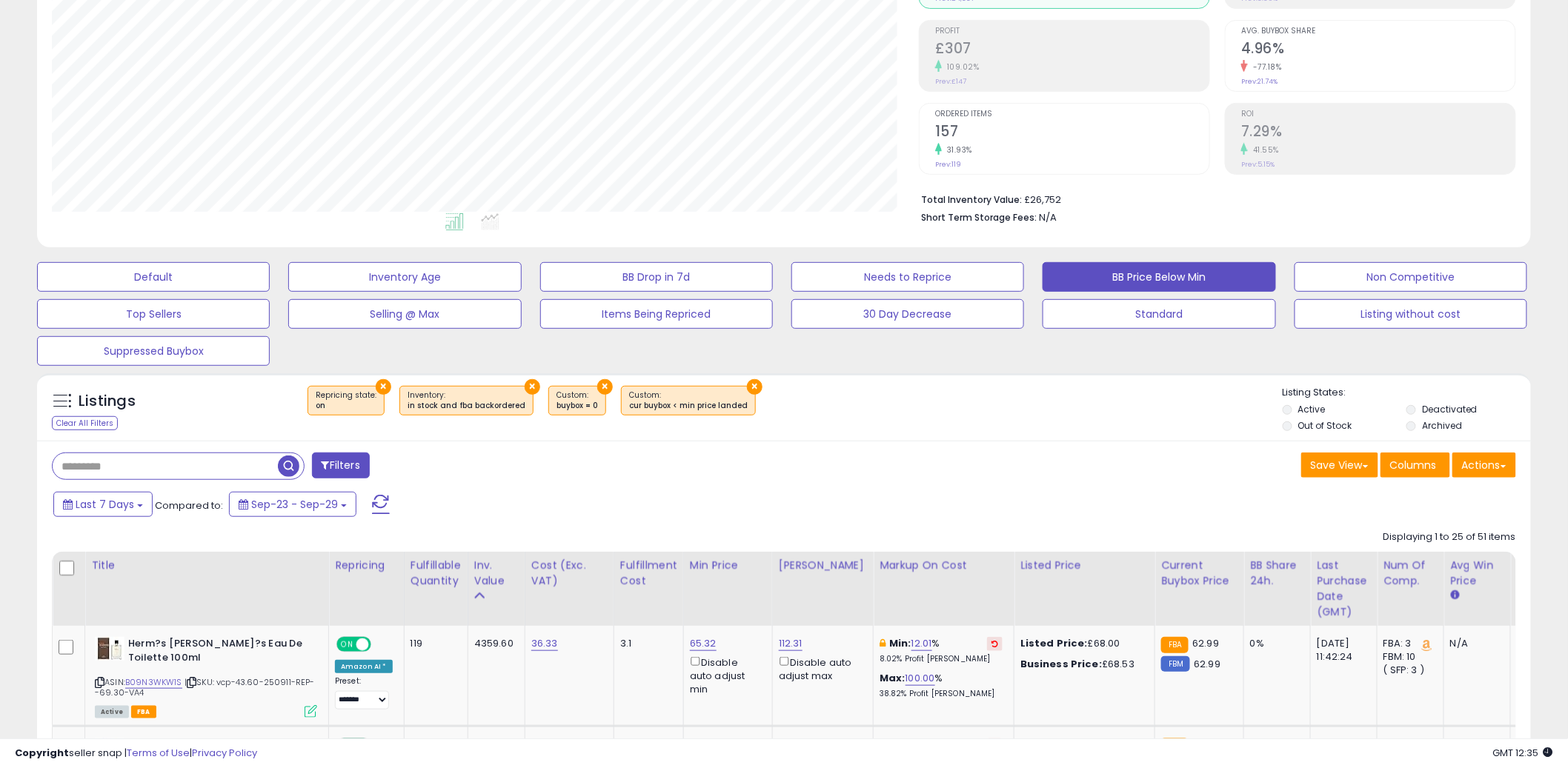
click at [827, 505] on div "Last 7 Days Compared to: Sep-23 - Sep-29" at bounding box center [599, 506] width 1098 height 34
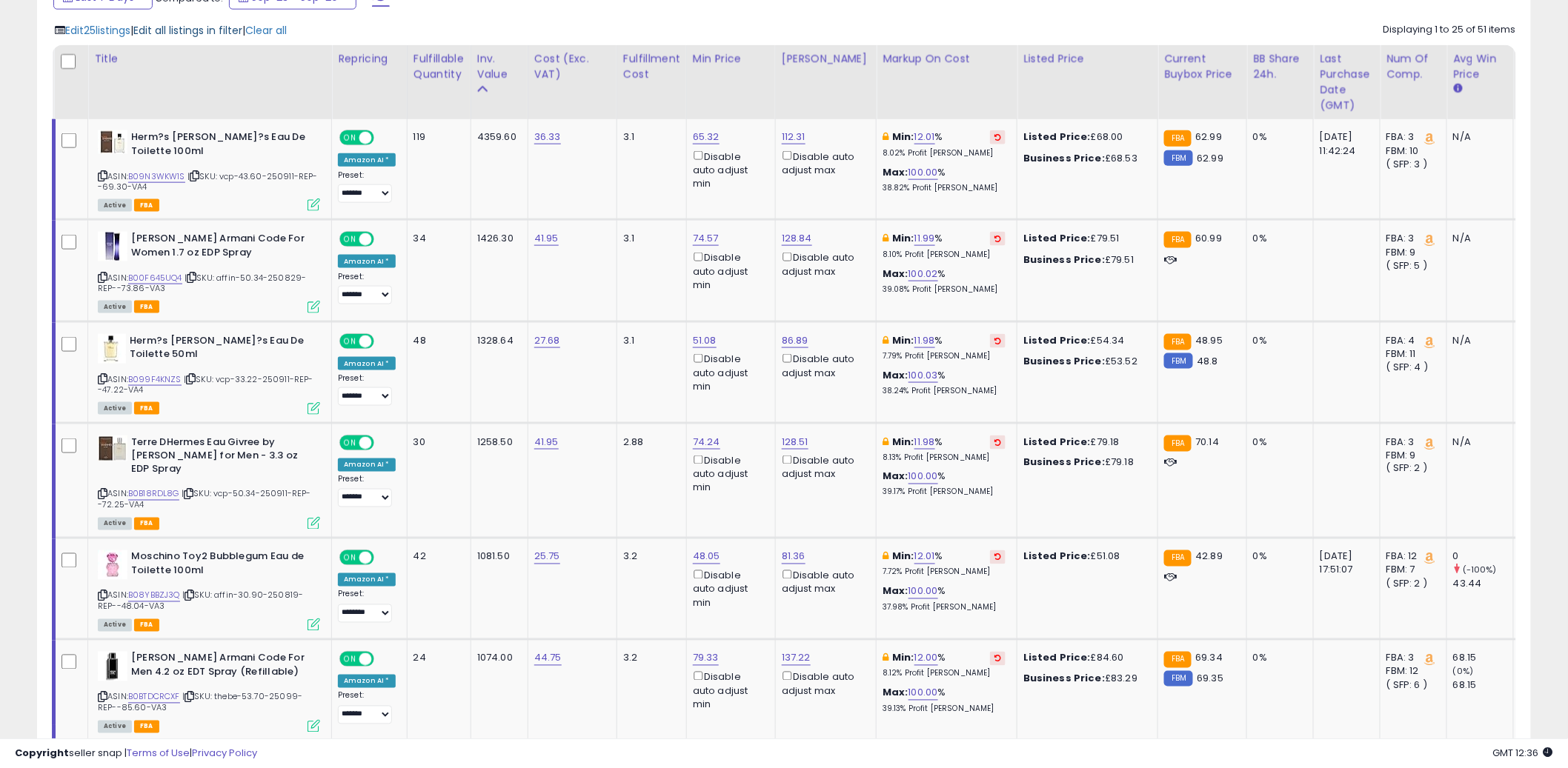
click at [193, 28] on span "Edit all listings in filter" at bounding box center [187, 30] width 109 height 14
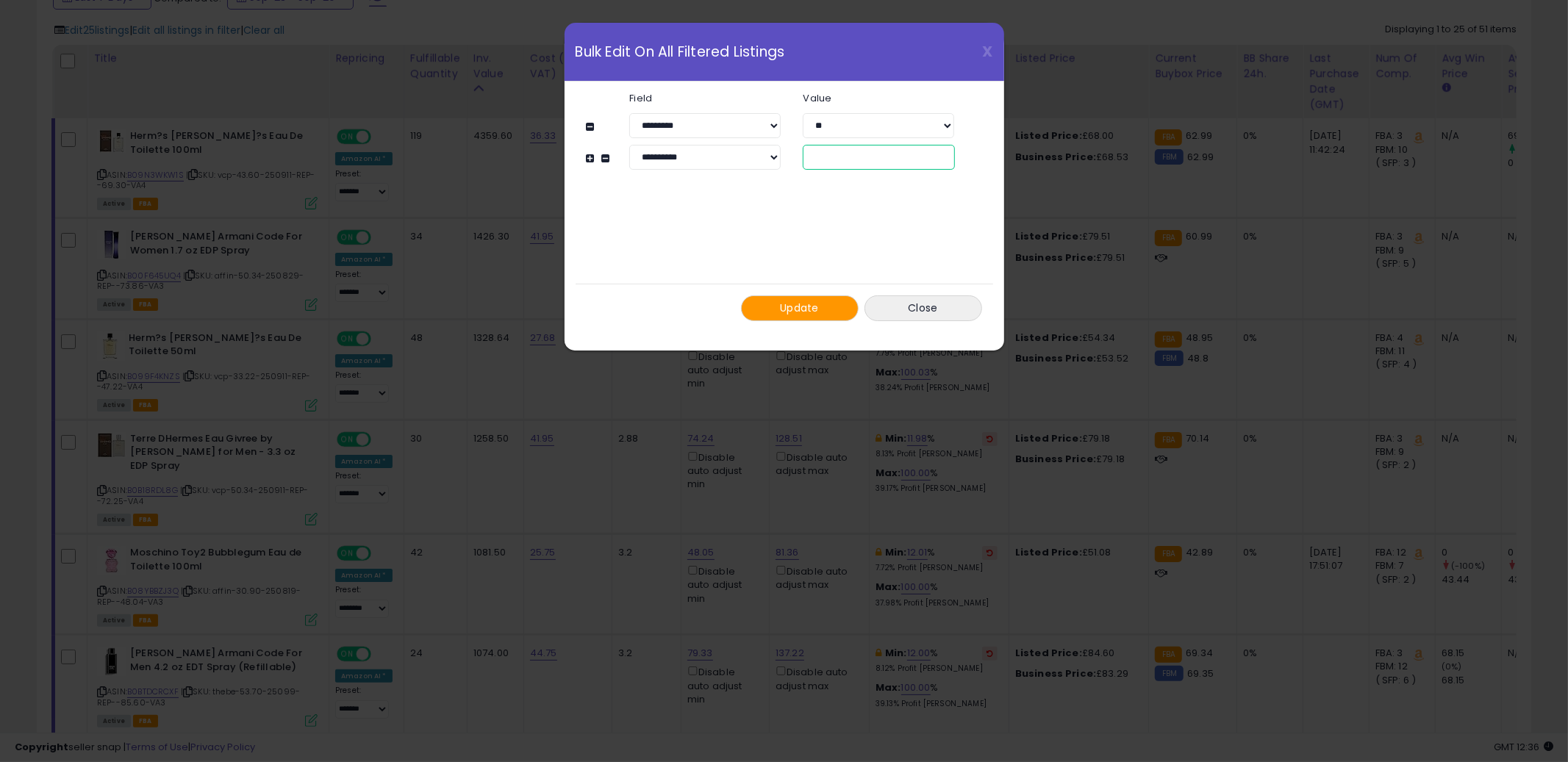
click at [806, 150] on input "**" at bounding box center [878, 157] width 151 height 25
type input "**"
click at [868, 231] on div "**********" at bounding box center [784, 207] width 395 height 251
click at [785, 308] on span "Update" at bounding box center [799, 308] width 39 height 14
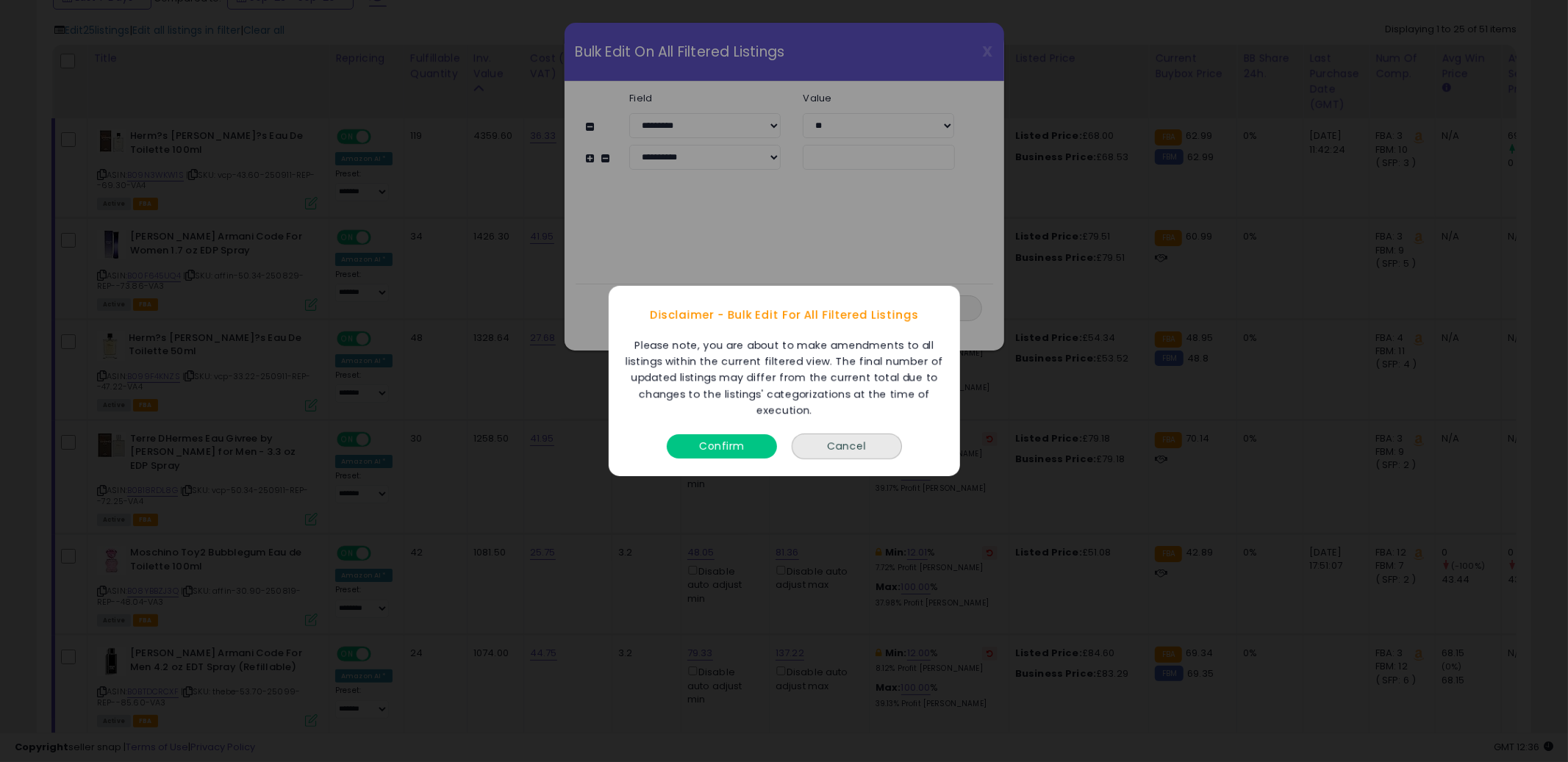
click at [722, 453] on button "Confirm" at bounding box center [722, 446] width 111 height 24
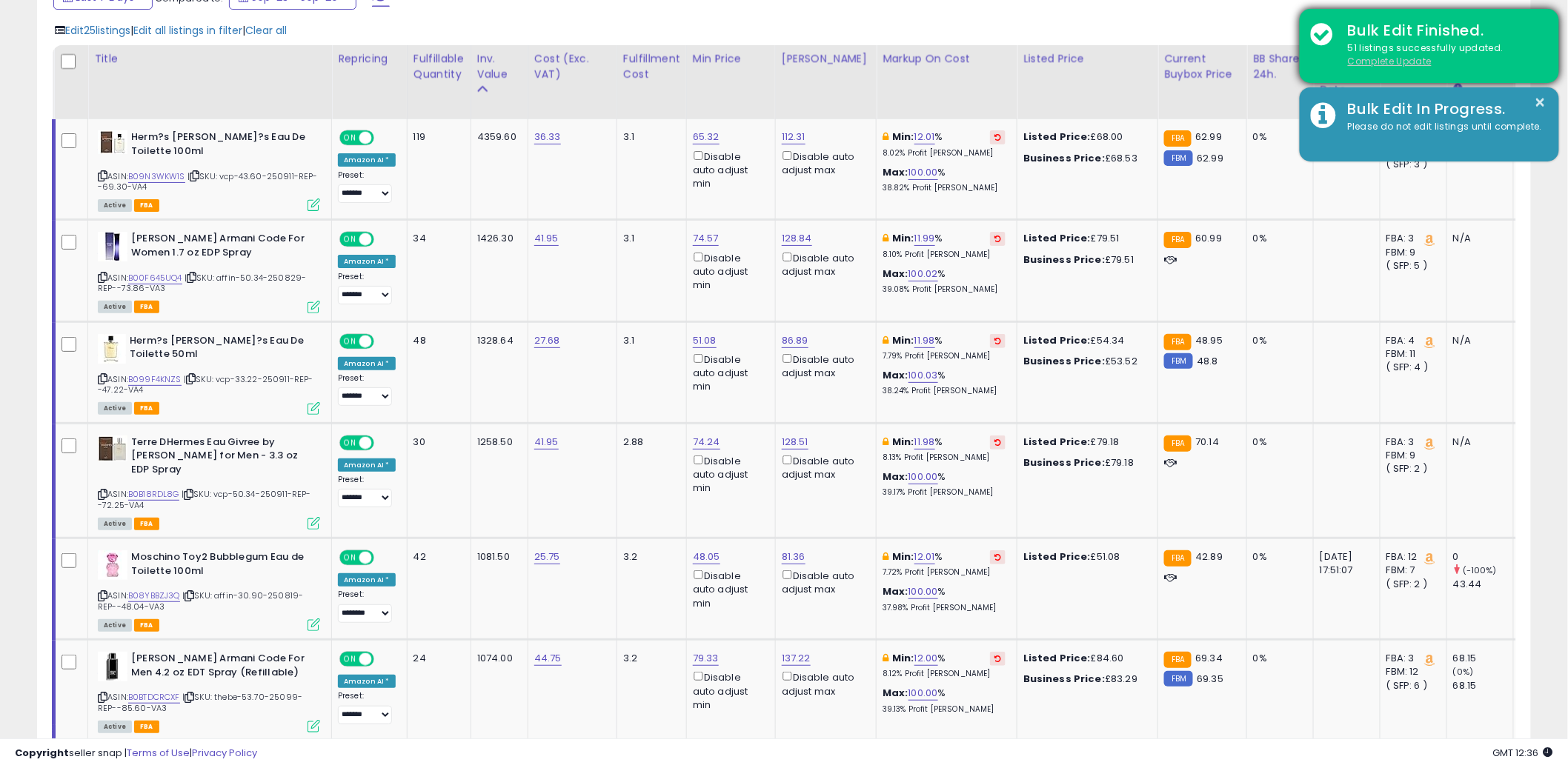
scroll to position [740535, 740122]
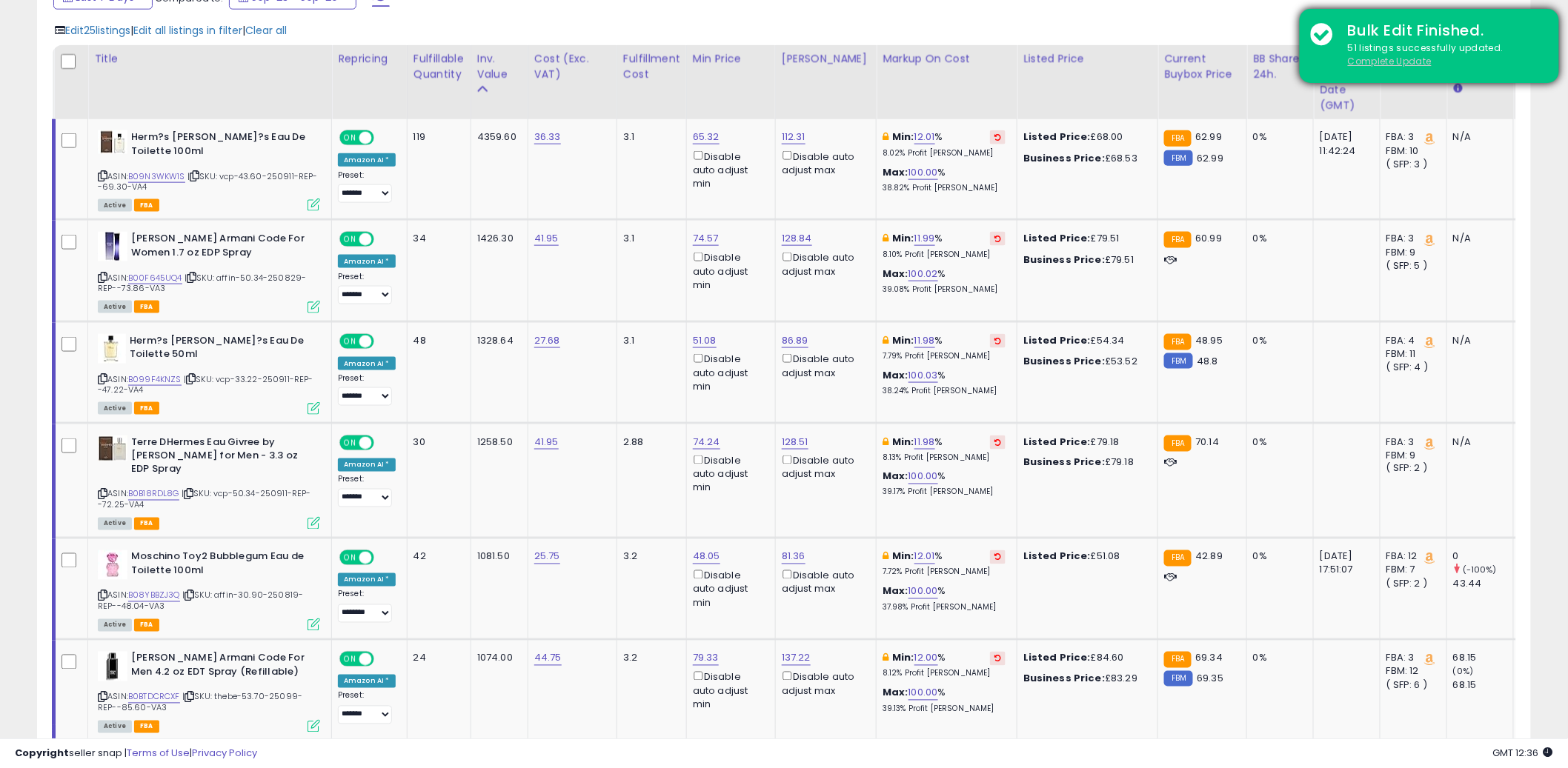
click at [1387, 60] on u "Complete Update" at bounding box center [1389, 60] width 84 height 12
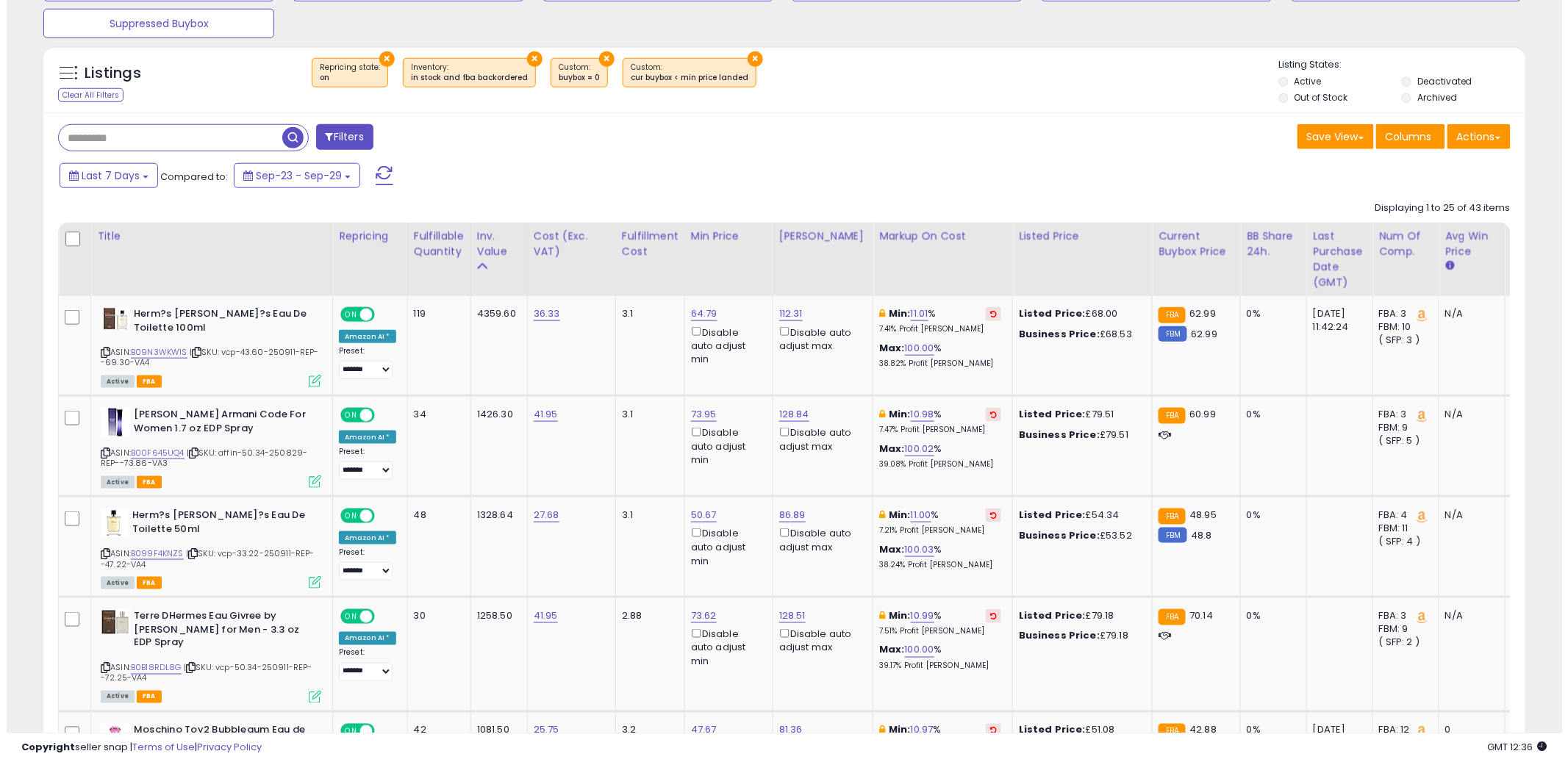
scroll to position [301, 860]
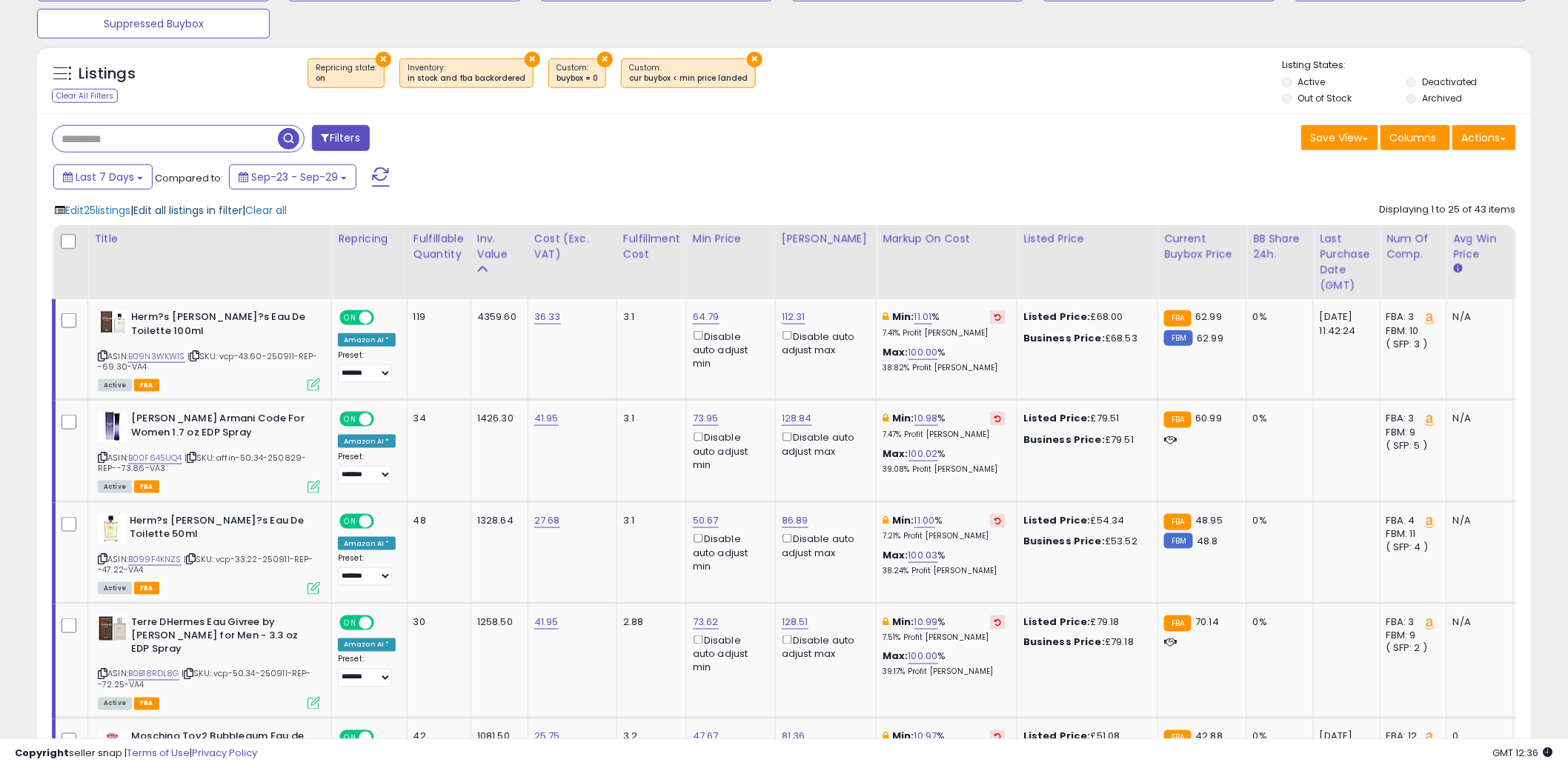
click at [193, 215] on span "Edit all listings in filter" at bounding box center [187, 209] width 109 height 14
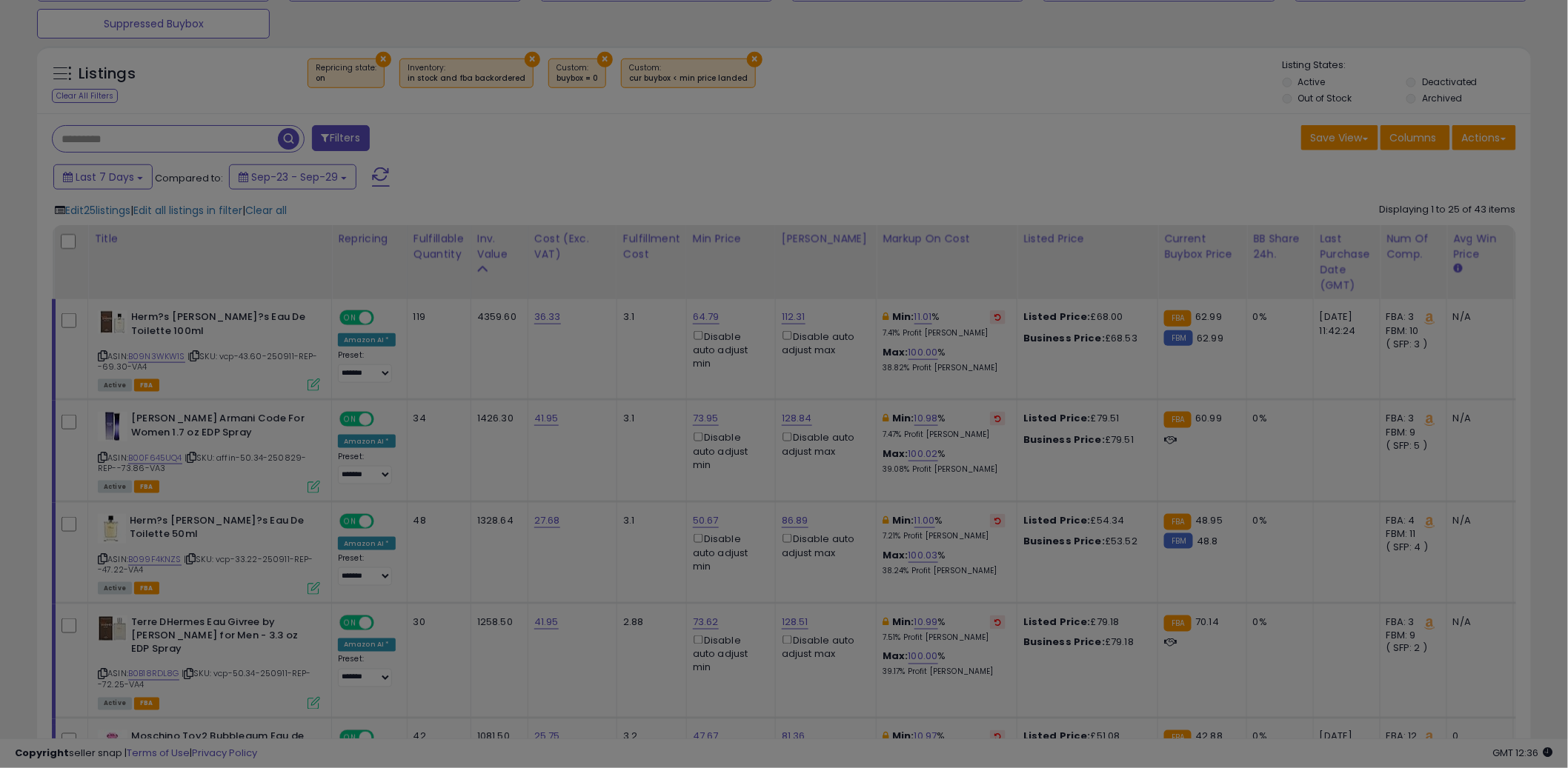
scroll to position [303, 875]
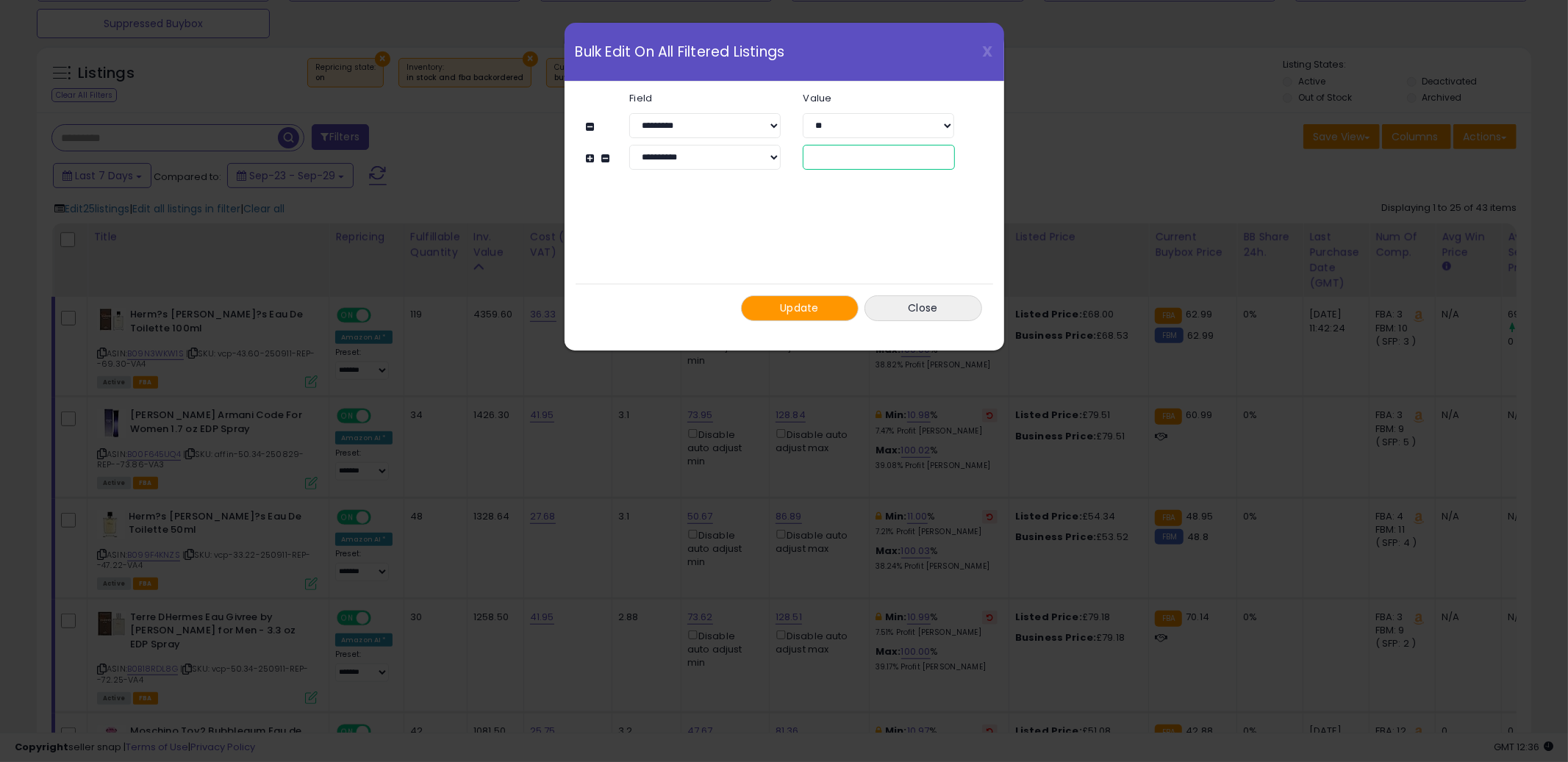
drag, startPoint x: 823, startPoint y: 162, endPoint x: 810, endPoint y: 157, distance: 13.9
click at [814, 159] on input "**" at bounding box center [878, 157] width 151 height 25
drag, startPoint x: 854, startPoint y: 156, endPoint x: 782, endPoint y: 150, distance: 72.2
click at [782, 150] on div "**********" at bounding box center [791, 157] width 369 height 25
type input "**"
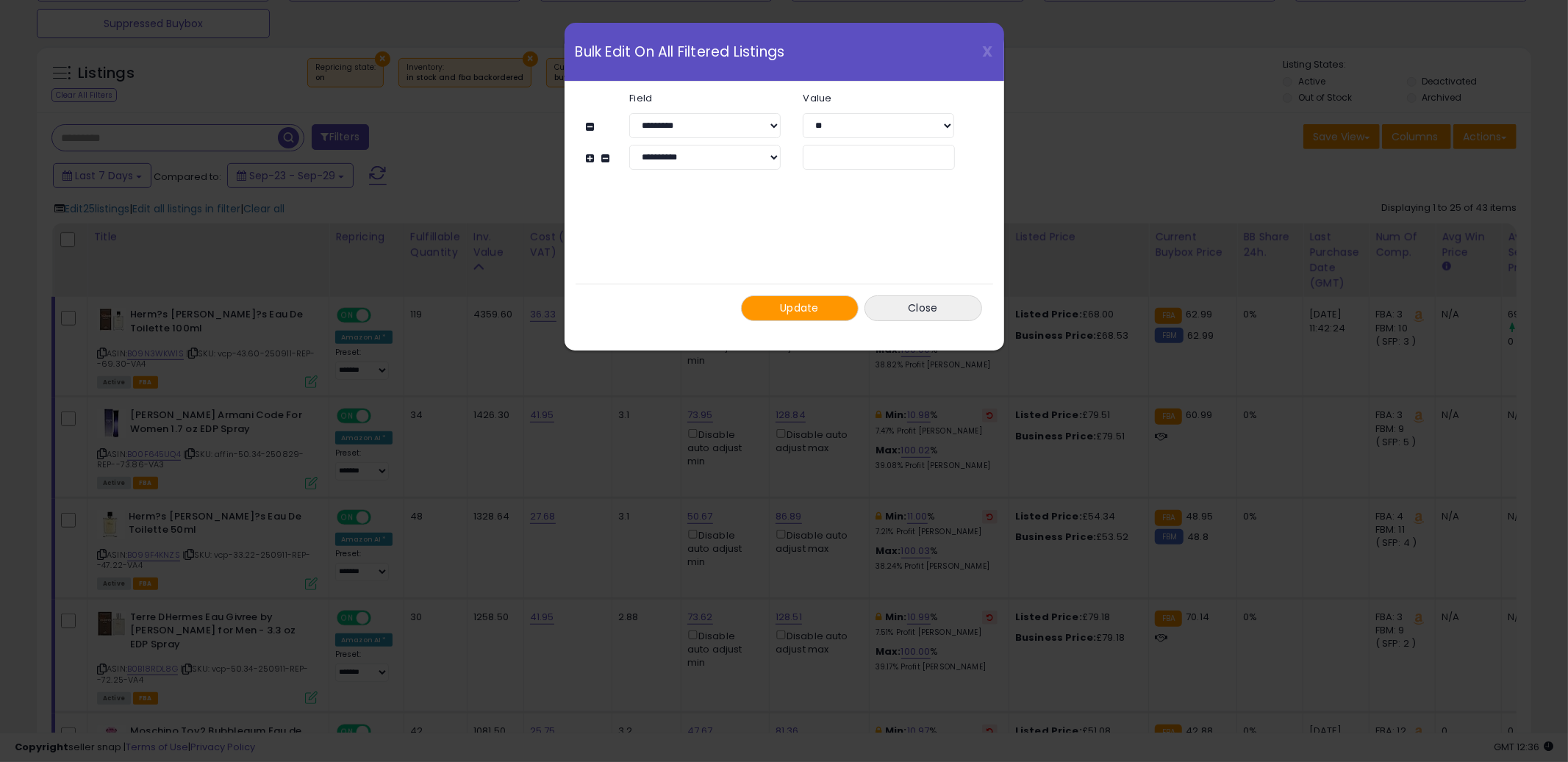
click at [785, 311] on span "Update" at bounding box center [799, 308] width 39 height 14
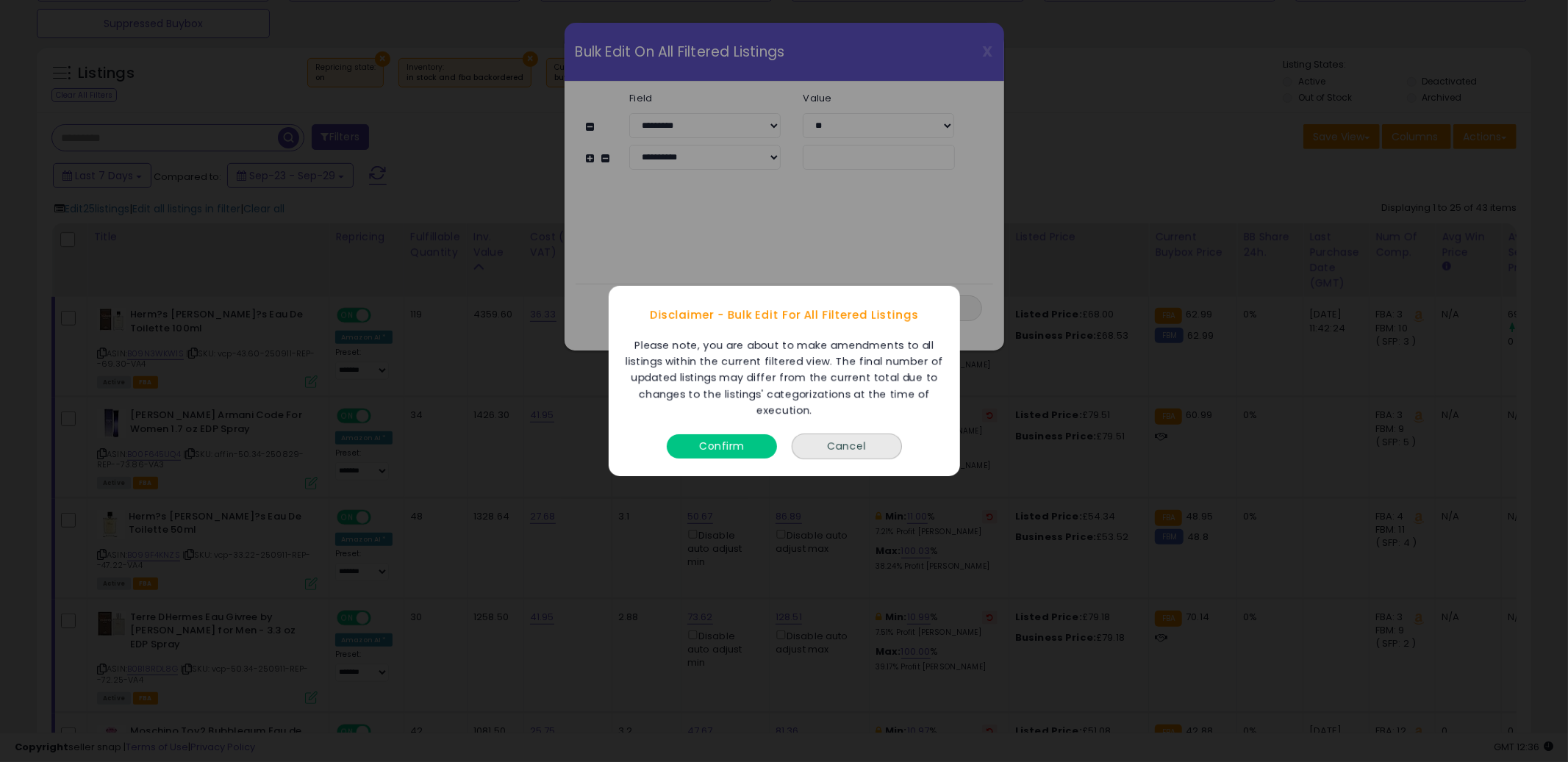
click at [746, 453] on button "Confirm" at bounding box center [722, 446] width 111 height 24
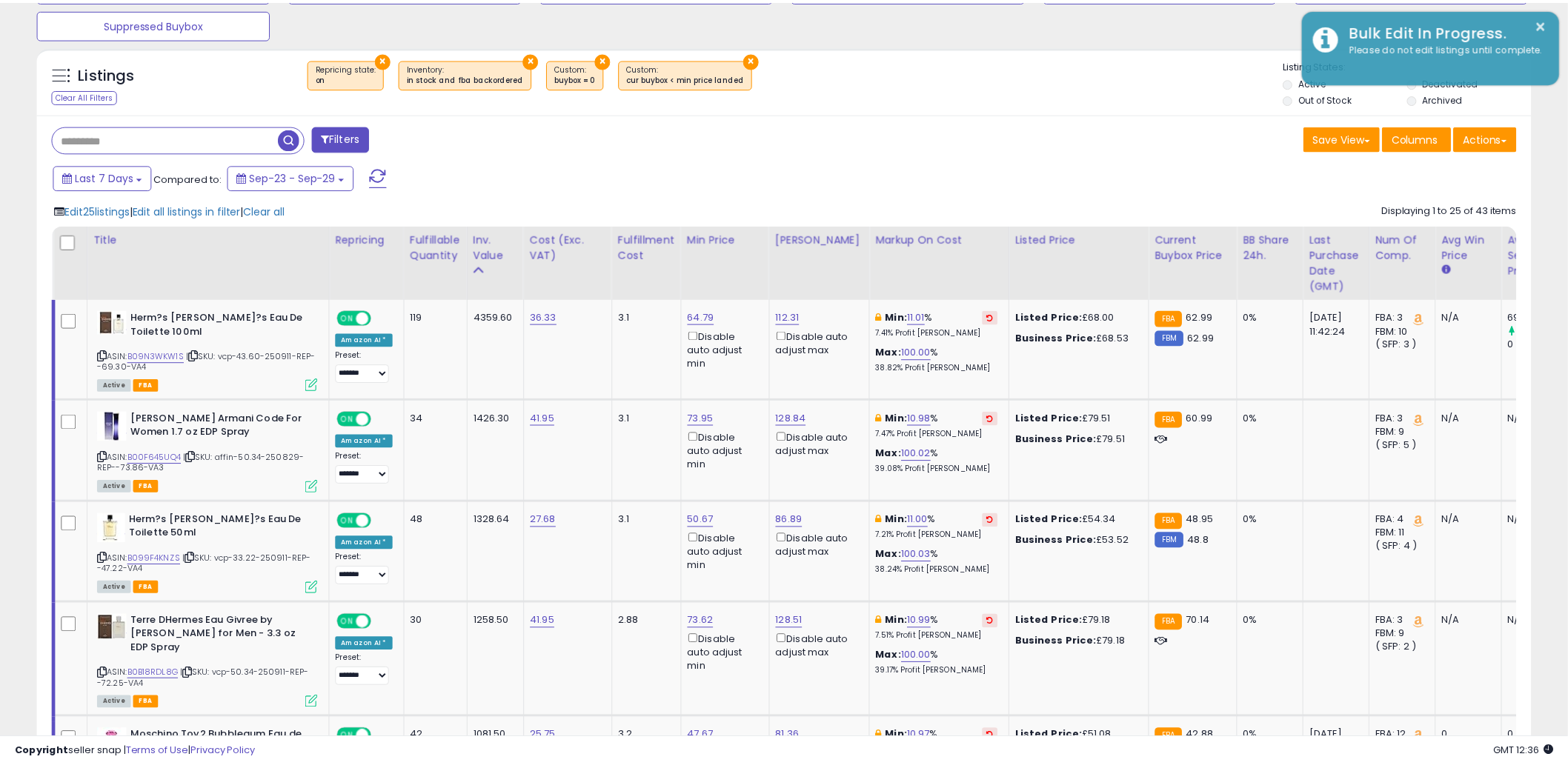
scroll to position [740535, 740122]
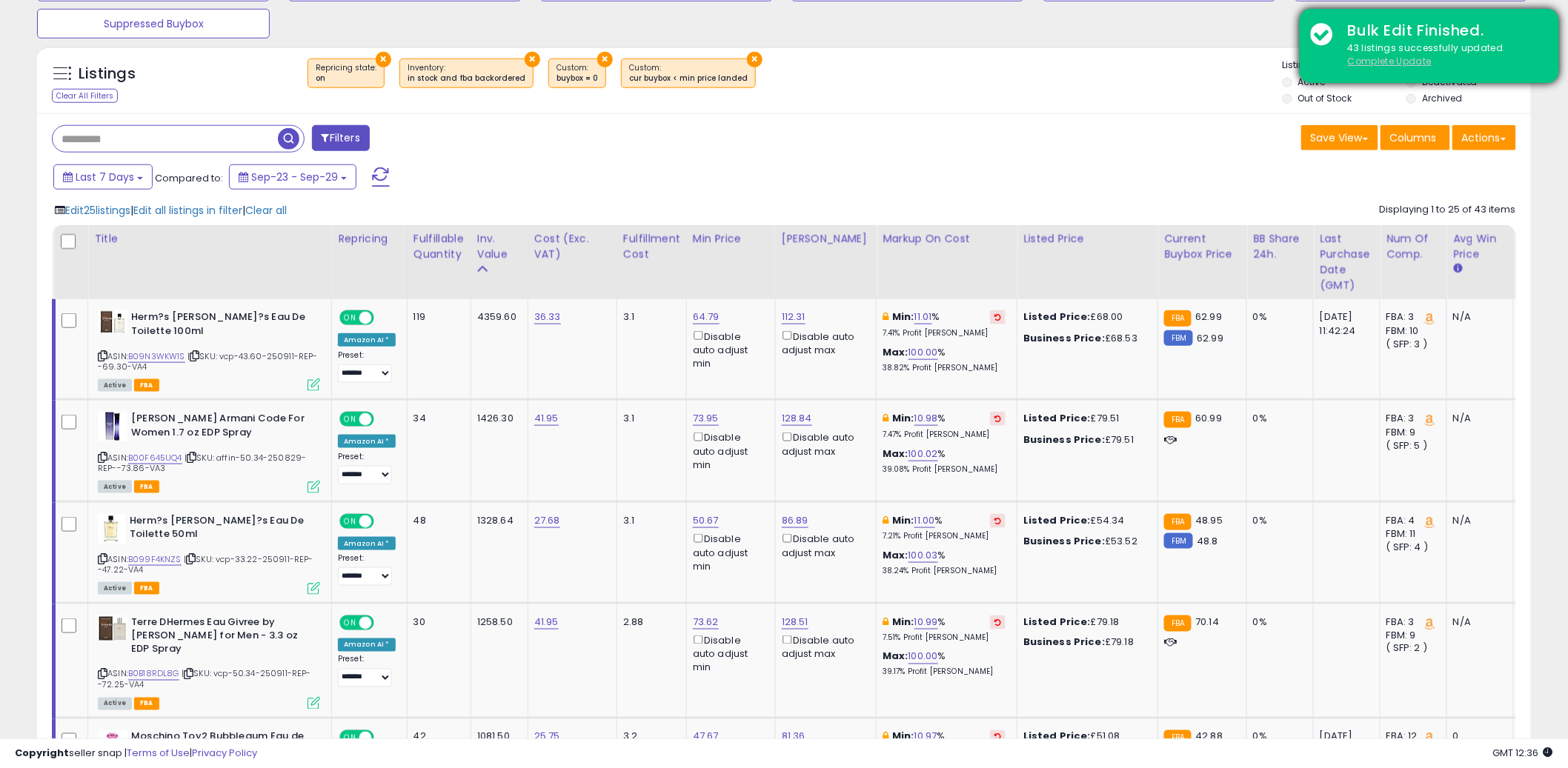
click at [1364, 62] on u "Complete Update" at bounding box center [1389, 60] width 84 height 12
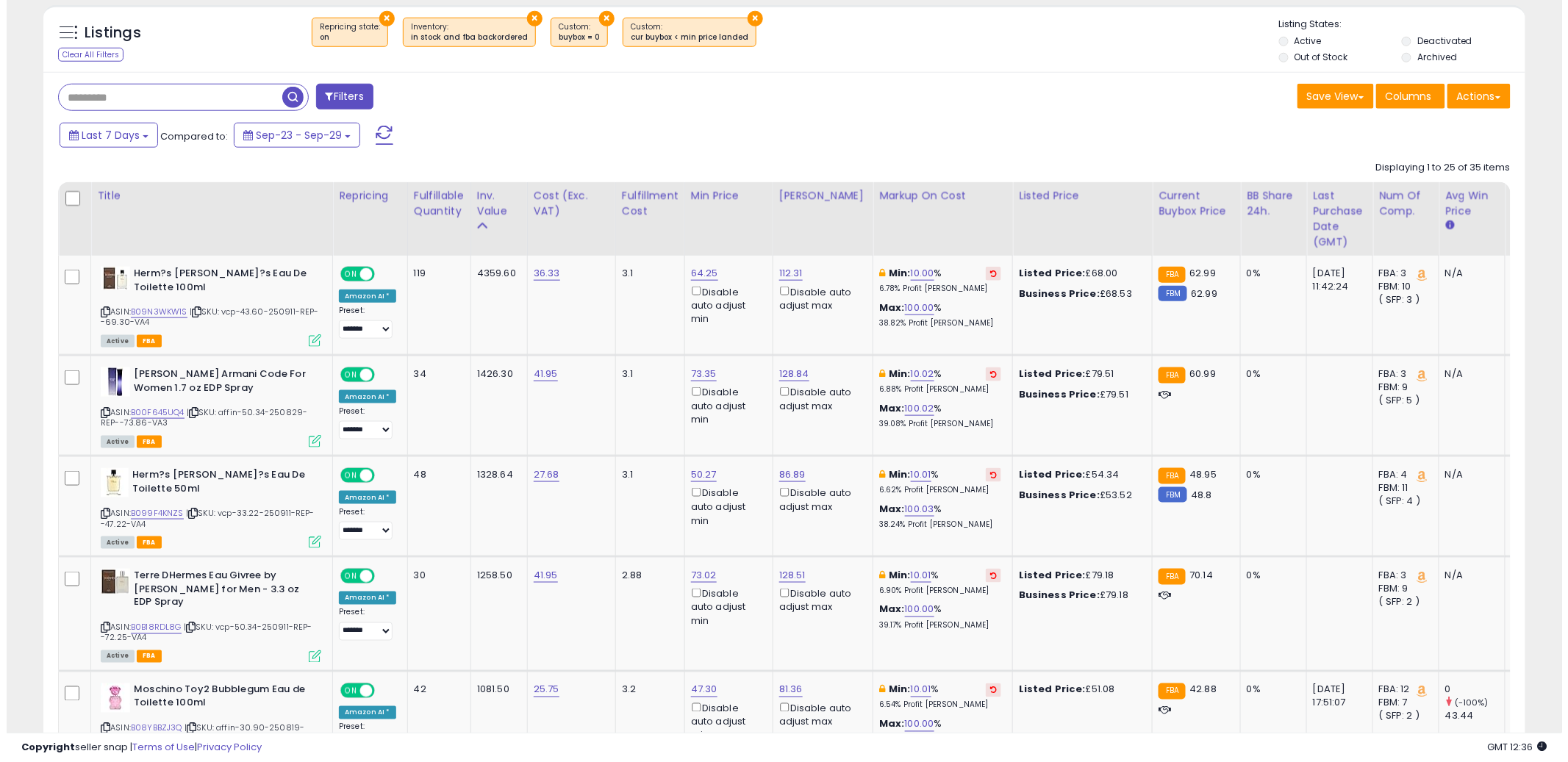
scroll to position [301, 860]
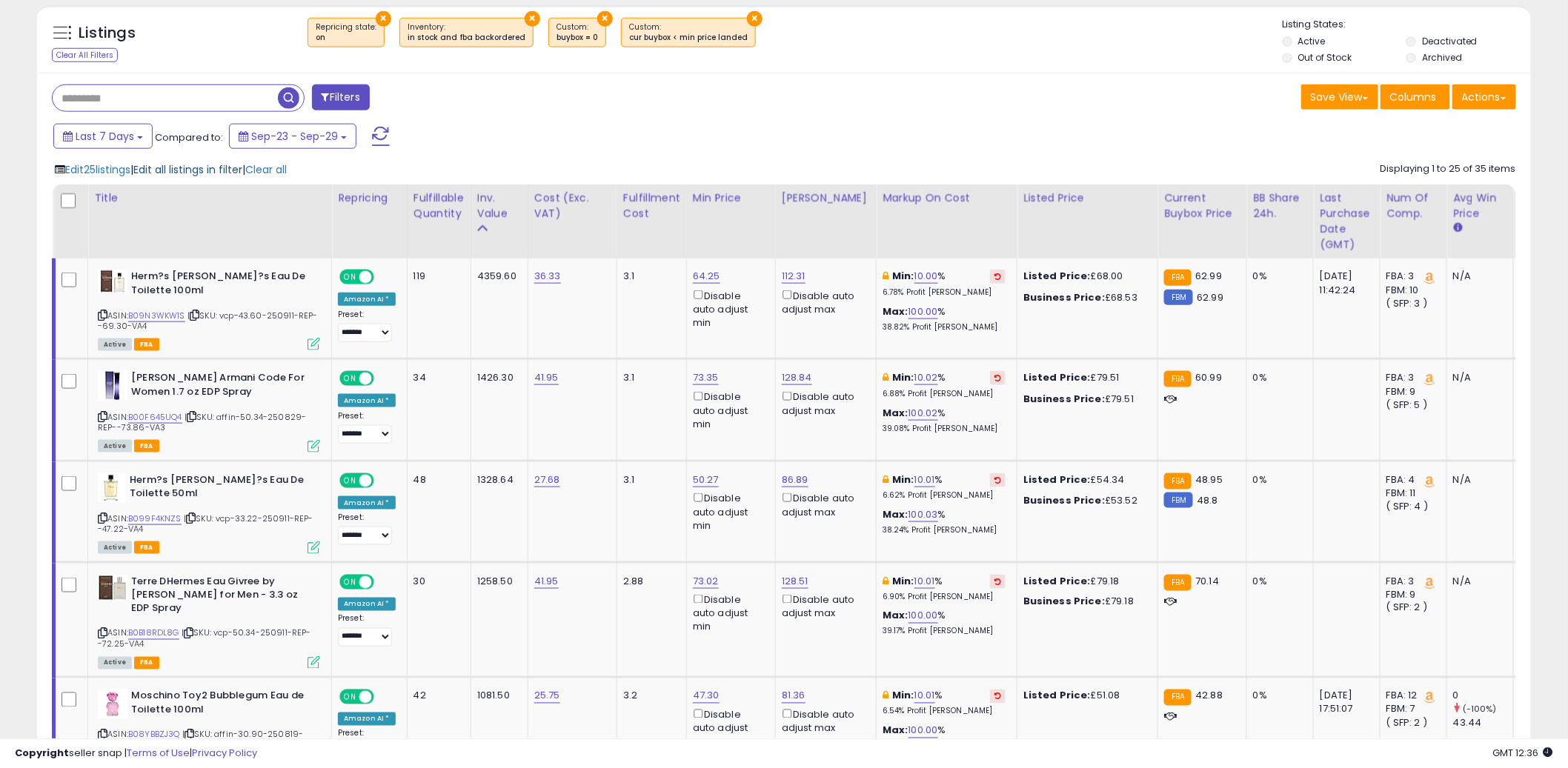
click at [167, 172] on span "Edit all listings in filter" at bounding box center [187, 169] width 109 height 14
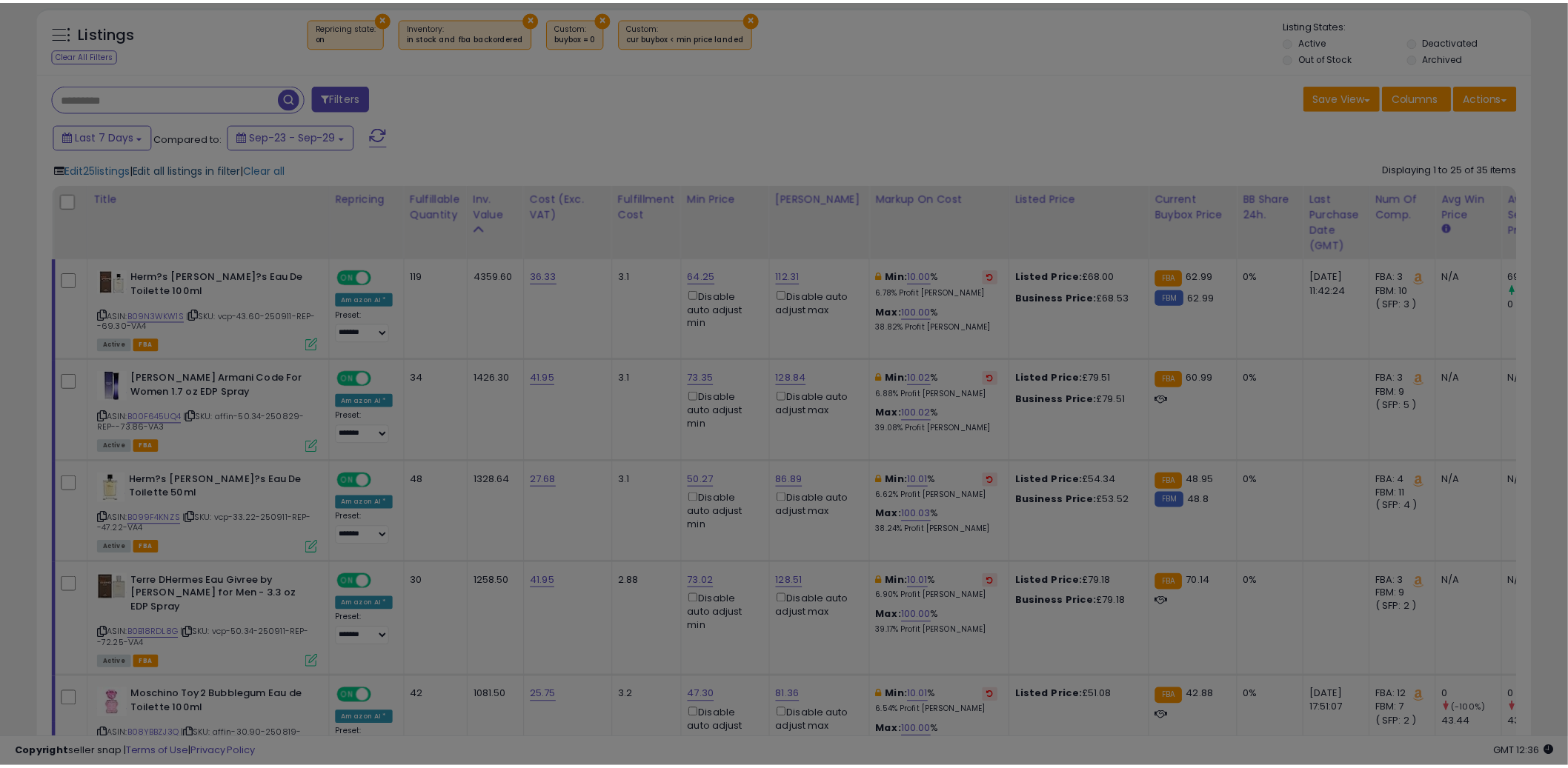
scroll to position [303, 875]
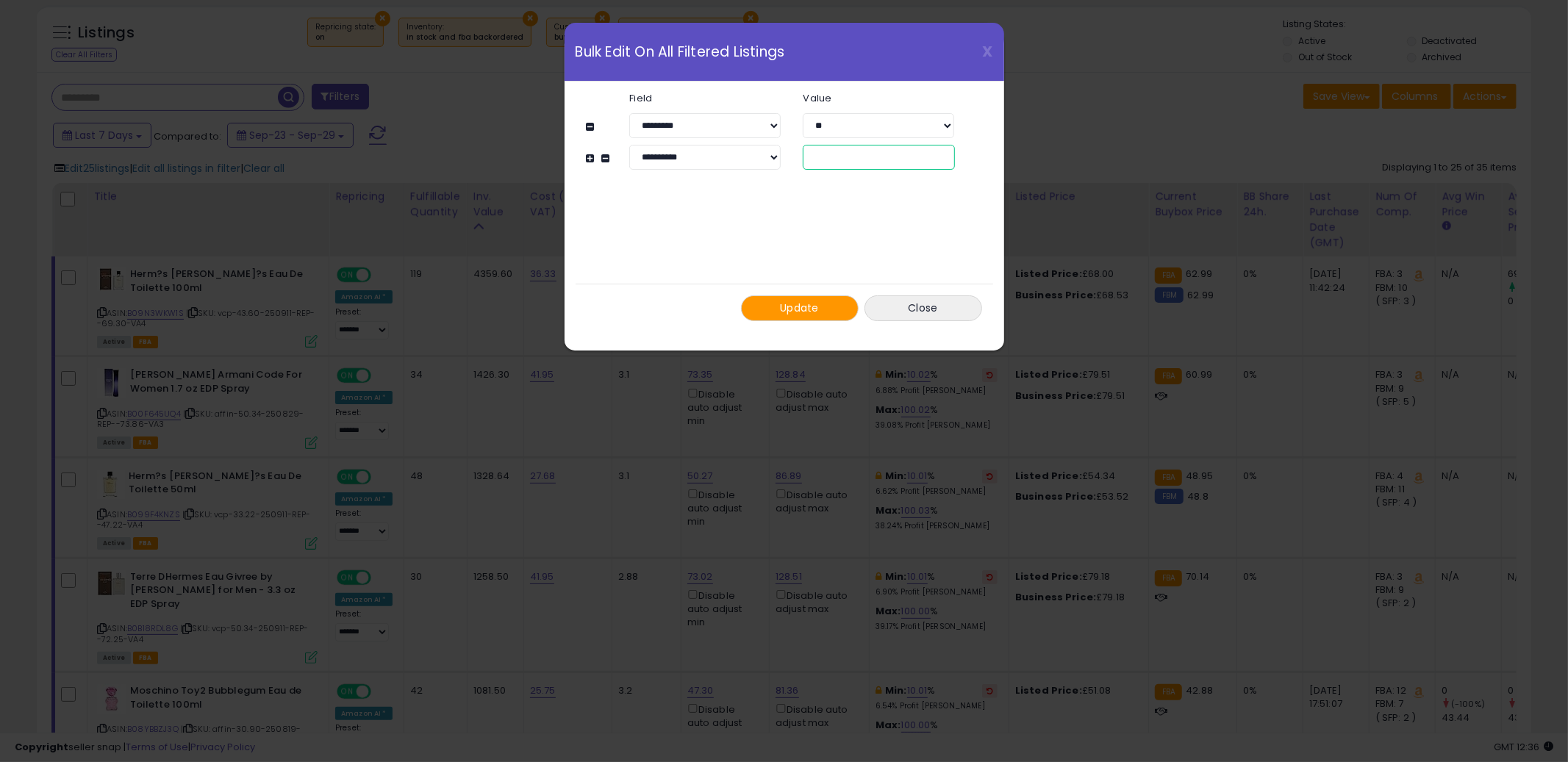
drag, startPoint x: 823, startPoint y: 164, endPoint x: 797, endPoint y: 158, distance: 26.7
click at [797, 158] on div "**" at bounding box center [878, 157] width 173 height 25
type input "***"
click at [788, 285] on div "Update Close" at bounding box center [784, 308] width 417 height 49
click at [788, 291] on div "Update Close" at bounding box center [784, 308] width 417 height 49
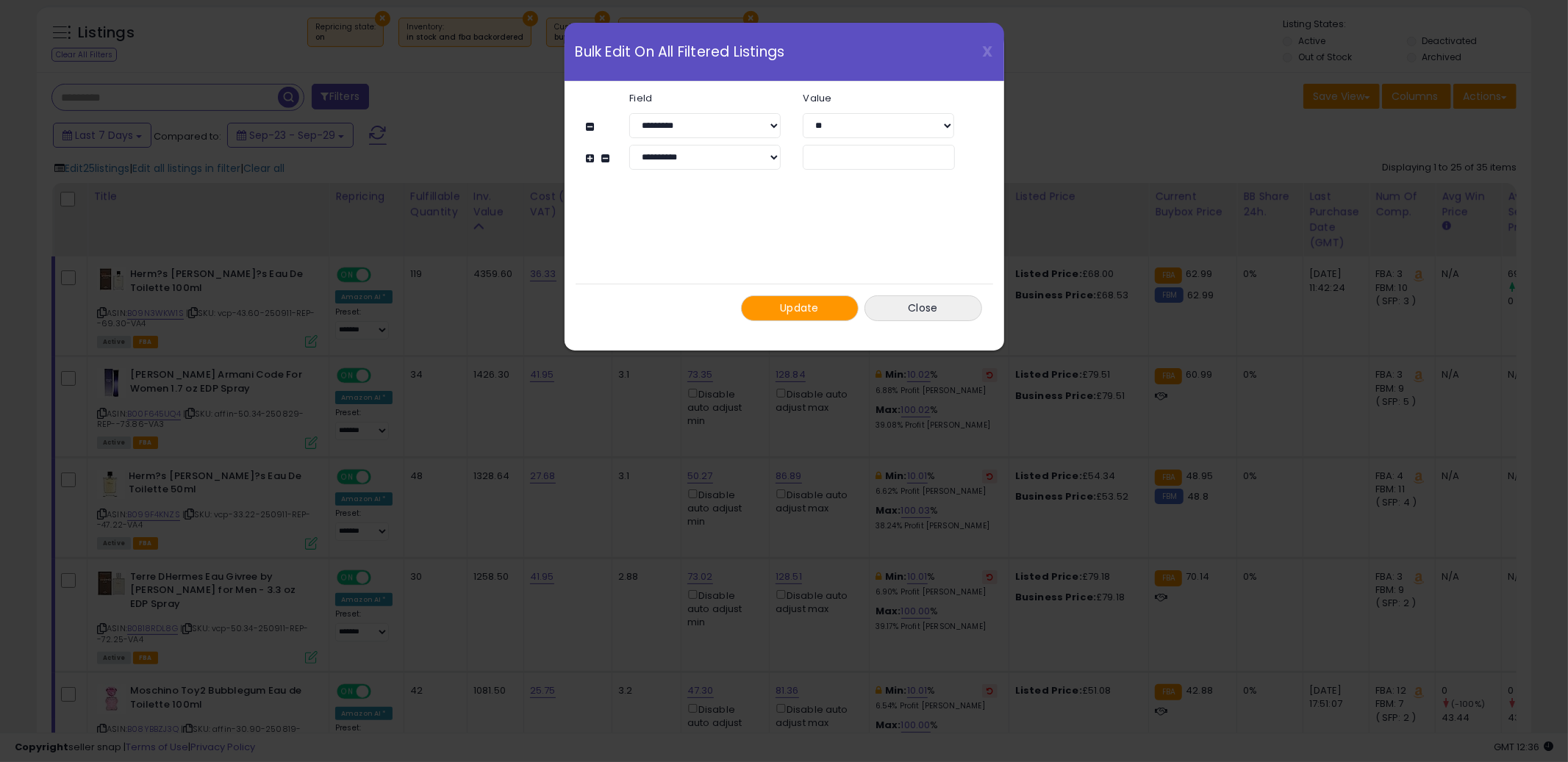
click at [784, 296] on button "Update" at bounding box center [799, 308] width 117 height 26
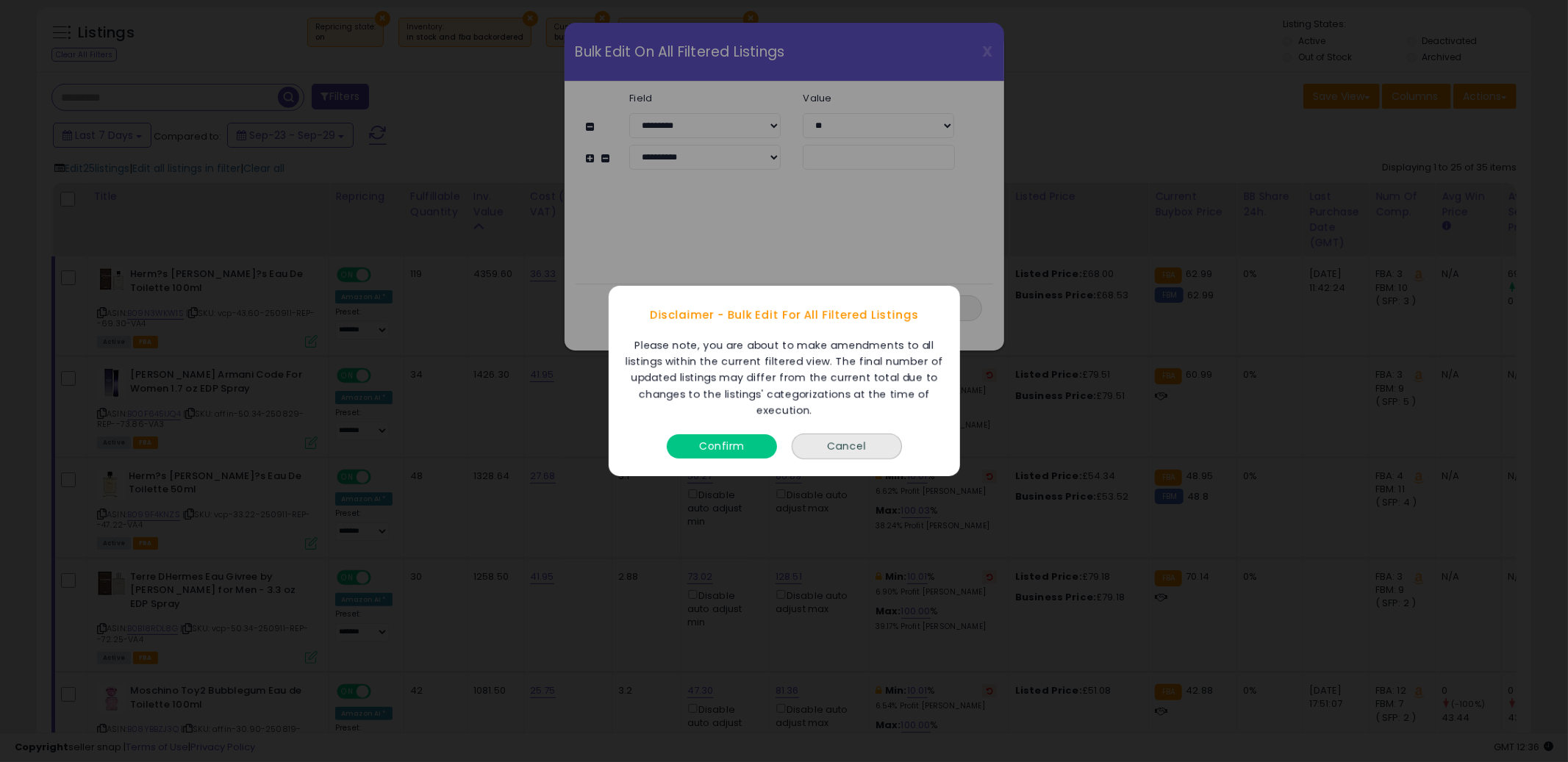
click at [730, 442] on button "Confirm" at bounding box center [722, 446] width 111 height 24
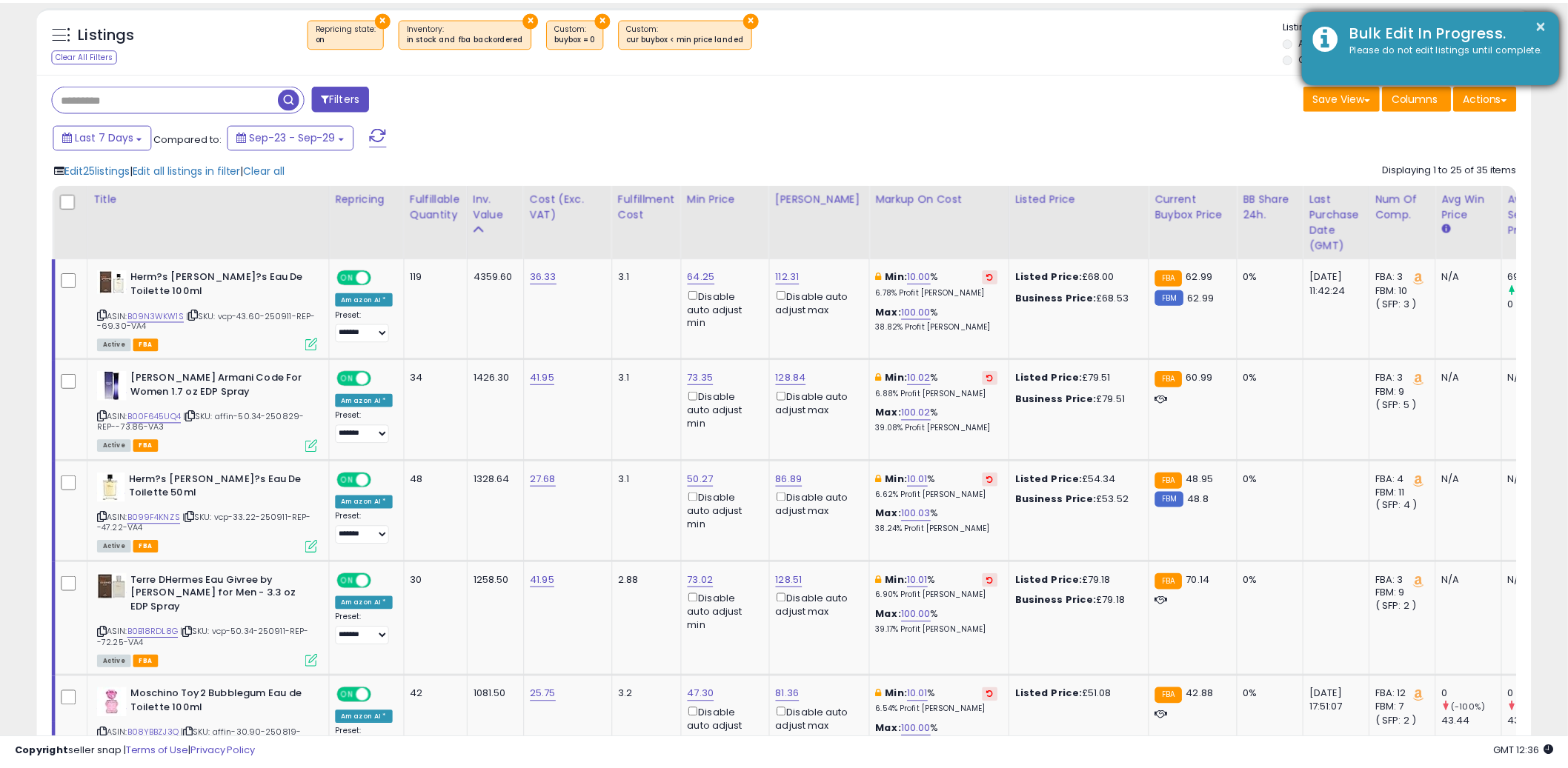
scroll to position [303, 867]
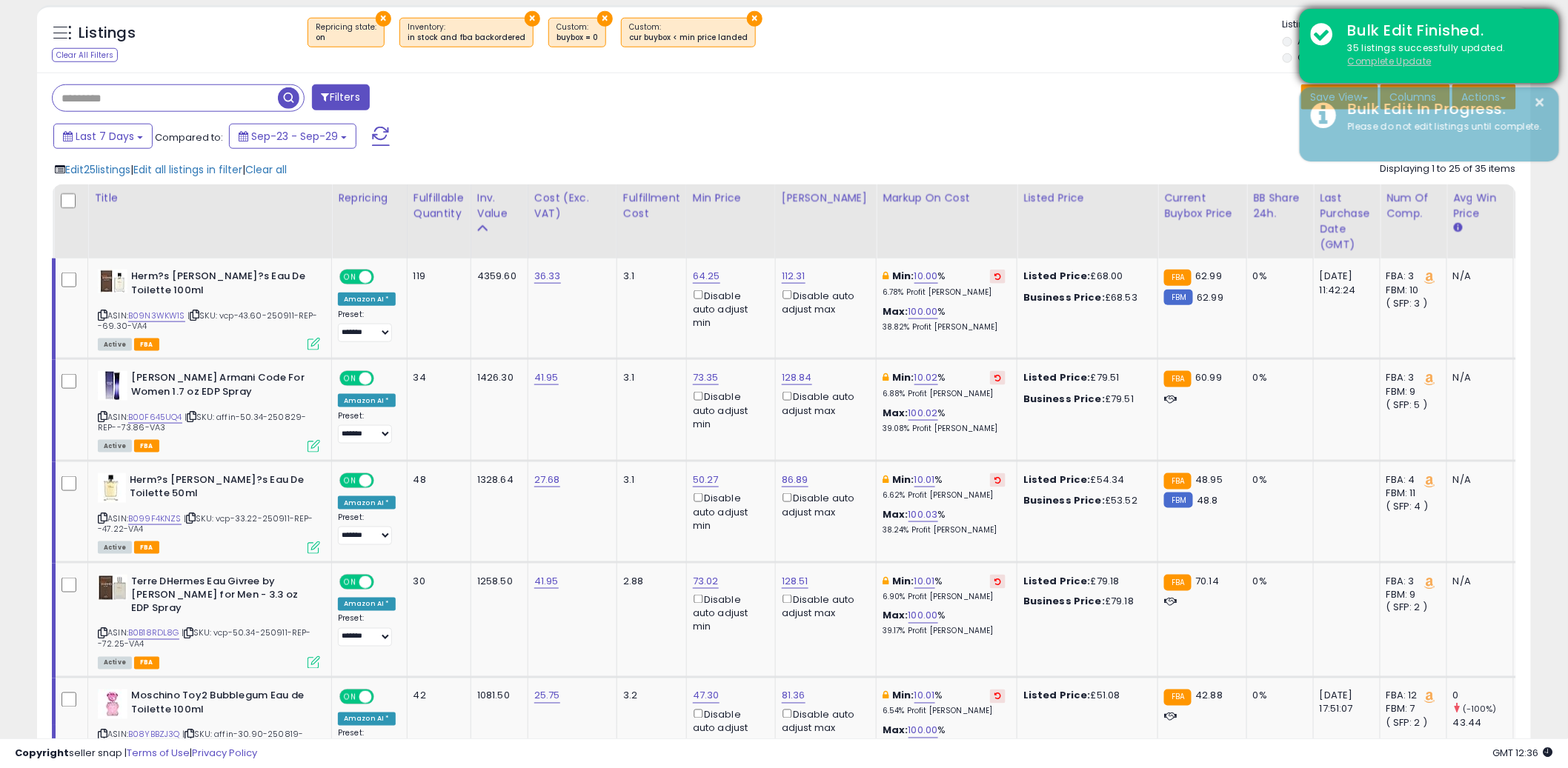
click at [1394, 62] on u "Complete Update" at bounding box center [1389, 60] width 84 height 12
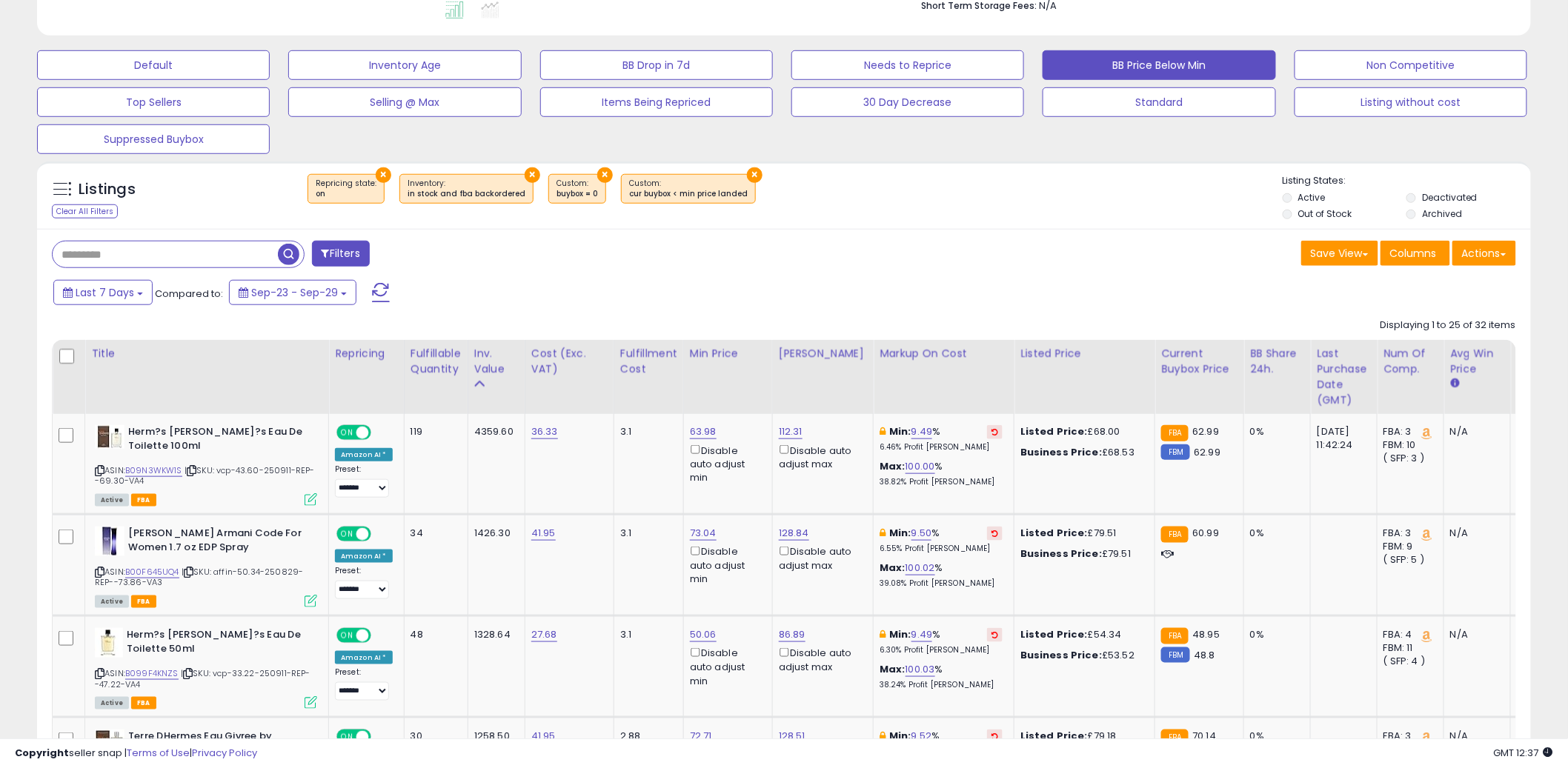
click at [200, 252] on input "text" at bounding box center [165, 254] width 226 height 26
type input "****"
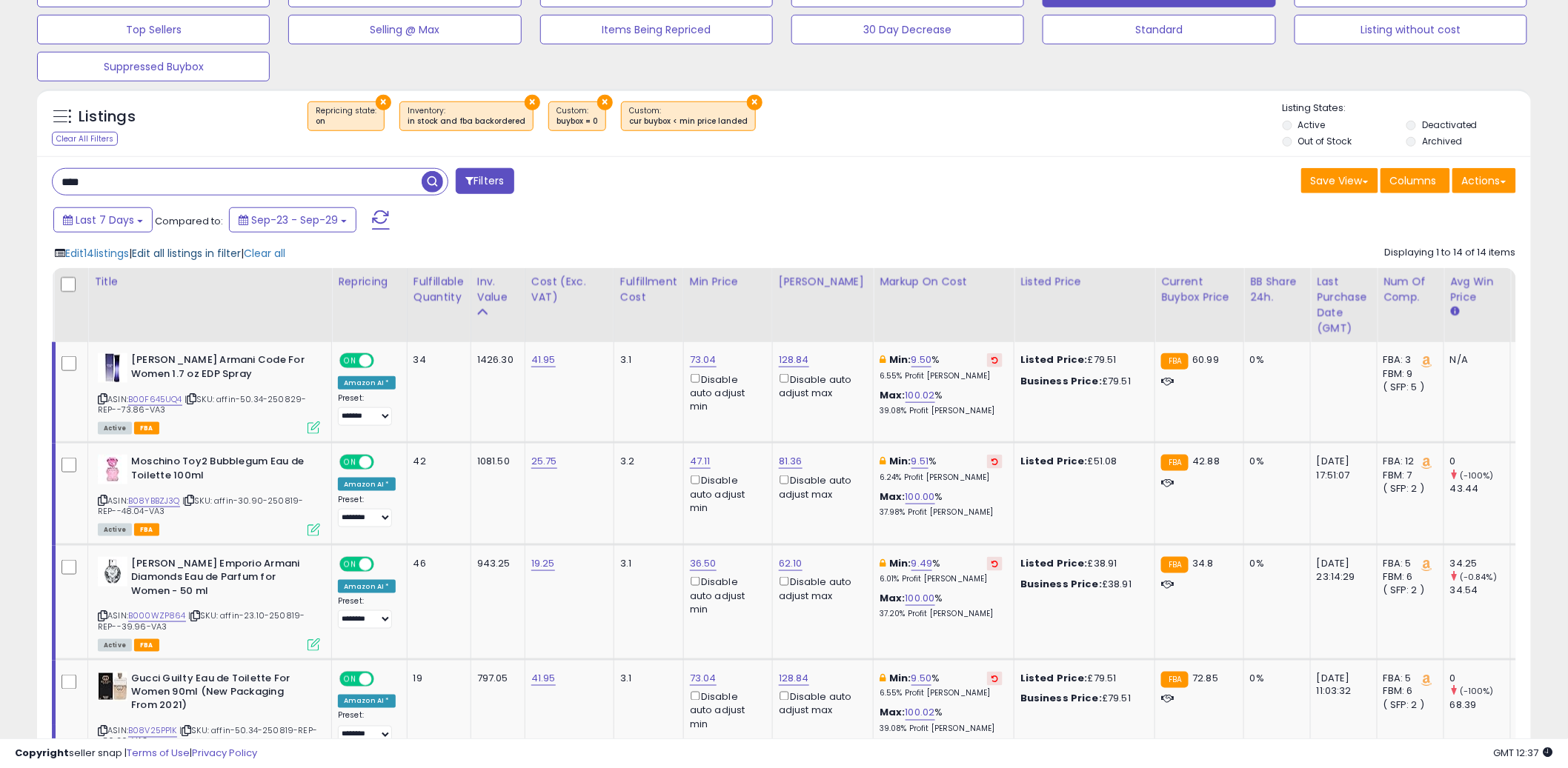
click at [174, 257] on span "Edit all listings in filter" at bounding box center [185, 252] width 109 height 14
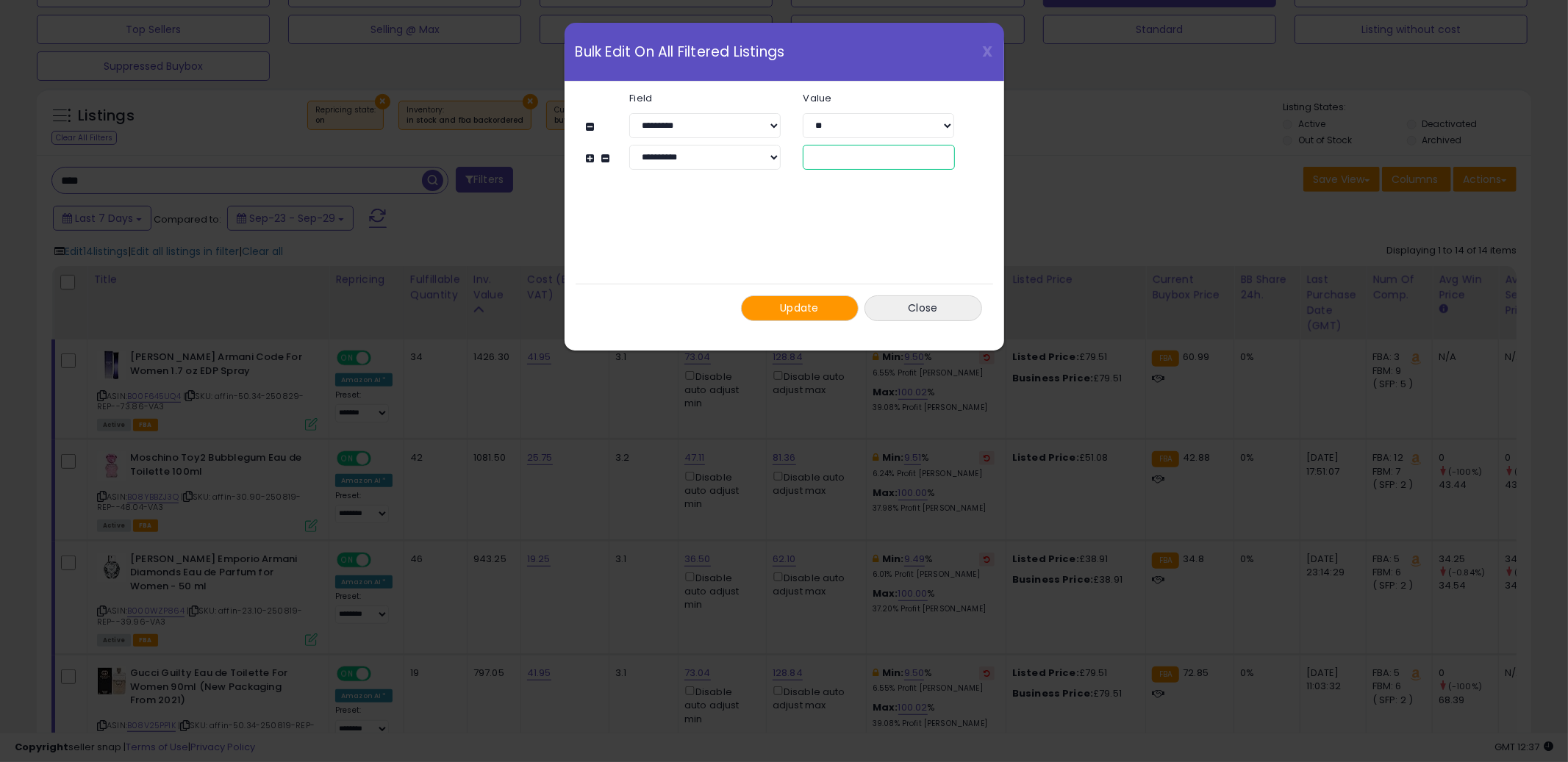
drag, startPoint x: 836, startPoint y: 156, endPoint x: 795, endPoint y: 150, distance: 41.4
click at [795, 150] on div "***" at bounding box center [878, 157] width 173 height 25
type input "*"
drag, startPoint x: 804, startPoint y: 309, endPoint x: 800, endPoint y: 317, distance: 8.9
click at [804, 310] on span "Update" at bounding box center [799, 308] width 39 height 14
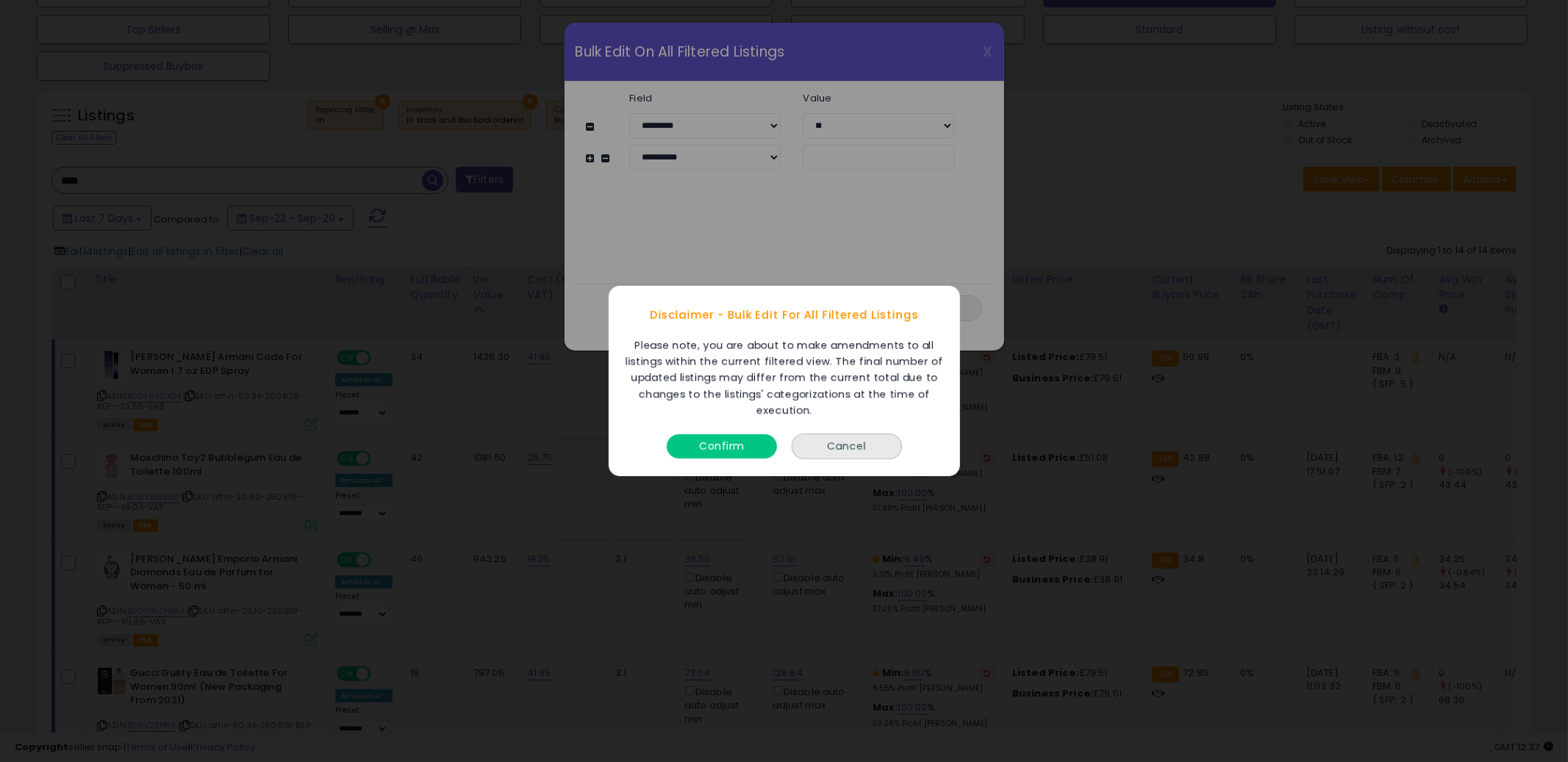
click at [725, 441] on button "Confirm" at bounding box center [722, 446] width 111 height 24
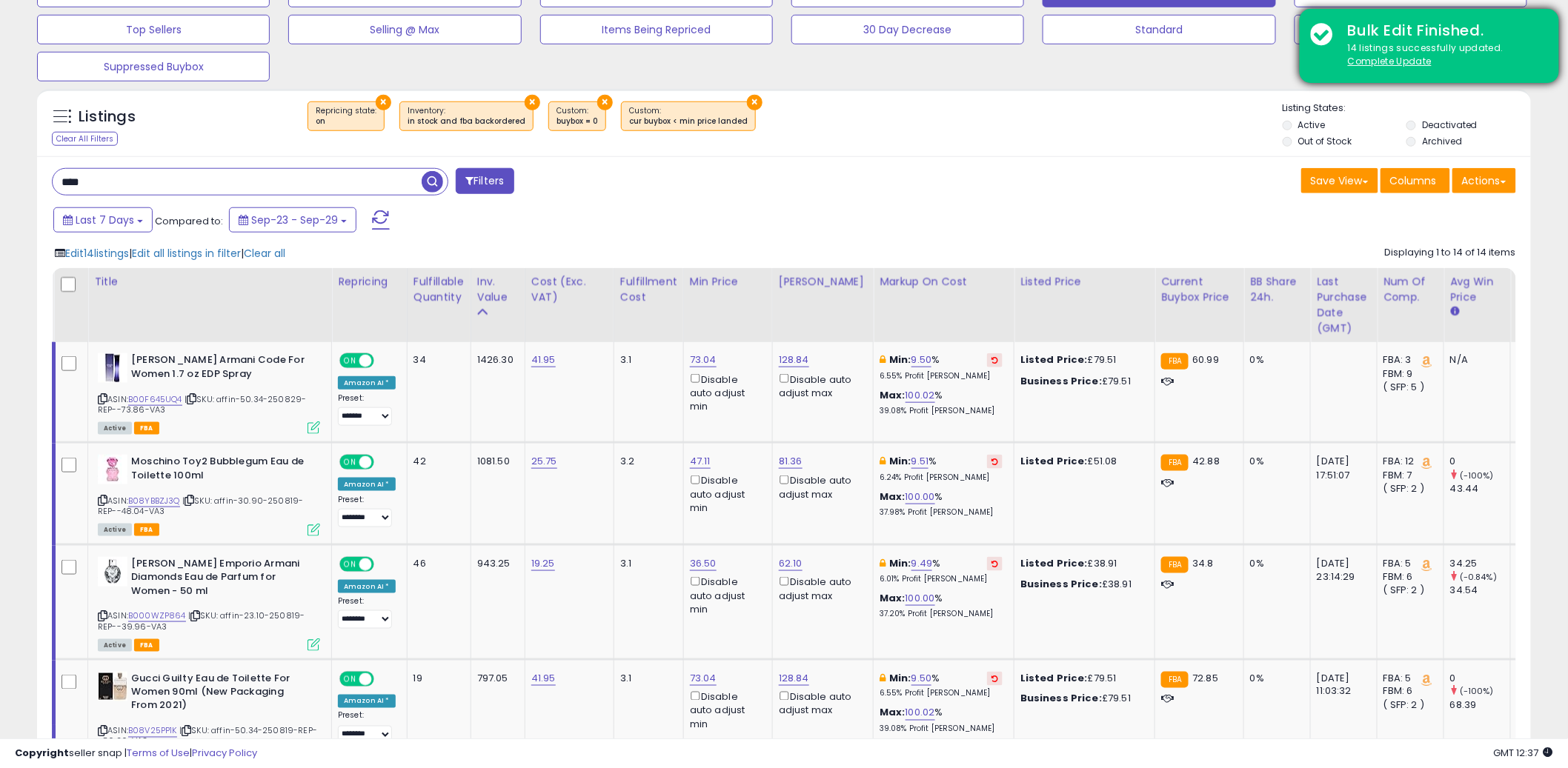
click at [1393, 66] on div "14 listings successfully updated. Complete Update" at bounding box center [1442, 55] width 211 height 28
click at [1375, 62] on u "Complete Update" at bounding box center [1389, 60] width 84 height 12
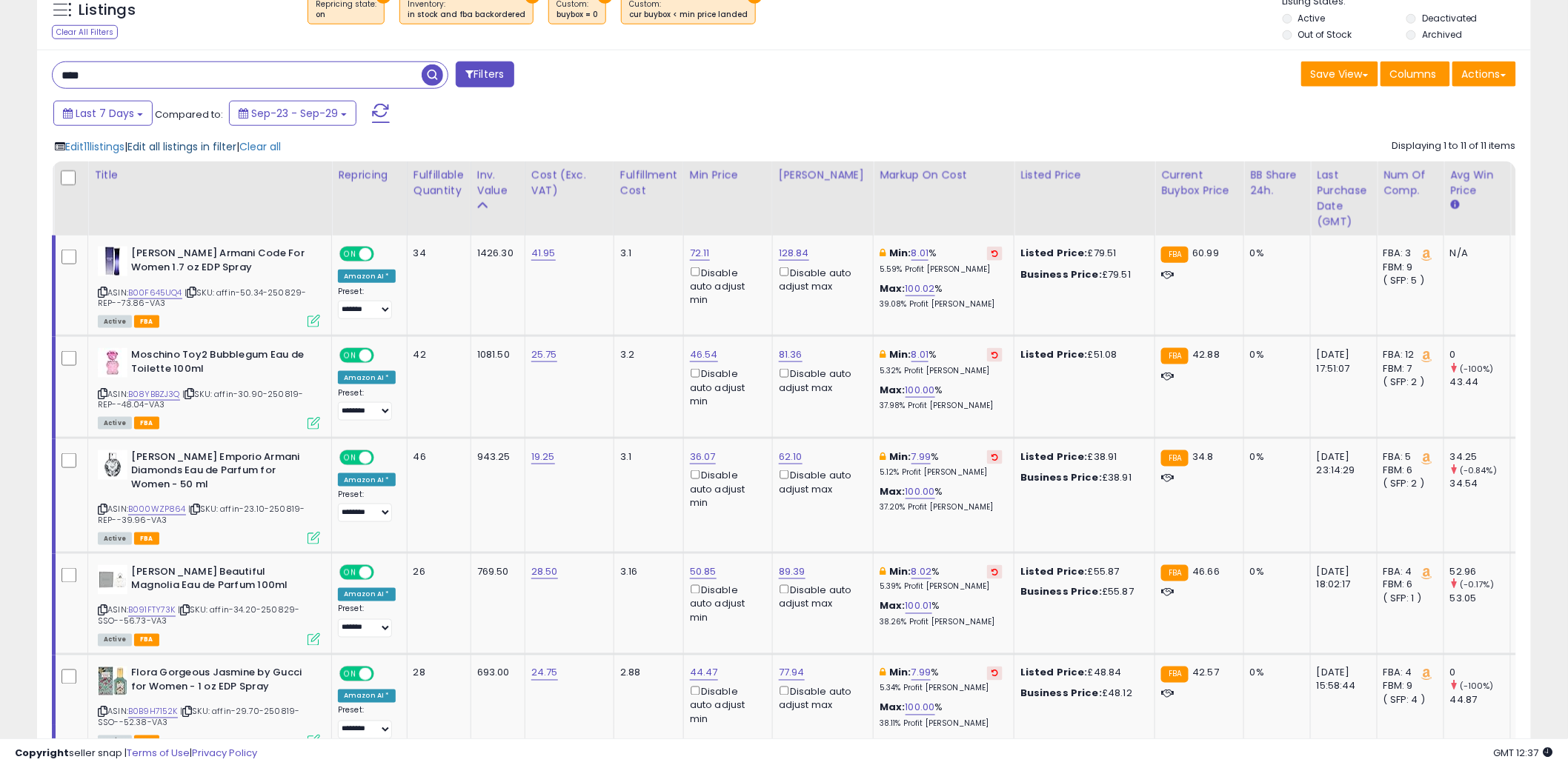
click at [223, 151] on span "Edit all listings in filter" at bounding box center [181, 146] width 109 height 14
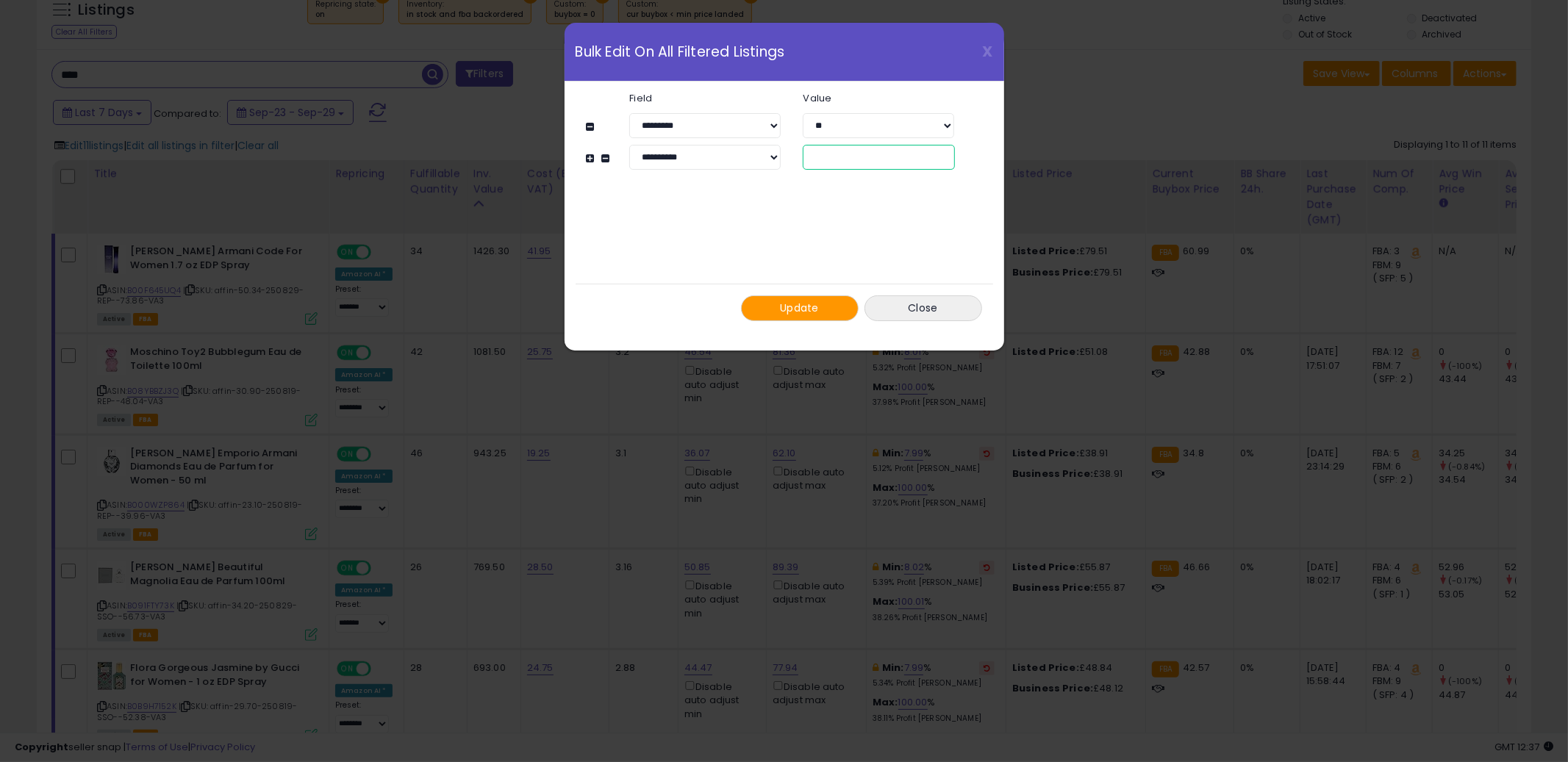
drag, startPoint x: 832, startPoint y: 153, endPoint x: 789, endPoint y: 147, distance: 43.4
click at [789, 148] on div "**********" at bounding box center [791, 157] width 369 height 25
type input "*"
click at [780, 301] on span "Update" at bounding box center [799, 308] width 39 height 14
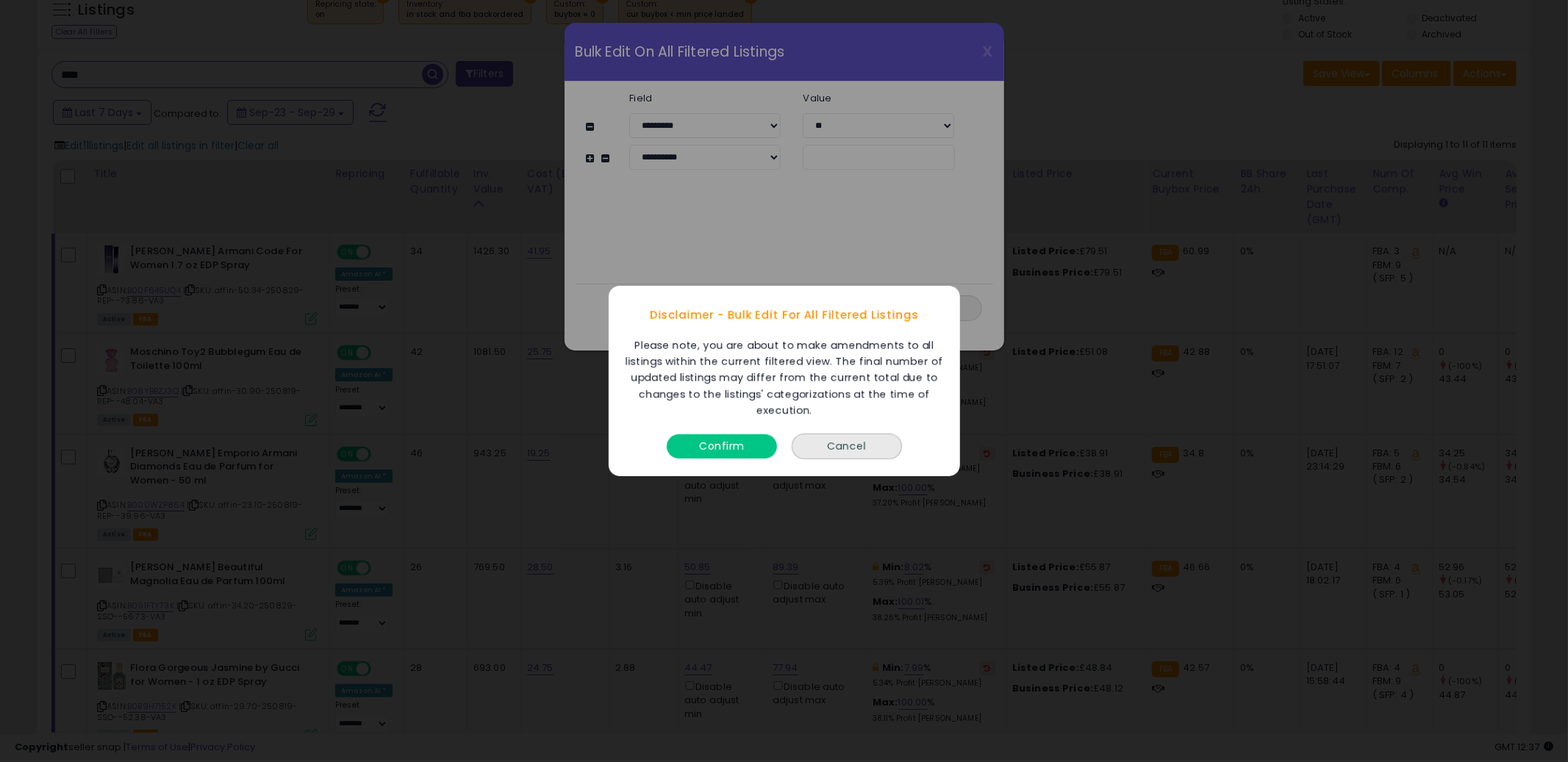
click at [731, 452] on button "Confirm" at bounding box center [722, 446] width 111 height 24
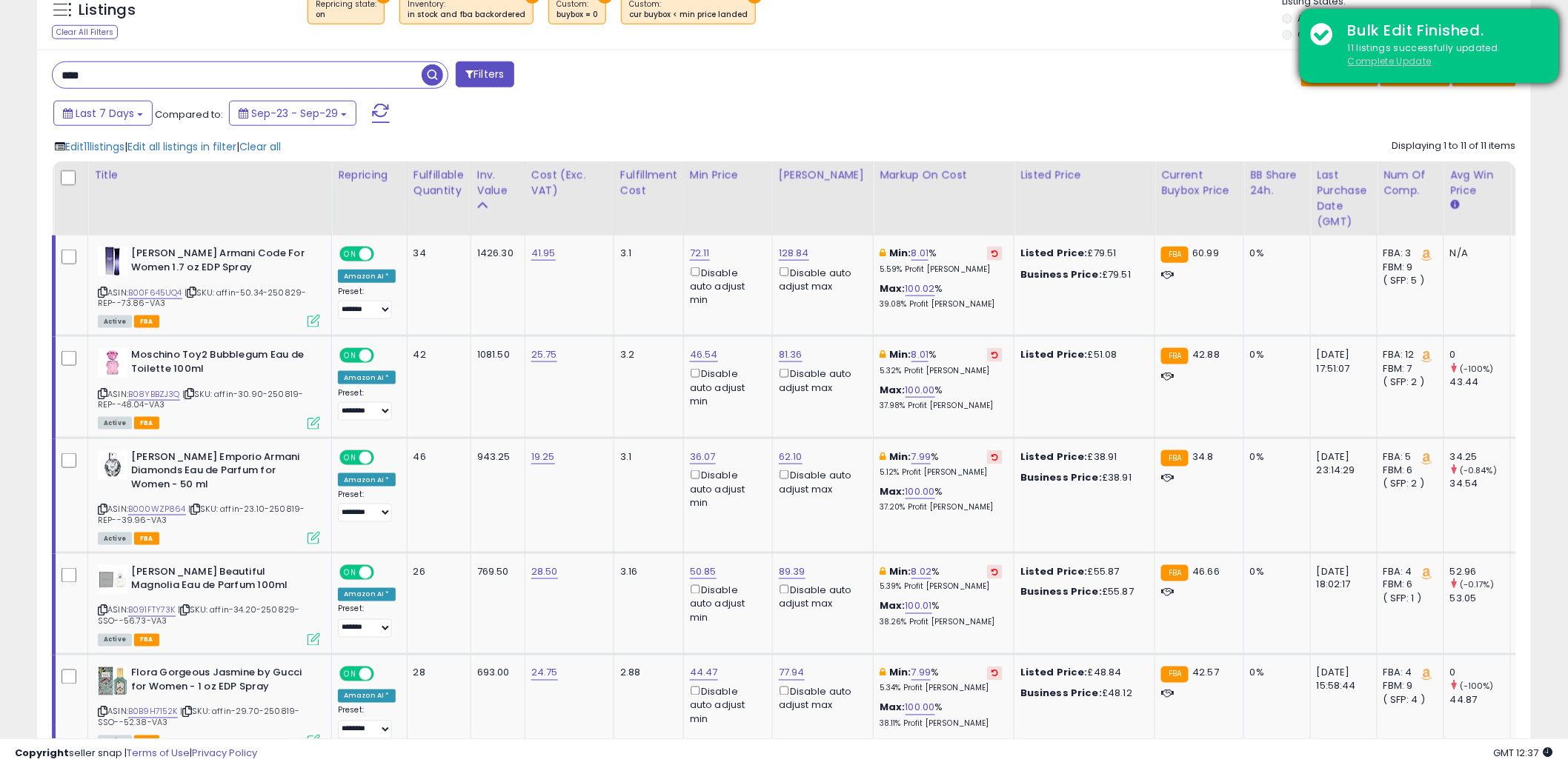
click at [1405, 56] on u "Complete Update" at bounding box center [1389, 60] width 84 height 12
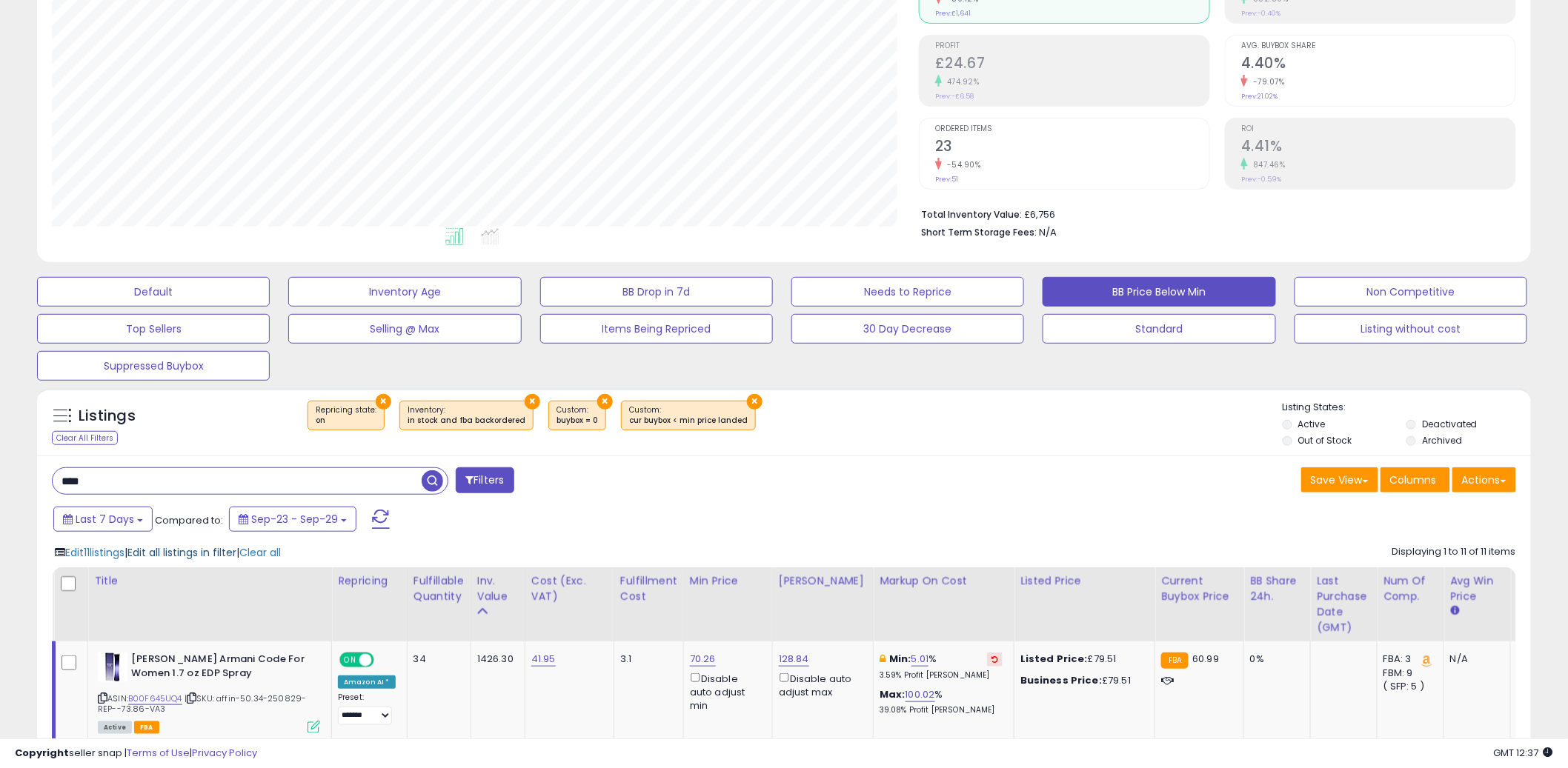
click at [168, 549] on span "Edit all listings in filter" at bounding box center [181, 552] width 109 height 14
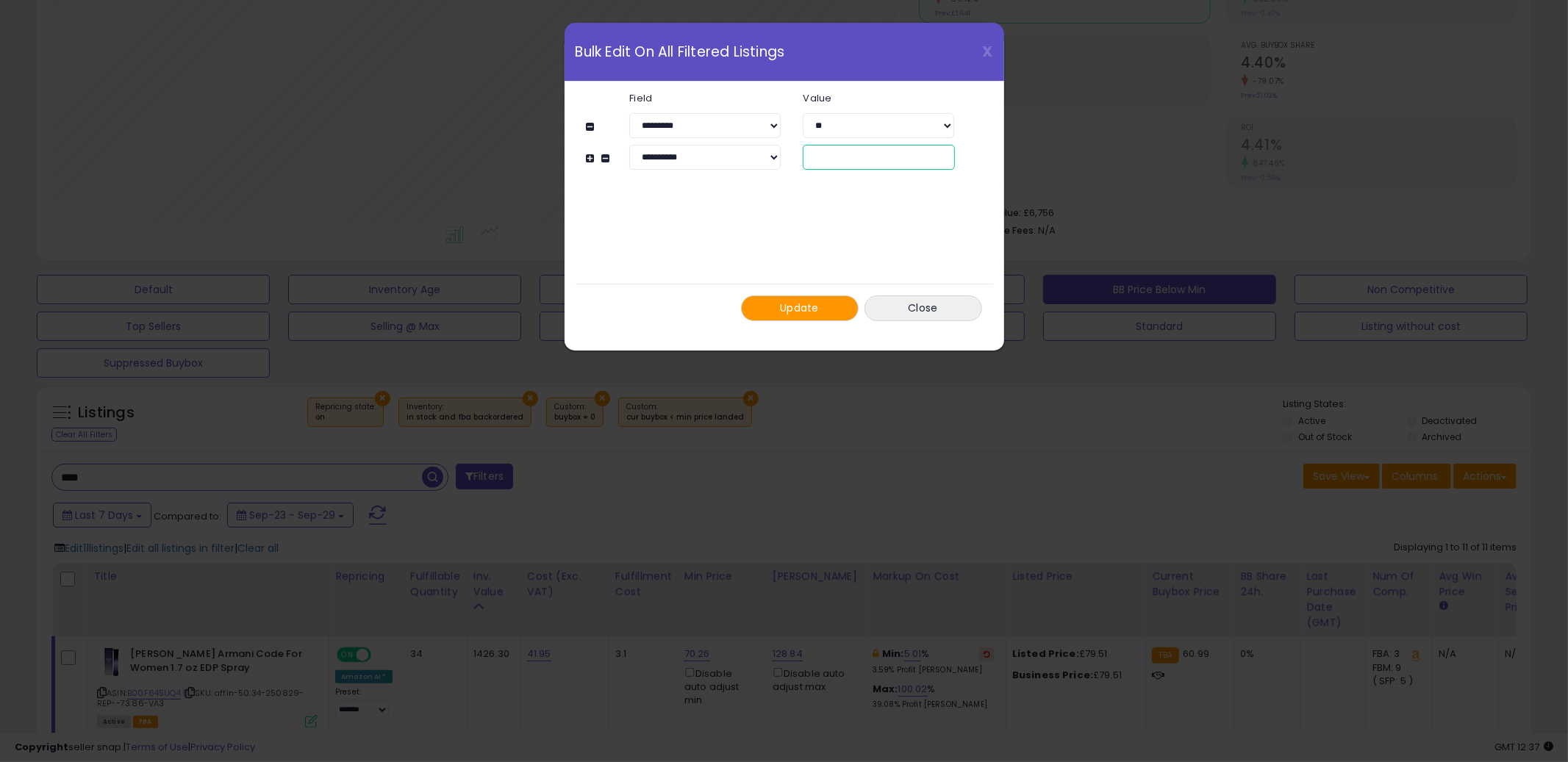
drag, startPoint x: 858, startPoint y: 163, endPoint x: 797, endPoint y: 157, distance: 61.3
click at [798, 157] on div "*" at bounding box center [878, 157] width 173 height 25
type input "*"
click at [811, 311] on span "Update" at bounding box center [799, 308] width 39 height 14
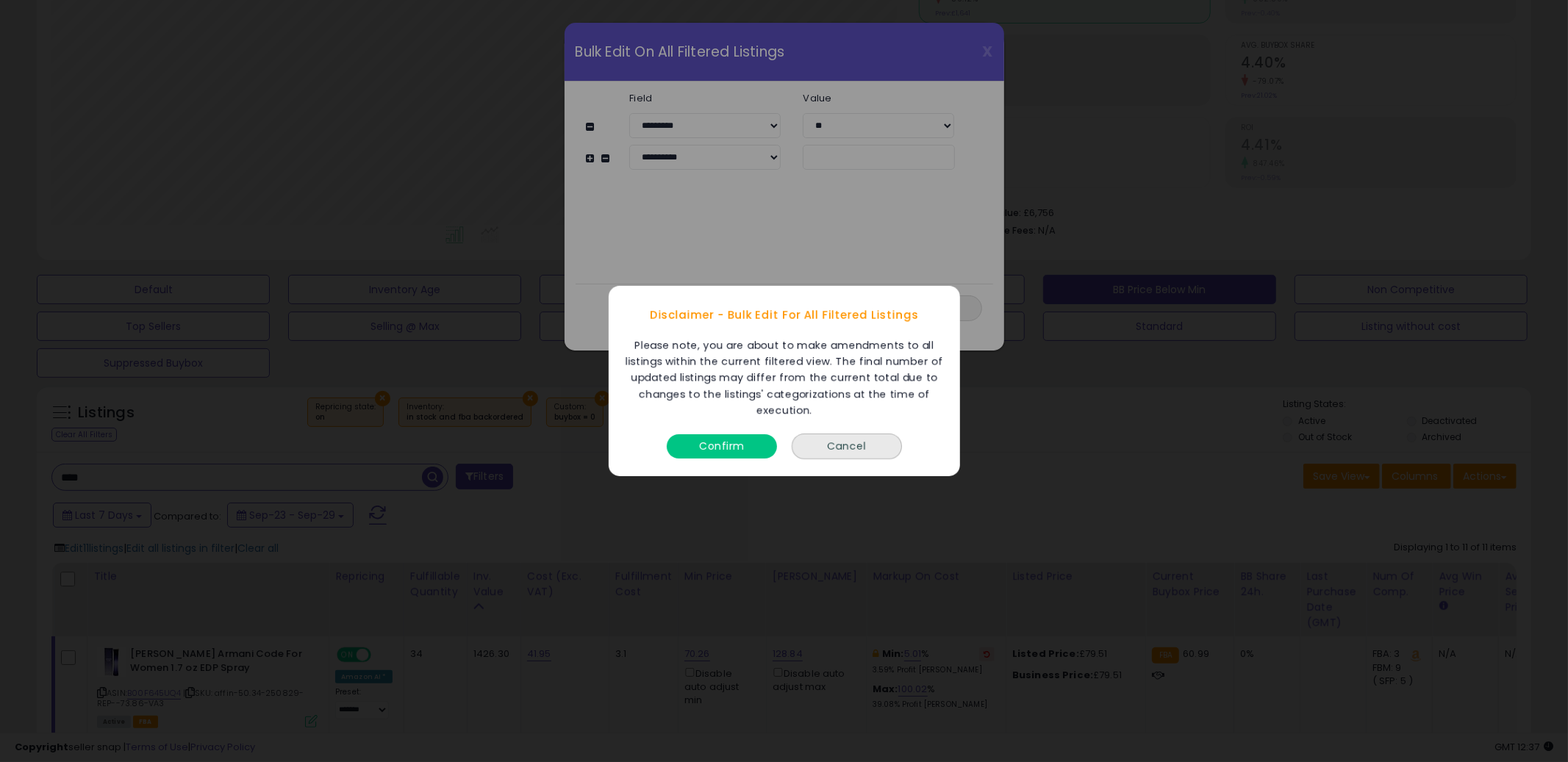
click at [761, 452] on button "Confirm" at bounding box center [722, 446] width 111 height 24
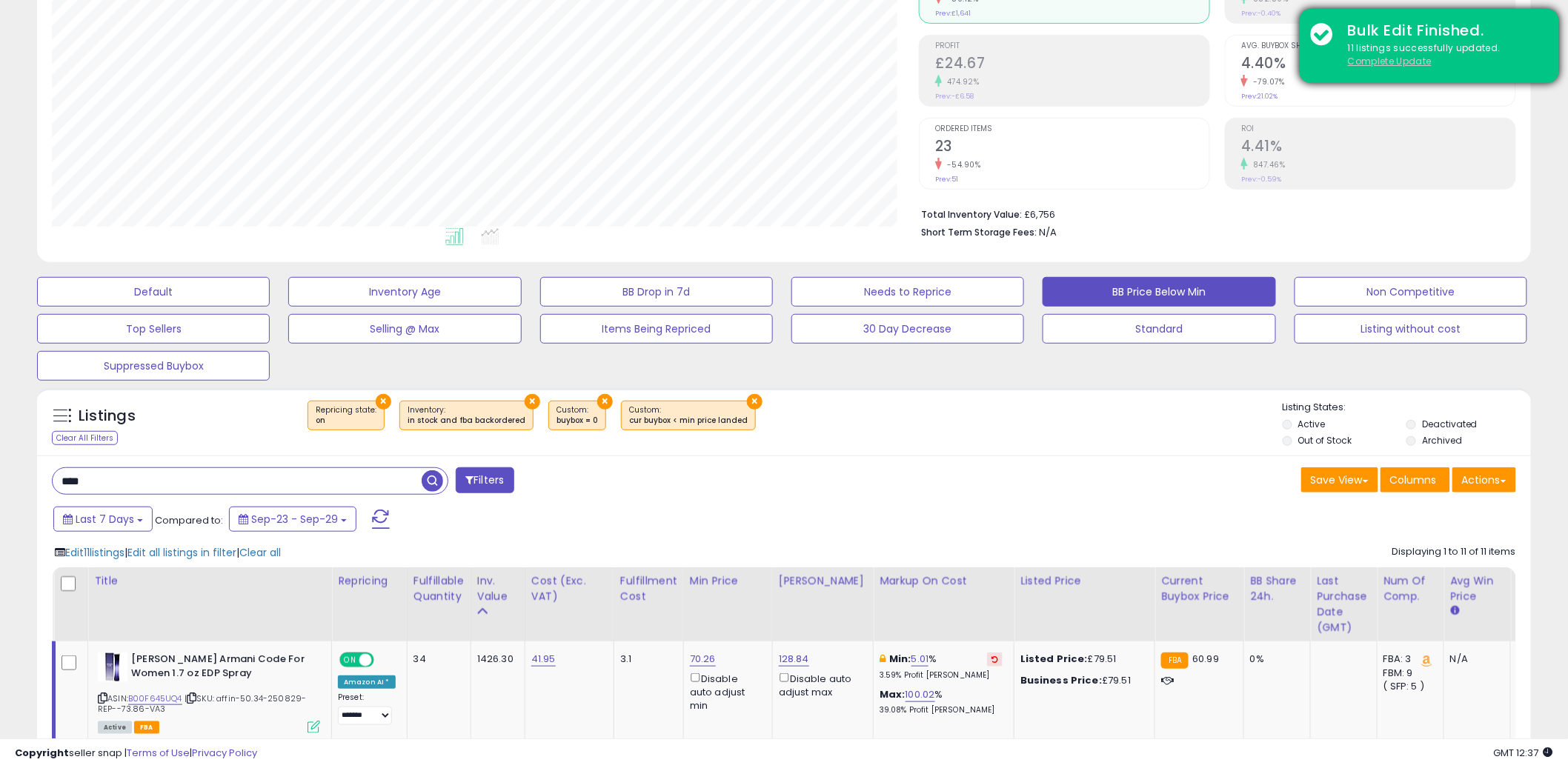
click at [1383, 58] on u "Complete Update" at bounding box center [1389, 60] width 84 height 12
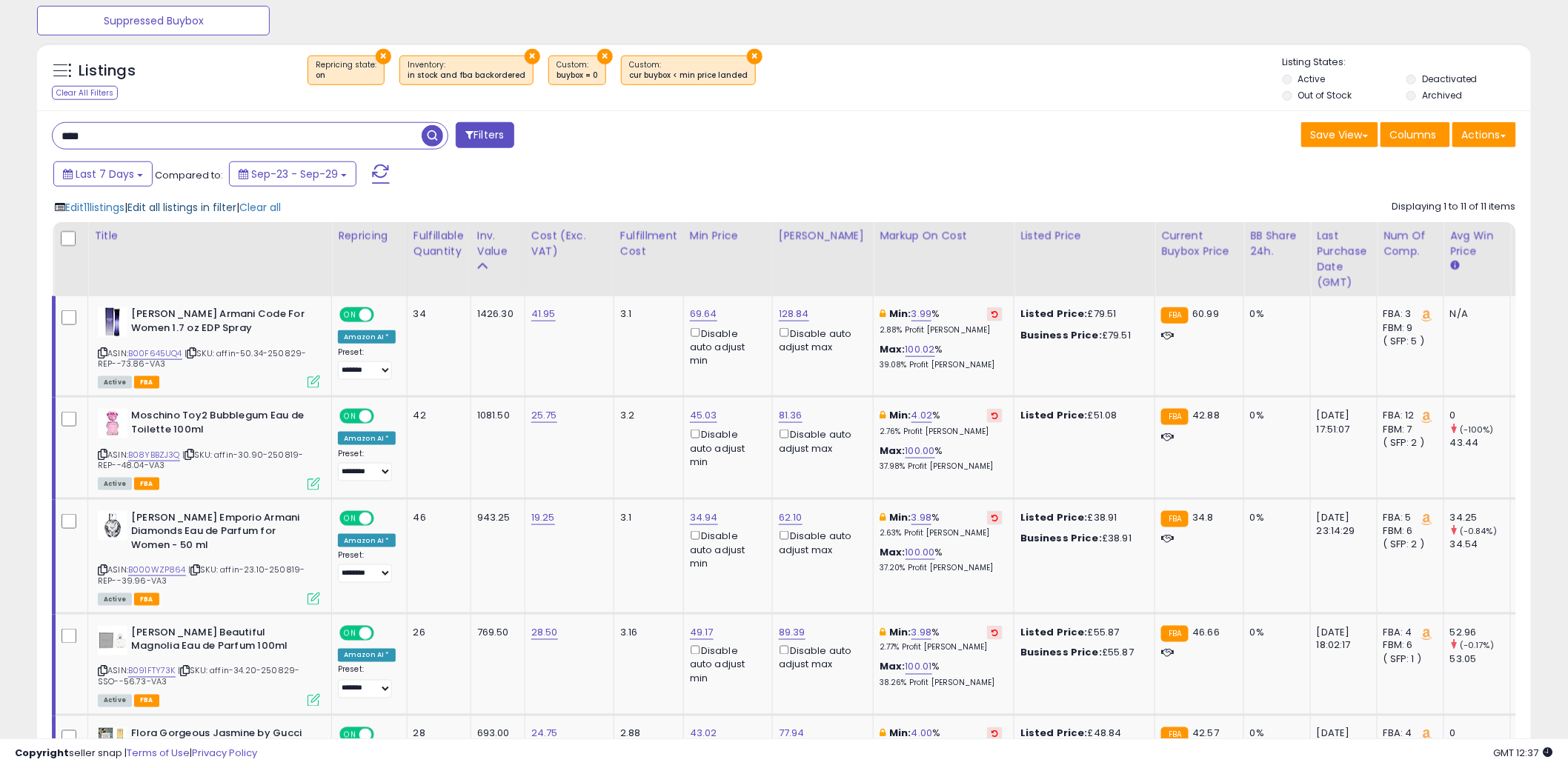
click at [195, 206] on span "Edit all listings in filter" at bounding box center [181, 206] width 109 height 14
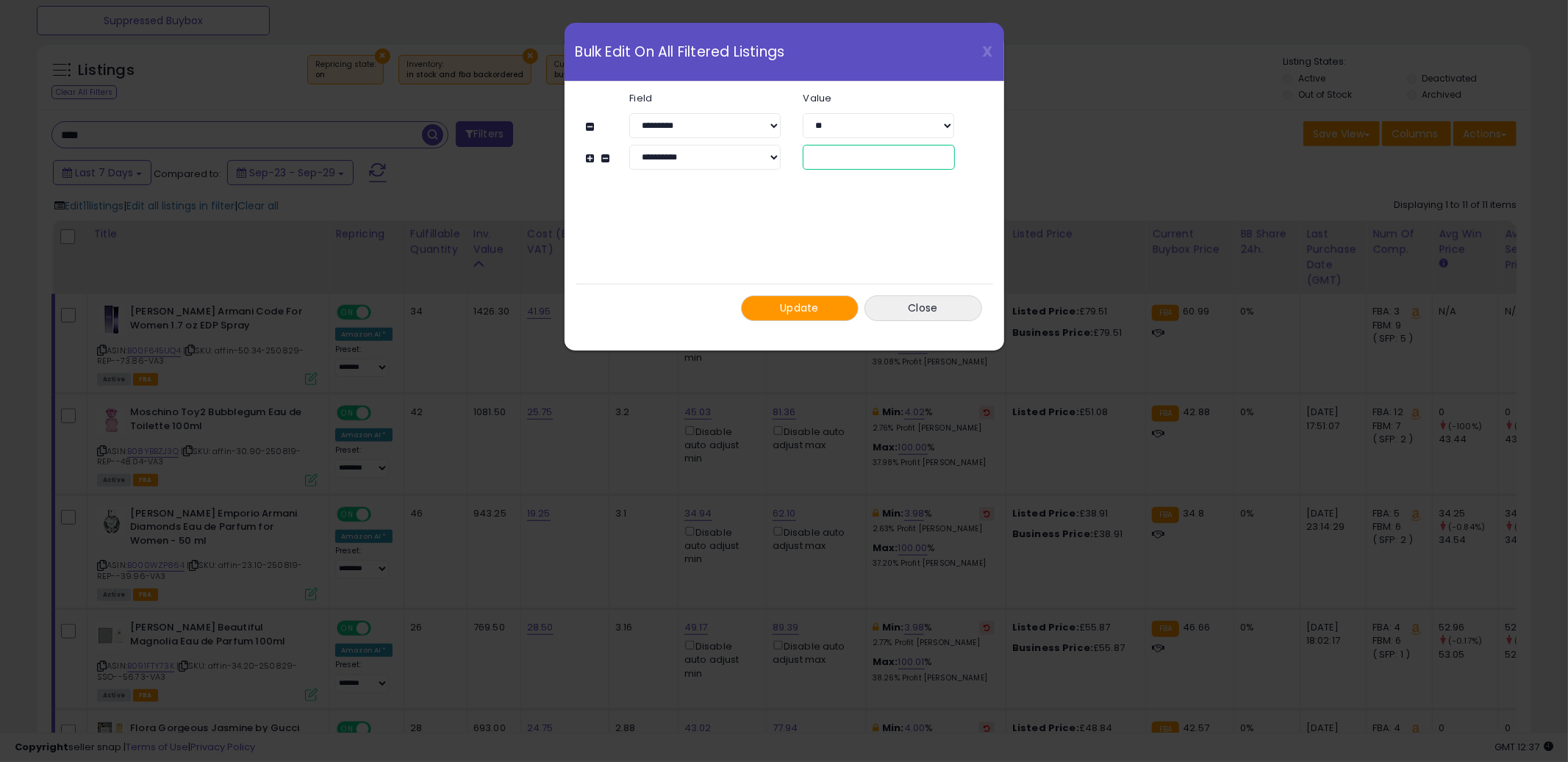
drag, startPoint x: 797, startPoint y: 150, endPoint x: 768, endPoint y: 150, distance: 29.0
click at [768, 150] on div "**********" at bounding box center [791, 157] width 369 height 25
type input "*"
click at [799, 316] on button "Update" at bounding box center [799, 308] width 117 height 26
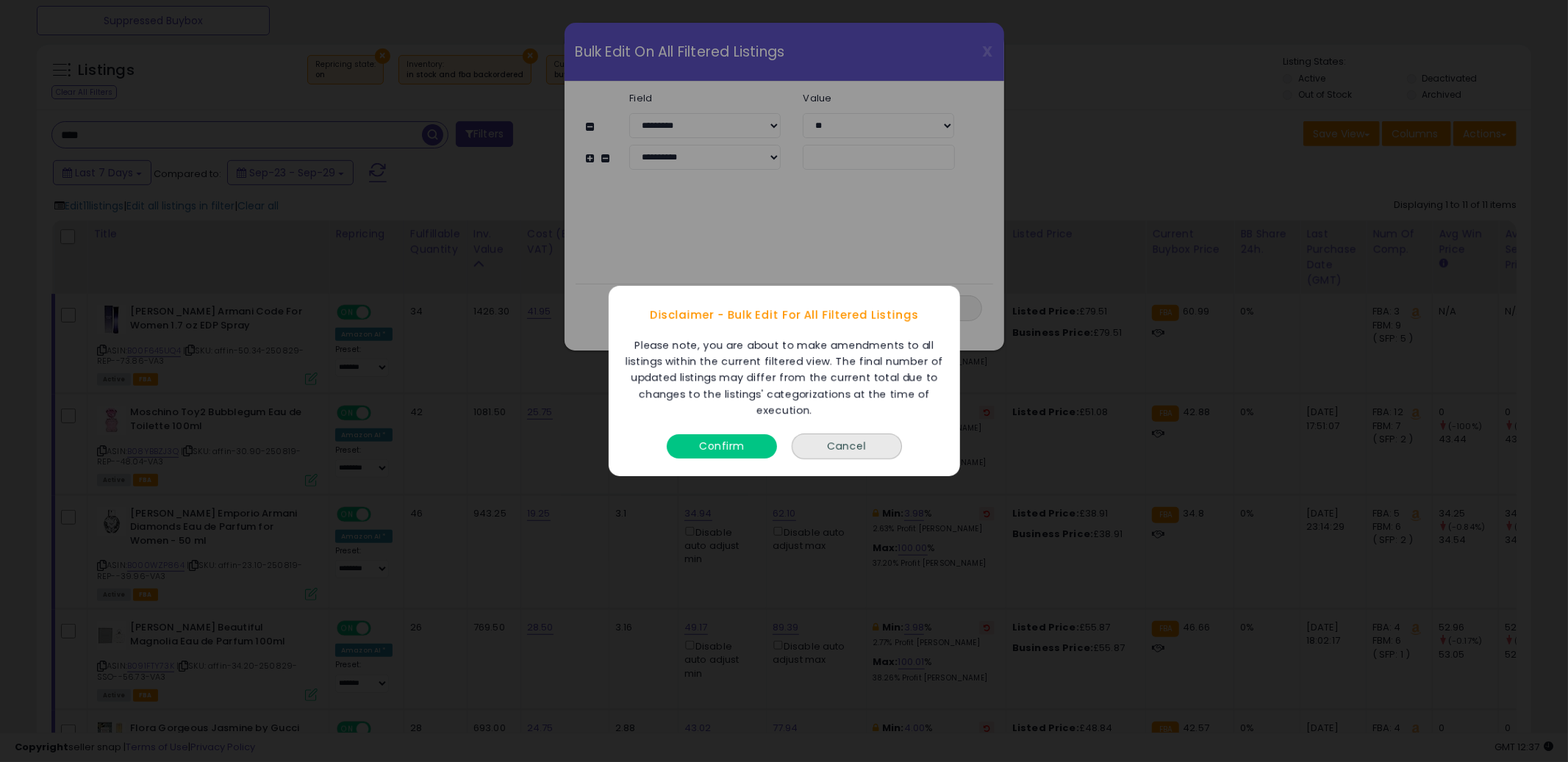
click at [739, 446] on button "Confirm" at bounding box center [722, 446] width 111 height 24
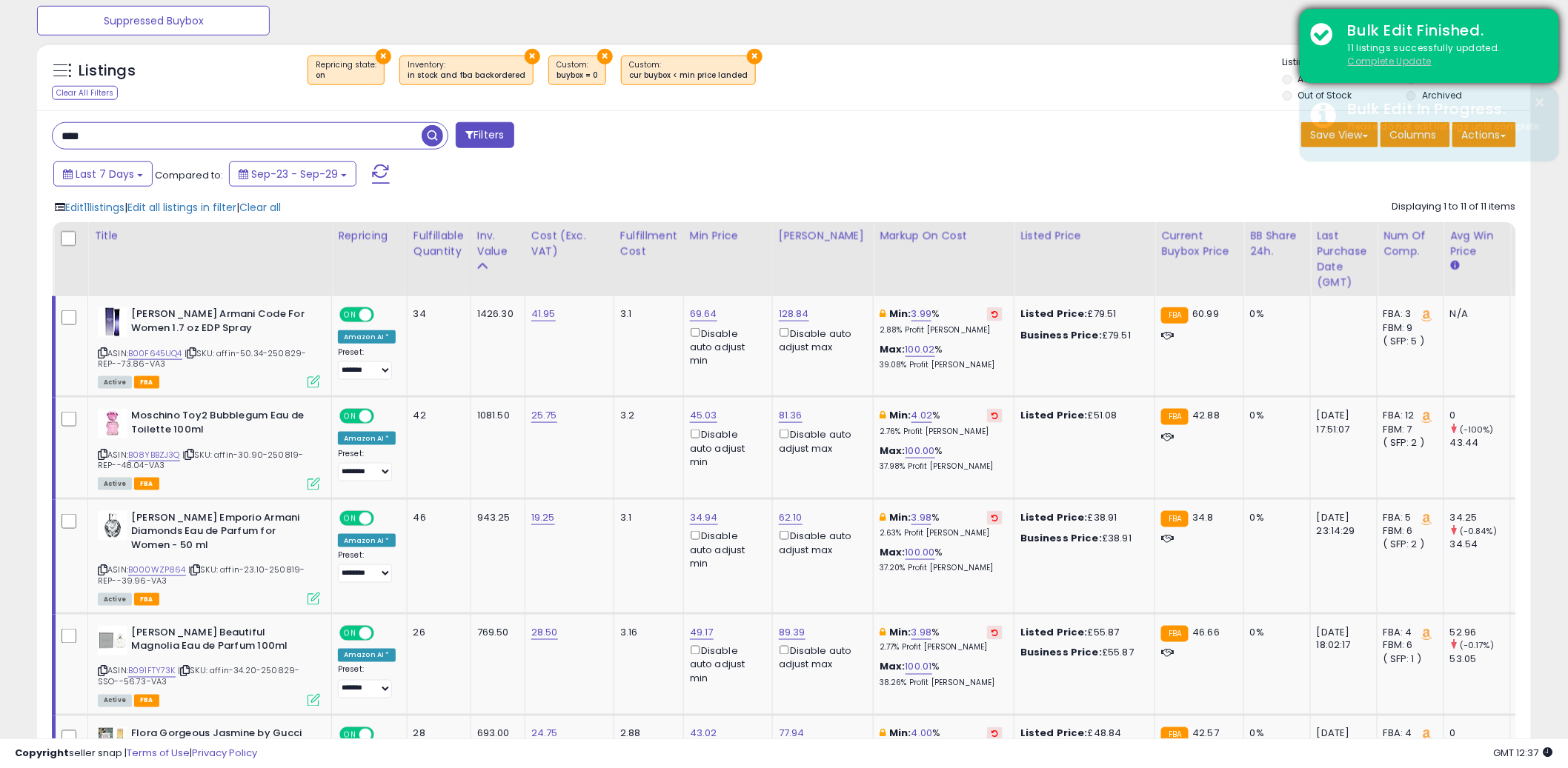
click at [1381, 58] on u "Complete Update" at bounding box center [1389, 60] width 84 height 12
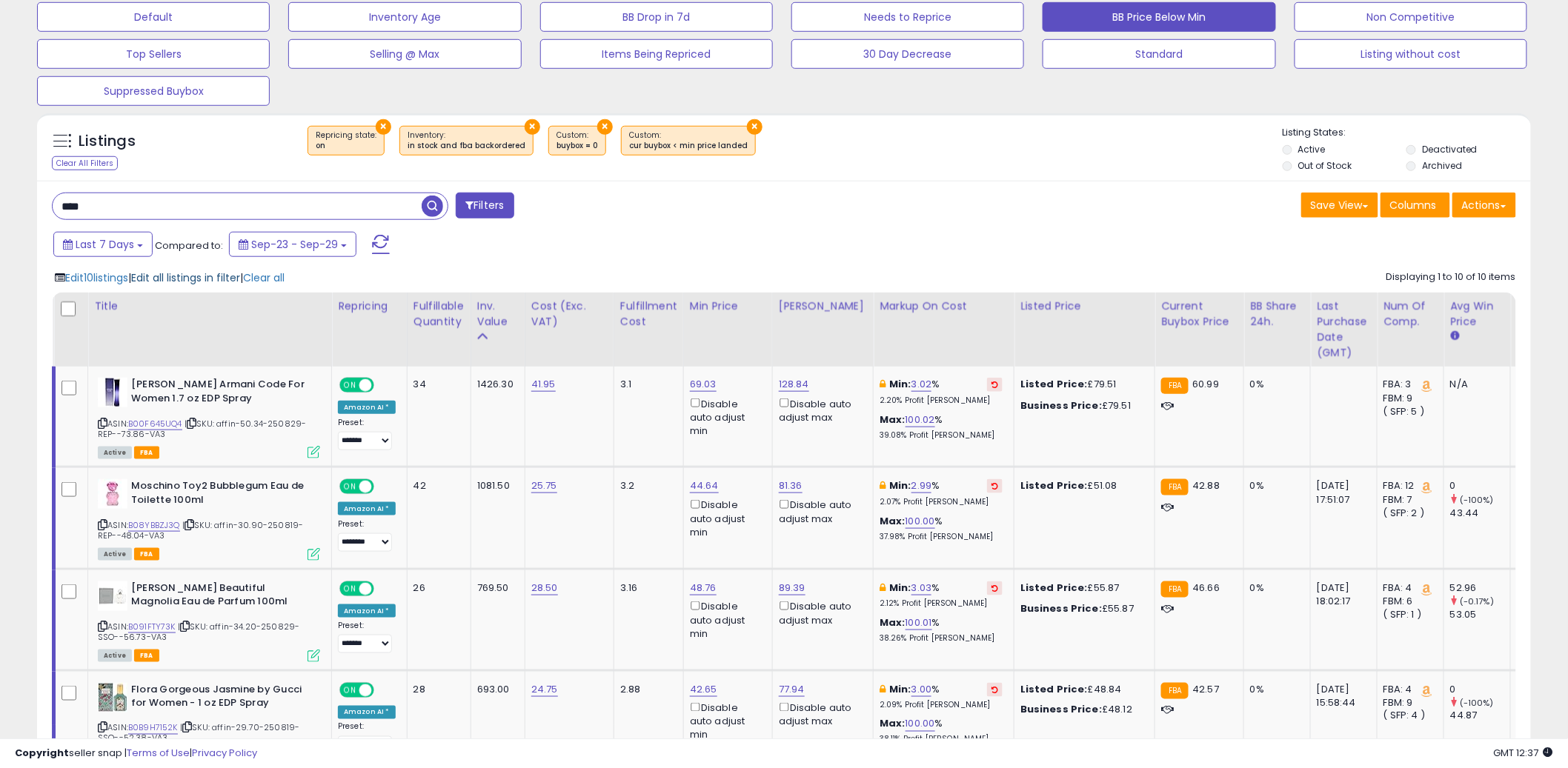
click at [208, 277] on span "Edit all listings in filter" at bounding box center [185, 277] width 109 height 14
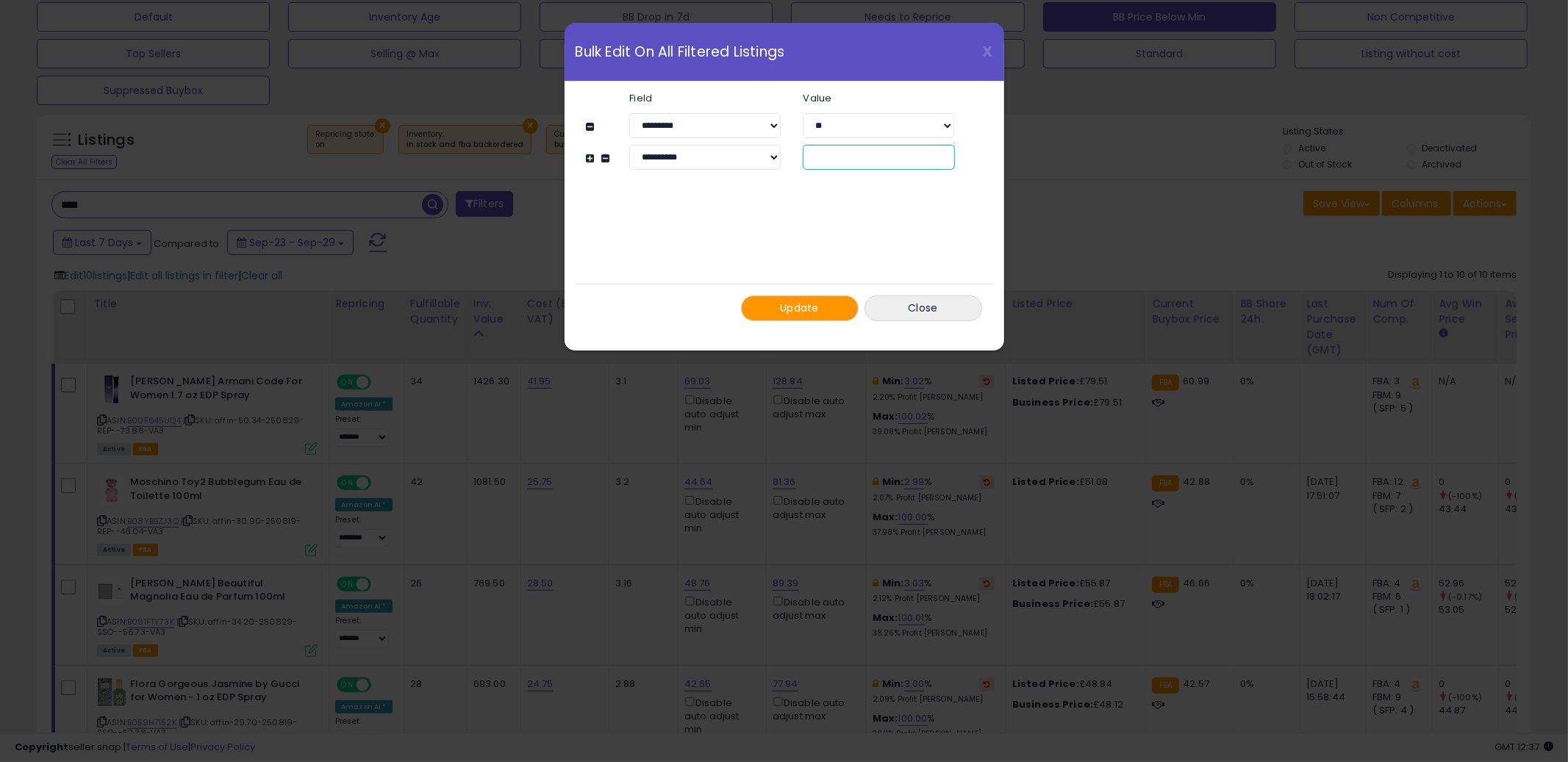
drag, startPoint x: 797, startPoint y: 151, endPoint x: 742, endPoint y: 142, distance: 55.7
click at [742, 141] on div "**********" at bounding box center [777, 130] width 381 height 77
type input "*"
click at [784, 304] on span "Update" at bounding box center [799, 308] width 39 height 14
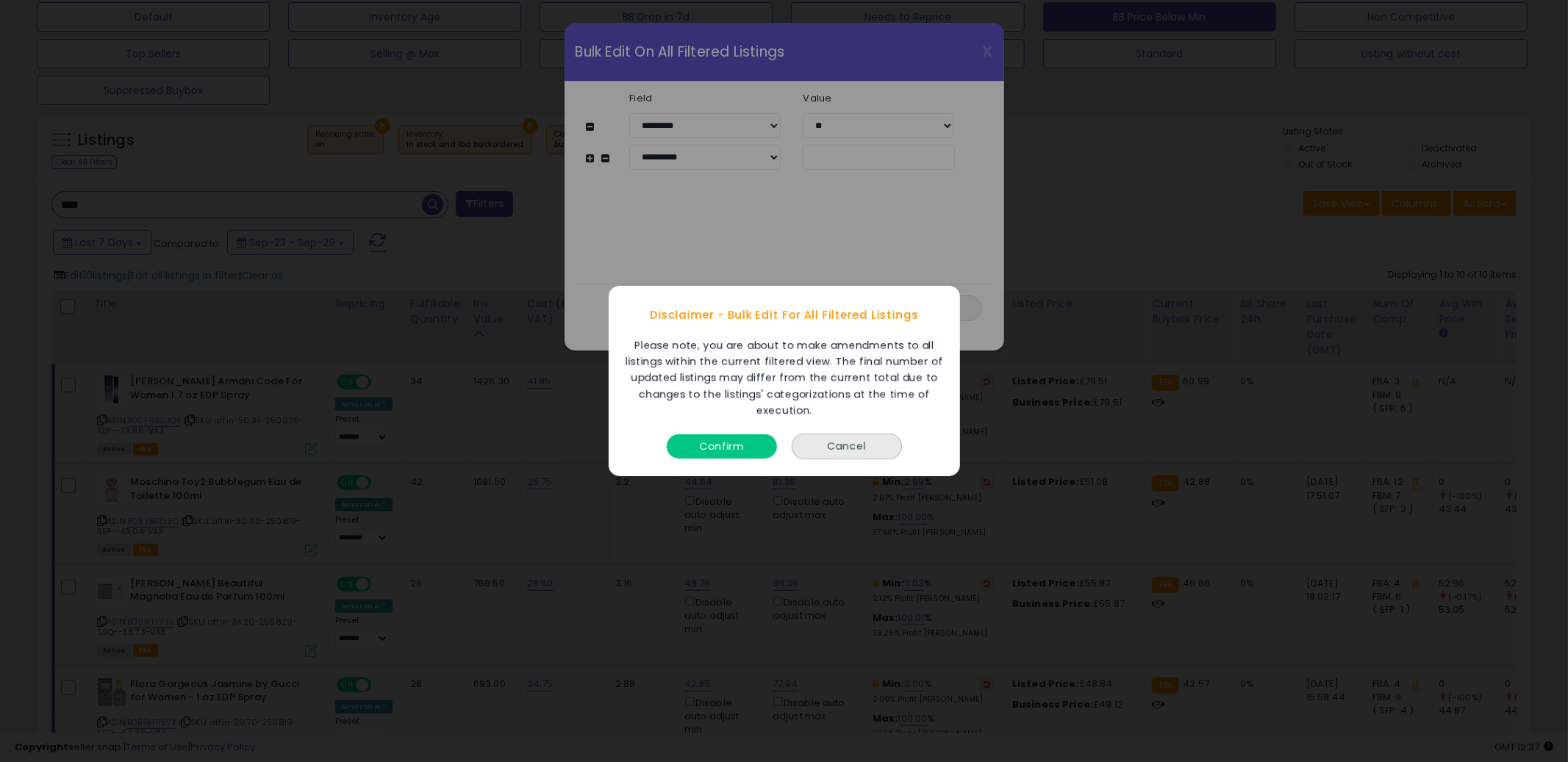
drag, startPoint x: 734, startPoint y: 433, endPoint x: 727, endPoint y: 455, distance: 23.1
click at [734, 434] on div "Confirm" at bounding box center [721, 443] width 117 height 39
click at [730, 454] on button "Confirm" at bounding box center [722, 446] width 111 height 24
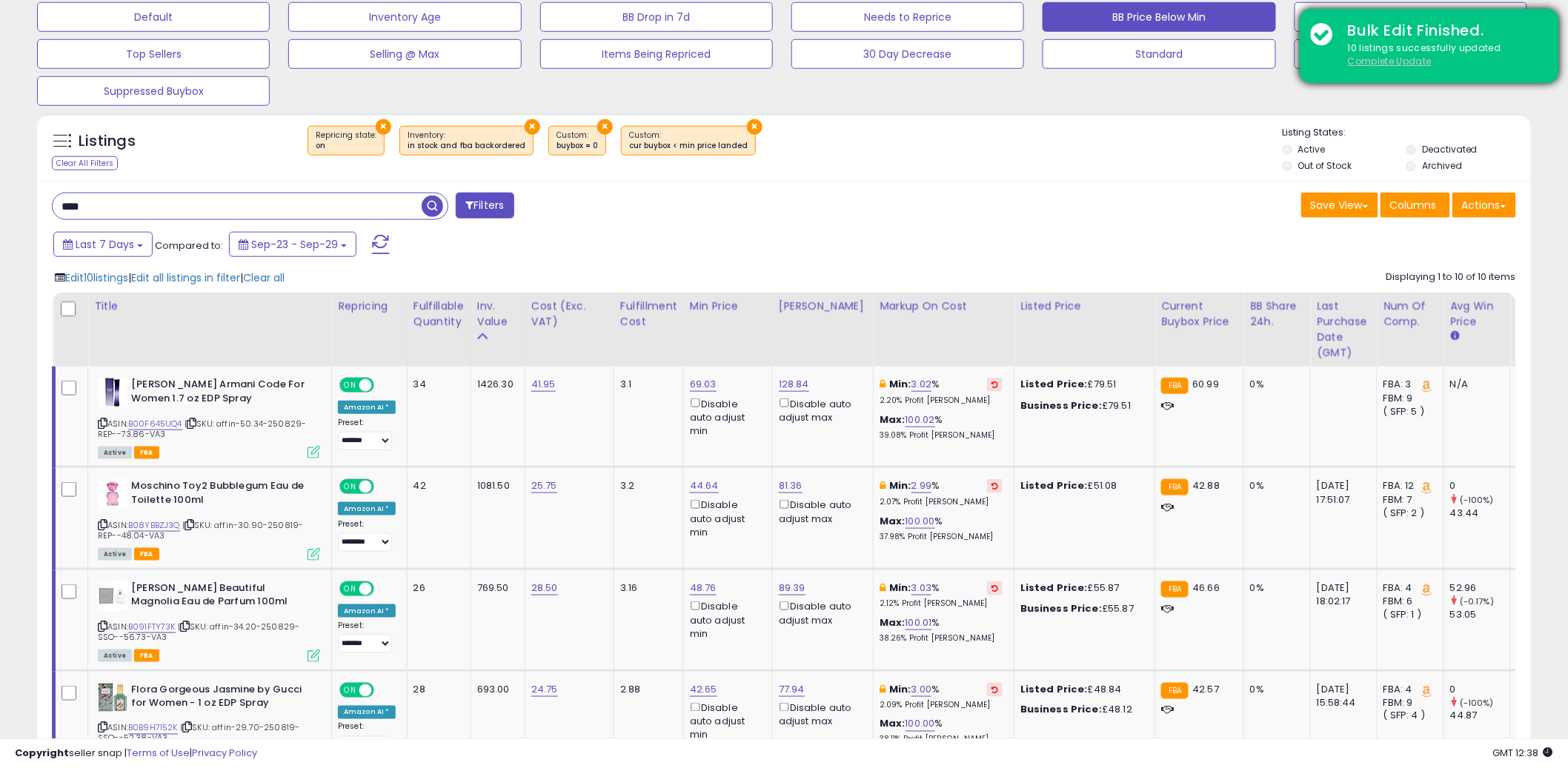
click at [1405, 60] on u "Complete Update" at bounding box center [1389, 60] width 84 height 12
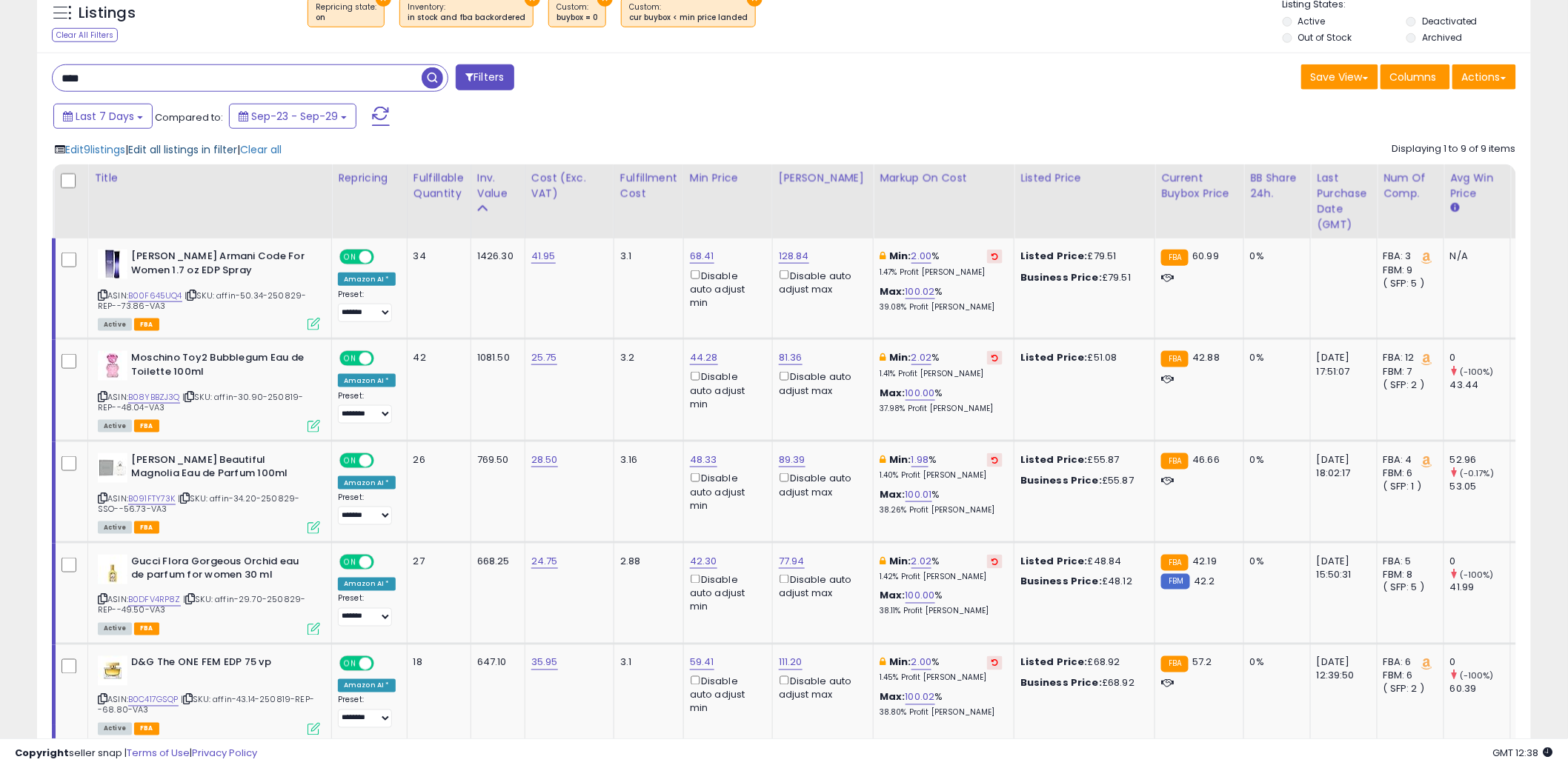
click at [188, 155] on span "Edit all listings in filter" at bounding box center [182, 149] width 109 height 14
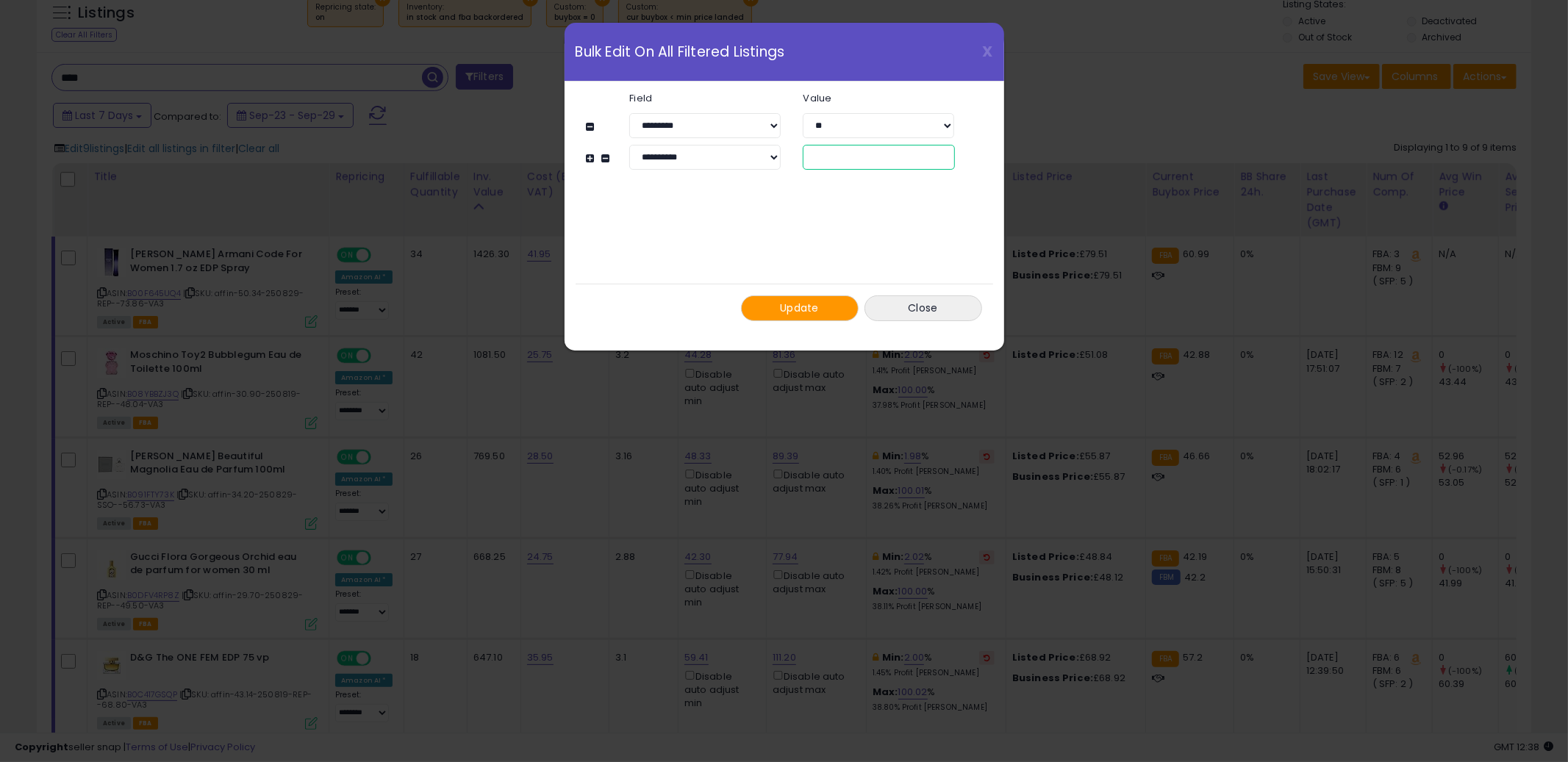
drag, startPoint x: 835, startPoint y: 148, endPoint x: 851, endPoint y: 166, distance: 24.1
click at [851, 166] on input "*" at bounding box center [878, 157] width 151 height 25
type input "*"
click at [782, 318] on button "Update" at bounding box center [799, 308] width 117 height 26
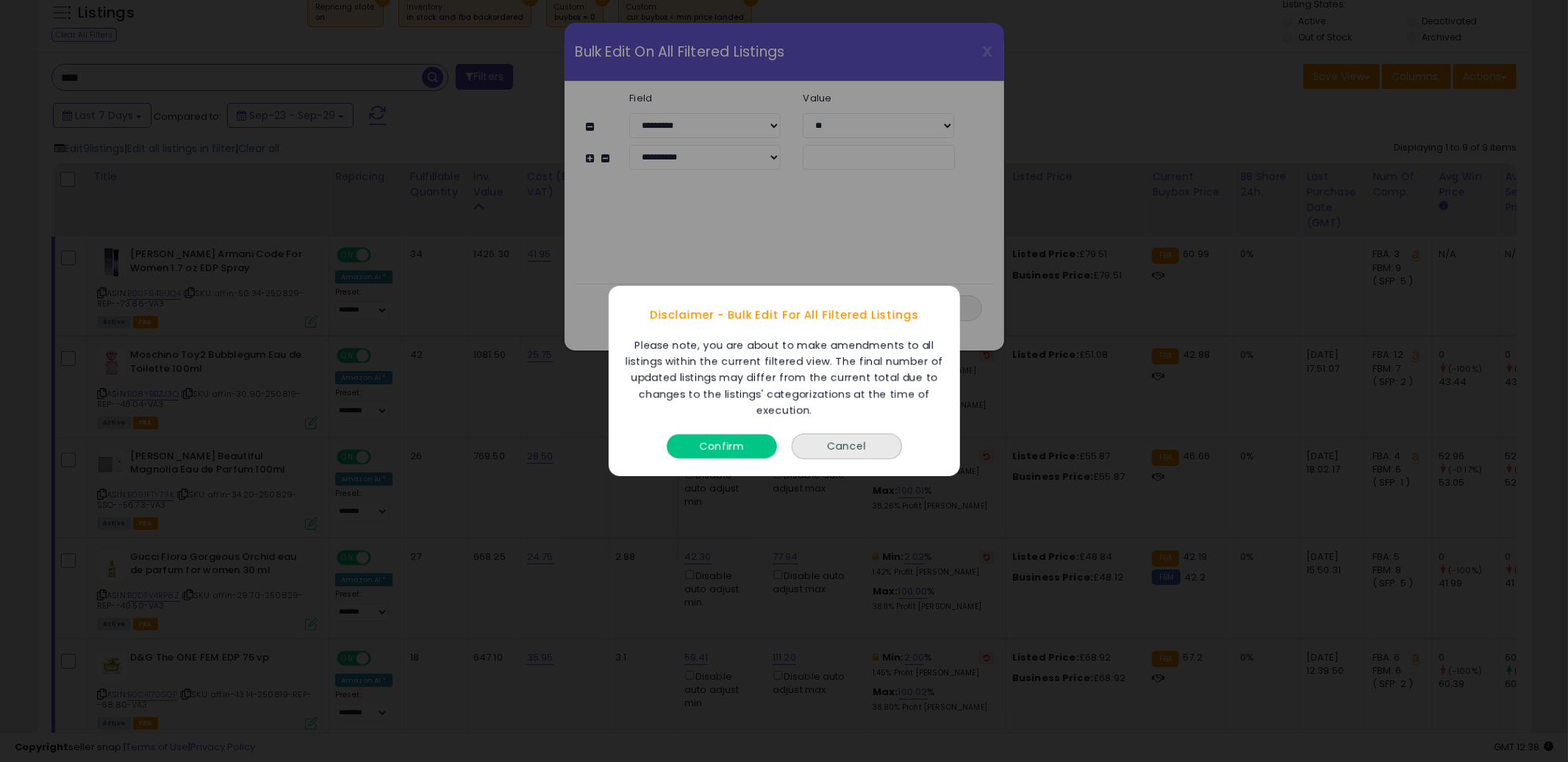
drag, startPoint x: 734, startPoint y: 452, endPoint x: 733, endPoint y: 433, distance: 19.0
click at [735, 444] on button "Confirm" at bounding box center [722, 446] width 111 height 24
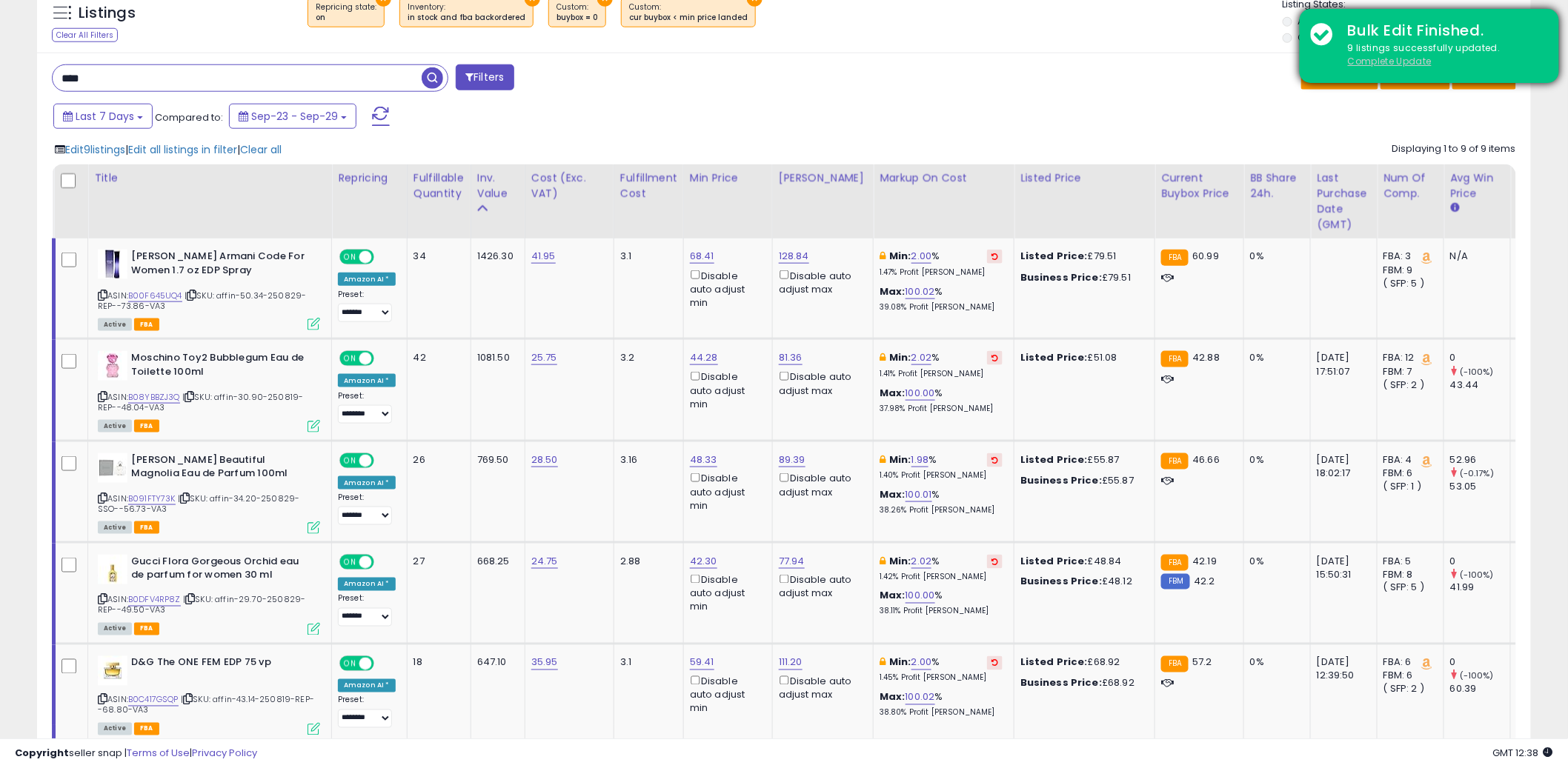
click at [1381, 60] on u "Complete Update" at bounding box center [1389, 60] width 84 height 12
